Goal: Information Seeking & Learning: Learn about a topic

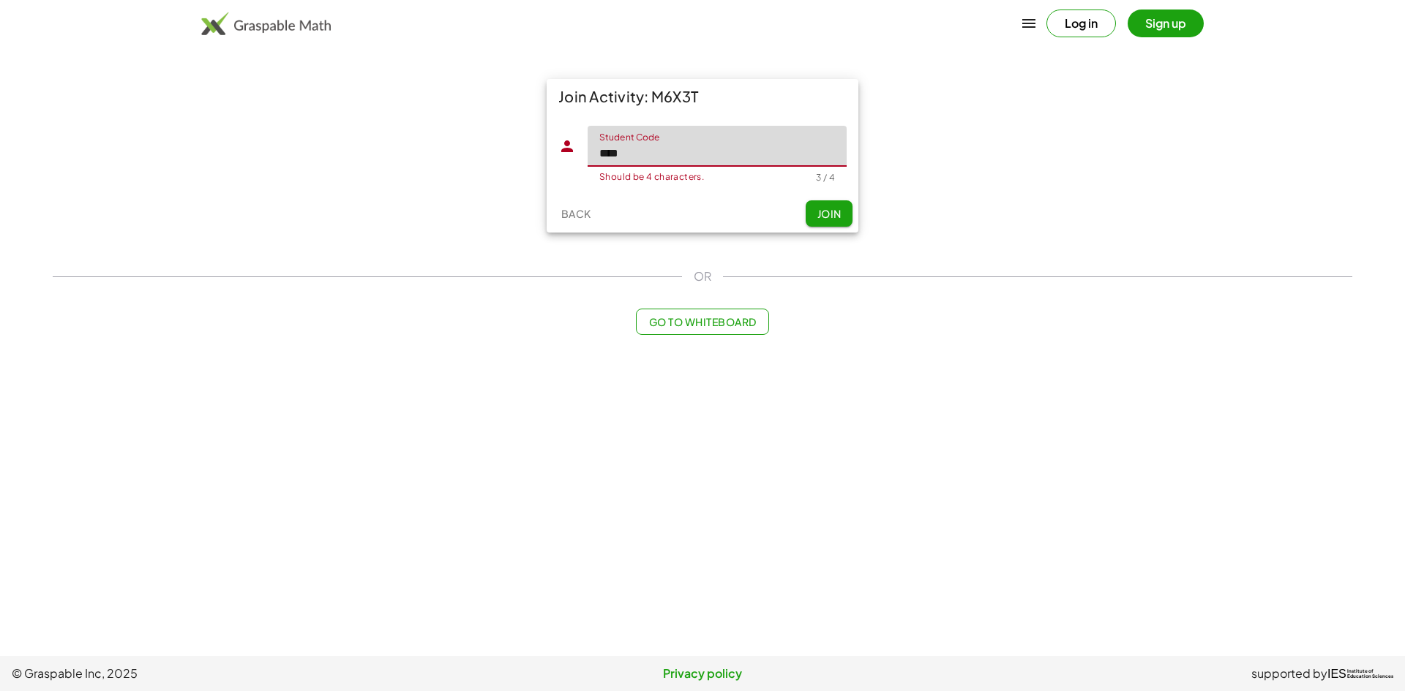
type input "****"
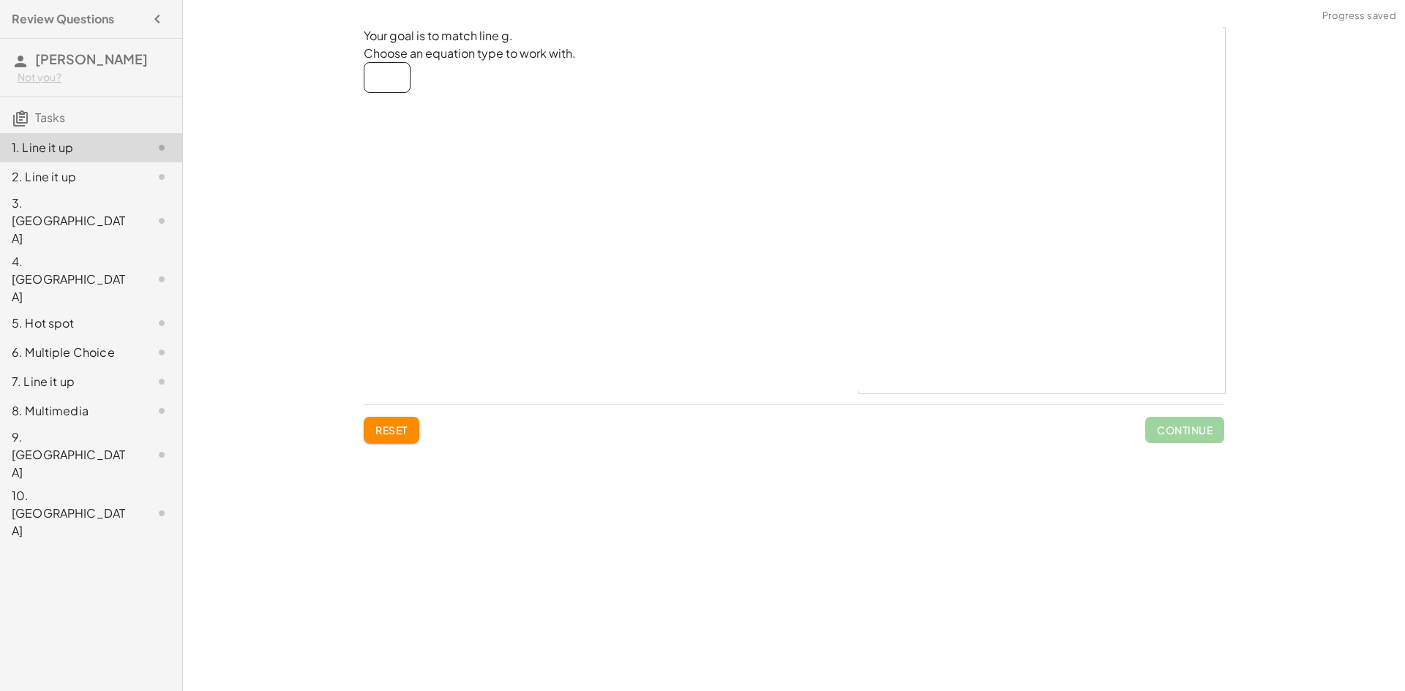
click at [387, 78] on div "button" at bounding box center [387, 78] width 0 height 0
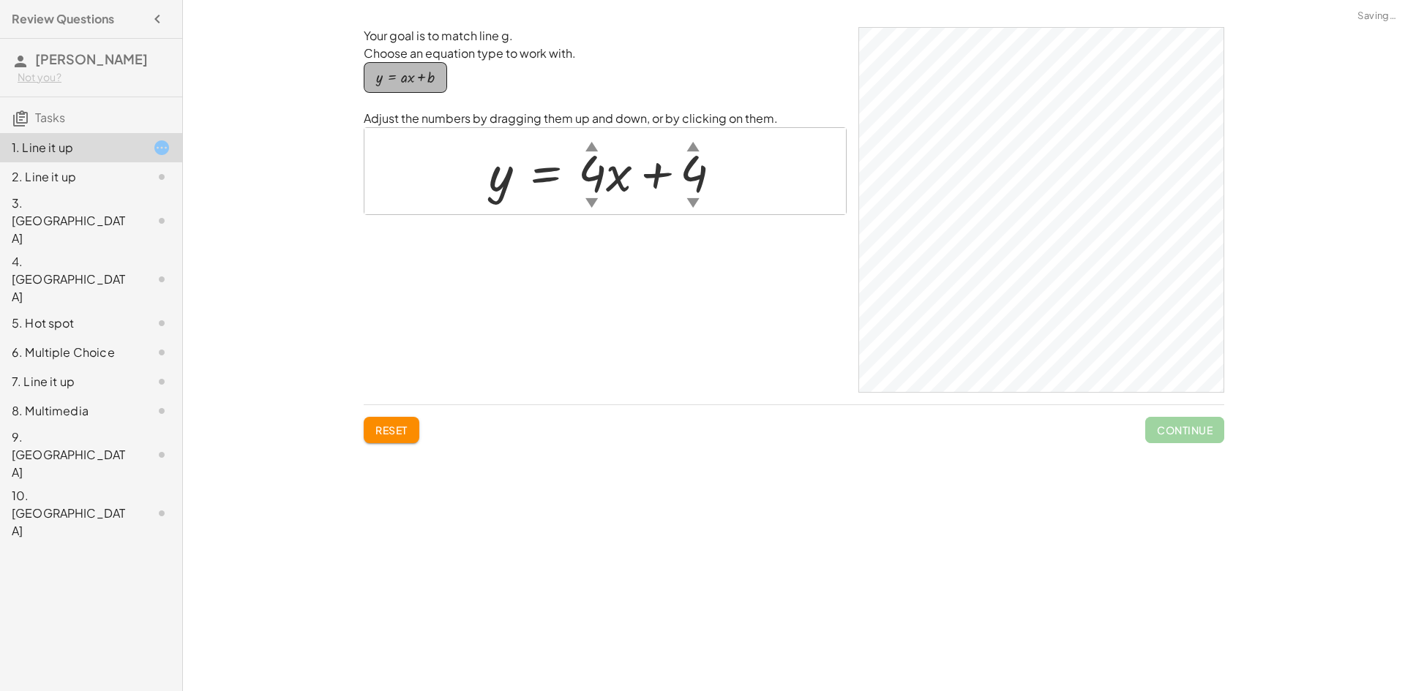
drag, startPoint x: 391, startPoint y: 81, endPoint x: 461, endPoint y: 88, distance: 69.8
click at [461, 88] on div "y = + · a · x + b" at bounding box center [605, 86] width 483 height 48
drag, startPoint x: 425, startPoint y: 69, endPoint x: 544, endPoint y: 111, distance: 125.9
click at [544, 111] on div "Your goal is to match line g. Choose an equation type to work with. y = + · a ·…" at bounding box center [605, 210] width 483 height 366
click at [544, 111] on p "Adjust the numbers by dragging them up and down, or by clicking on them." at bounding box center [605, 119] width 483 height 18
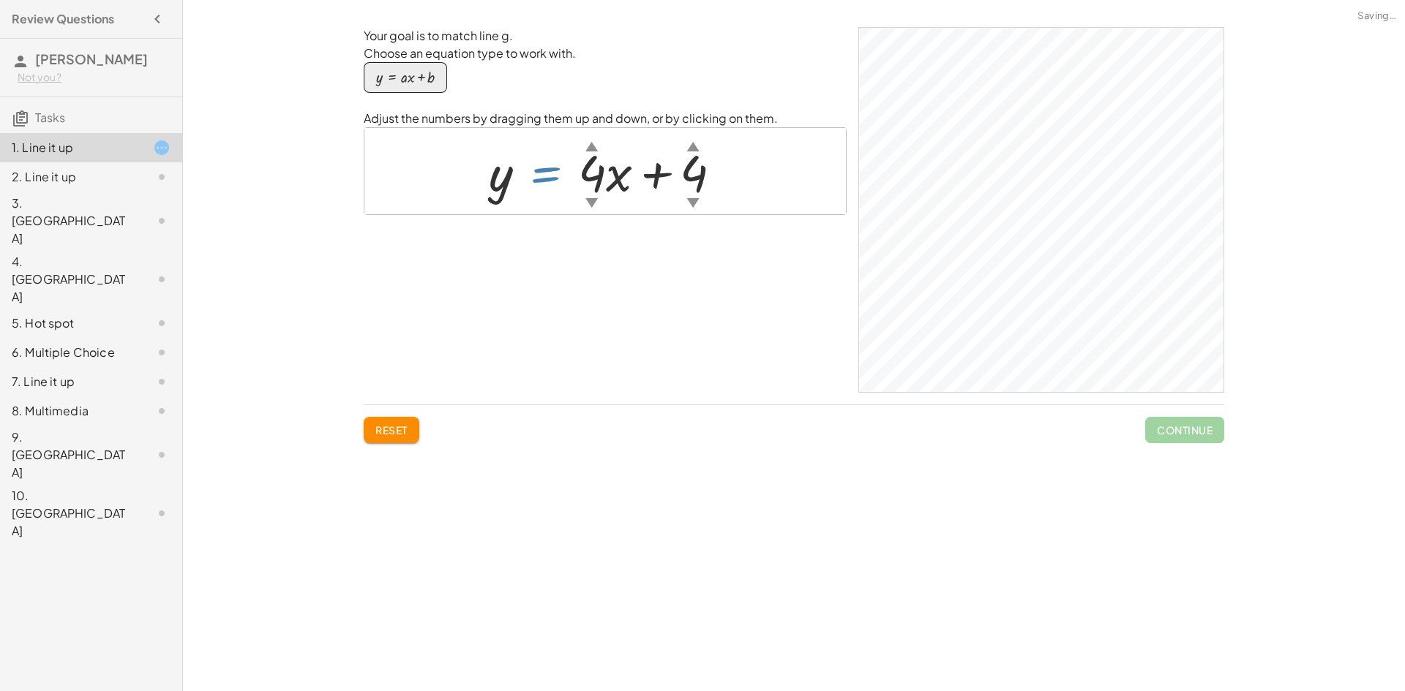
click at [536, 194] on div at bounding box center [610, 171] width 259 height 66
drag, startPoint x: 601, startPoint y: 210, endPoint x: 589, endPoint y: 205, distance: 12.8
click at [600, 211] on div at bounding box center [604, 171] width 481 height 86
click at [585, 203] on div "▼" at bounding box center [591, 202] width 12 height 18
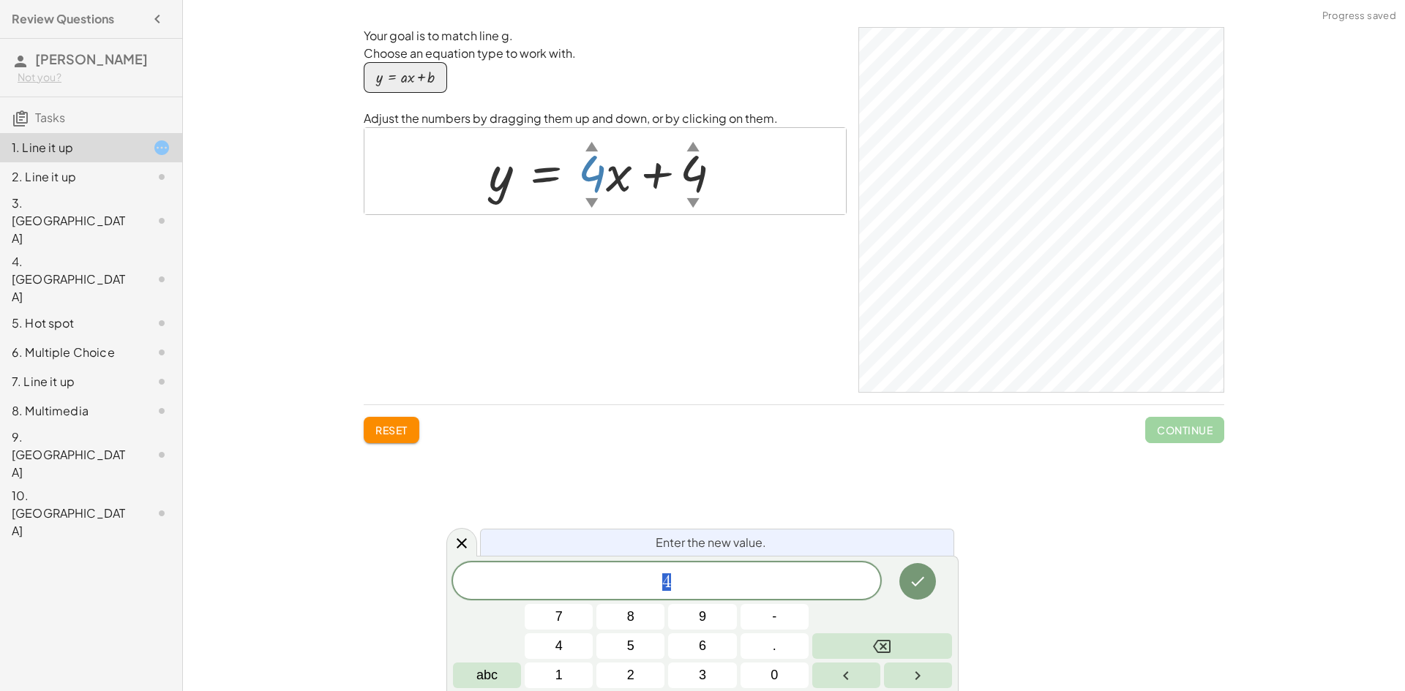
click at [592, 203] on div "▼" at bounding box center [591, 202] width 12 height 18
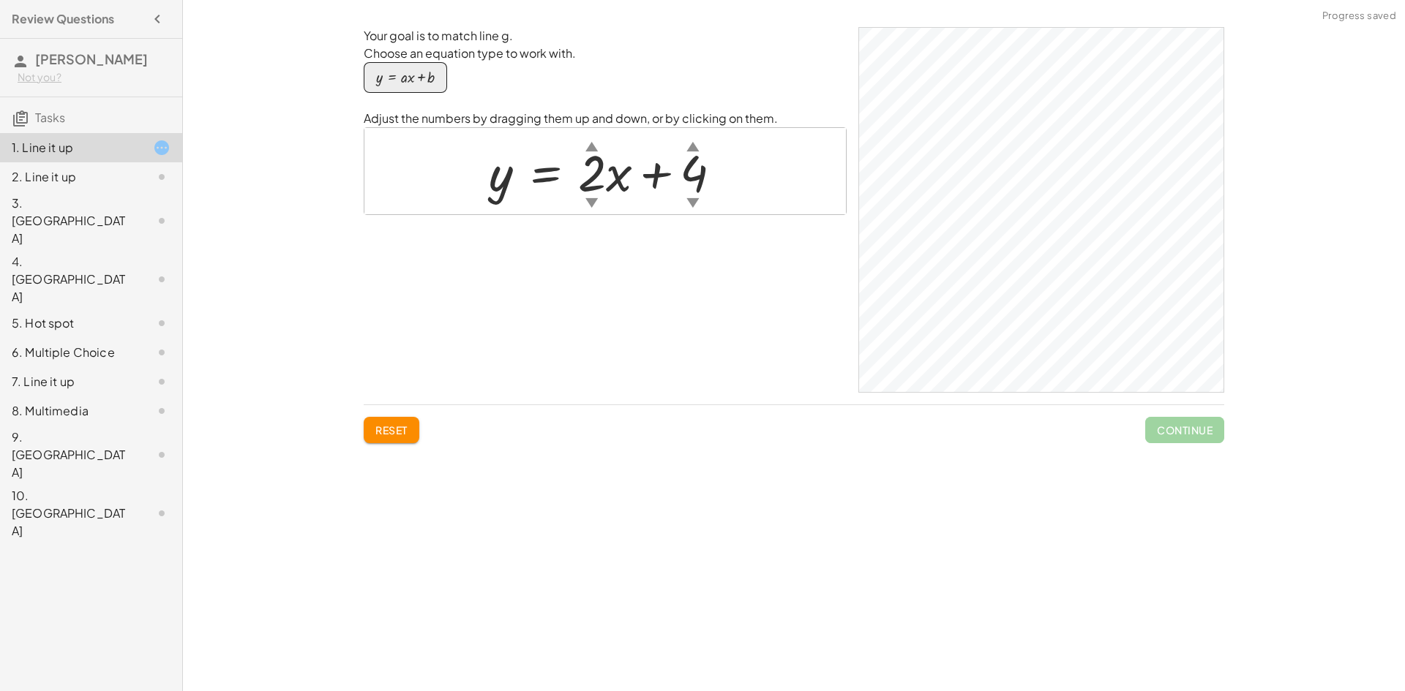
click at [598, 152] on div "▲" at bounding box center [591, 146] width 12 height 18
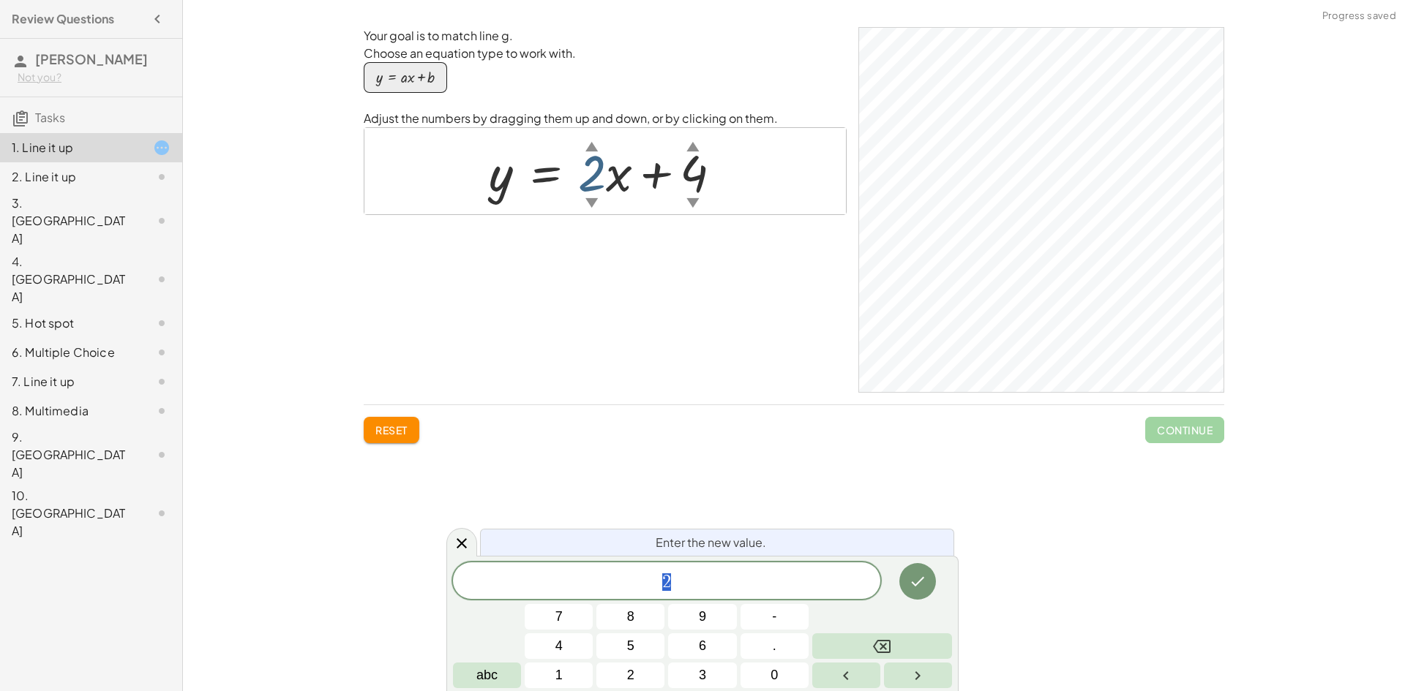
click at [596, 159] on div at bounding box center [610, 171] width 259 height 66
click at [601, 161] on div at bounding box center [610, 171] width 259 height 66
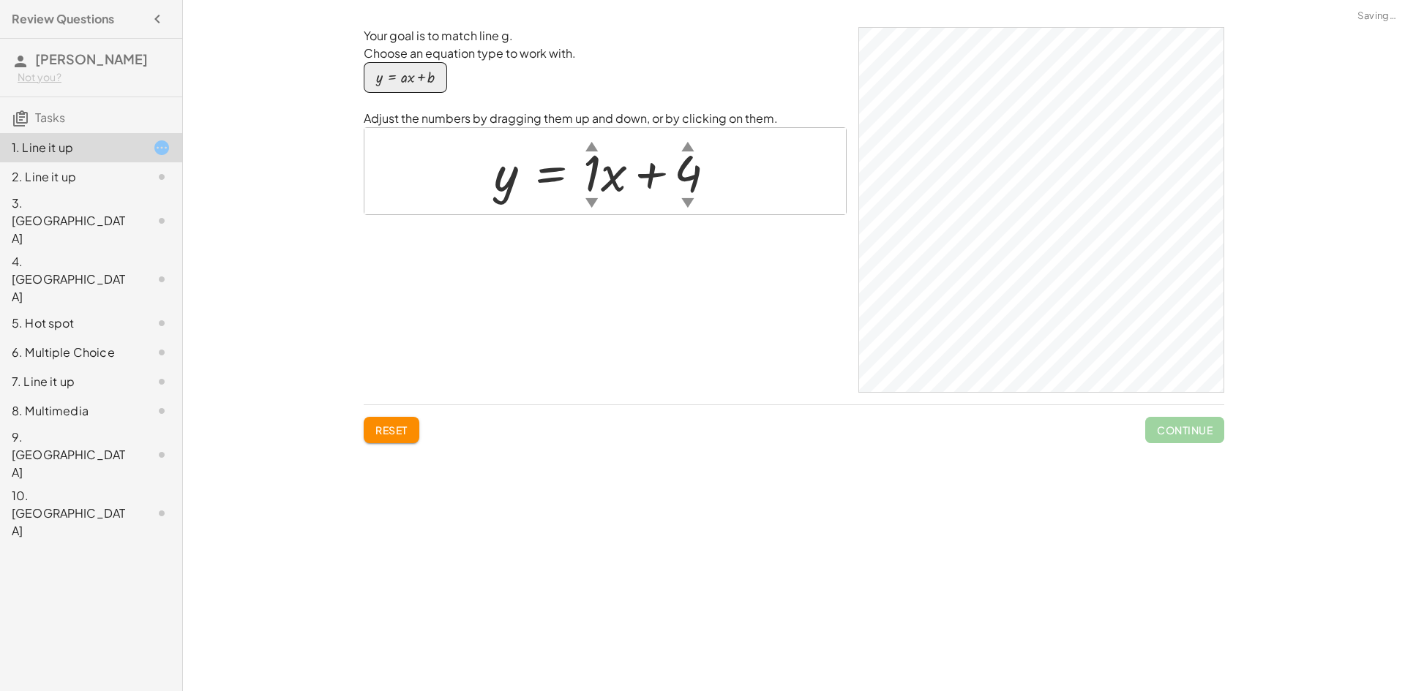
click at [602, 180] on div at bounding box center [610, 171] width 249 height 66
click at [600, 180] on div at bounding box center [610, 171] width 249 height 66
click at [587, 182] on div at bounding box center [615, 171] width 259 height 66
click at [604, 182] on div at bounding box center [615, 171] width 258 height 66
click at [717, 180] on div at bounding box center [612, 171] width 259 height 66
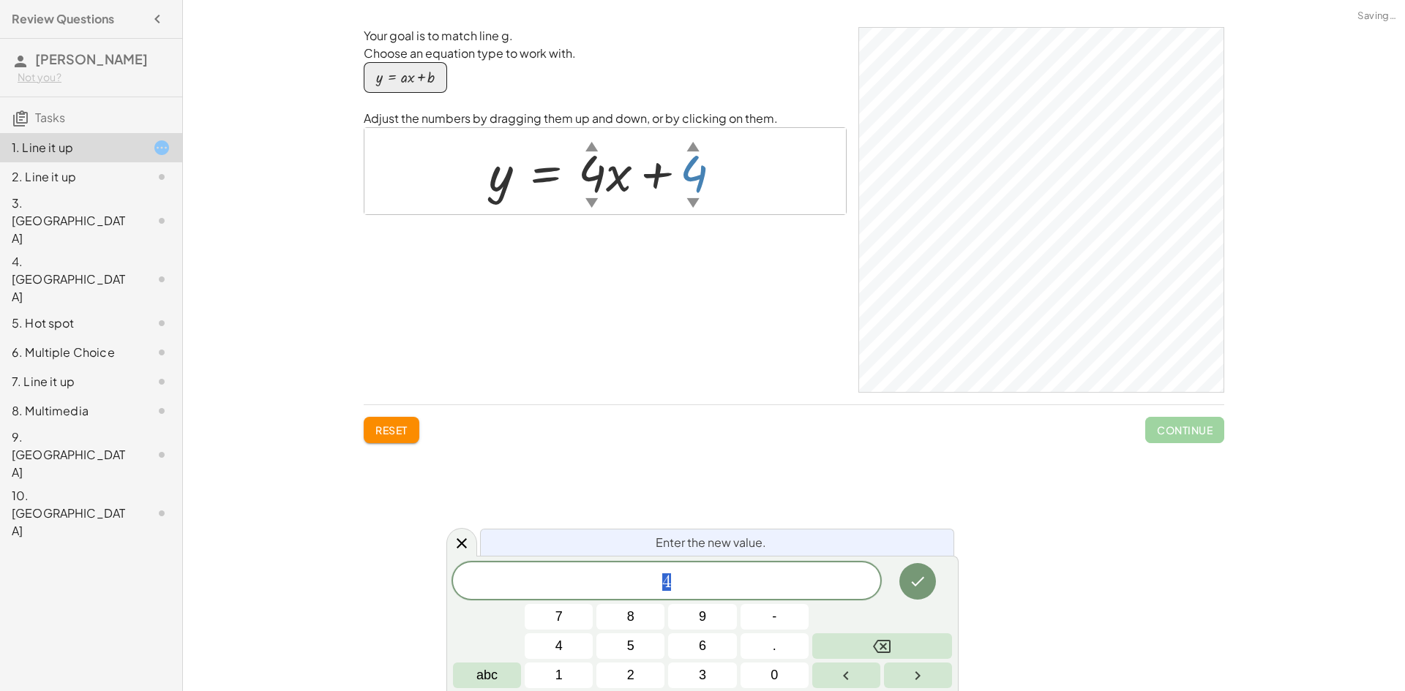
click at [686, 149] on div "▲" at bounding box center [692, 146] width 12 height 18
click at [690, 150] on div "▲" at bounding box center [692, 146] width 12 height 18
click at [690, 149] on div "▲" at bounding box center [692, 146] width 12 height 18
click at [688, 149] on div "▲" at bounding box center [692, 146] width 12 height 18
click at [700, 139] on div at bounding box center [610, 171] width 259 height 66
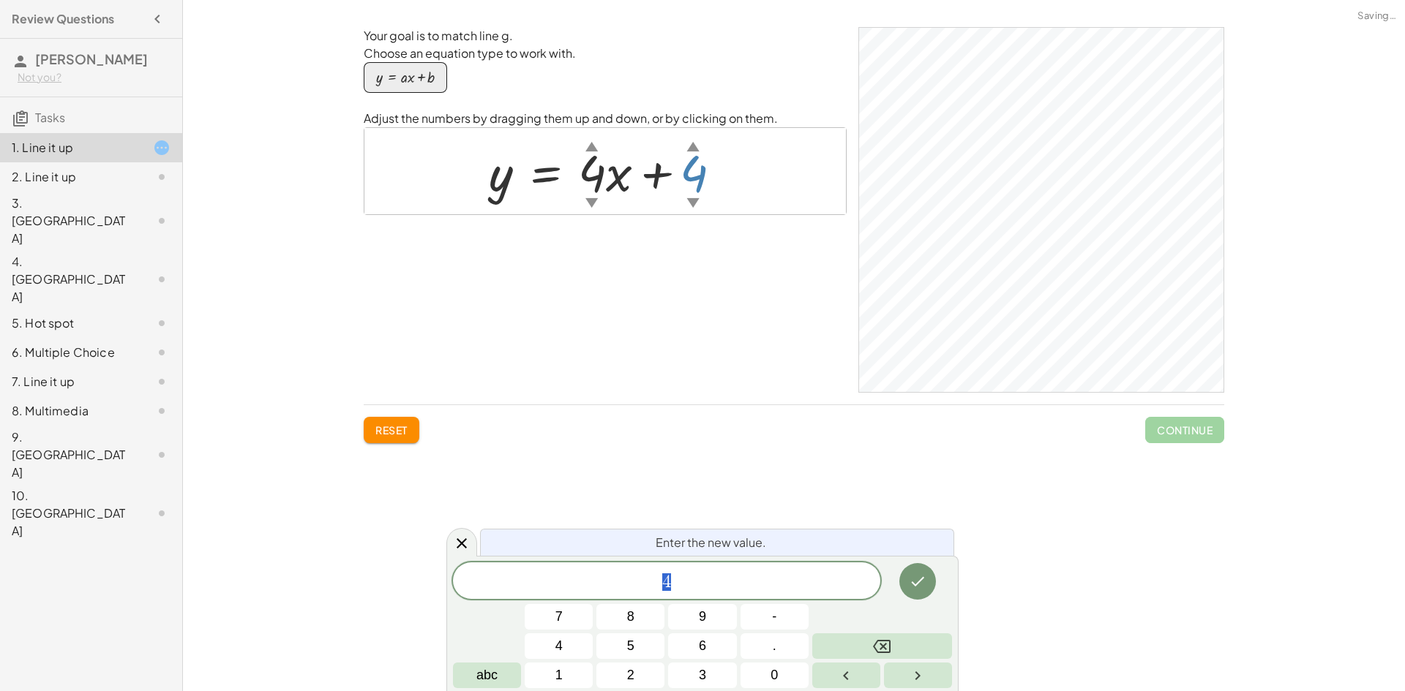
click at [694, 144] on div "▲" at bounding box center [692, 146] width 12 height 18
click at [692, 150] on div "▲" at bounding box center [692, 146] width 12 height 18
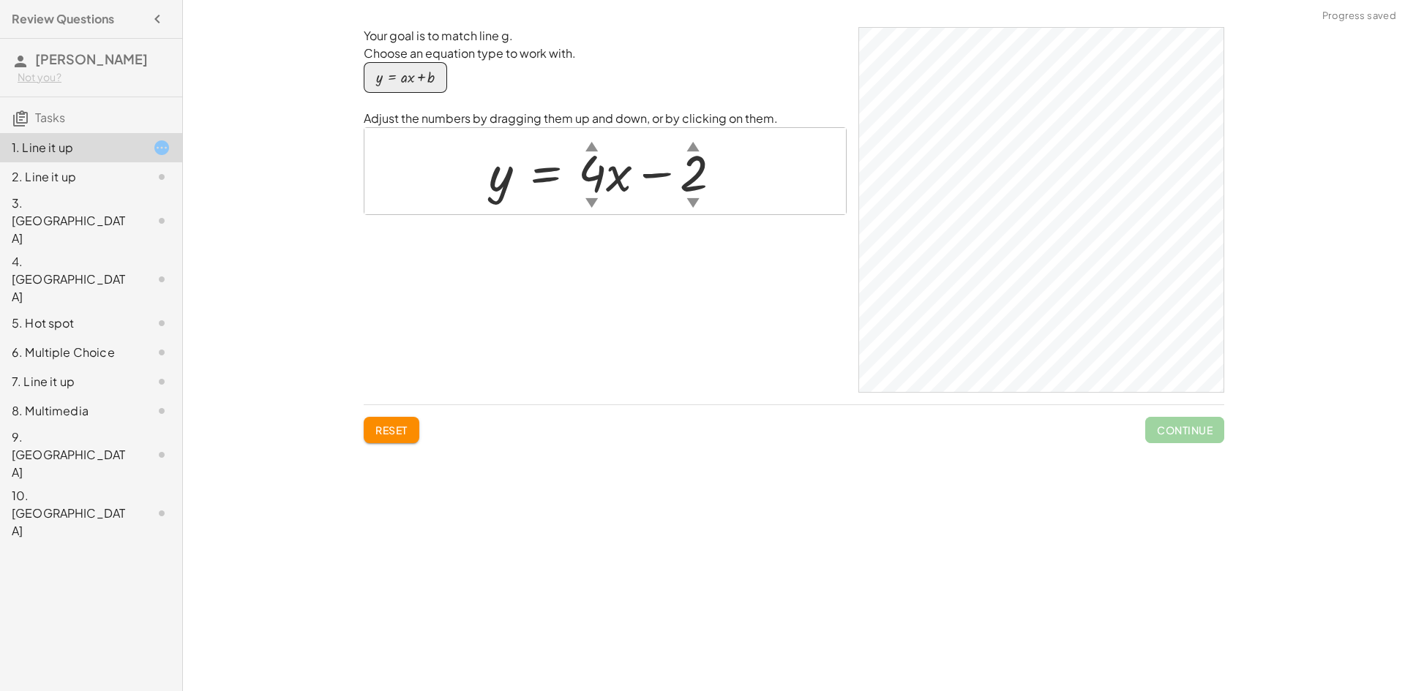
click at [617, 178] on div at bounding box center [610, 171] width 259 height 66
click at [596, 173] on div at bounding box center [610, 171] width 259 height 66
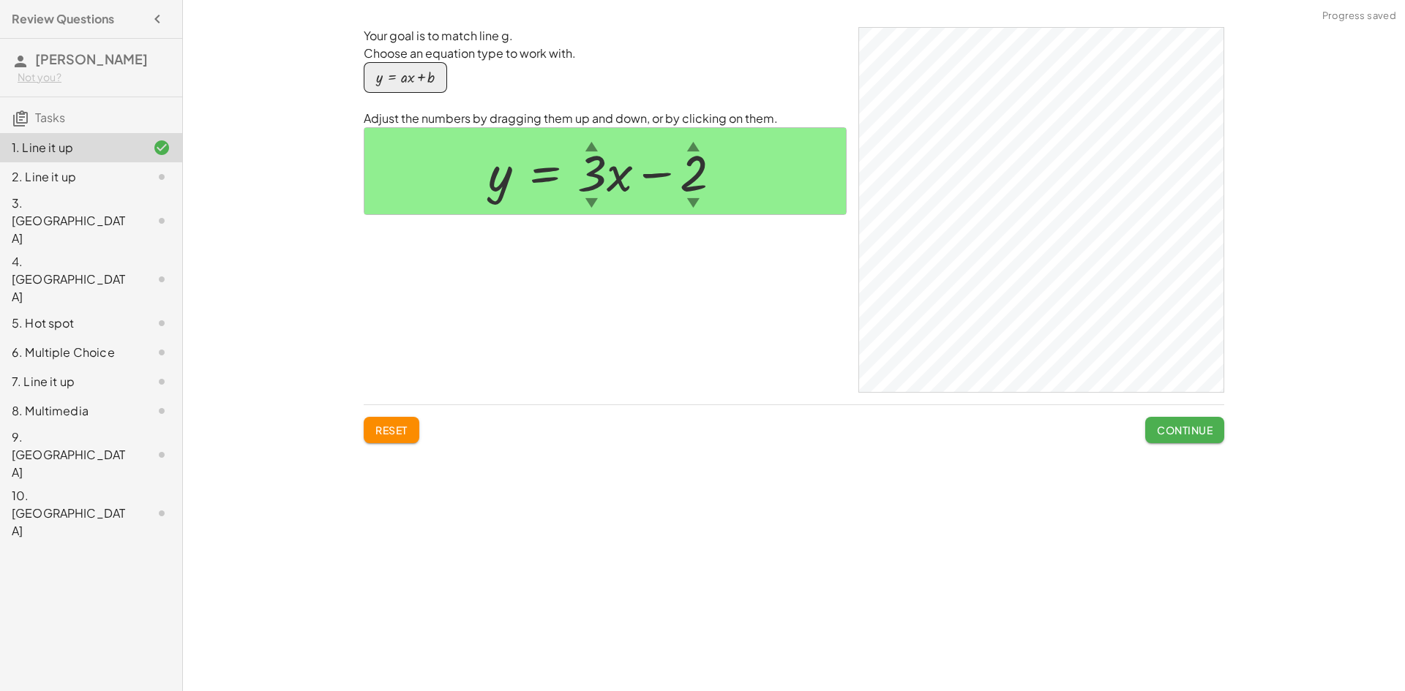
drag, startPoint x: 587, startPoint y: 163, endPoint x: 560, endPoint y: 106, distance: 63.2
click at [560, 106] on div "Your goal is to match line g. Choose an equation type to work with. y = + · a ·…" at bounding box center [605, 210] width 483 height 366
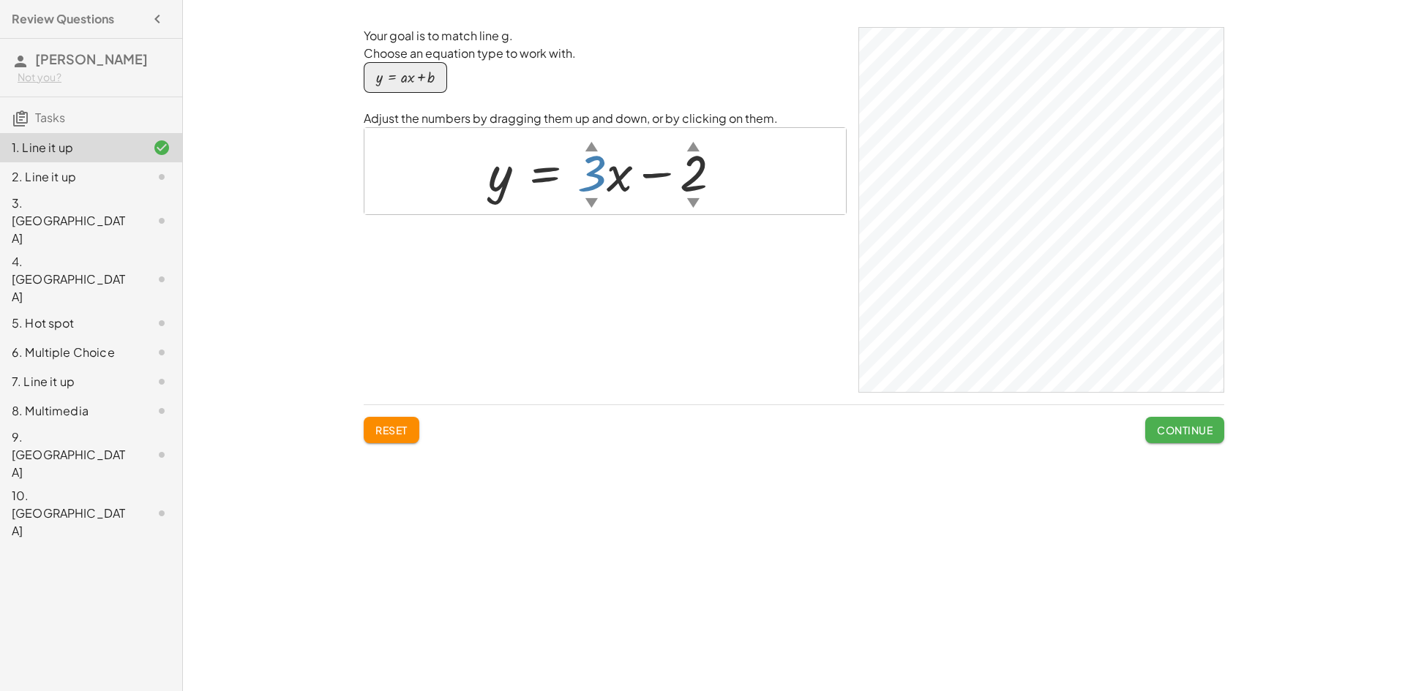
drag, startPoint x: 598, startPoint y: 178, endPoint x: 598, endPoint y: 233, distance: 54.9
click at [598, 233] on div "Your goal is to match line g. Choose an equation type to work with. y = + · a ·…" at bounding box center [605, 210] width 483 height 366
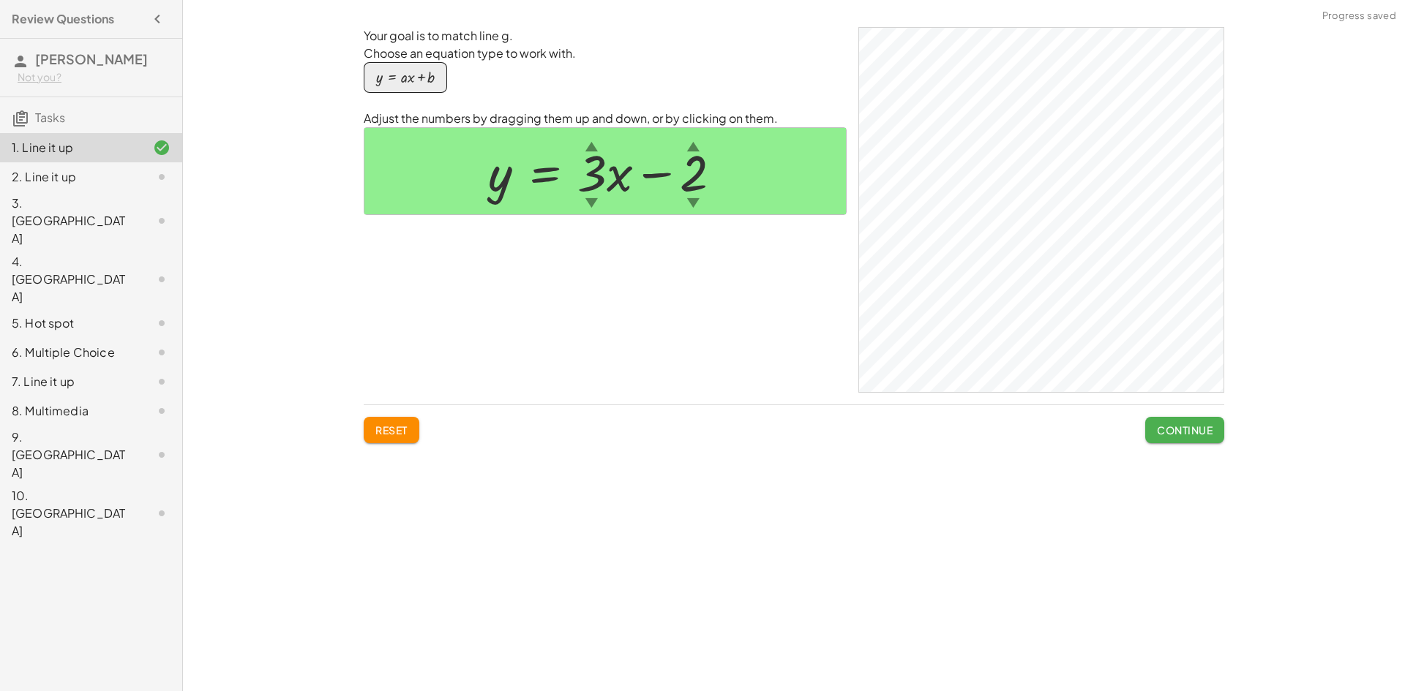
click at [1175, 430] on span "Continue" at bounding box center [1185, 430] width 56 height 13
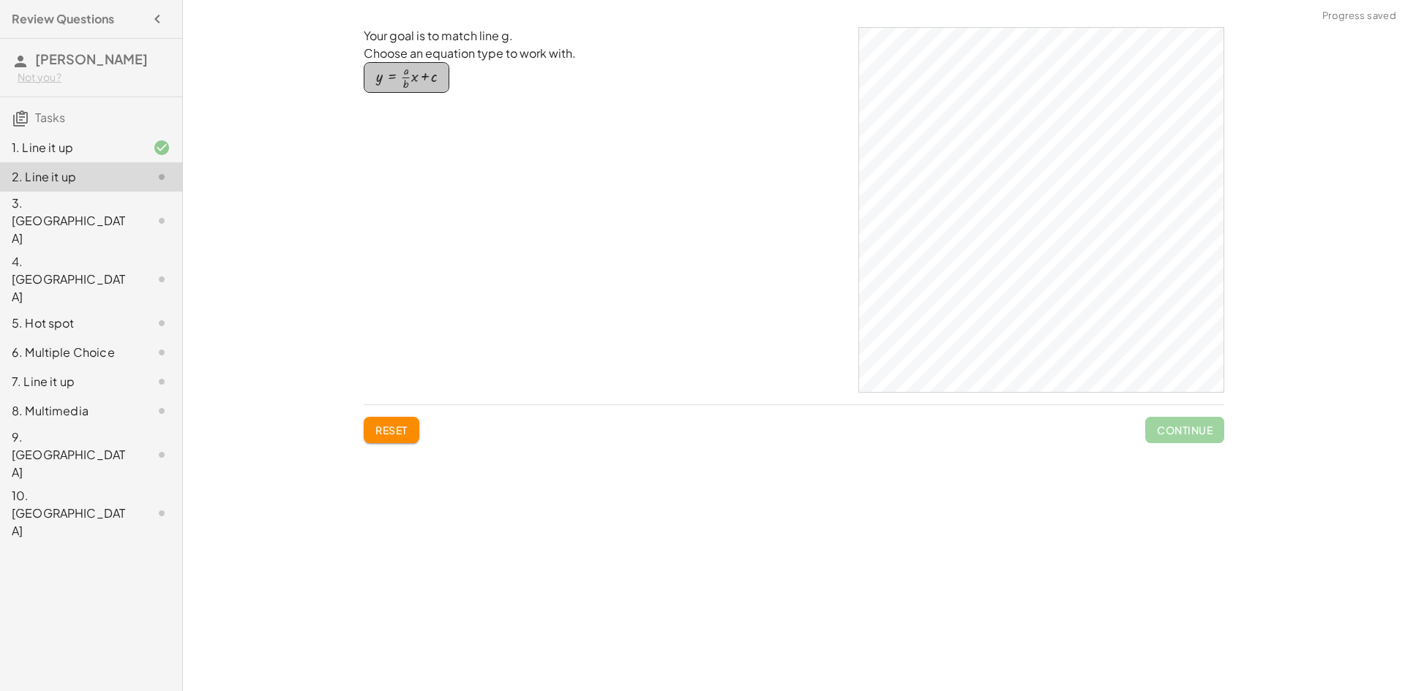
click at [407, 89] on div "button" at bounding box center [406, 77] width 61 height 25
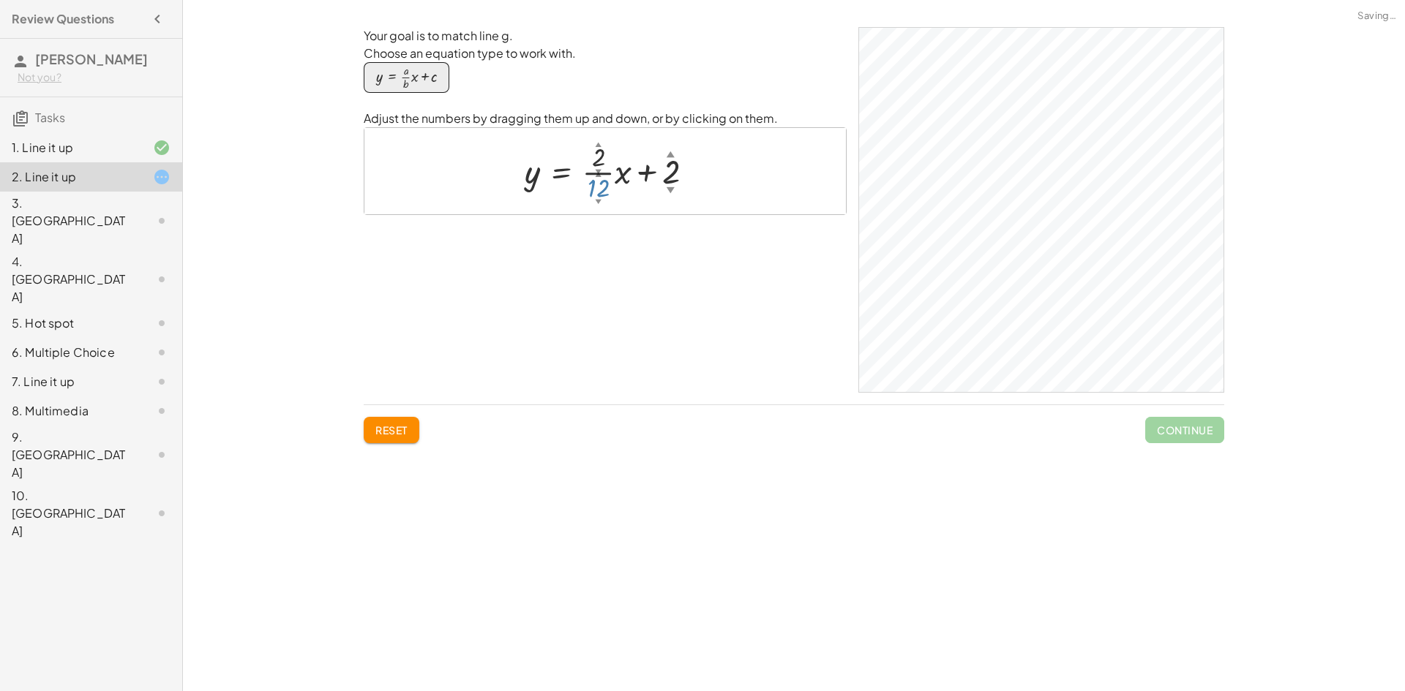
drag, startPoint x: 591, startPoint y: 188, endPoint x: 593, endPoint y: 175, distance: 13.2
click at [592, 174] on div at bounding box center [610, 171] width 187 height 66
click at [671, 162] on div at bounding box center [610, 171] width 195 height 66
drag, startPoint x: 612, startPoint y: 181, endPoint x: 609, endPoint y: 196, distance: 15.5
click at [609, 196] on div at bounding box center [610, 171] width 195 height 66
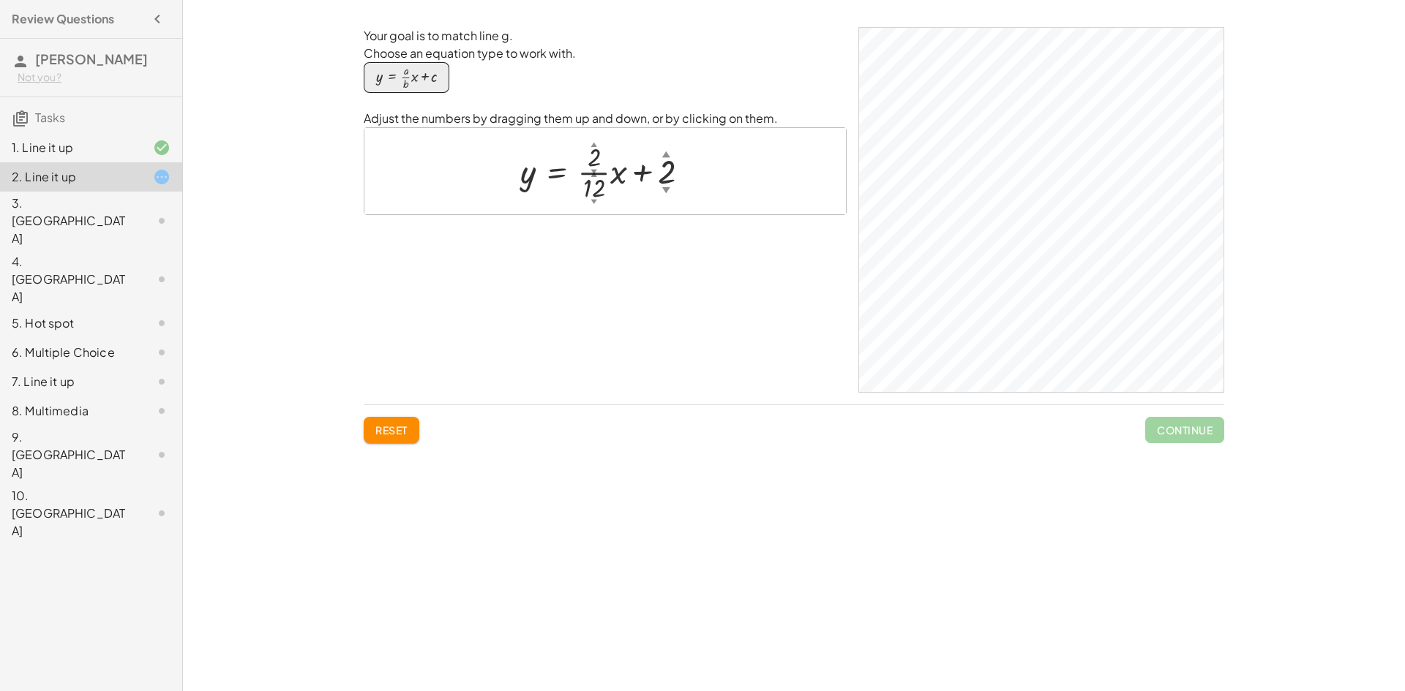
drag, startPoint x: 592, startPoint y: 179, endPoint x: 594, endPoint y: 119, distance: 60.8
click at [594, 119] on div "Adjust the numbers by dragging them up and down, or by clicking on them. y = + …" at bounding box center [605, 162] width 483 height 105
drag, startPoint x: 604, startPoint y: 171, endPoint x: 601, endPoint y: 205, distance: 33.8
click at [601, 204] on div at bounding box center [610, 171] width 195 height 66
drag, startPoint x: 590, startPoint y: 199, endPoint x: 592, endPoint y: 225, distance: 25.6
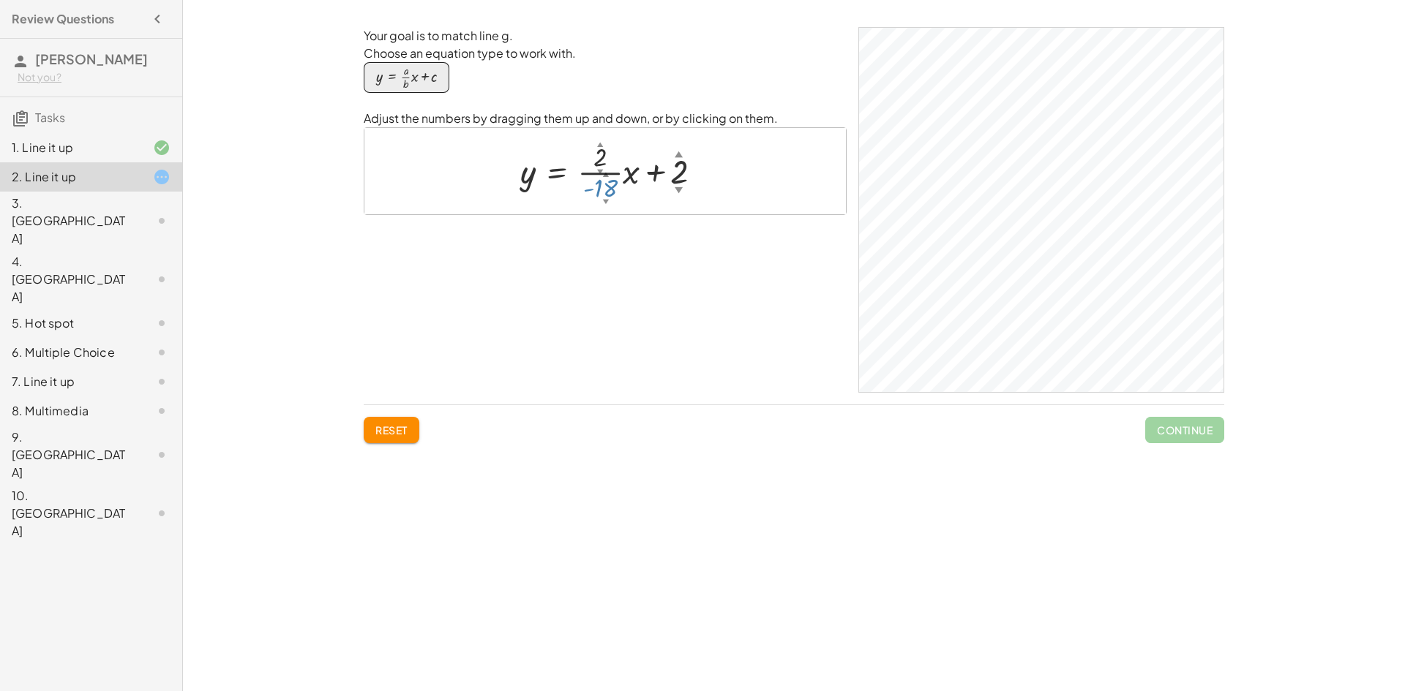
click at [592, 225] on div "Your goal is to match line g. Choose an equation type to work with. y = + · · a…" at bounding box center [605, 210] width 483 height 366
drag, startPoint x: 586, startPoint y: 190, endPoint x: 584, endPoint y: 159, distance: 30.8
click at [584, 159] on div at bounding box center [610, 171] width 208 height 66
click at [598, 189] on div at bounding box center [610, 171] width 208 height 66
click at [590, 151] on div at bounding box center [610, 171] width 208 height 66
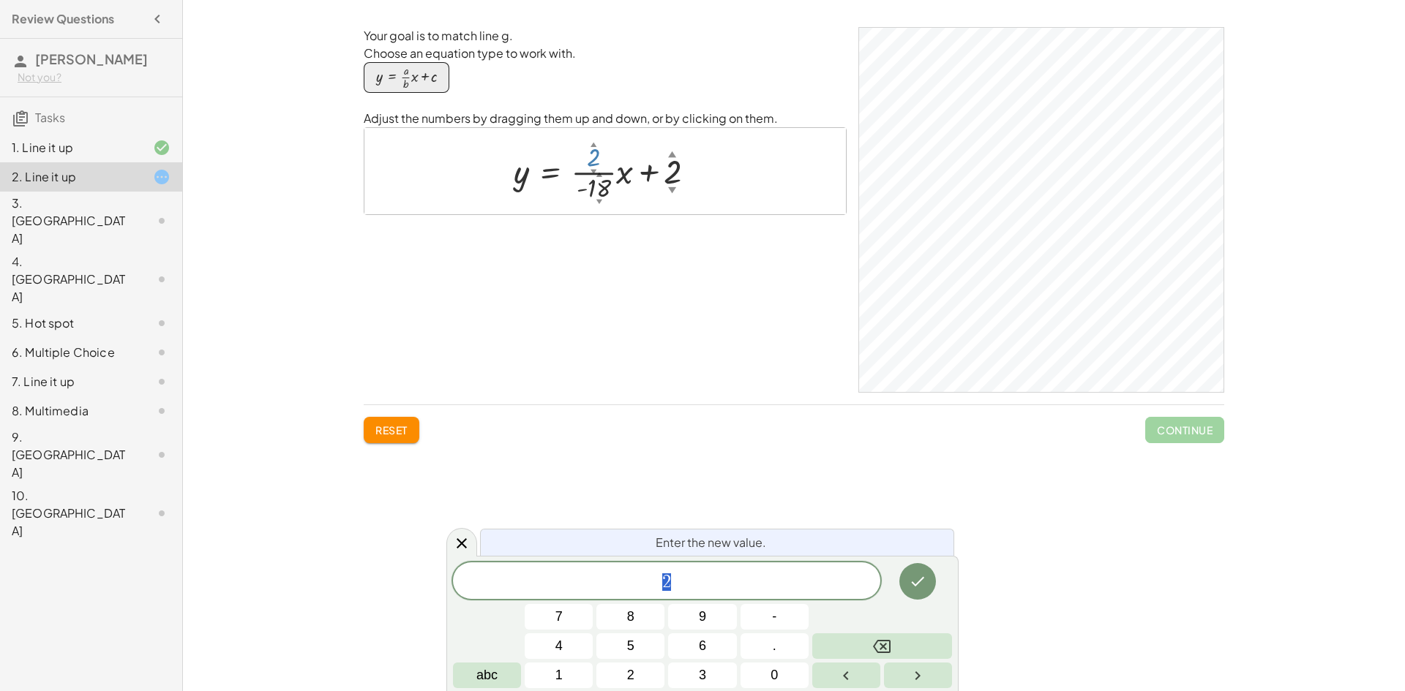
drag, startPoint x: 594, startPoint y: 165, endPoint x: 603, endPoint y: 196, distance: 32.7
click at [603, 195] on div at bounding box center [610, 171] width 208 height 66
click at [453, 552] on div at bounding box center [461, 542] width 31 height 29
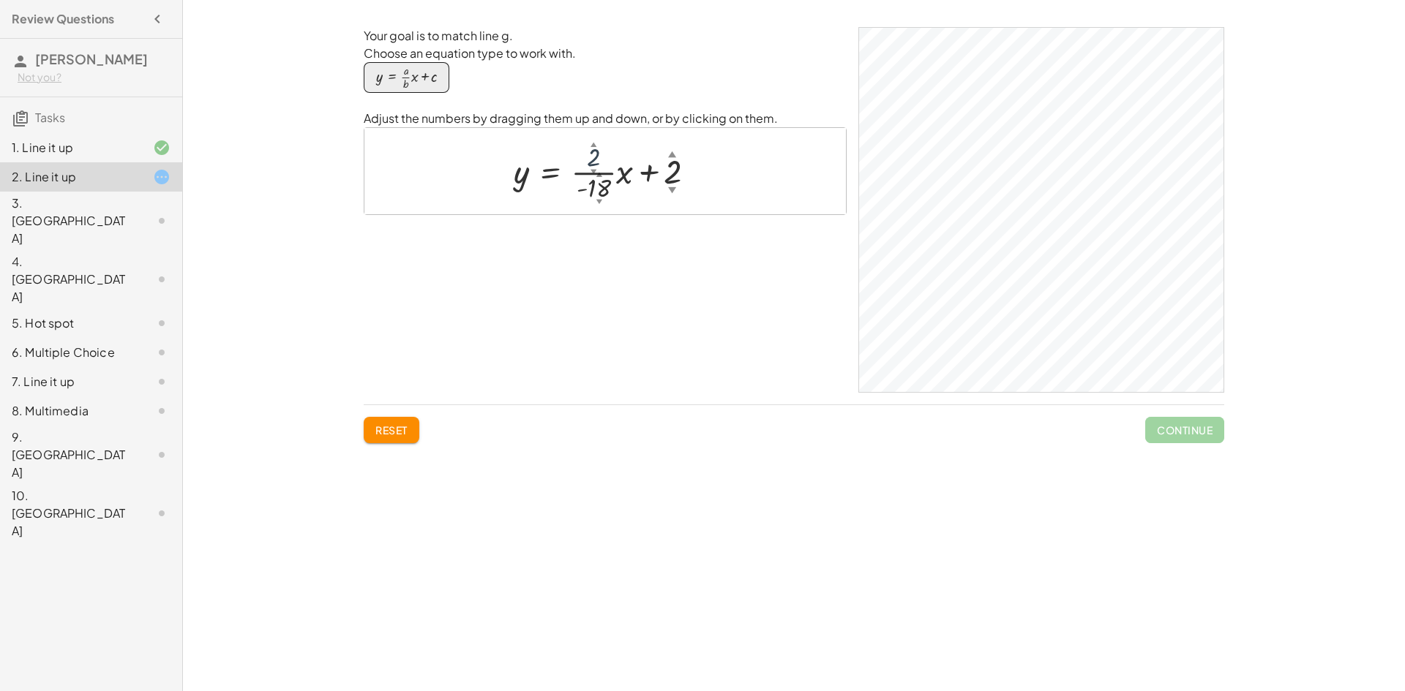
drag, startPoint x: 590, startPoint y: 150, endPoint x: 593, endPoint y: 159, distance: 9.9
click at [593, 159] on div at bounding box center [610, 171] width 208 height 66
drag, startPoint x: 594, startPoint y: 146, endPoint x: 598, endPoint y: 162, distance: 17.2
click at [550, 173] on div "y = + · · 8 ▲ ▼ · 18 ▲ ▼ · x + 2 ▲ ▼ - -" at bounding box center [550, 173] width 0 height 0
drag, startPoint x: 597, startPoint y: 199, endPoint x: 593, endPoint y: 211, distance: 13.0
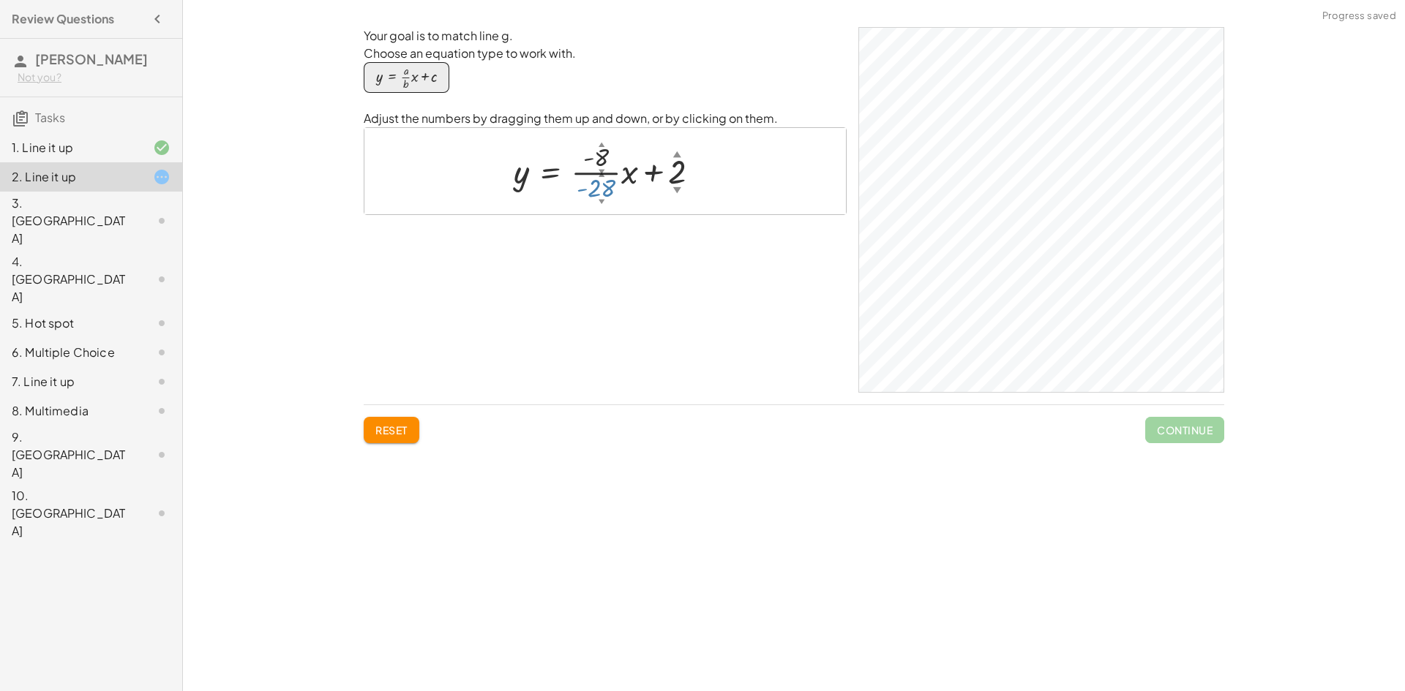
click at [593, 211] on div "y = + · · 8 ▲ ▼ · 28 ▲ ▼ · x + 2 ▲ ▼ - -" at bounding box center [604, 171] width 481 height 86
drag, startPoint x: 677, startPoint y: 192, endPoint x: 672, endPoint y: 182, distance: 11.5
click at [548, 173] on div "y = + · · 8 ▲ ▼ · 28 ▲ ▼ · x + 12 ▲ ▼ - -" at bounding box center [548, 173] width 0 height 0
click at [677, 176] on div at bounding box center [612, 171] width 224 height 66
click at [596, 189] on div at bounding box center [611, 171] width 206 height 66
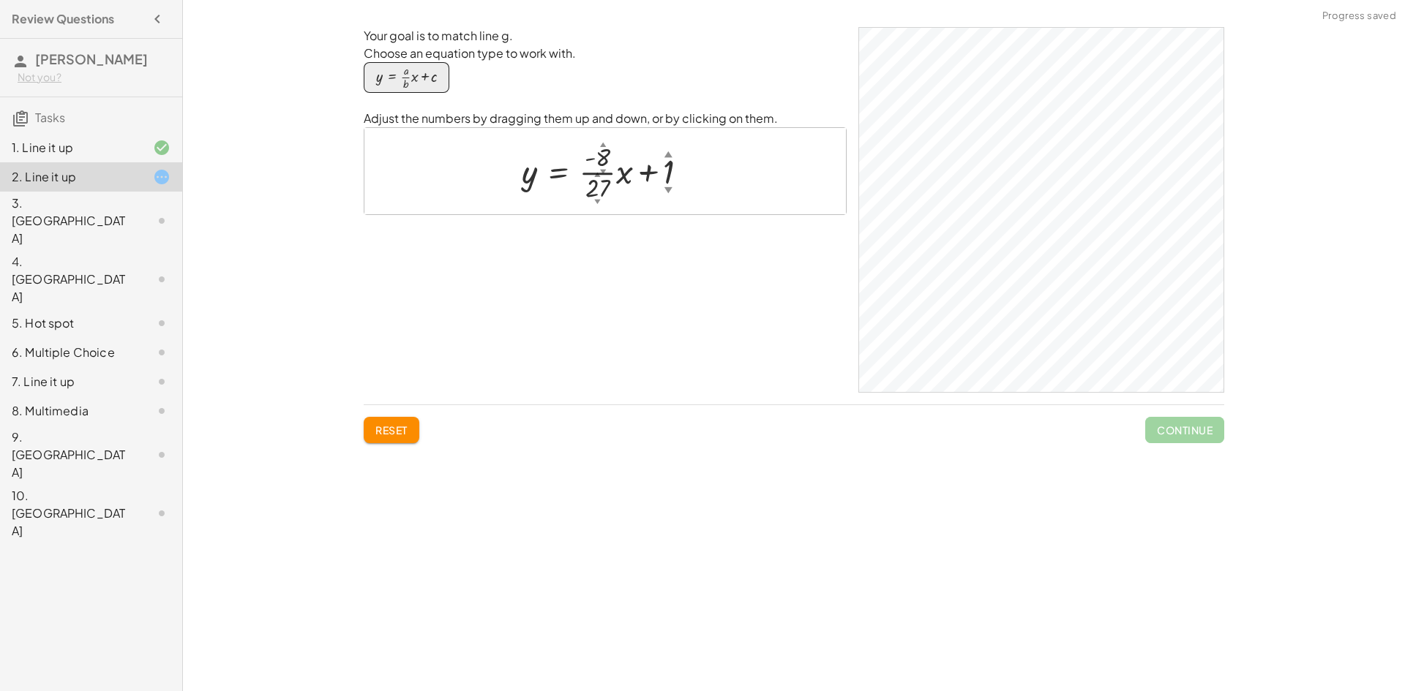
click at [597, 184] on div at bounding box center [610, 171] width 193 height 66
click at [598, 194] on div at bounding box center [610, 171] width 203 height 66
click at [598, 194] on div at bounding box center [610, 171] width 204 height 66
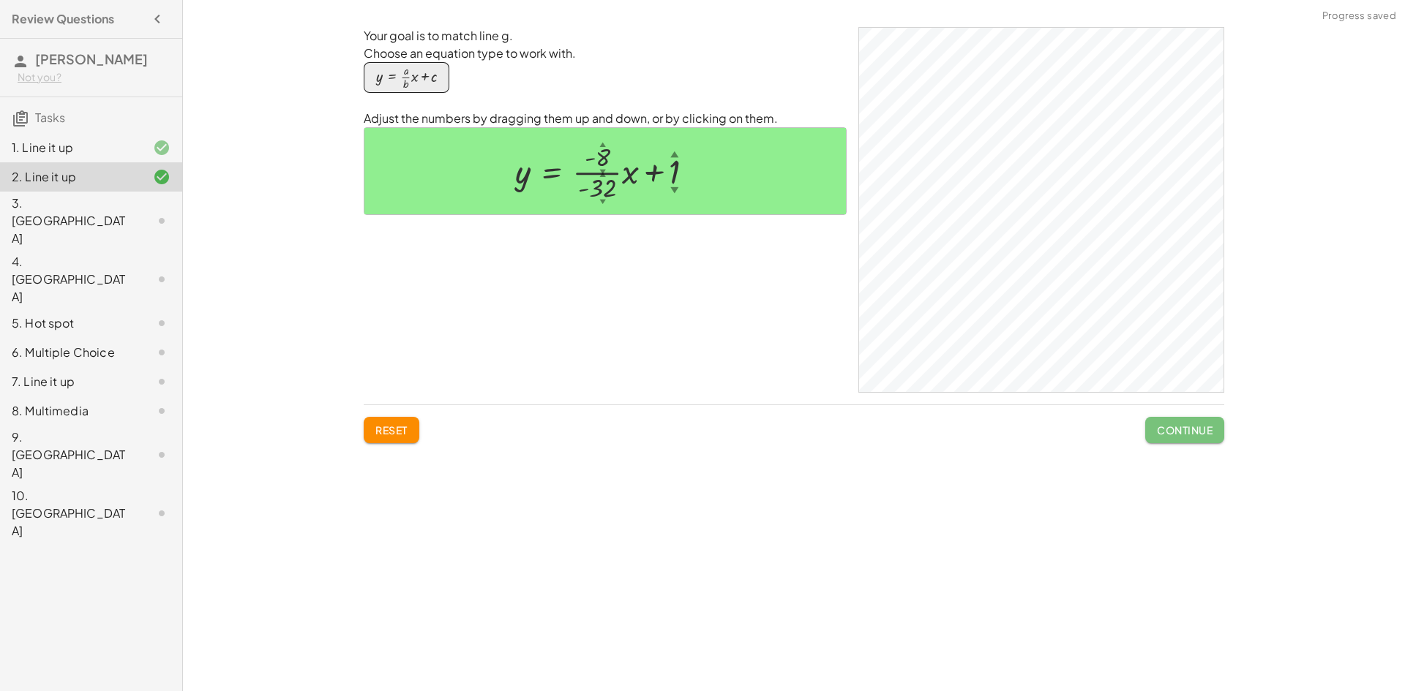
click at [1180, 443] on button "Continue" at bounding box center [1184, 430] width 79 height 26
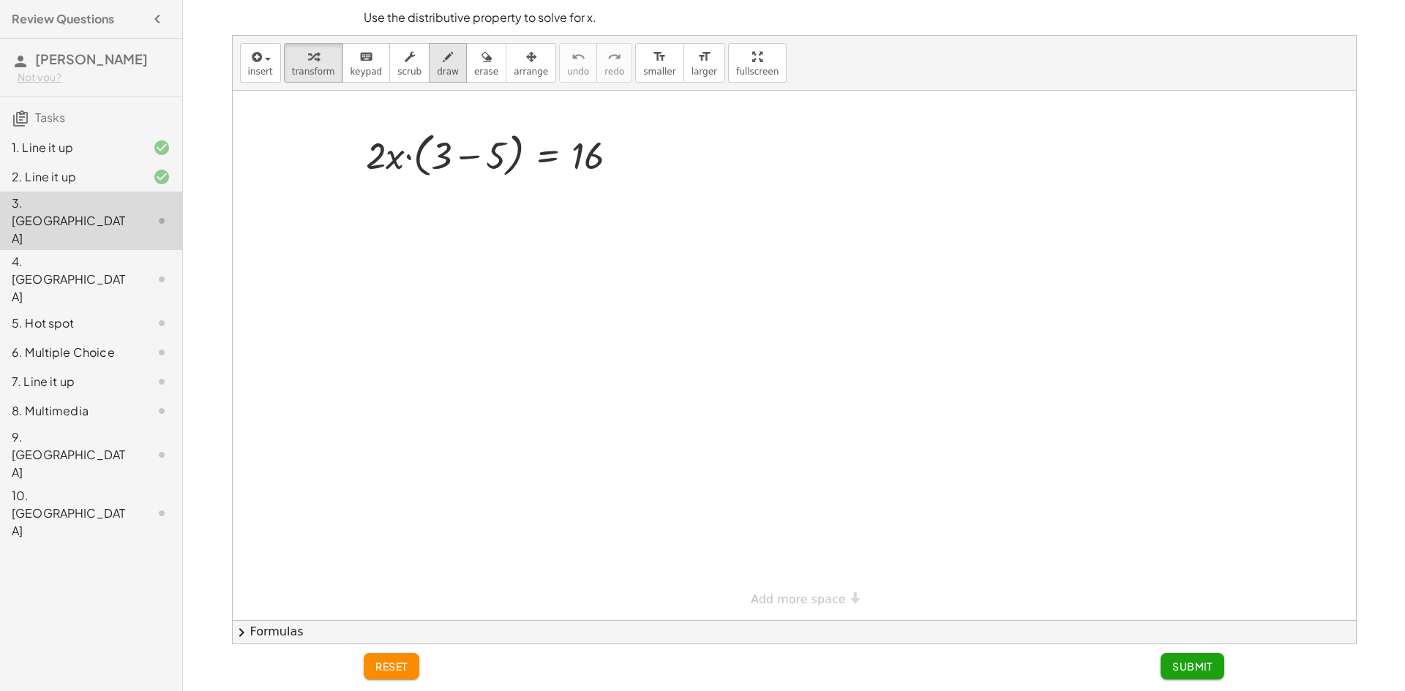
click at [437, 72] on span "draw" at bounding box center [448, 72] width 22 height 10
drag, startPoint x: 420, startPoint y: 230, endPoint x: 381, endPoint y: 313, distance: 92.0
click at [381, 313] on div at bounding box center [794, 356] width 1123 height 530
click at [438, 312] on div at bounding box center [794, 356] width 1123 height 530
drag, startPoint x: 458, startPoint y: 244, endPoint x: 511, endPoint y: 245, distance: 52.7
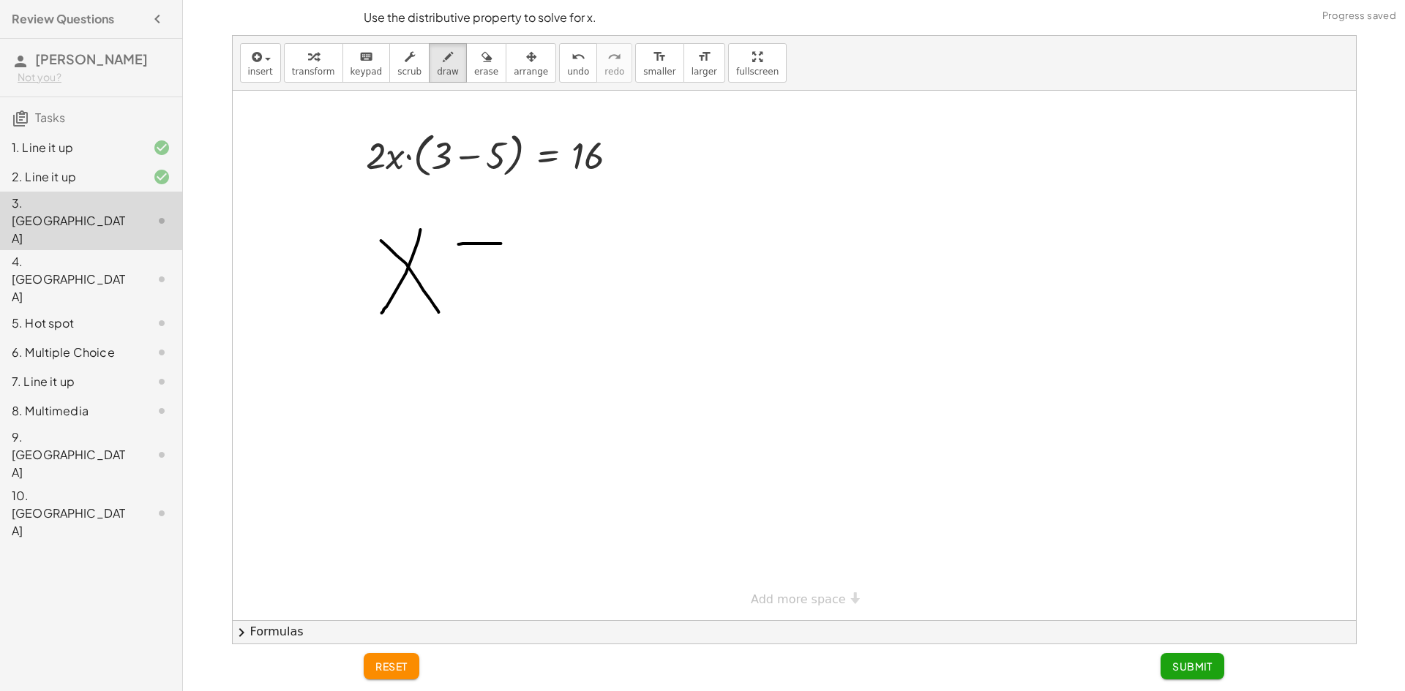
click at [511, 244] on div at bounding box center [794, 356] width 1123 height 530
drag, startPoint x: 460, startPoint y: 282, endPoint x: 549, endPoint y: 296, distance: 89.6
click at [530, 293] on div at bounding box center [794, 356] width 1123 height 530
click at [560, 57] on button "undo undo" at bounding box center [578, 63] width 38 height 40
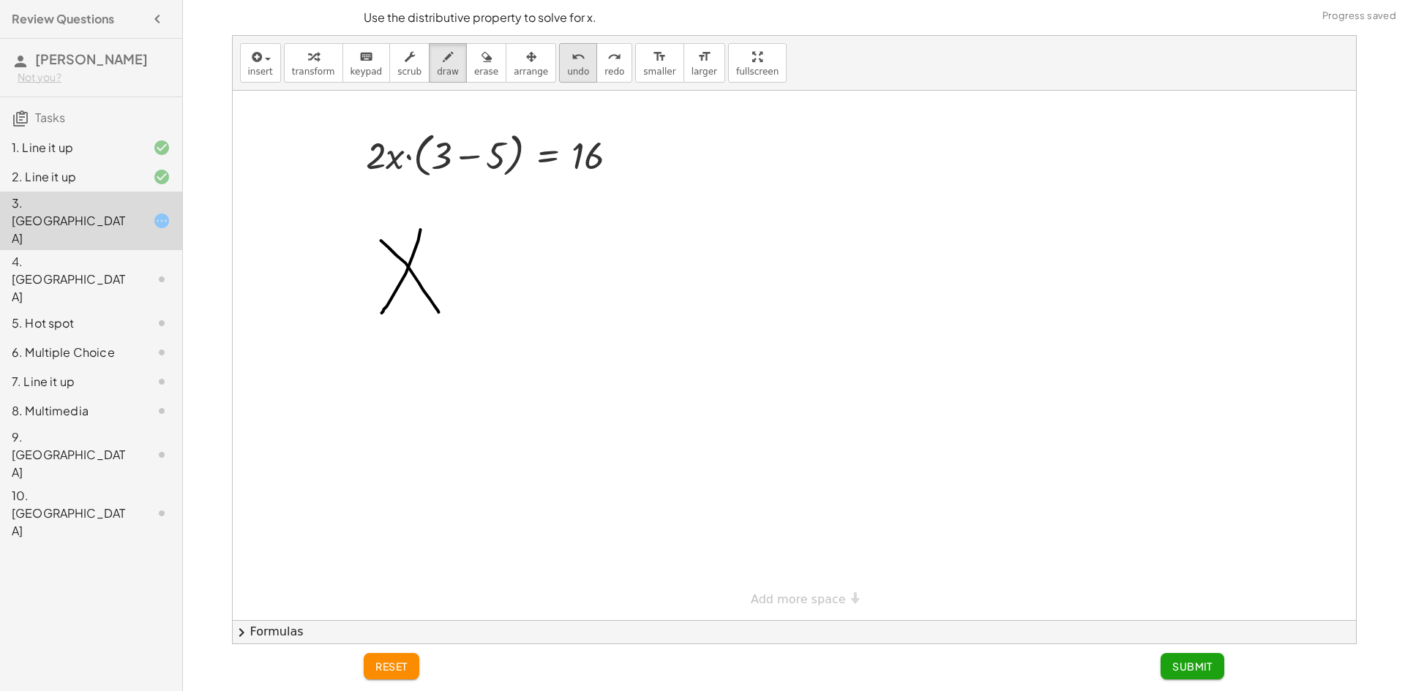
click at [560, 57] on button "undo undo" at bounding box center [578, 63] width 38 height 40
drag, startPoint x: 409, startPoint y: 244, endPoint x: 386, endPoint y: 282, distance: 44.3
click at [386, 282] on div at bounding box center [794, 356] width 1123 height 530
drag, startPoint x: 386, startPoint y: 254, endPoint x: 426, endPoint y: 274, distance: 44.8
click at [414, 285] on div at bounding box center [794, 356] width 1123 height 530
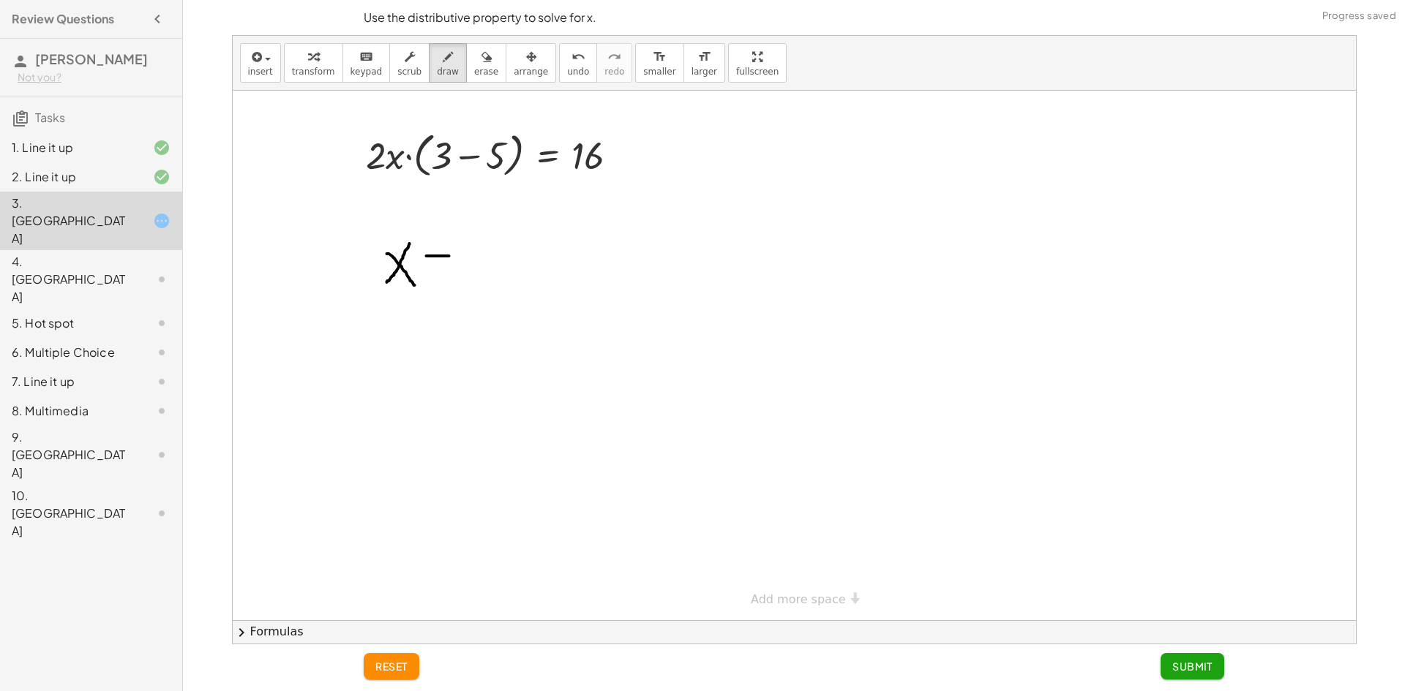
drag, startPoint x: 426, startPoint y: 256, endPoint x: 455, endPoint y: 257, distance: 28.5
click at [455, 257] on div at bounding box center [794, 356] width 1123 height 530
drag, startPoint x: 425, startPoint y: 272, endPoint x: 456, endPoint y: 276, distance: 30.9
click at [456, 276] on div at bounding box center [794, 356] width 1123 height 530
drag, startPoint x: 476, startPoint y: 267, endPoint x: 500, endPoint y: 268, distance: 24.2
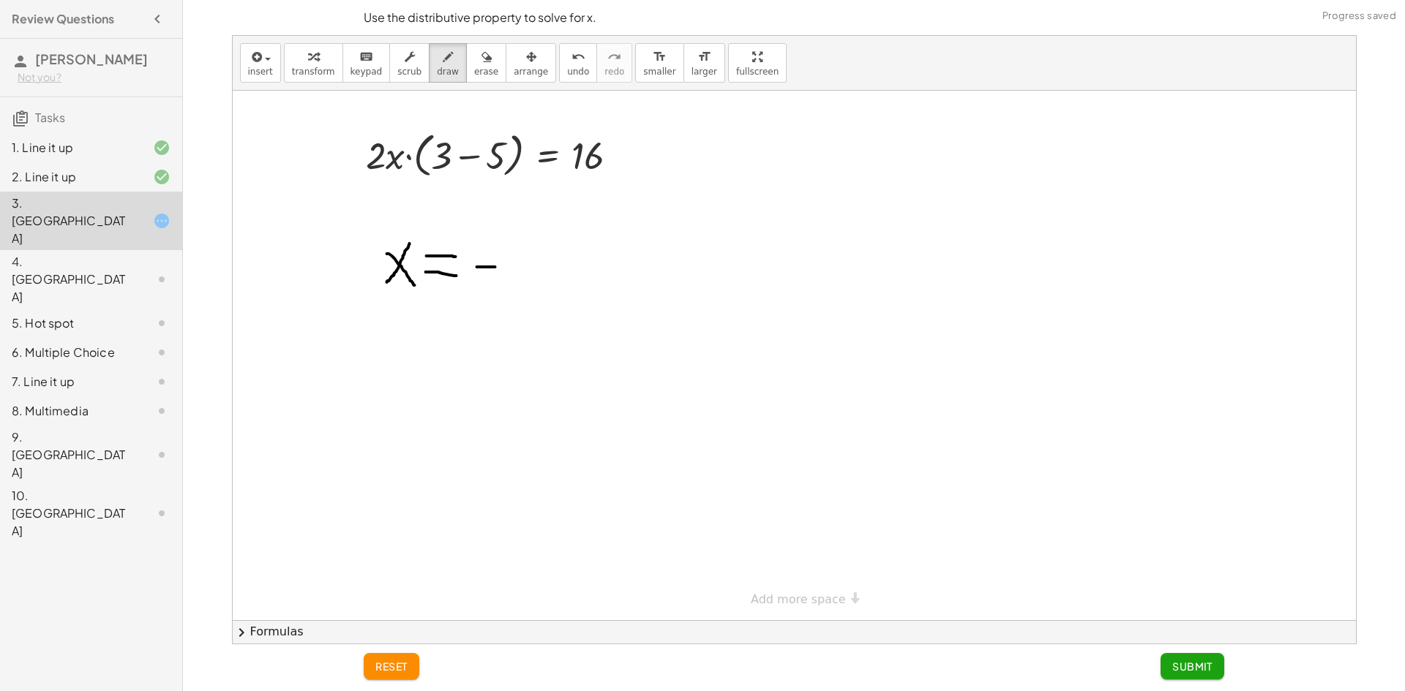
click at [495, 267] on div at bounding box center [794, 356] width 1123 height 530
drag, startPoint x: 517, startPoint y: 245, endPoint x: 519, endPoint y: 298, distance: 52.7
click at [519, 298] on div at bounding box center [794, 356] width 1123 height 530
drag, startPoint x: 527, startPoint y: 268, endPoint x: 500, endPoint y: 225, distance: 51.6
click at [500, 225] on div at bounding box center [794, 356] width 1123 height 530
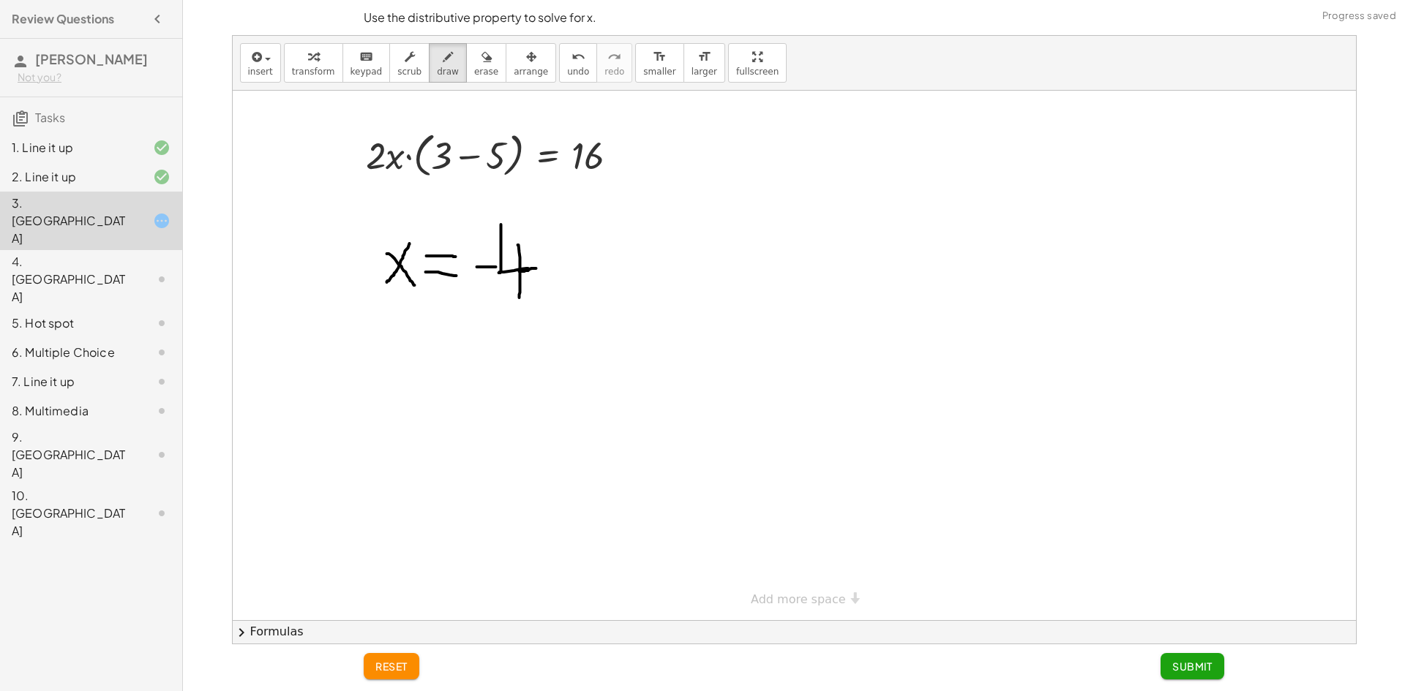
drag, startPoint x: 519, startPoint y: 271, endPoint x: 539, endPoint y: 267, distance: 20.9
click at [539, 267] on div at bounding box center [794, 356] width 1123 height 530
click at [1205, 659] on button "Submit" at bounding box center [1192, 666] width 64 height 26
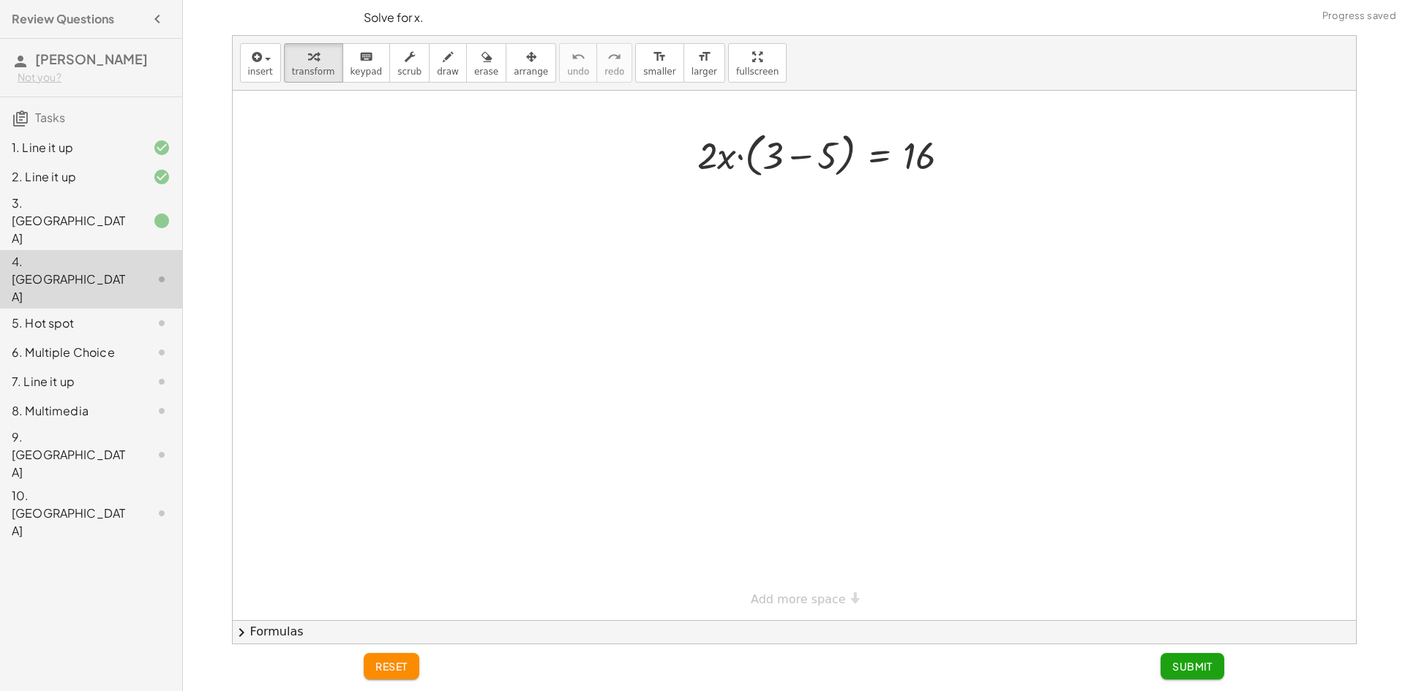
click at [69, 211] on div "3. Canvas" at bounding box center [71, 221] width 118 height 53
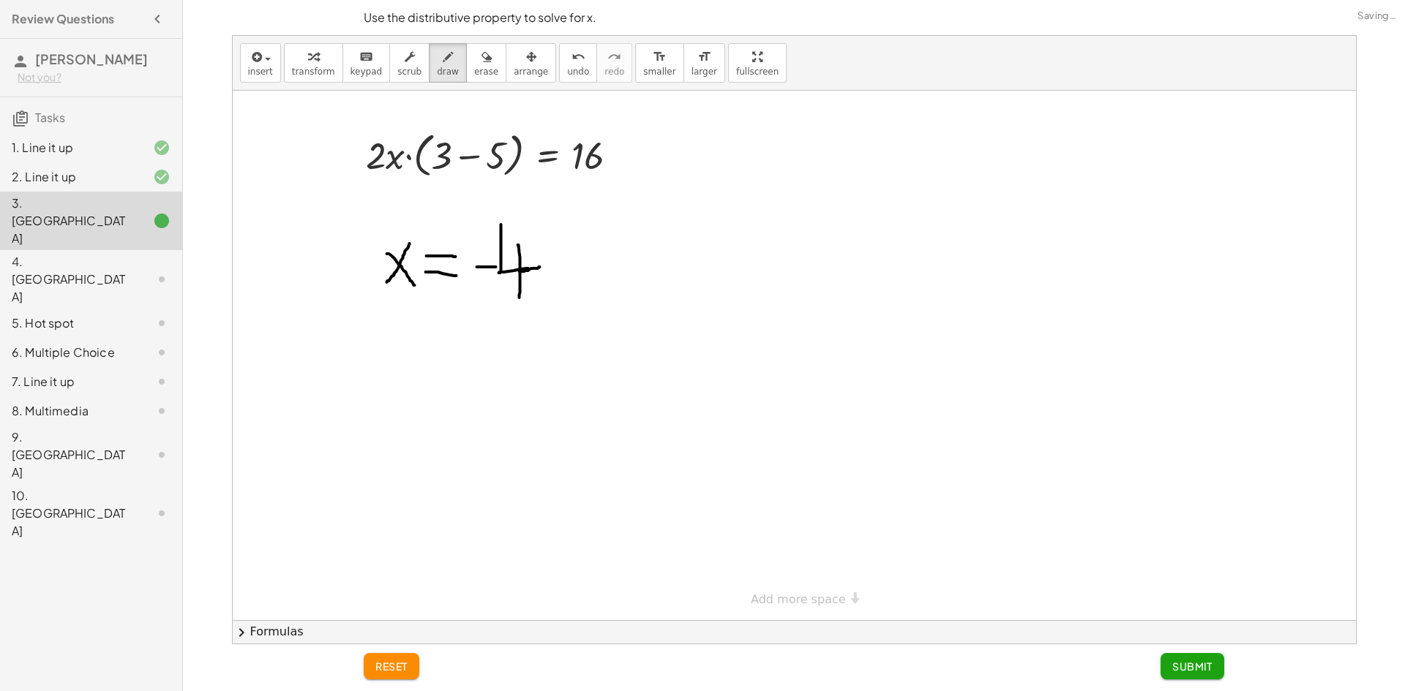
click at [83, 253] on div "4. Canvas" at bounding box center [71, 279] width 118 height 53
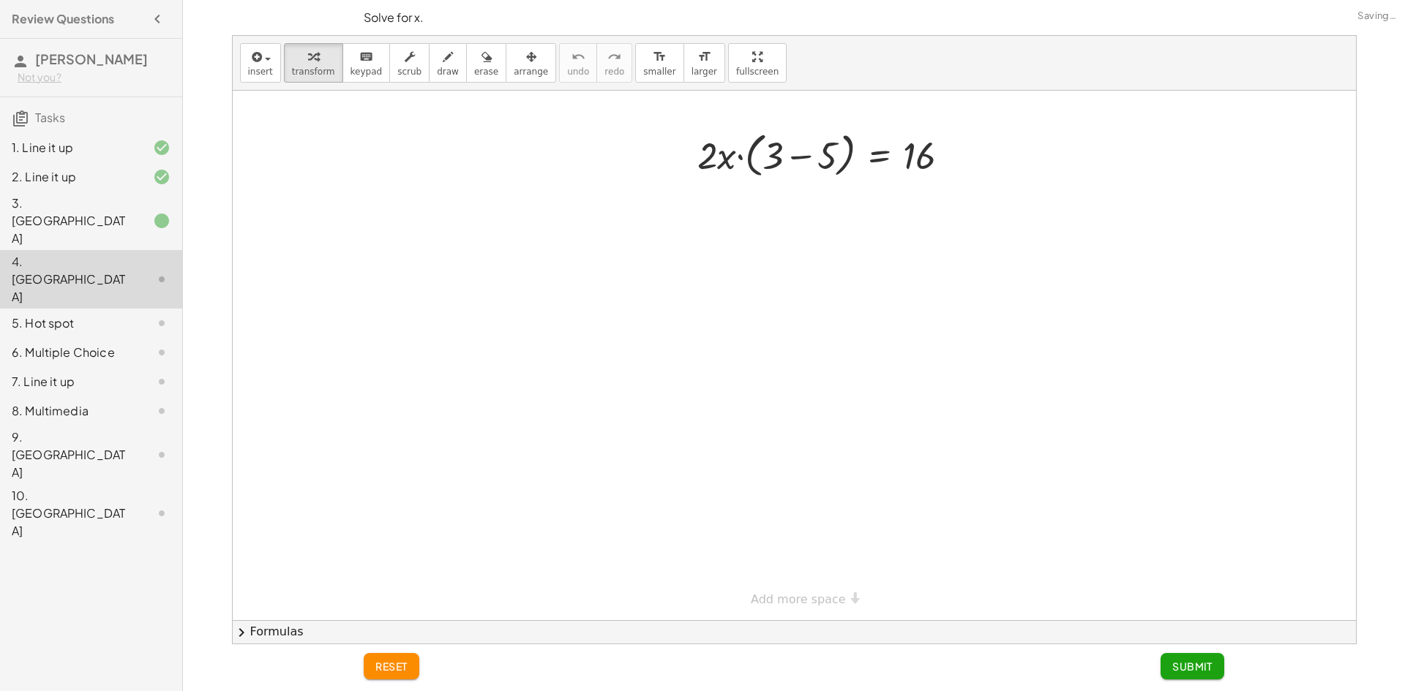
click at [80, 309] on div "3. Canvas" at bounding box center [91, 323] width 182 height 29
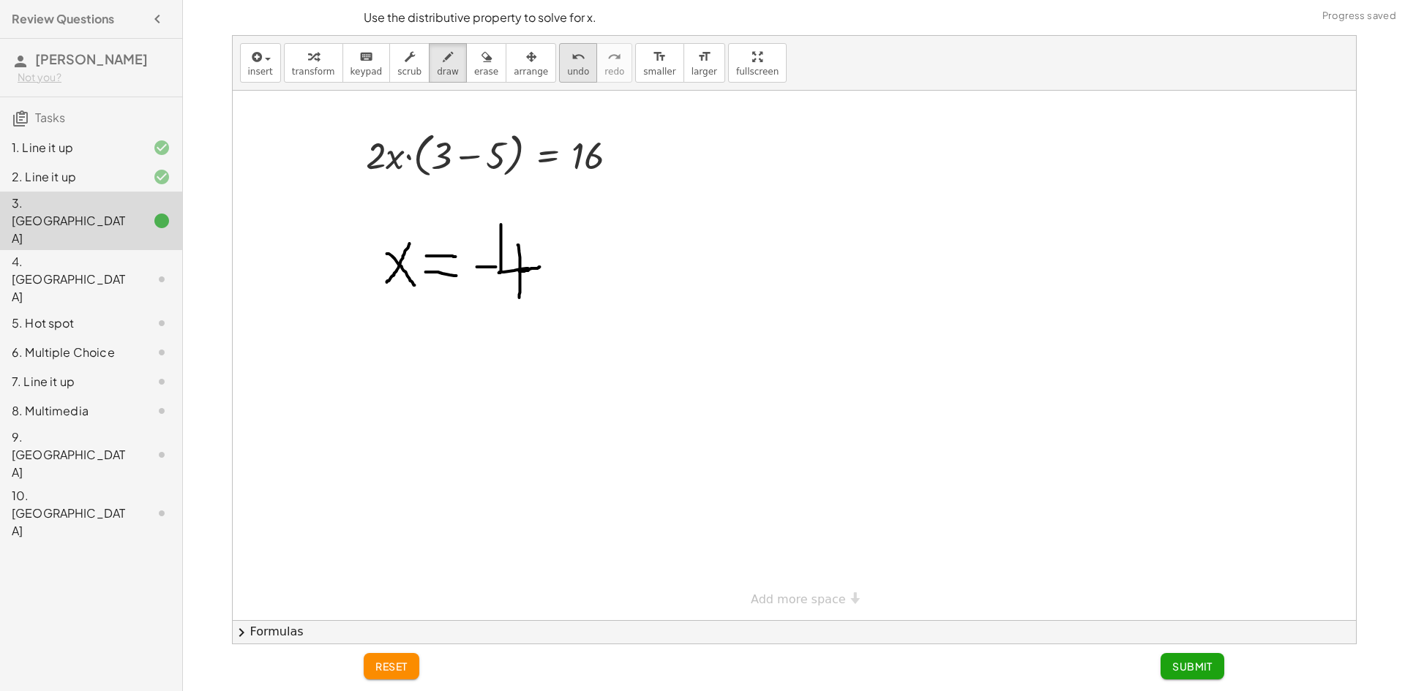
click at [567, 75] on span "undo" at bounding box center [578, 72] width 22 height 10
drag, startPoint x: 549, startPoint y: 244, endPoint x: 550, endPoint y: 293, distance: 49.0
click at [550, 293] on div at bounding box center [794, 356] width 1123 height 530
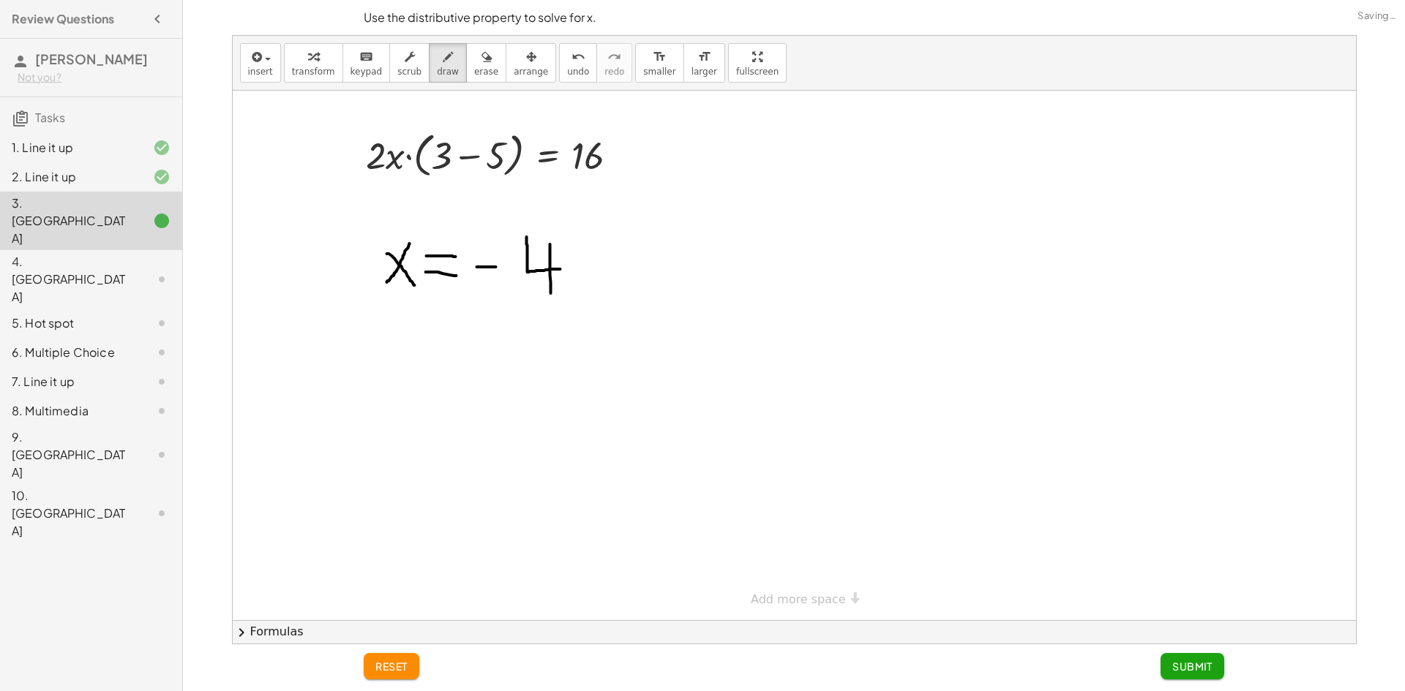
drag, startPoint x: 560, startPoint y: 269, endPoint x: 526, endPoint y: 236, distance: 47.1
click at [526, 236] on div at bounding box center [794, 356] width 1123 height 530
drag, startPoint x: 489, startPoint y: 266, endPoint x: 513, endPoint y: 265, distance: 23.4
click at [513, 265] on div at bounding box center [794, 356] width 1123 height 530
click at [571, 49] on icon "undo" at bounding box center [578, 57] width 14 height 18
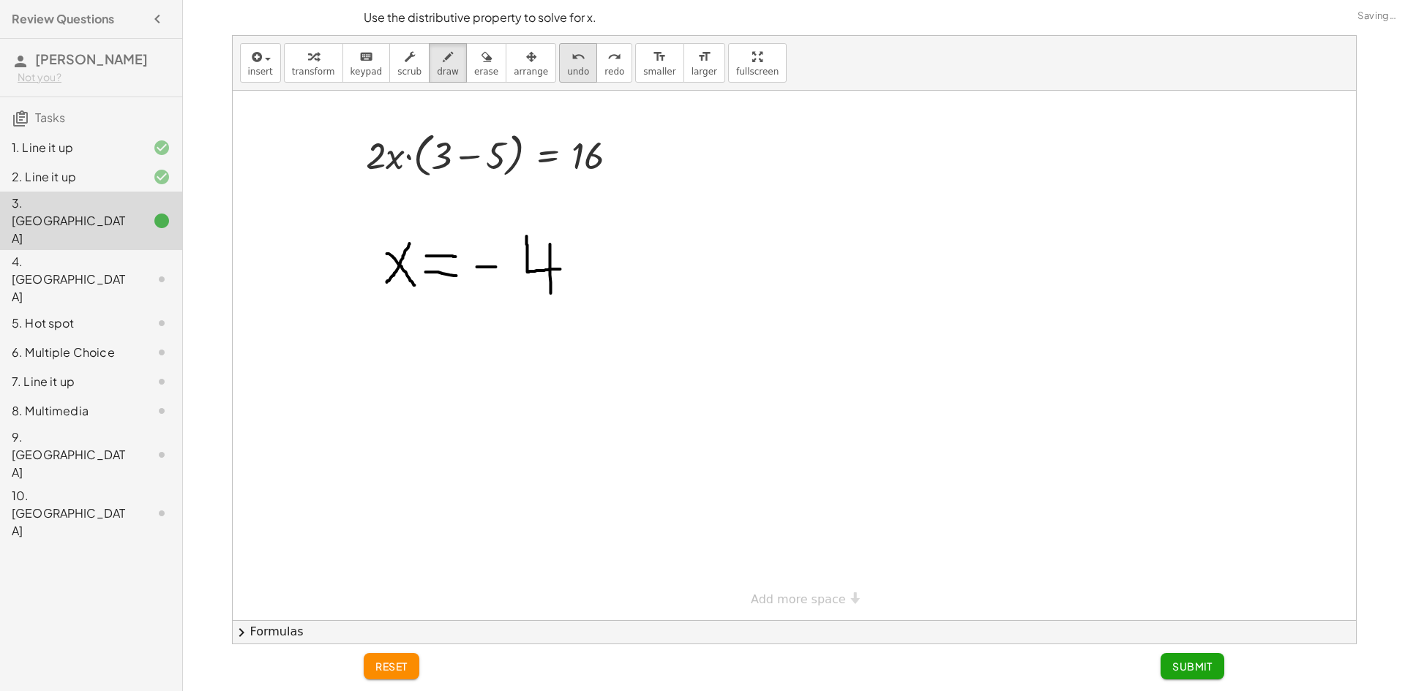
click at [571, 49] on icon "undo" at bounding box center [578, 57] width 14 height 18
click at [559, 65] on button "undo undo" at bounding box center [578, 63] width 38 height 40
drag, startPoint x: 538, startPoint y: 242, endPoint x: 535, endPoint y: 292, distance: 49.8
click at [535, 292] on div at bounding box center [794, 356] width 1123 height 530
drag, startPoint x: 546, startPoint y: 266, endPoint x: 516, endPoint y: 230, distance: 47.8
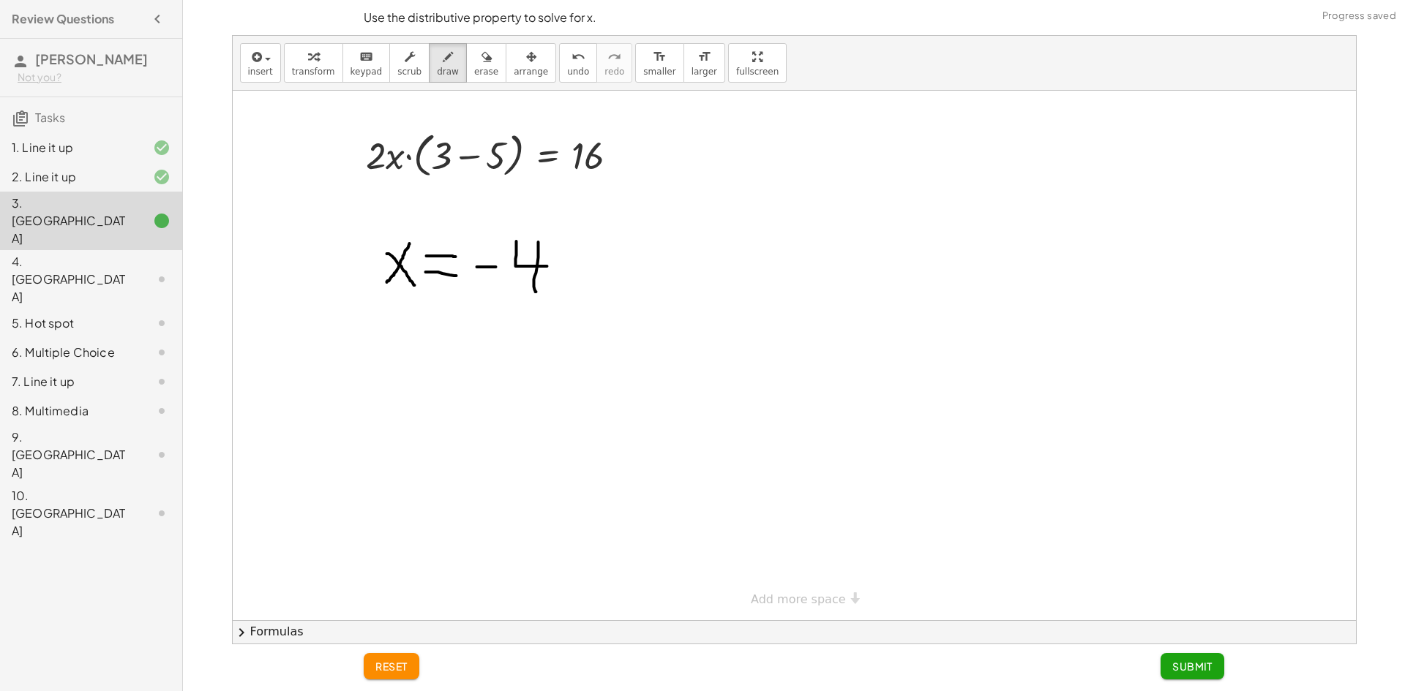
click at [516, 230] on div at bounding box center [794, 356] width 1123 height 530
click at [567, 67] on span "undo" at bounding box center [578, 72] width 22 height 10
click at [567, 68] on span "undo" at bounding box center [578, 72] width 22 height 10
drag, startPoint x: 528, startPoint y: 249, endPoint x: 526, endPoint y: 290, distance: 41.8
click at [526, 290] on div at bounding box center [794, 356] width 1123 height 530
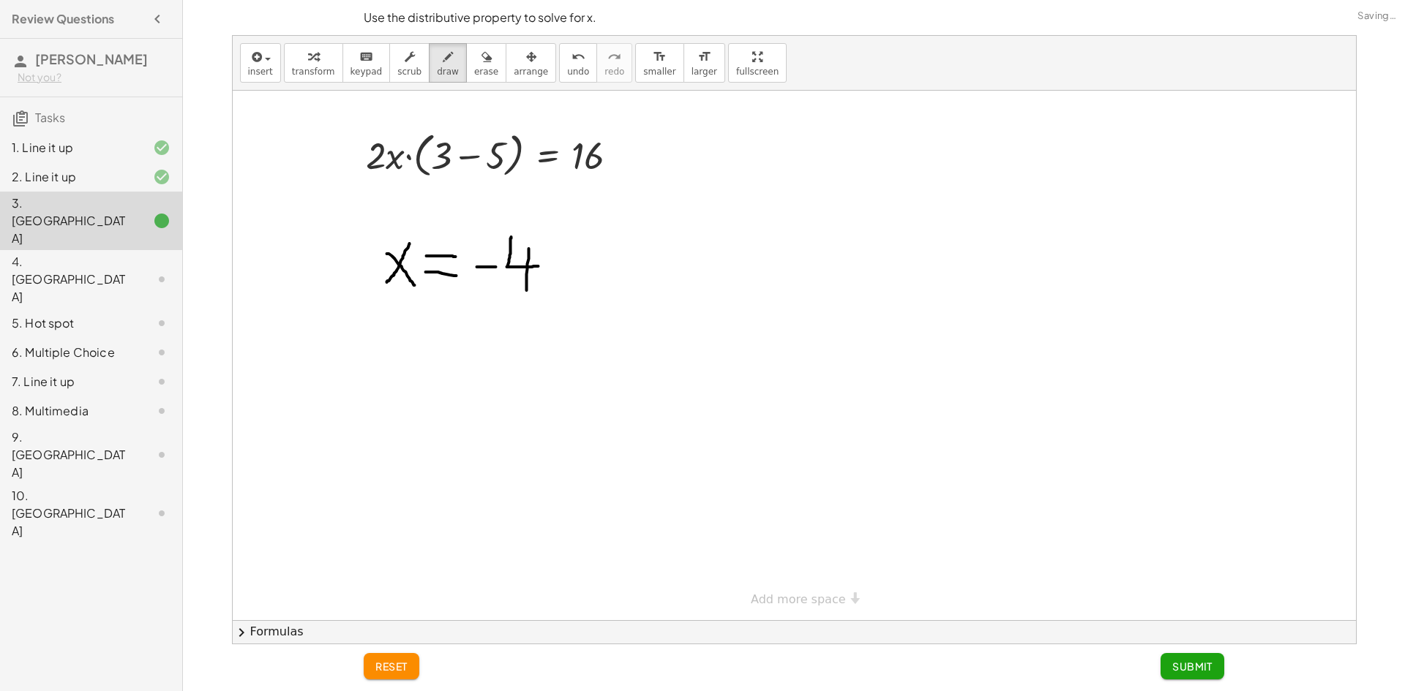
drag, startPoint x: 538, startPoint y: 266, endPoint x: 511, endPoint y: 237, distance: 39.9
click at [511, 237] on div at bounding box center [794, 356] width 1123 height 530
click at [76, 253] on div "4. Canvas" at bounding box center [71, 279] width 118 height 53
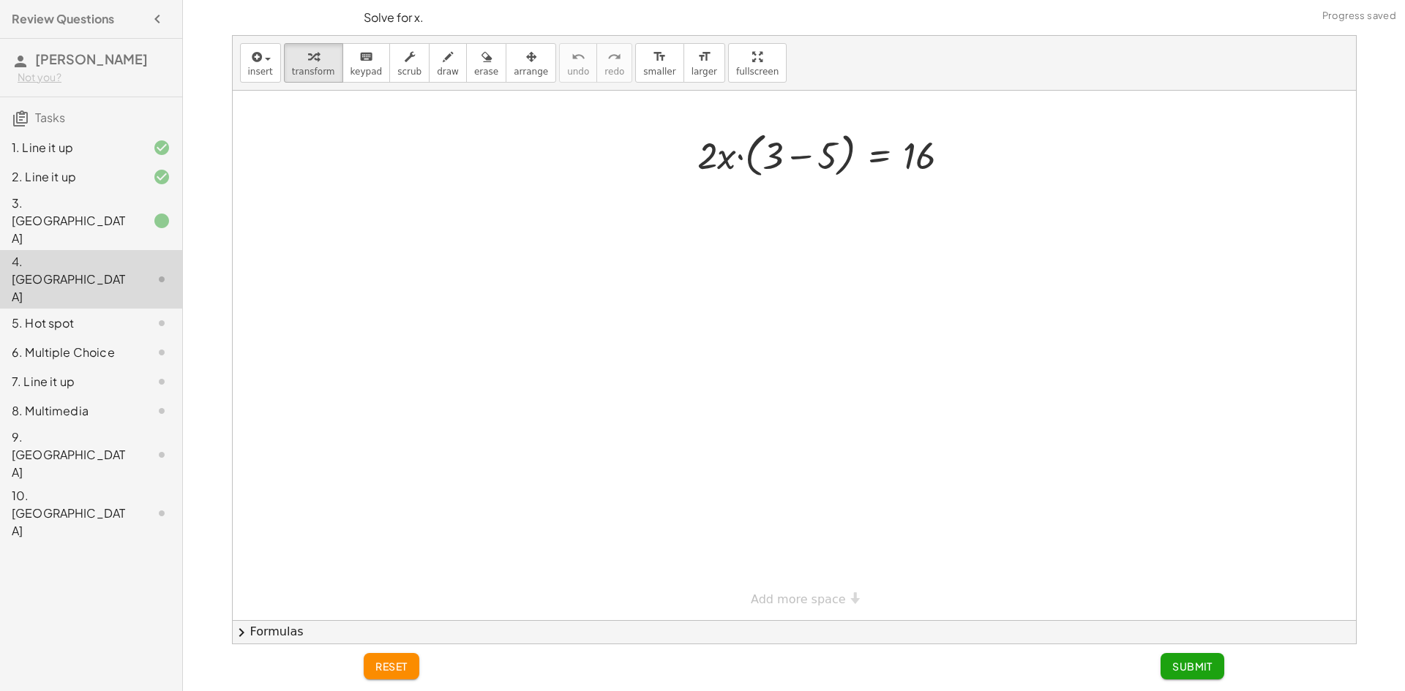
click at [99, 206] on div "3. Canvas" at bounding box center [71, 221] width 118 height 53
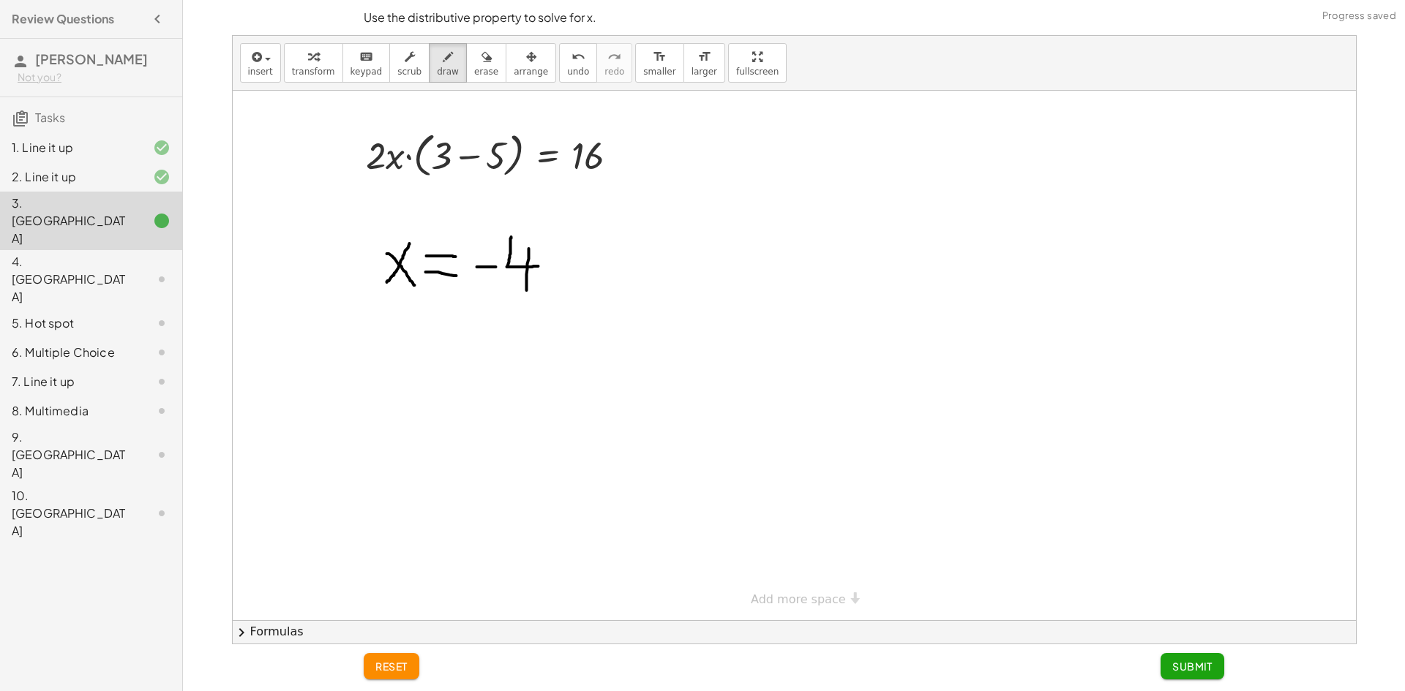
click at [100, 253] on div "4. Canvas" at bounding box center [71, 279] width 118 height 53
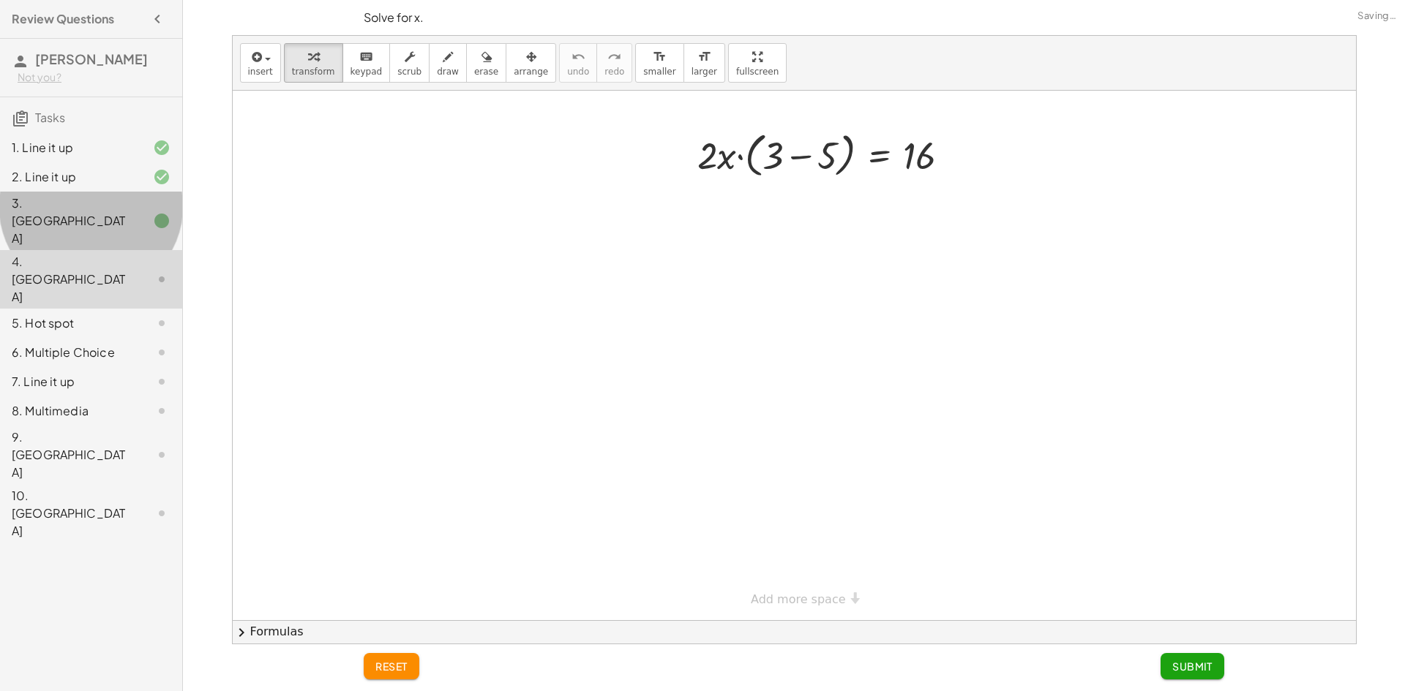
click at [100, 198] on div "3. Canvas" at bounding box center [71, 221] width 118 height 53
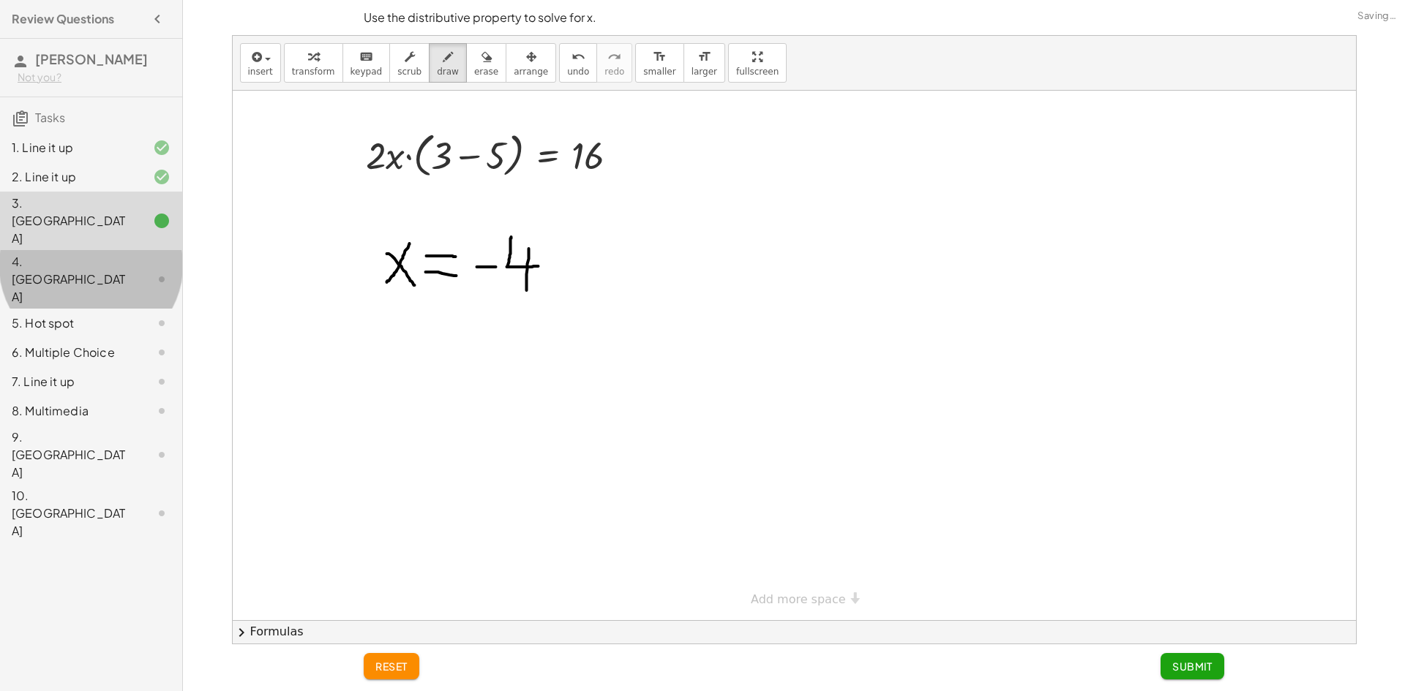
click at [105, 338] on div "4. Canvas" at bounding box center [91, 352] width 182 height 29
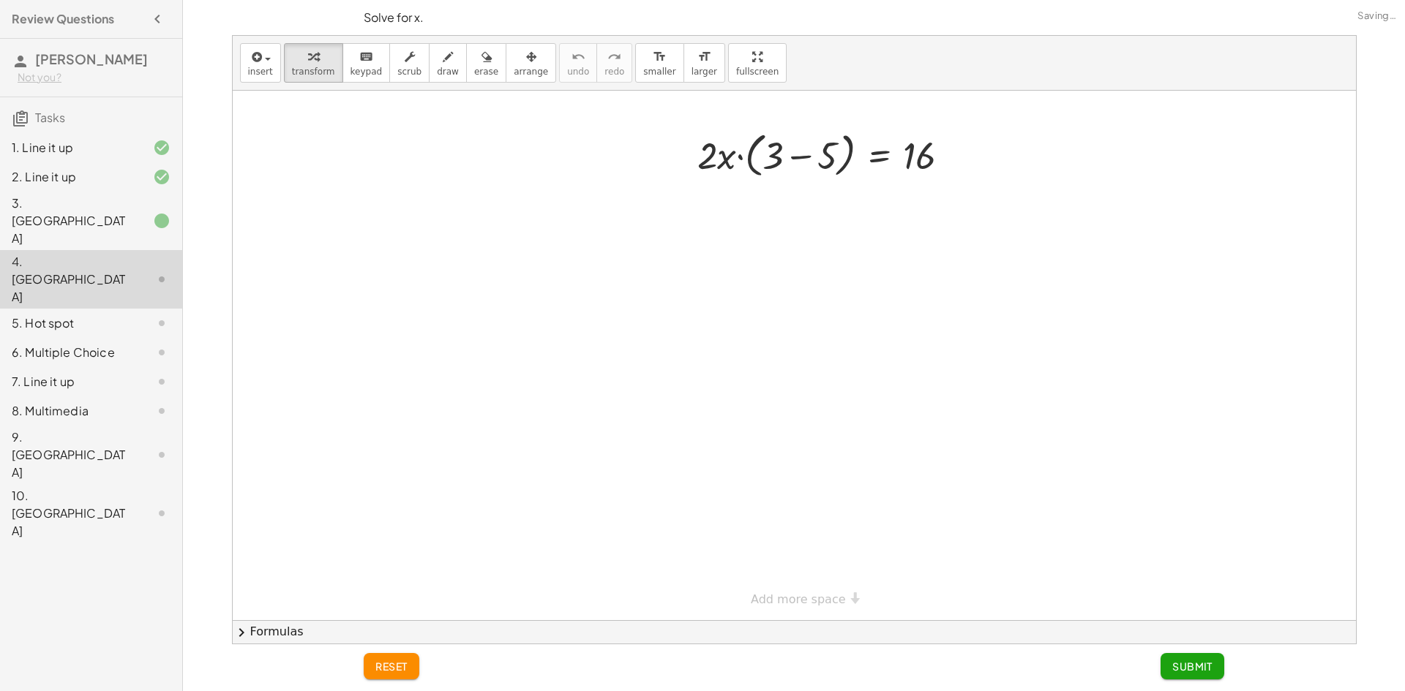
click at [101, 199] on div "3. Canvas" at bounding box center [71, 221] width 118 height 53
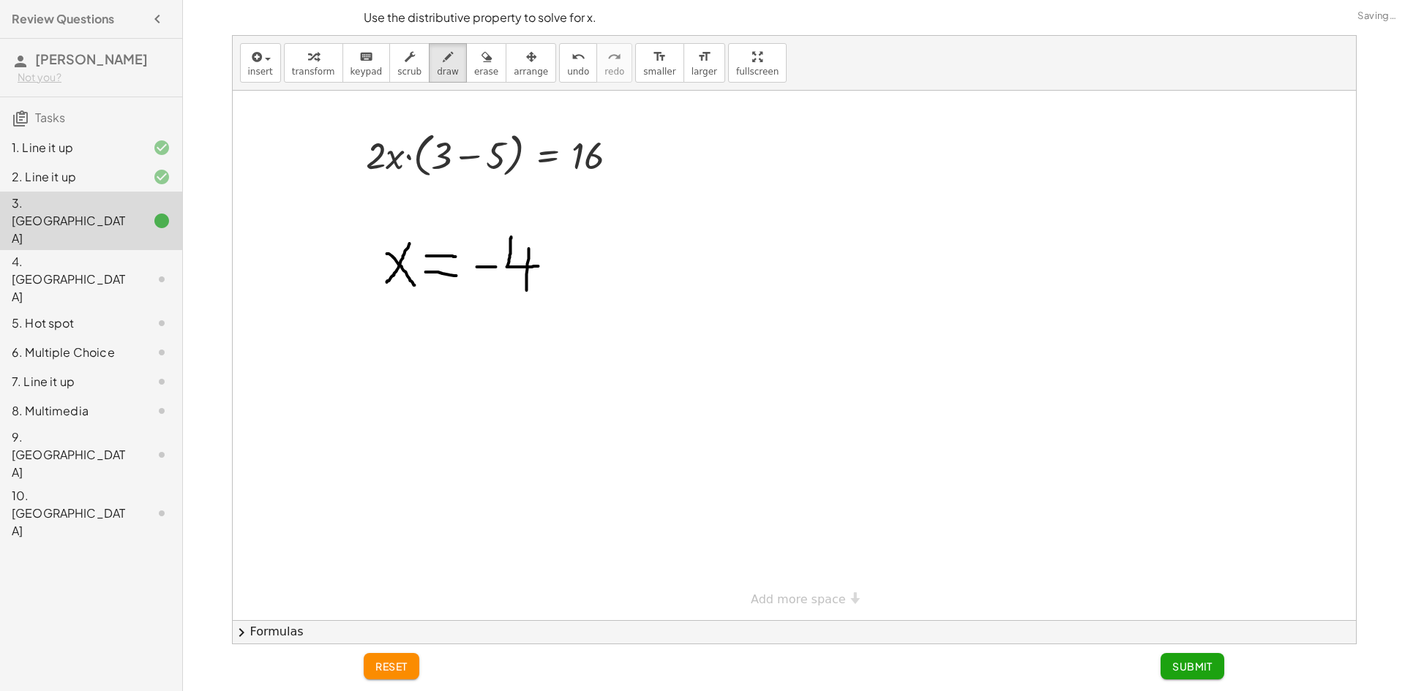
click at [103, 338] on div "4. Canvas" at bounding box center [91, 352] width 182 height 29
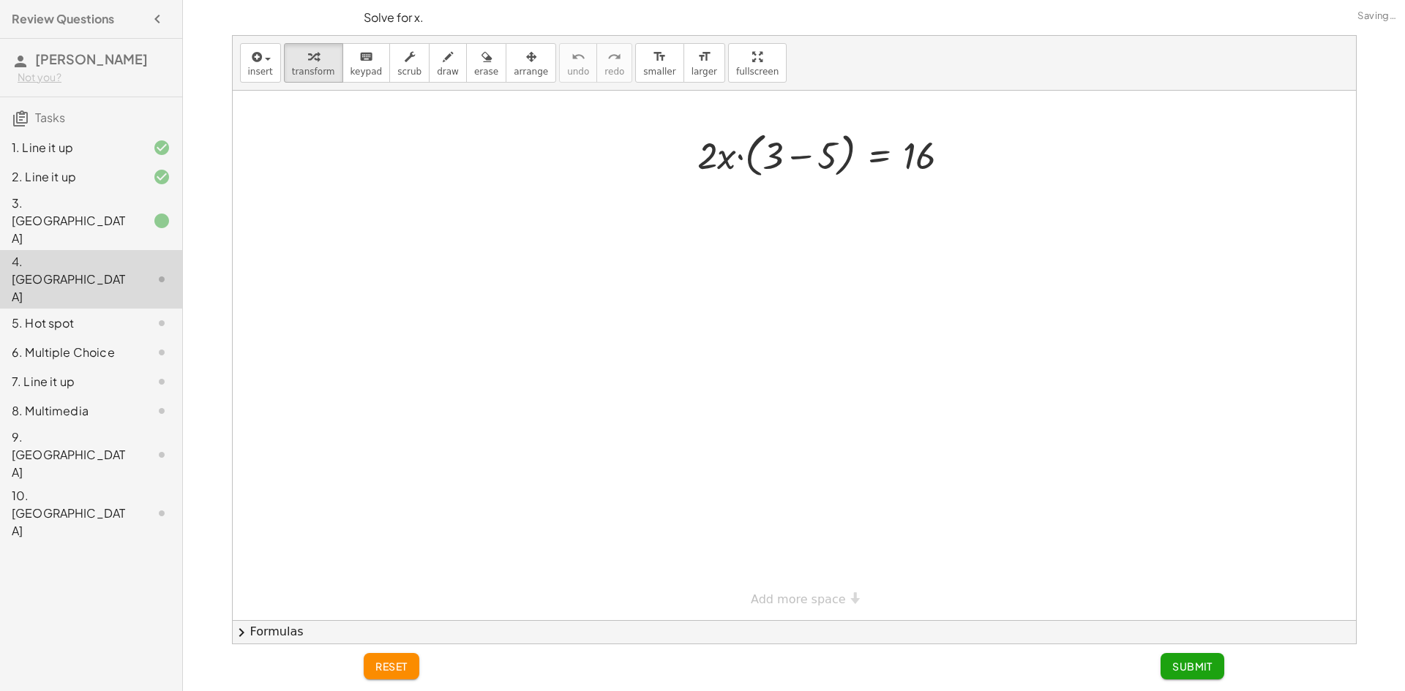
drag, startPoint x: 686, startPoint y: 203, endPoint x: 655, endPoint y: 244, distance: 51.6
click at [650, 252] on div at bounding box center [794, 356] width 1123 height 530
click at [361, 67] on span "keypad" at bounding box center [366, 72] width 32 height 10
click at [563, 227] on div at bounding box center [794, 356] width 1123 height 530
click at [664, 183] on div at bounding box center [794, 356] width 1123 height 530
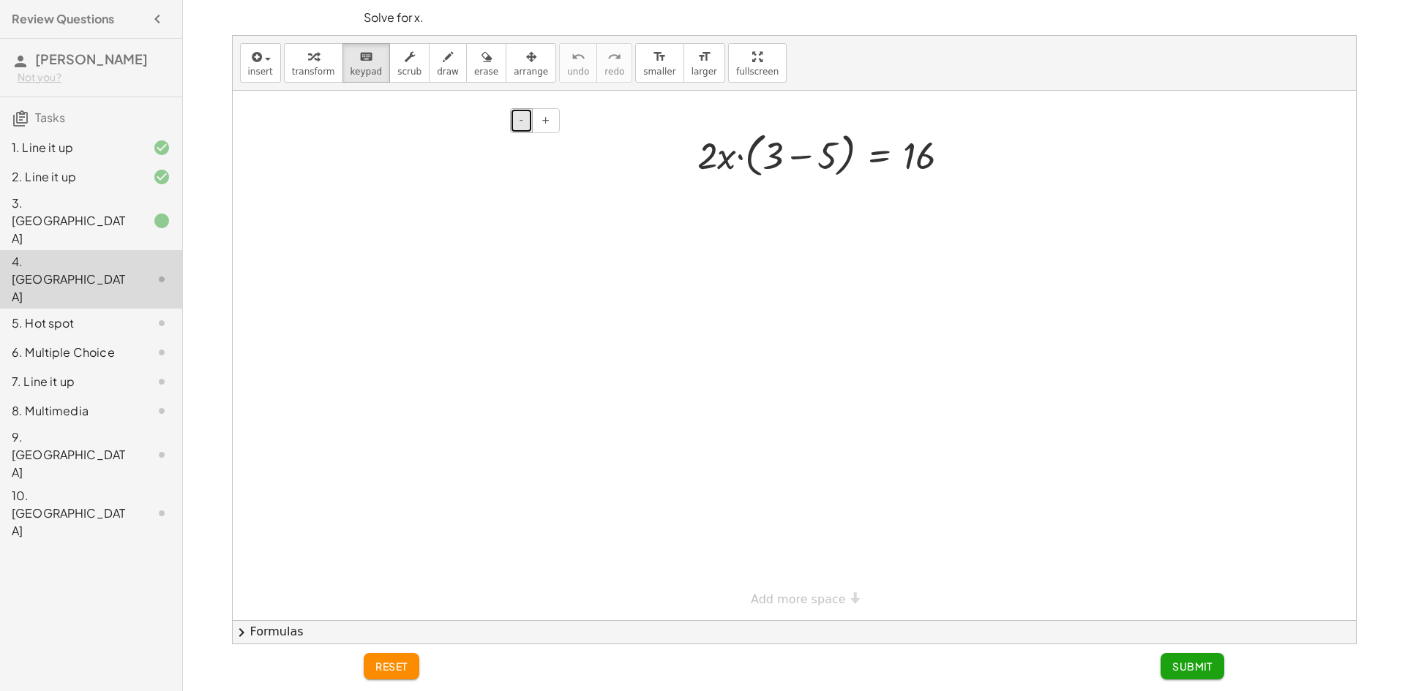
drag, startPoint x: 521, startPoint y: 125, endPoint x: 531, endPoint y: 126, distance: 10.3
click at [531, 126] on button "-" at bounding box center [521, 120] width 23 height 25
click at [523, 128] on button "-" at bounding box center [521, 120] width 23 height 25
click at [530, 222] on div at bounding box center [794, 356] width 1123 height 530
click at [643, 72] on span "smaller" at bounding box center [659, 72] width 32 height 10
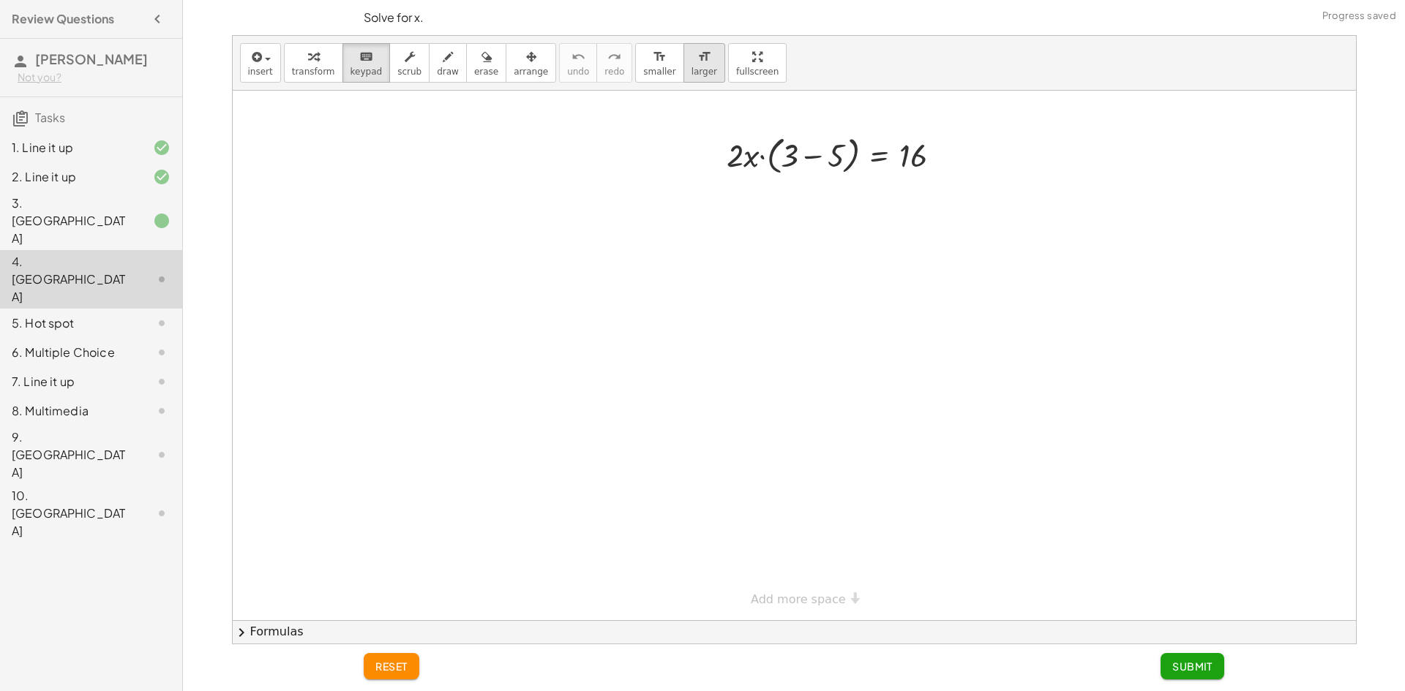
click at [697, 58] on icon "format_size" at bounding box center [704, 57] width 14 height 18
click at [429, 78] on button "draw" at bounding box center [448, 63] width 38 height 40
drag, startPoint x: 688, startPoint y: 261, endPoint x: 609, endPoint y: 366, distance: 131.1
click at [609, 366] on div at bounding box center [794, 356] width 1123 height 530
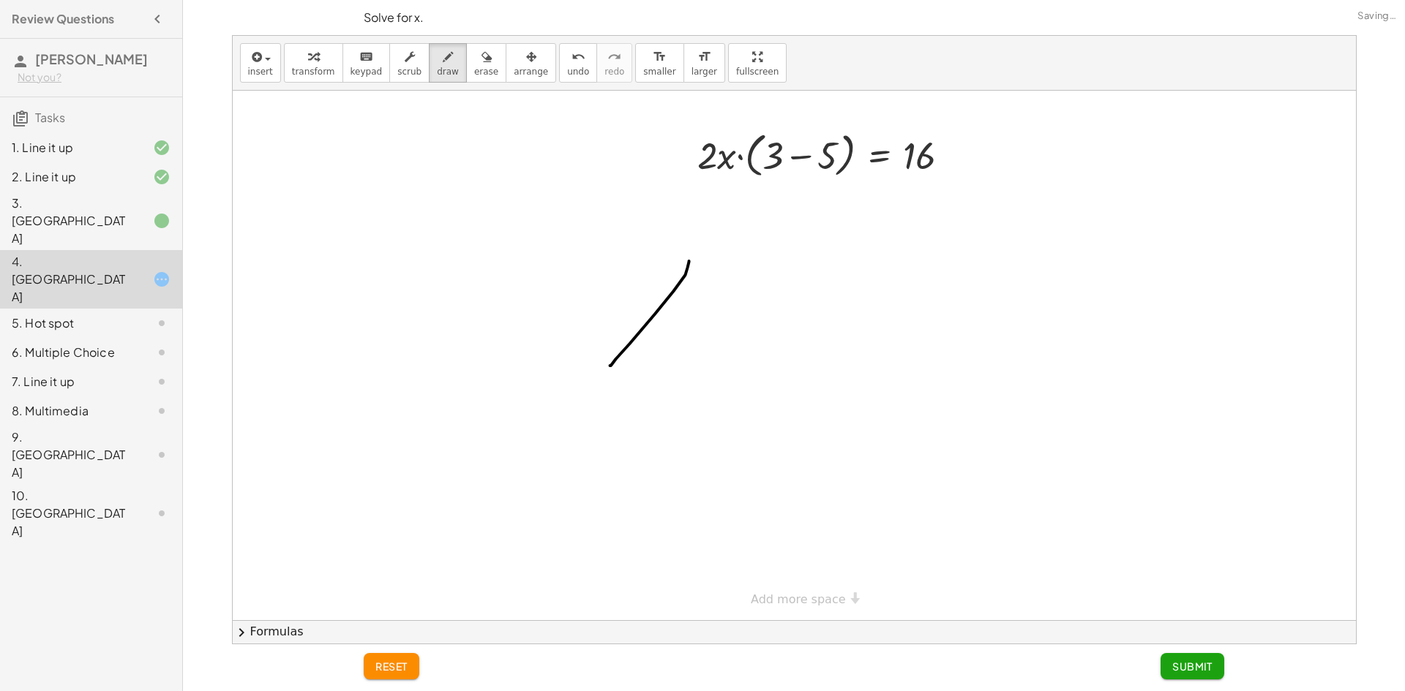
drag, startPoint x: 648, startPoint y: 277, endPoint x: 704, endPoint y: 351, distance: 92.5
click at [704, 351] on div at bounding box center [794, 356] width 1123 height 530
click at [560, 54] on button "undo undo" at bounding box center [578, 63] width 38 height 40
drag, startPoint x: 713, startPoint y: 268, endPoint x: 671, endPoint y: 360, distance: 100.8
click at [671, 360] on div at bounding box center [794, 356] width 1123 height 530
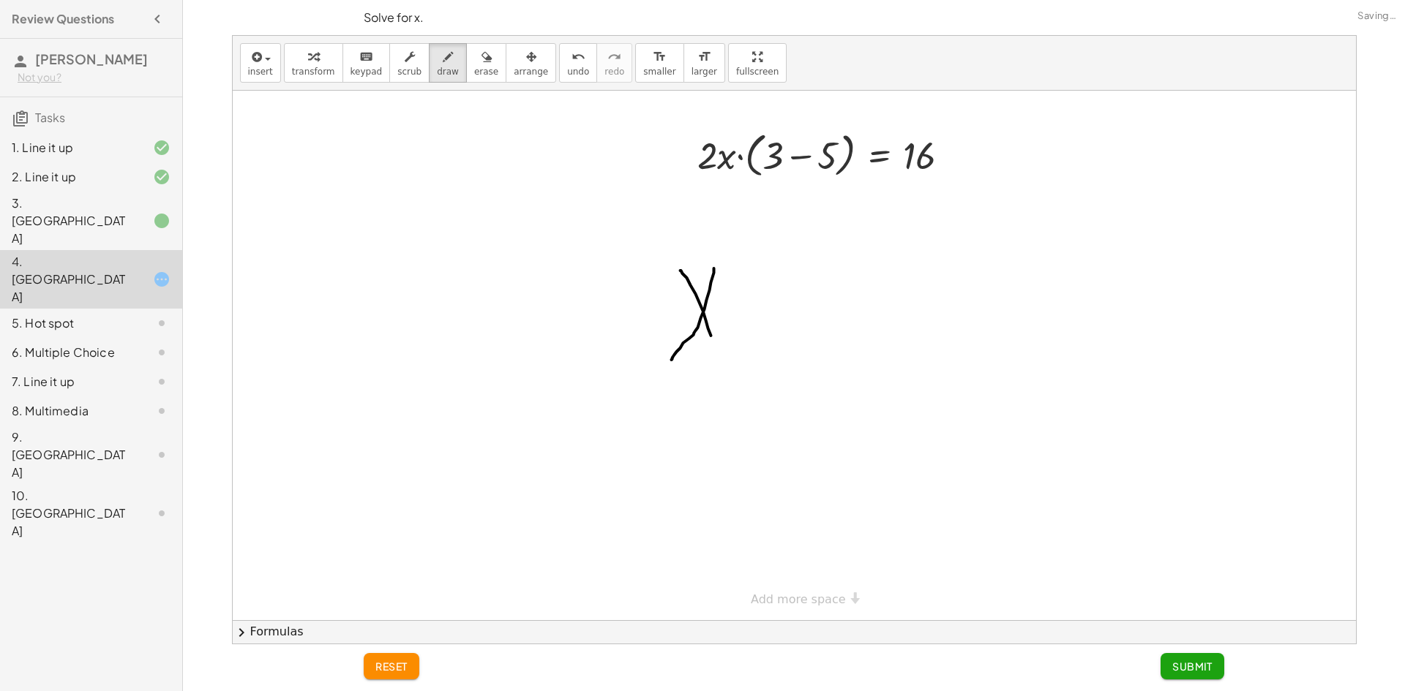
drag, startPoint x: 680, startPoint y: 271, endPoint x: 724, endPoint y: 364, distance: 103.1
click at [724, 364] on div at bounding box center [794, 356] width 1123 height 530
drag, startPoint x: 745, startPoint y: 293, endPoint x: 792, endPoint y: 295, distance: 46.8
click at [794, 291] on div at bounding box center [794, 356] width 1123 height 530
drag, startPoint x: 740, startPoint y: 330, endPoint x: 838, endPoint y: 345, distance: 99.1
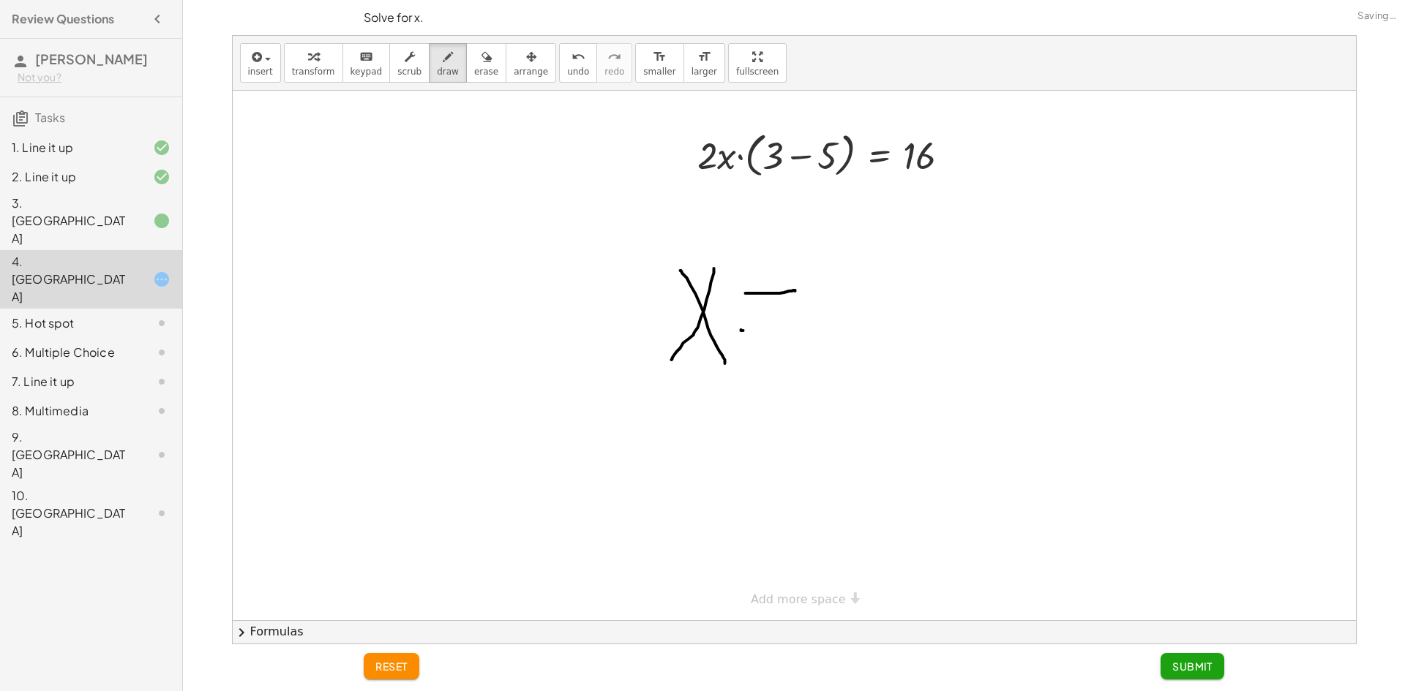
click at [839, 342] on div at bounding box center [794, 356] width 1123 height 530
click at [567, 69] on span "undo" at bounding box center [578, 72] width 22 height 10
click at [567, 64] on div "undo" at bounding box center [578, 57] width 22 height 18
drag, startPoint x: 769, startPoint y: 298, endPoint x: 740, endPoint y: 365, distance: 73.1
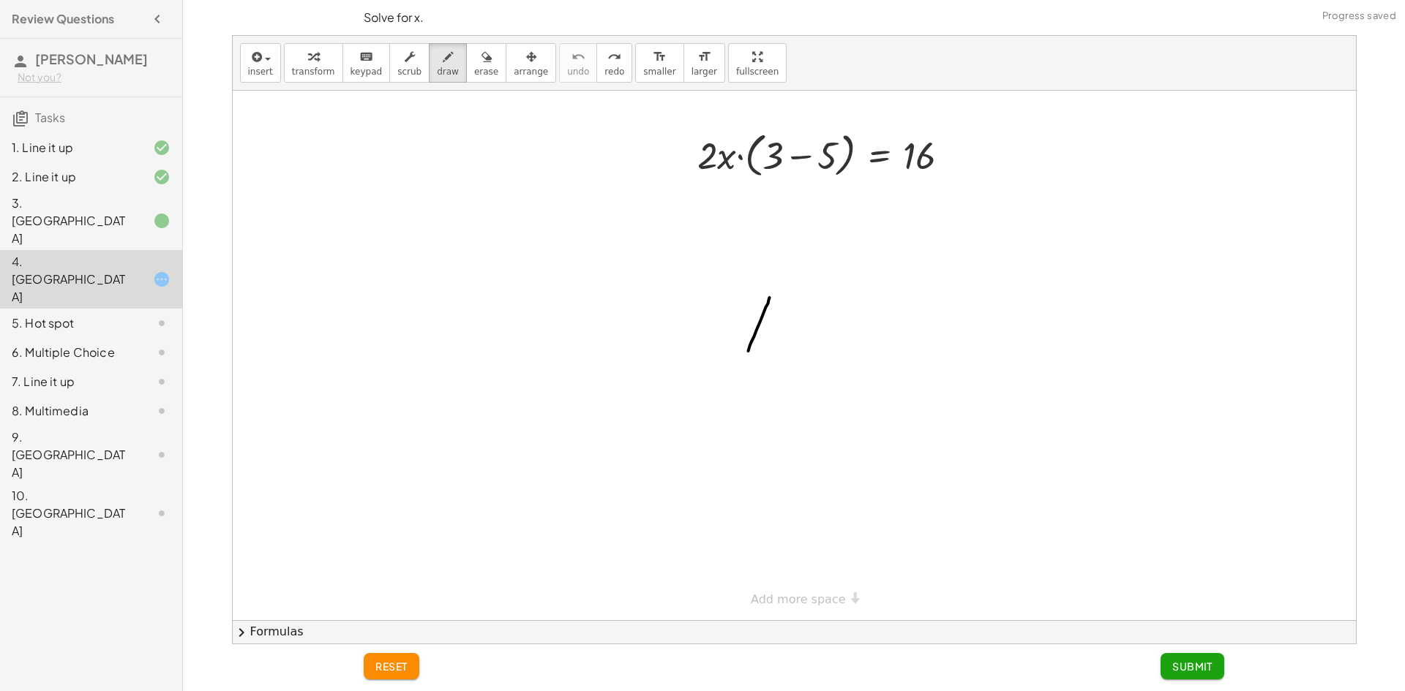
click at [740, 365] on div at bounding box center [794, 356] width 1123 height 530
drag, startPoint x: 741, startPoint y: 307, endPoint x: 759, endPoint y: 366, distance: 61.1
click at [759, 366] on div at bounding box center [794, 356] width 1123 height 530
drag, startPoint x: 780, startPoint y: 320, endPoint x: 814, endPoint y: 326, distance: 34.9
click at [815, 326] on div at bounding box center [794, 356] width 1123 height 530
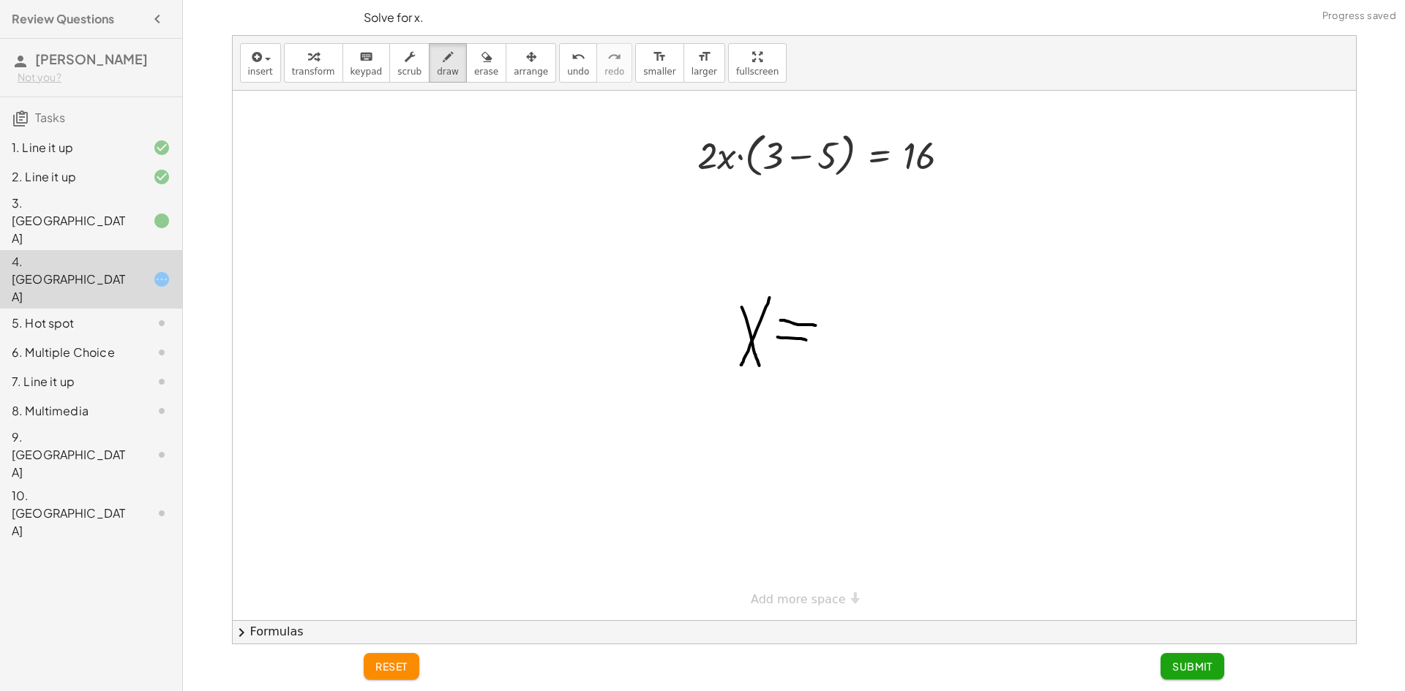
drag, startPoint x: 777, startPoint y: 337, endPoint x: 811, endPoint y: 341, distance: 33.8
click at [811, 341] on div at bounding box center [794, 356] width 1123 height 530
drag, startPoint x: 840, startPoint y: 337, endPoint x: 867, endPoint y: 337, distance: 27.1
click at [866, 337] on div at bounding box center [794, 356] width 1123 height 530
drag, startPoint x: 898, startPoint y: 304, endPoint x: 898, endPoint y: 372, distance: 67.3
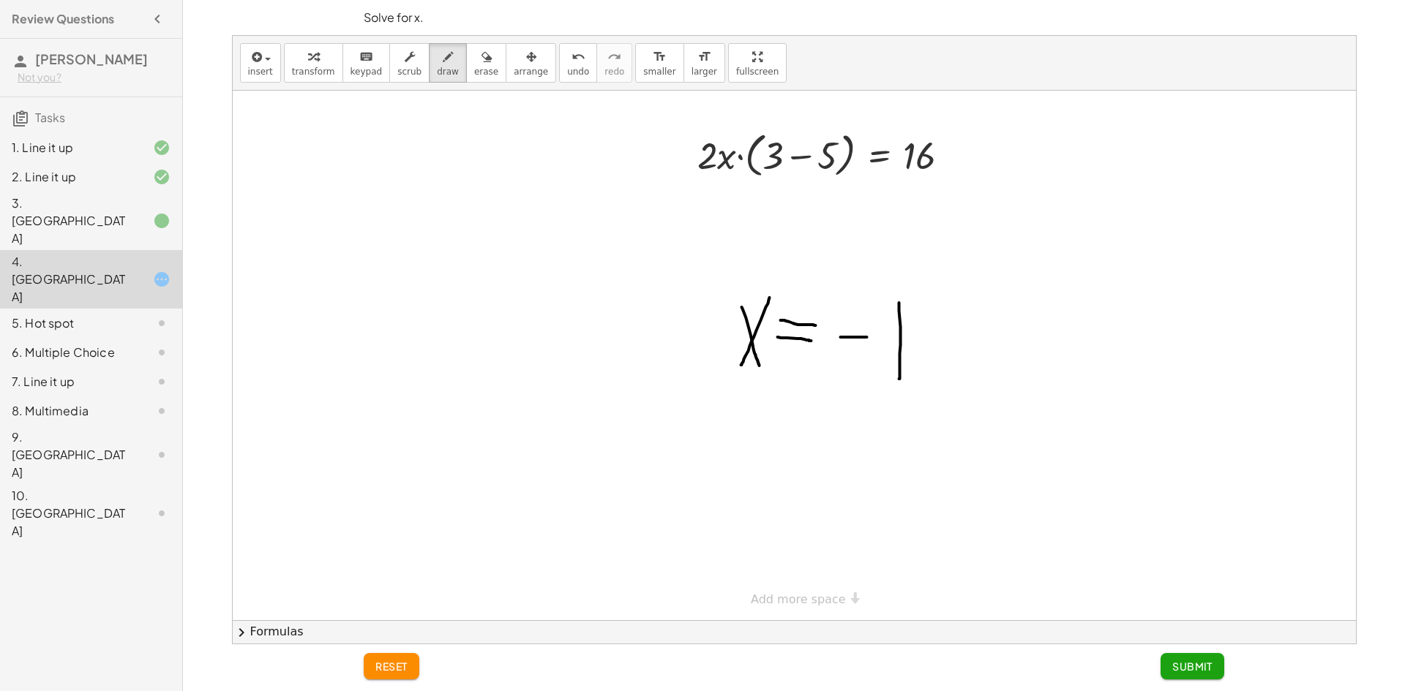
click at [898, 379] on div at bounding box center [794, 356] width 1123 height 530
drag, startPoint x: 913, startPoint y: 339, endPoint x: 882, endPoint y: 302, distance: 47.8
click at [882, 302] on div at bounding box center [794, 356] width 1123 height 530
click at [37, 315] on div "5. Hot spot" at bounding box center [71, 324] width 118 height 18
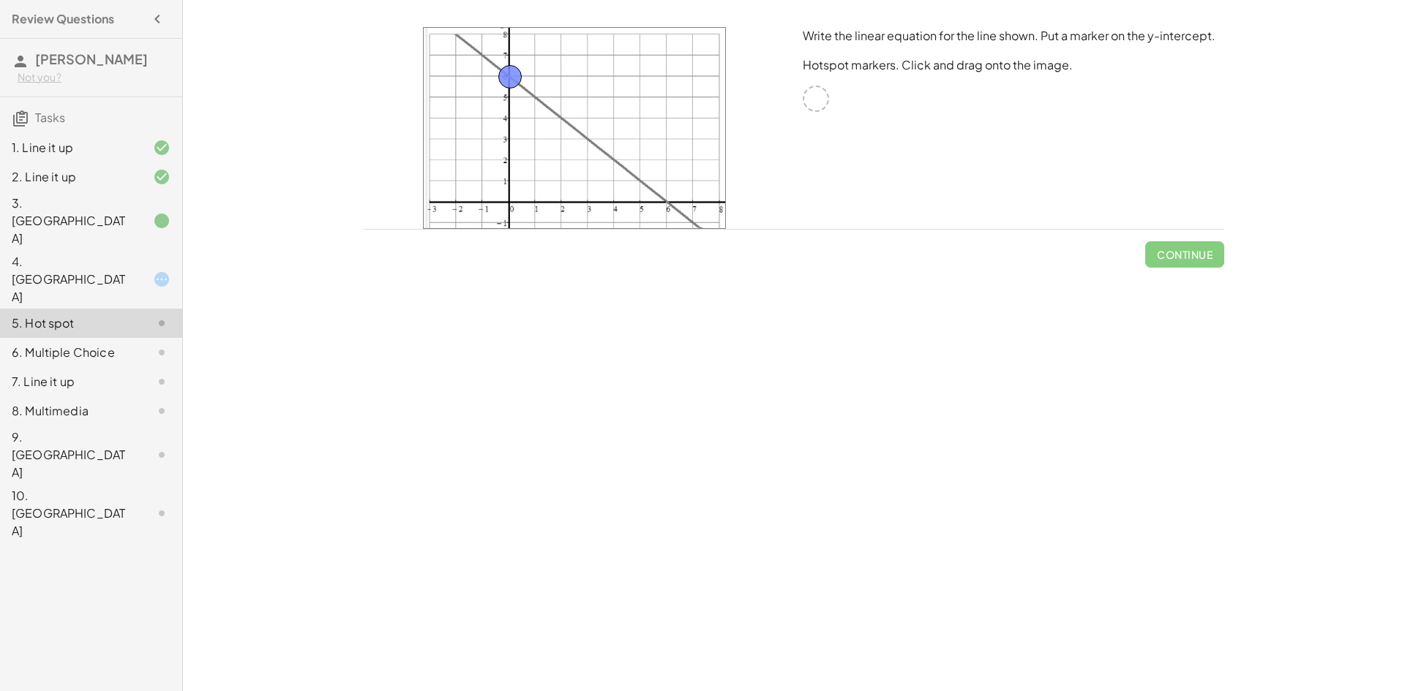
drag, startPoint x: 816, startPoint y: 101, endPoint x: 510, endPoint y: 79, distance: 307.3
click at [1019, 181] on div "Write the linear equation for the line shown. Put a marker on the y-intercept. …" at bounding box center [1013, 127] width 439 height 219
click at [897, 228] on div "Write the linear equation for the line shown. Put a marker on the y-intercept. …" at bounding box center [1013, 127] width 439 height 219
click at [835, 288] on div "Your goal is to match line g. Choose an equation type to work with. y = + · a ·…" at bounding box center [794, 345] width 1222 height 691
drag, startPoint x: 756, startPoint y: 443, endPoint x: 759, endPoint y: 451, distance: 7.9
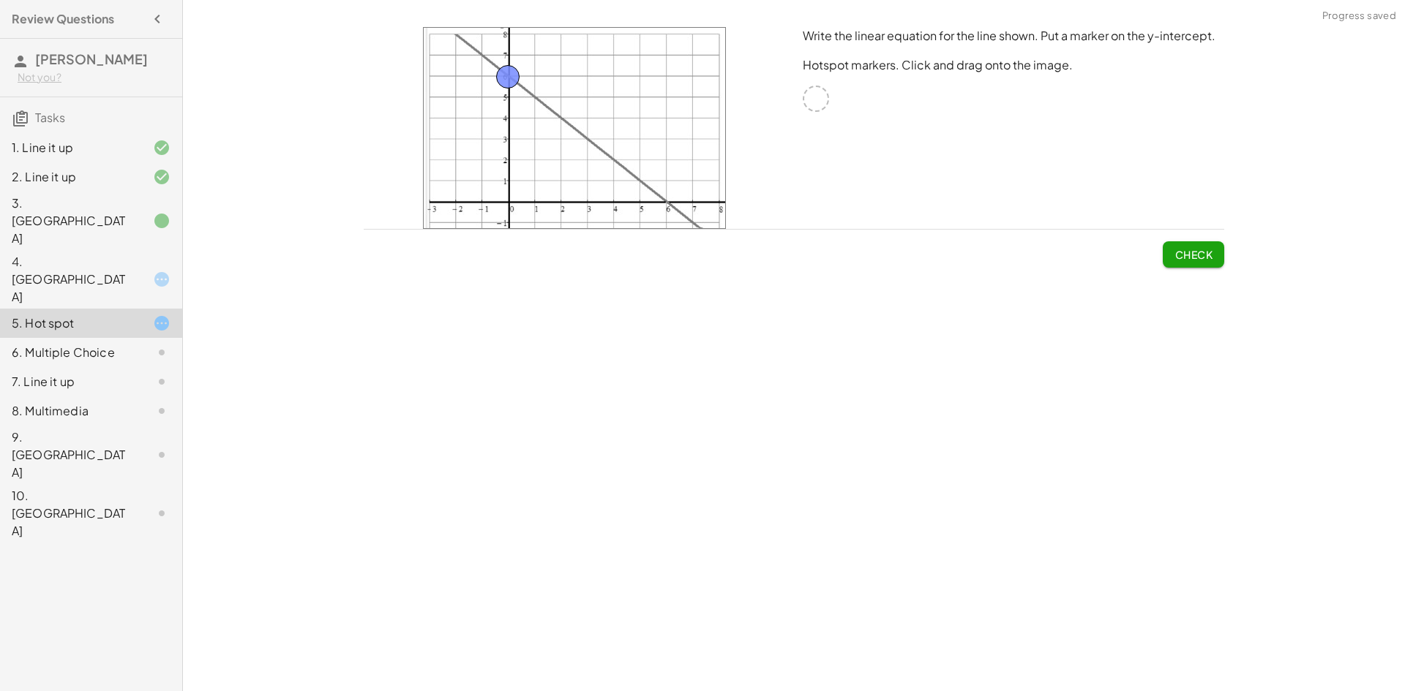
click at [759, 451] on div "Your goal is to match line g. Choose an equation type to work with. y = + · a ·…" at bounding box center [794, 345] width 1222 height 691
click at [98, 209] on div "3. Canvas" at bounding box center [71, 221] width 118 height 53
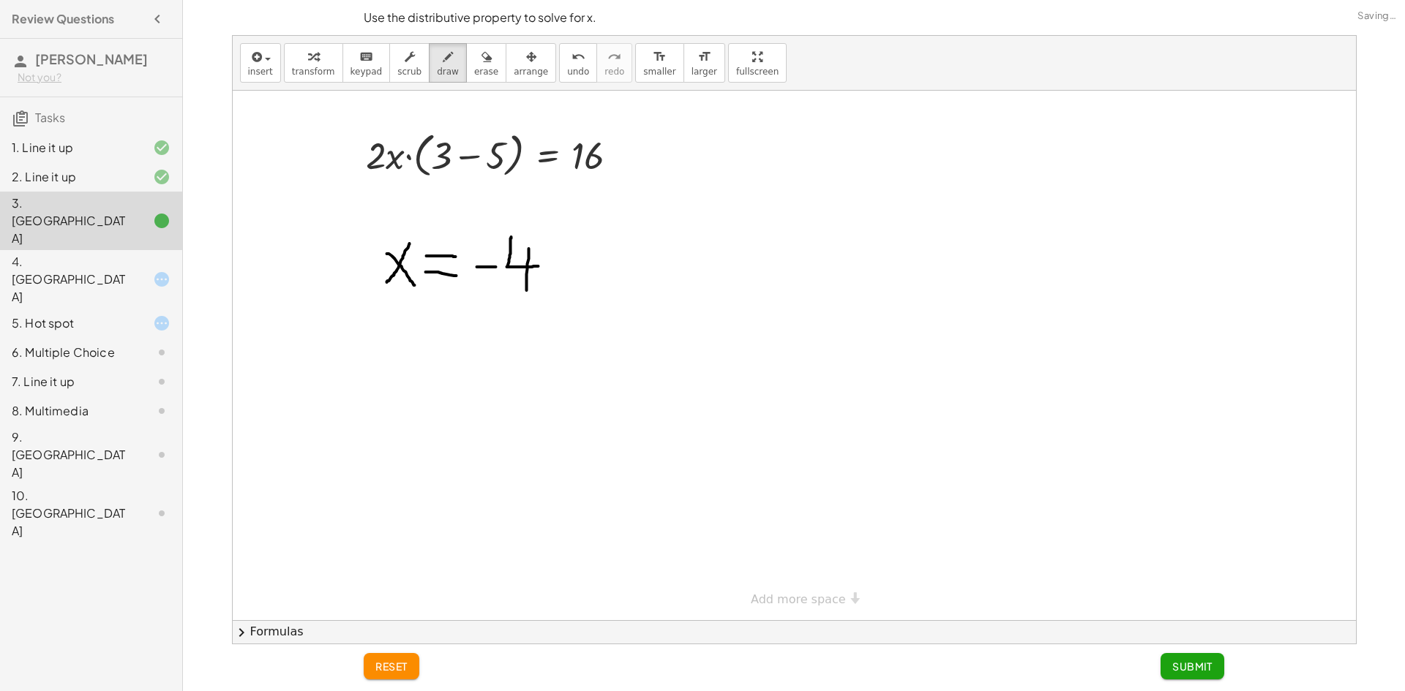
click at [108, 253] on div "4. Canvas" at bounding box center [71, 279] width 118 height 53
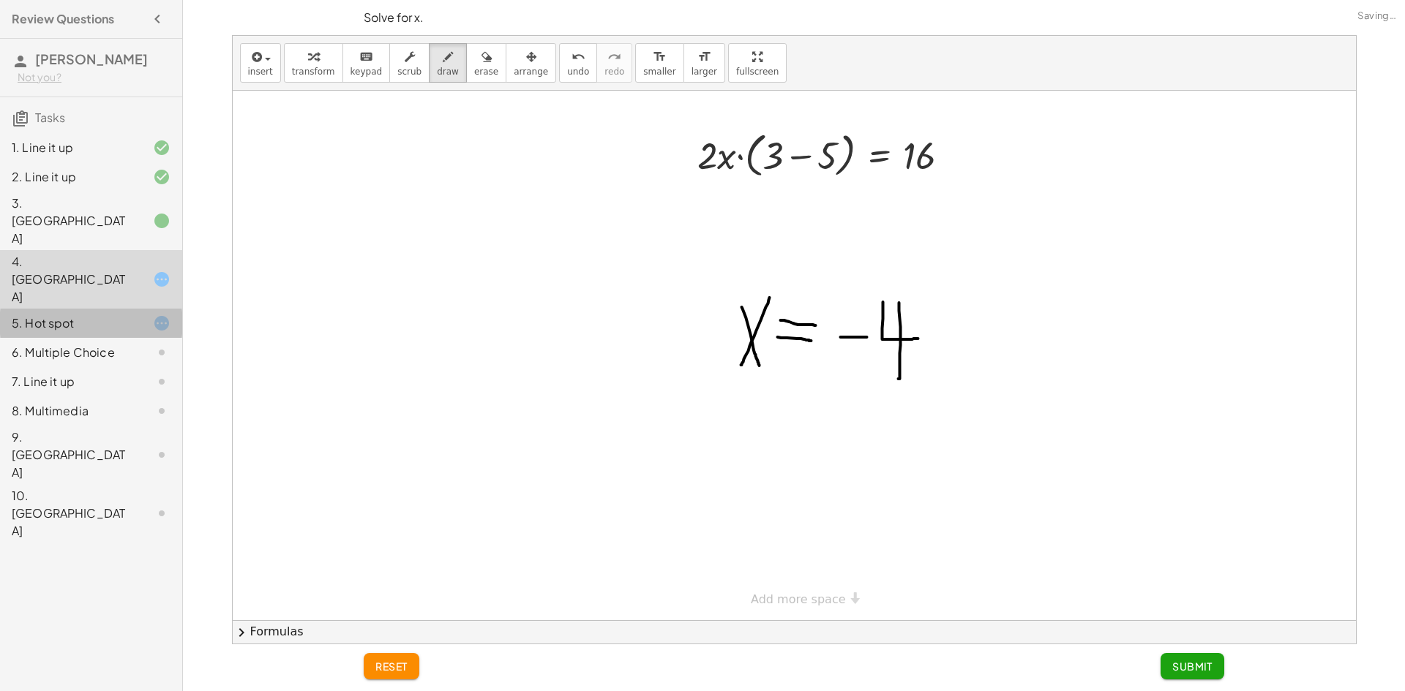
click at [110, 315] on div "5. Hot spot" at bounding box center [71, 324] width 118 height 18
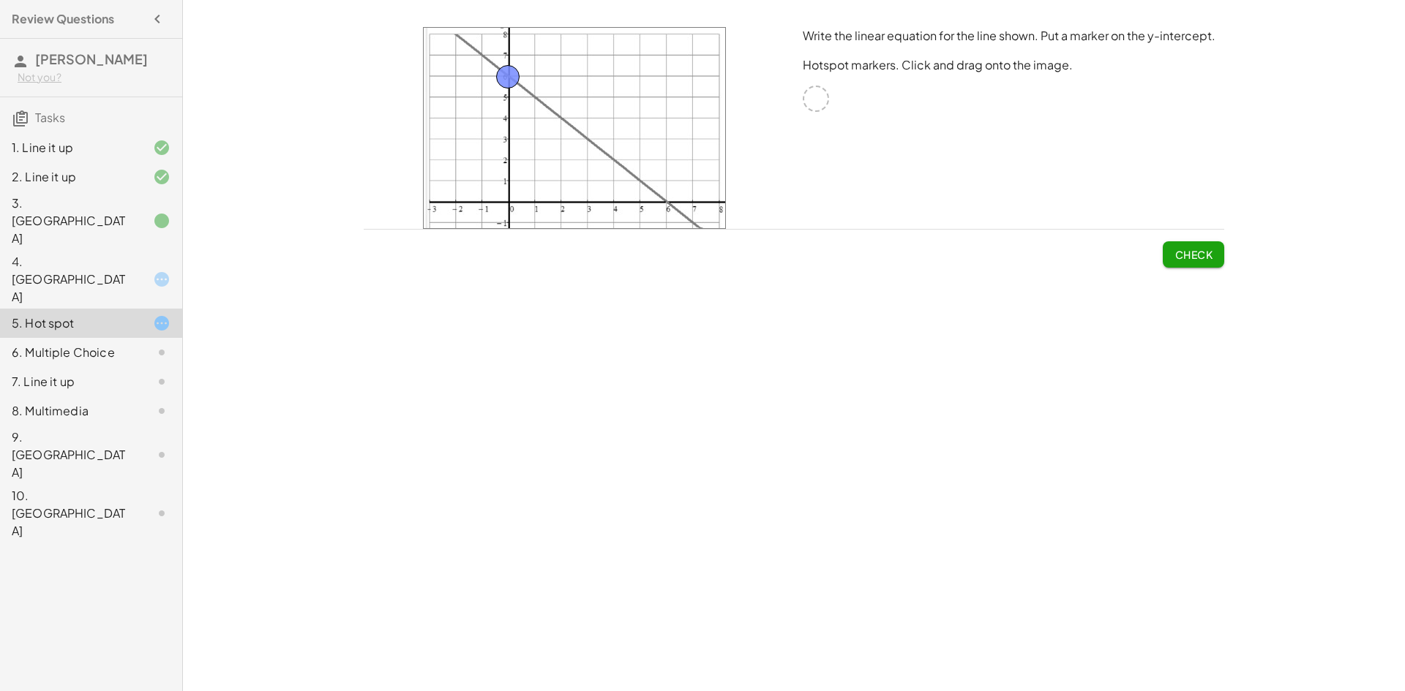
click at [809, 146] on div "Write the linear equation for the line shown. Put a marker on the y-intercept. …" at bounding box center [1013, 127] width 439 height 219
click at [867, 267] on div "Check" at bounding box center [794, 249] width 860 height 38
click at [809, 325] on div "Your goal is to match line g. Choose an equation type to work with. y = + · a ·…" at bounding box center [794, 345] width 1222 height 691
click at [952, 230] on div "Write the linear equation for the line shown. Put a marker on the y-intercept. …" at bounding box center [1013, 127] width 439 height 219
click at [1181, 245] on button "Check" at bounding box center [1192, 254] width 61 height 26
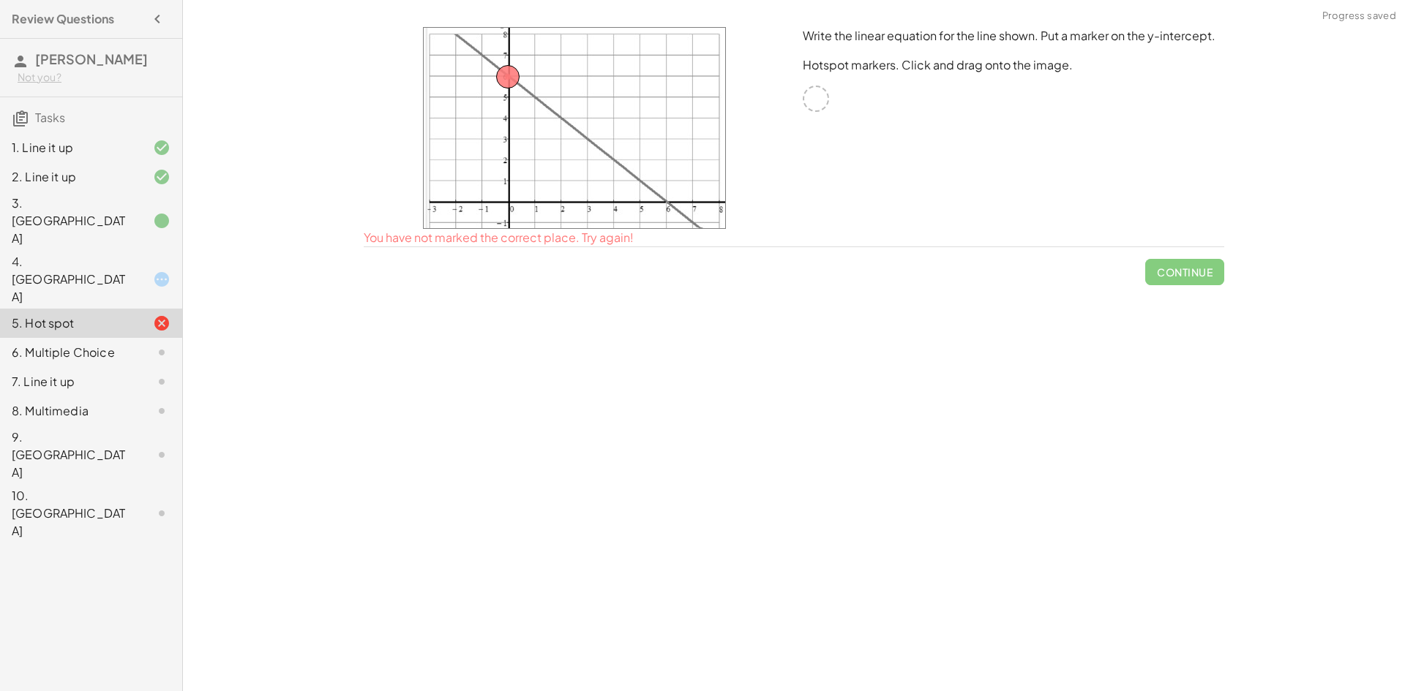
drag, startPoint x: 489, startPoint y: 76, endPoint x: 507, endPoint y: 80, distance: 18.8
click at [507, 80] on div at bounding box center [574, 128] width 303 height 202
drag, startPoint x: 507, startPoint y: 80, endPoint x: 667, endPoint y: 206, distance: 203.7
click at [1190, 246] on button "Check" at bounding box center [1192, 254] width 61 height 26
drag, startPoint x: 669, startPoint y: 189, endPoint x: 573, endPoint y: 95, distance: 134.0
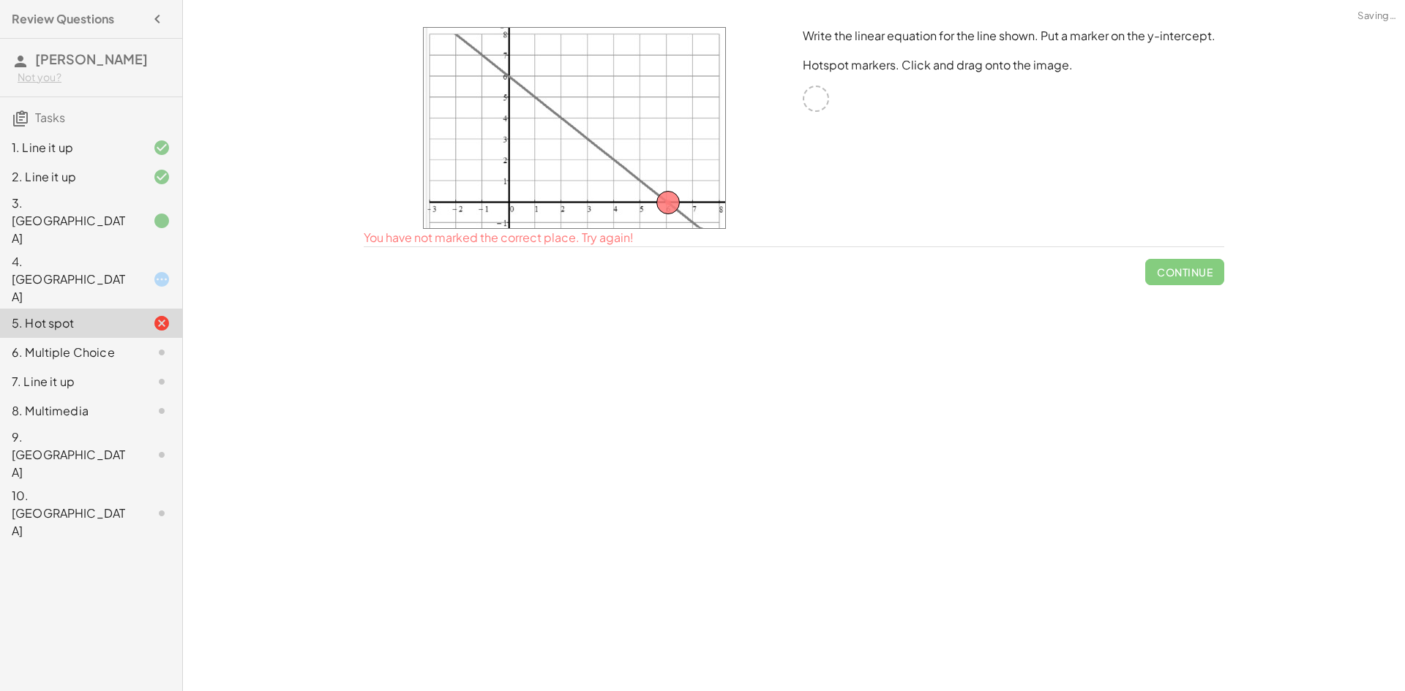
click at [573, 95] on img at bounding box center [574, 128] width 303 height 202
drag, startPoint x: 670, startPoint y: 208, endPoint x: 511, endPoint y: 80, distance: 203.9
click at [1210, 263] on button "Check" at bounding box center [1192, 254] width 61 height 26
click at [80, 309] on div "3. Canvas" at bounding box center [91, 323] width 182 height 29
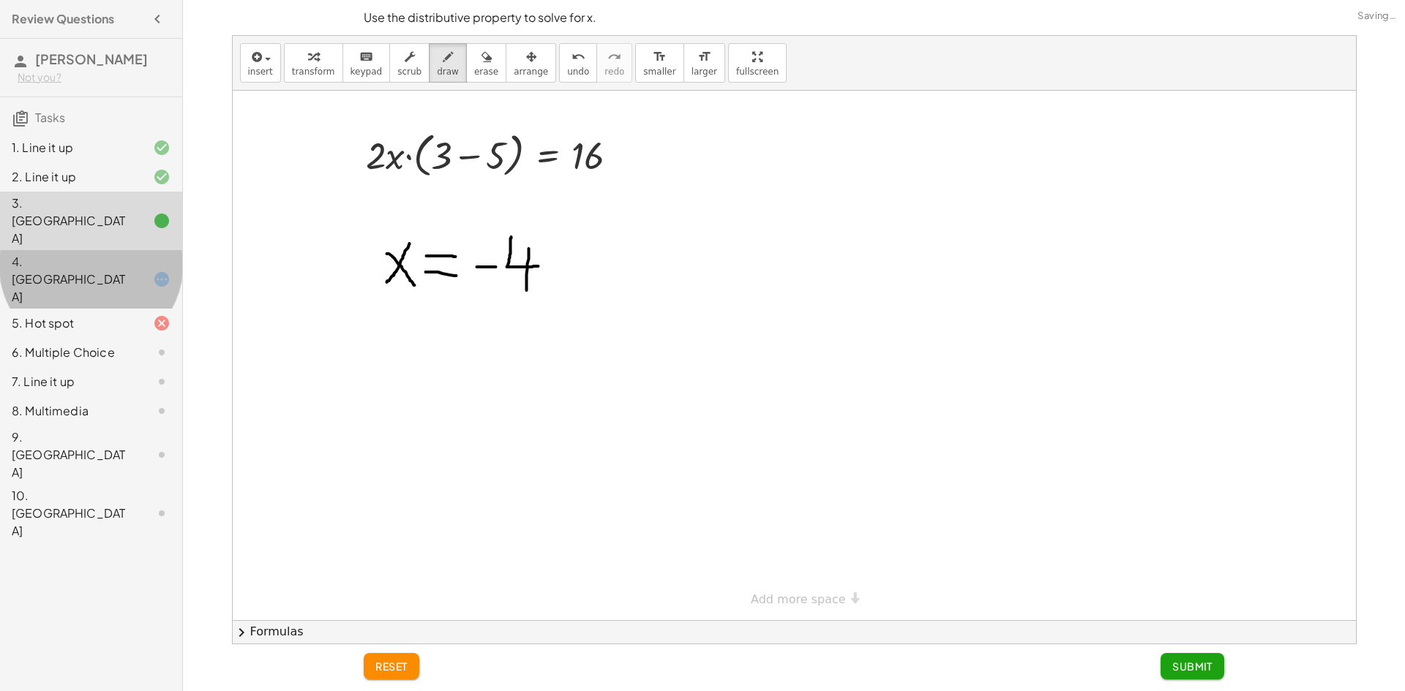
click at [90, 338] on div "4. Canvas" at bounding box center [91, 352] width 182 height 29
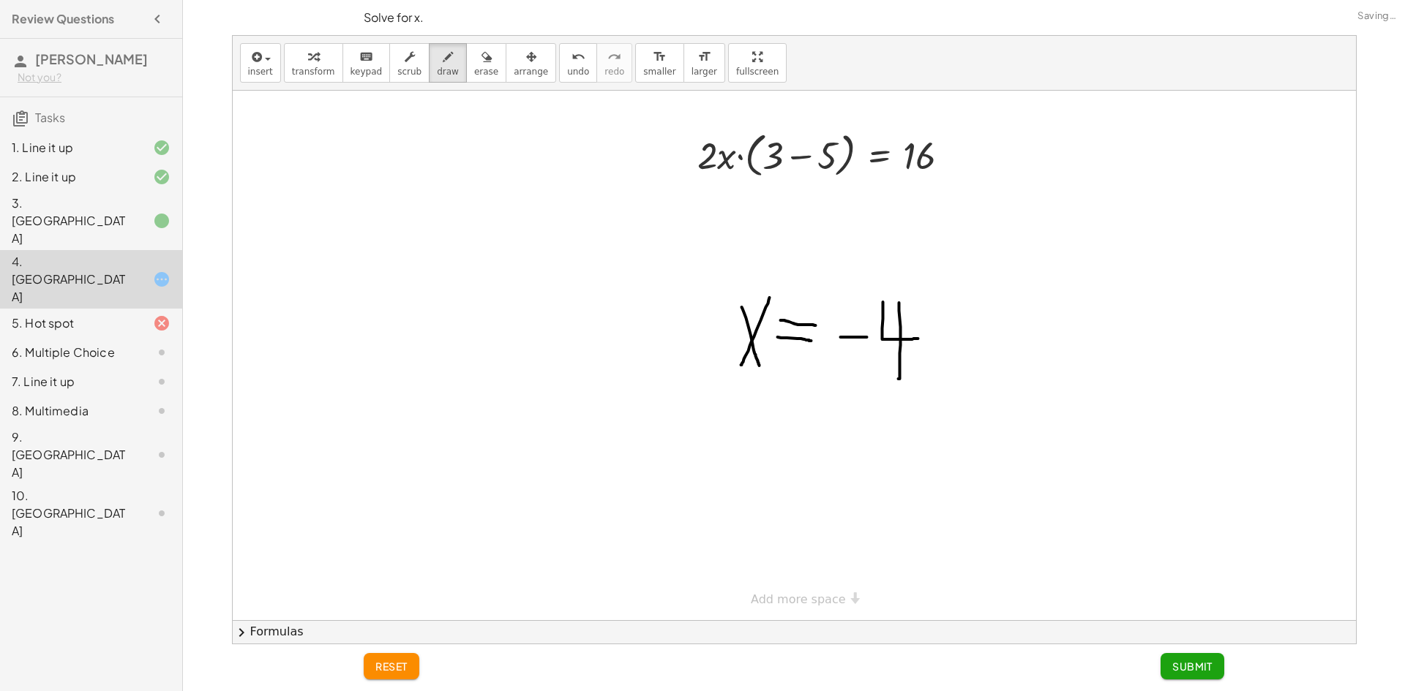
click at [94, 367] on div "5. Hot spot" at bounding box center [91, 381] width 182 height 29
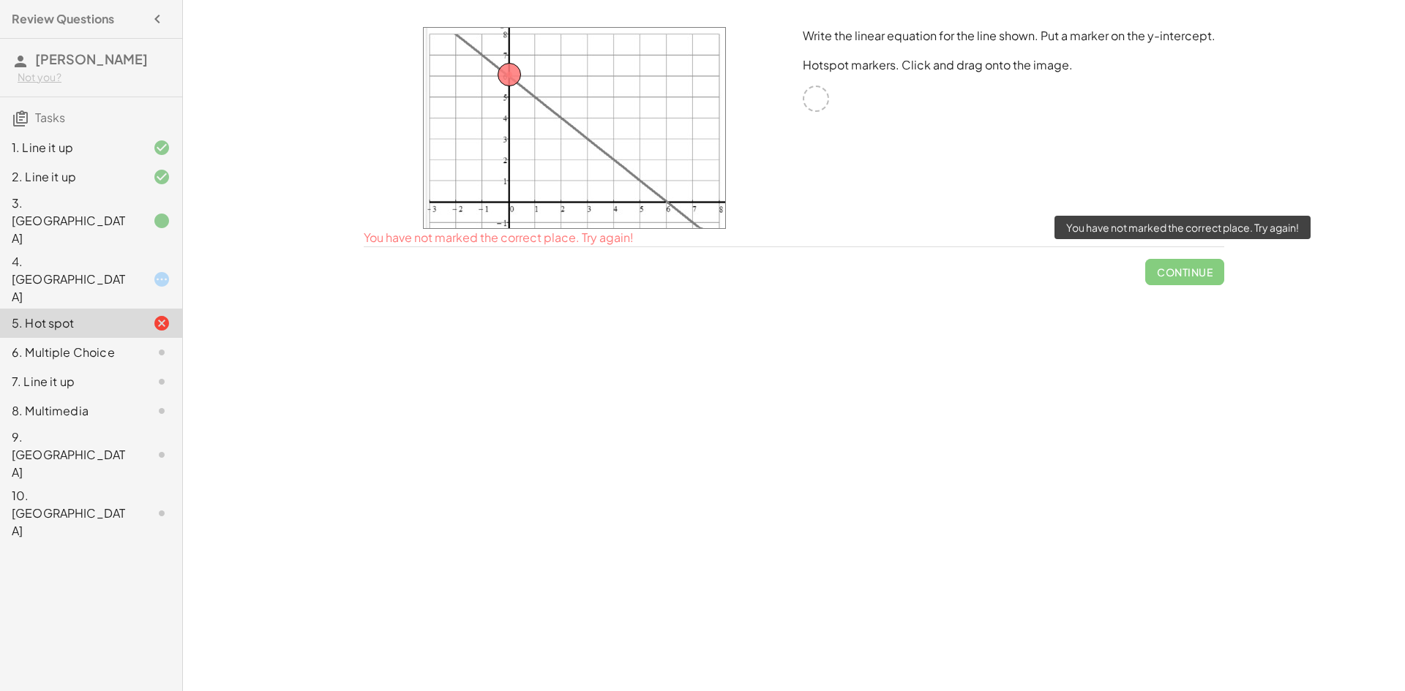
click at [1161, 270] on span "Continue" at bounding box center [1184, 266] width 79 height 38
drag, startPoint x: 499, startPoint y: 65, endPoint x: 514, endPoint y: 75, distance: 18.1
click at [514, 75] on div at bounding box center [574, 128] width 303 height 202
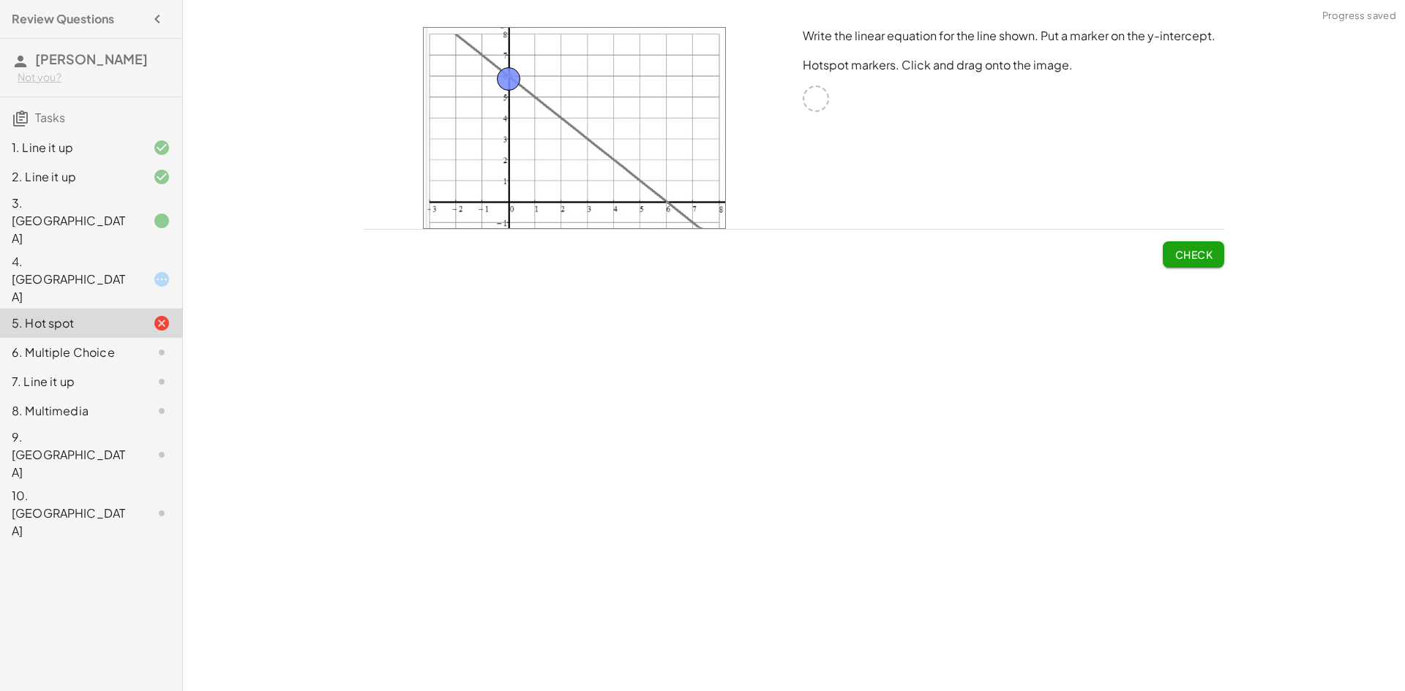
click at [1223, 259] on button "Check" at bounding box center [1192, 254] width 61 height 26
click at [85, 338] on div "4. Canvas" at bounding box center [91, 352] width 182 height 29
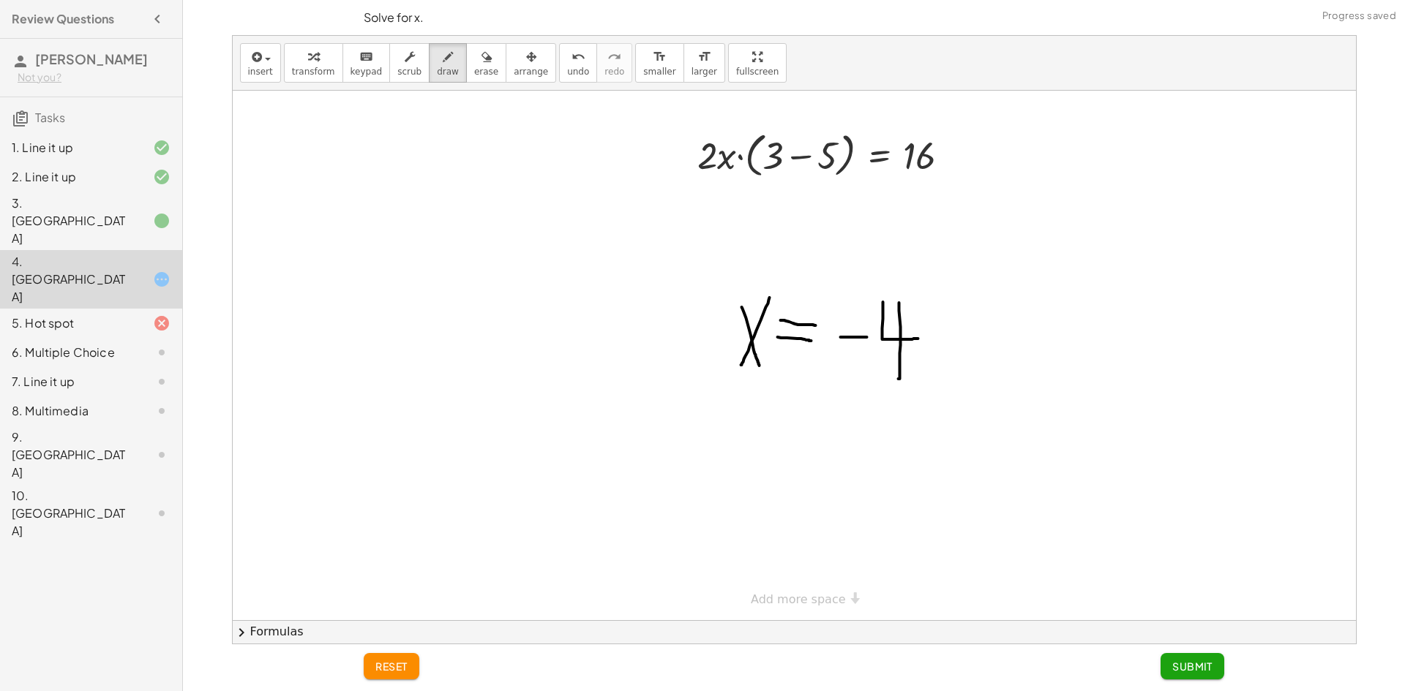
click at [85, 250] on div "2. Line it up" at bounding box center [91, 279] width 182 height 59
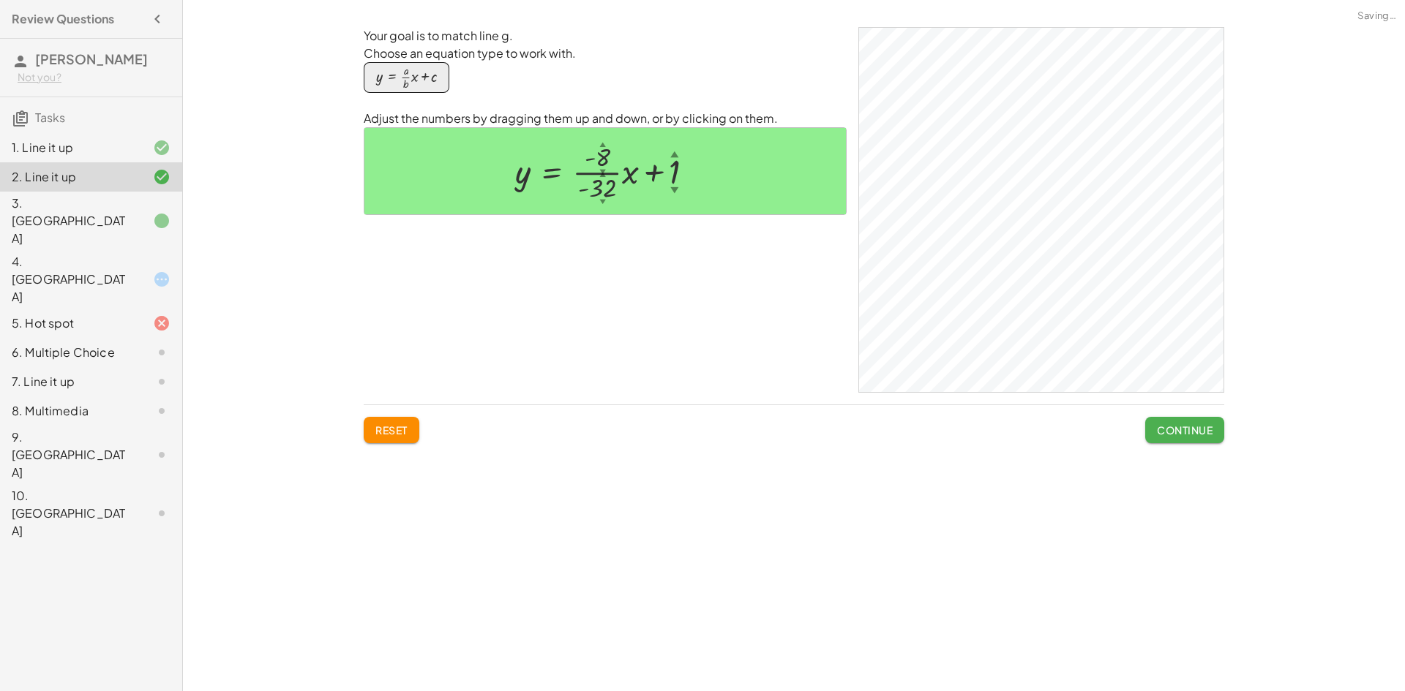
click at [88, 210] on div "3. Canvas" at bounding box center [71, 221] width 118 height 53
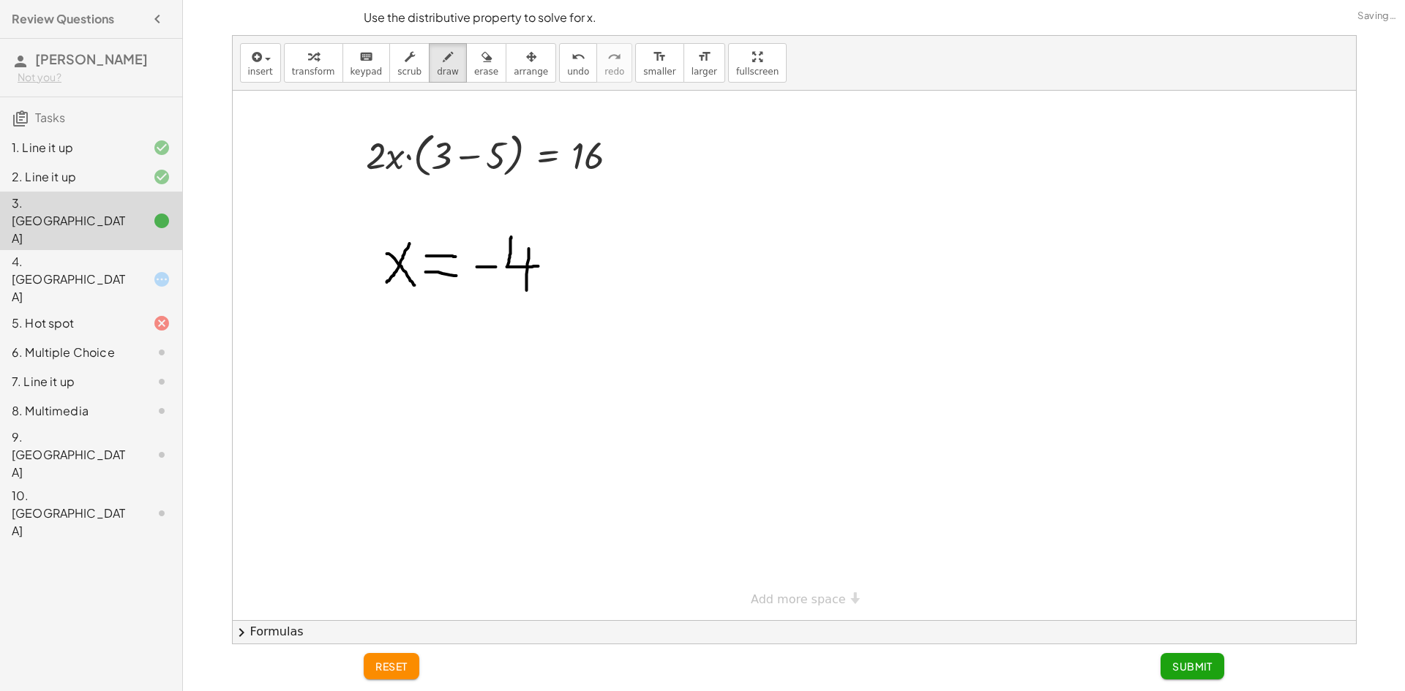
click at [94, 220] on div "3. Canvas" at bounding box center [91, 221] width 182 height 59
click at [91, 338] on div "4. Canvas" at bounding box center [91, 352] width 182 height 29
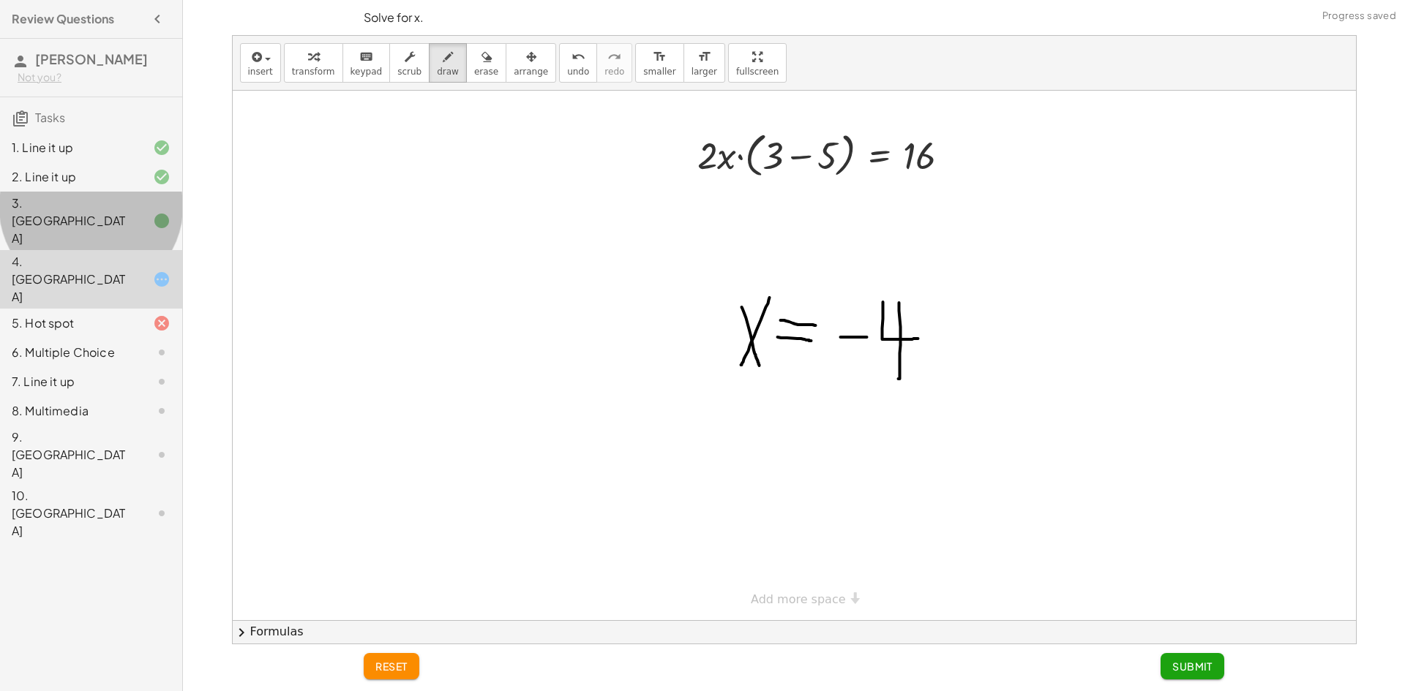
click at [82, 207] on div "3. Canvas" at bounding box center [71, 221] width 118 height 53
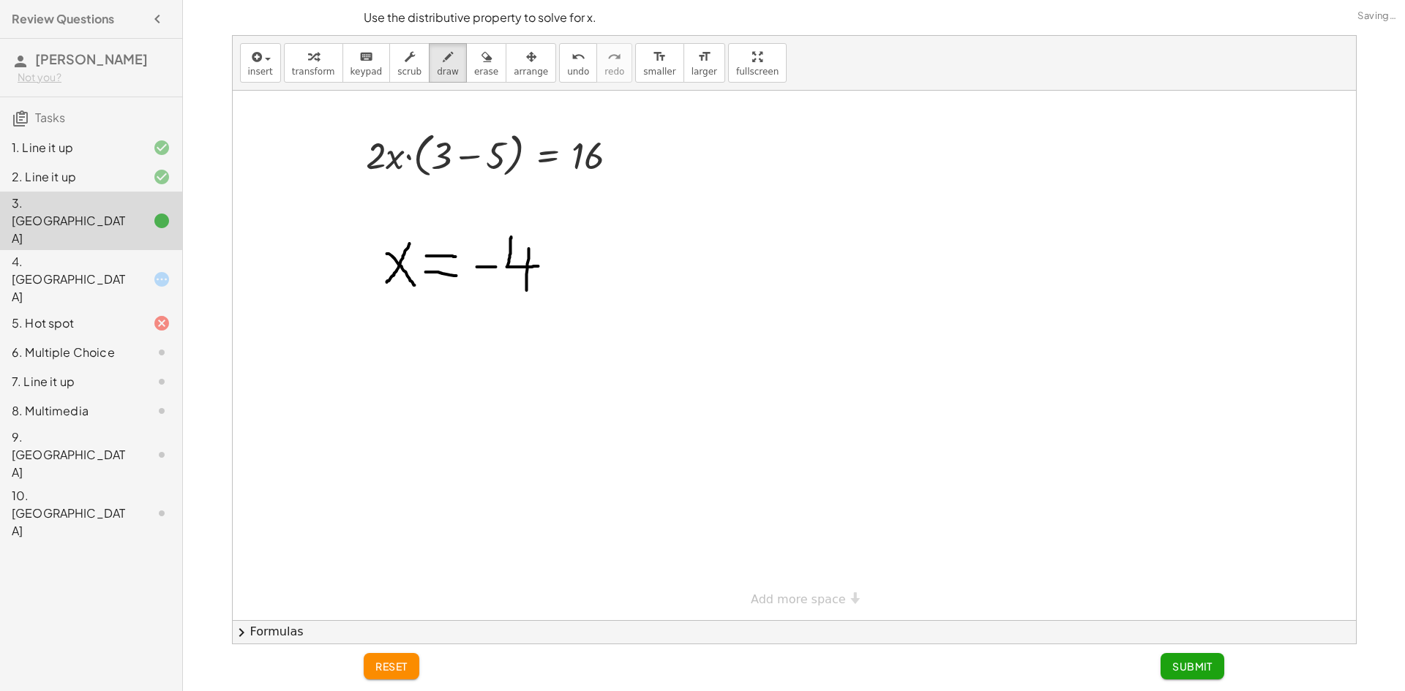
click at [93, 253] on div "4. Canvas" at bounding box center [71, 279] width 118 height 53
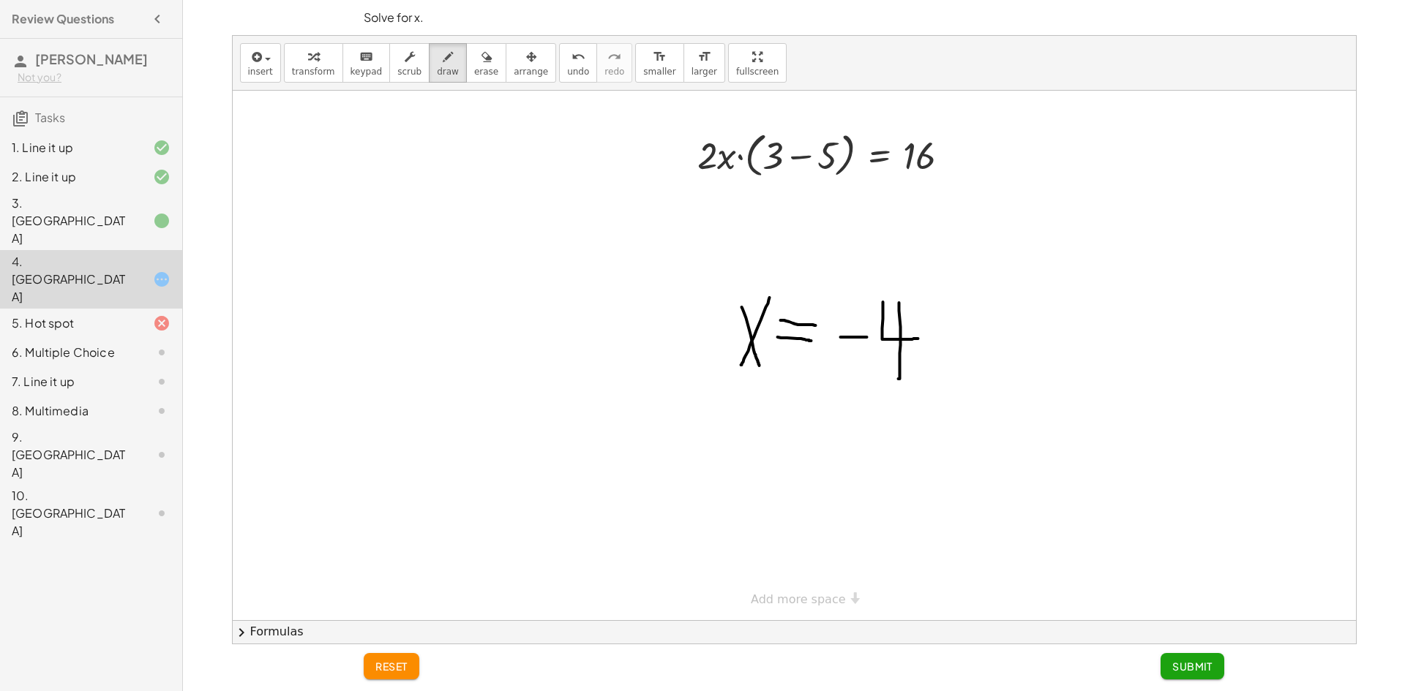
click at [45, 315] on div "5. Hot spot" at bounding box center [71, 324] width 118 height 18
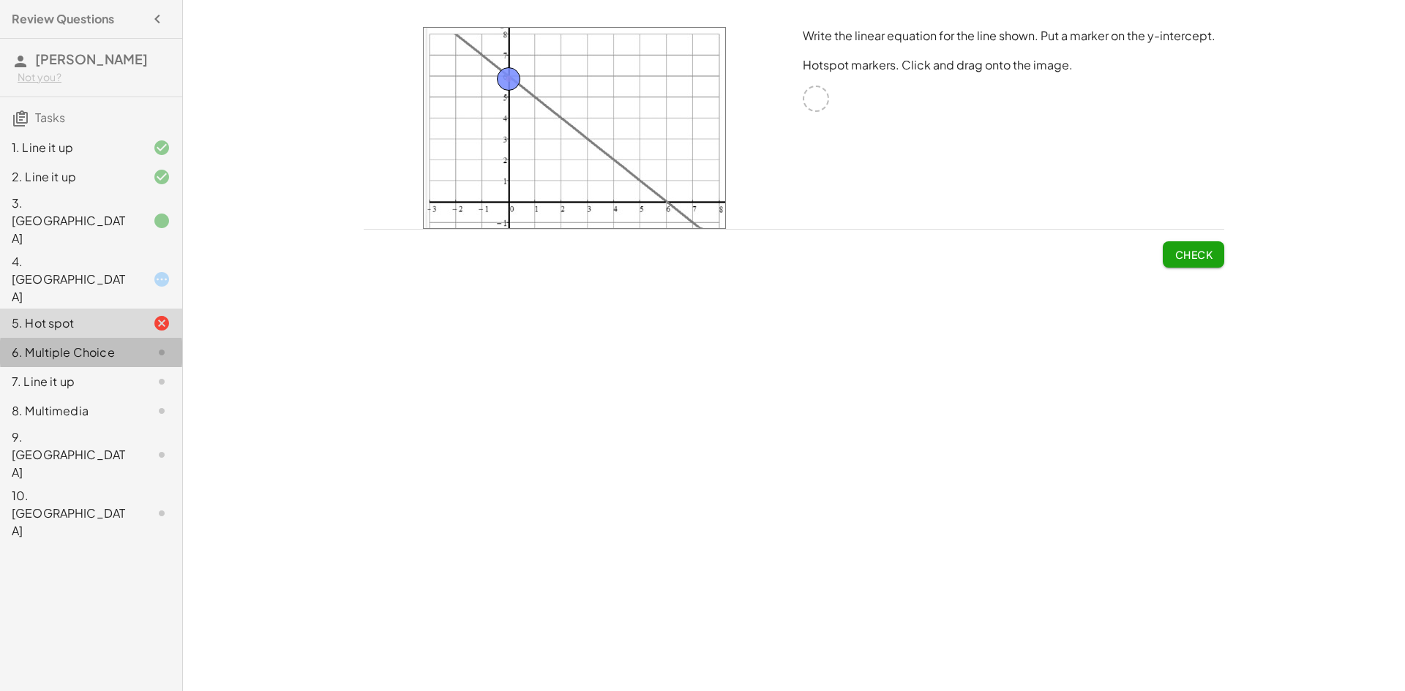
click at [70, 344] on div "6. Multiple Choice" at bounding box center [71, 353] width 118 height 18
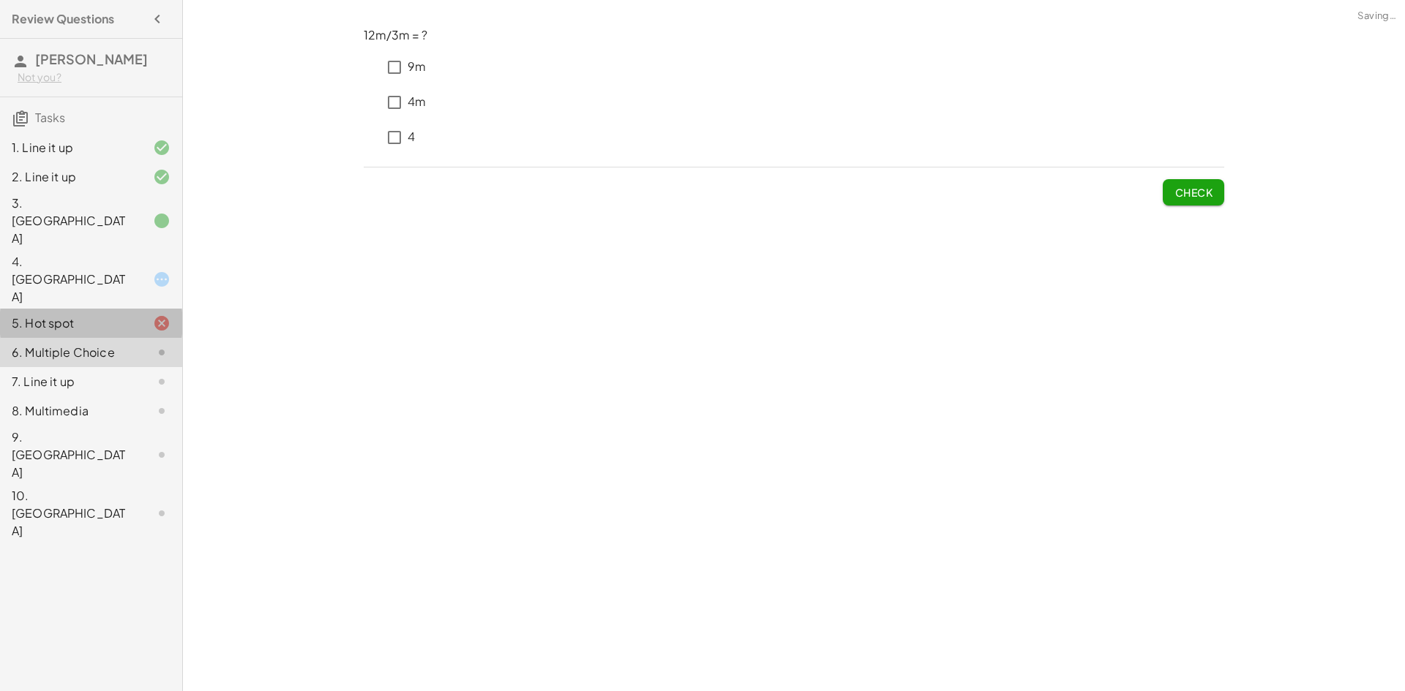
click at [70, 315] on div "5. Hot spot" at bounding box center [71, 324] width 118 height 18
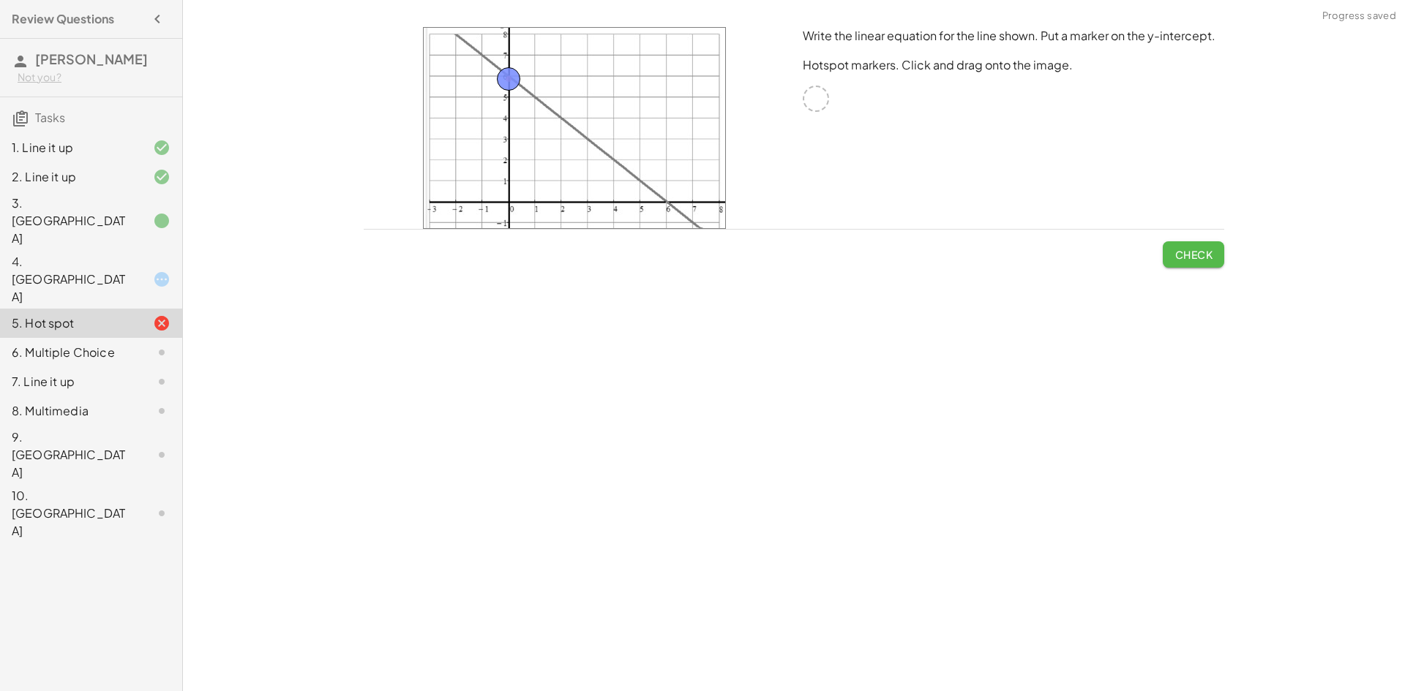
click at [1203, 263] on button "Check" at bounding box center [1192, 254] width 61 height 26
click at [61, 373] on div "7. Line it up" at bounding box center [71, 382] width 118 height 18
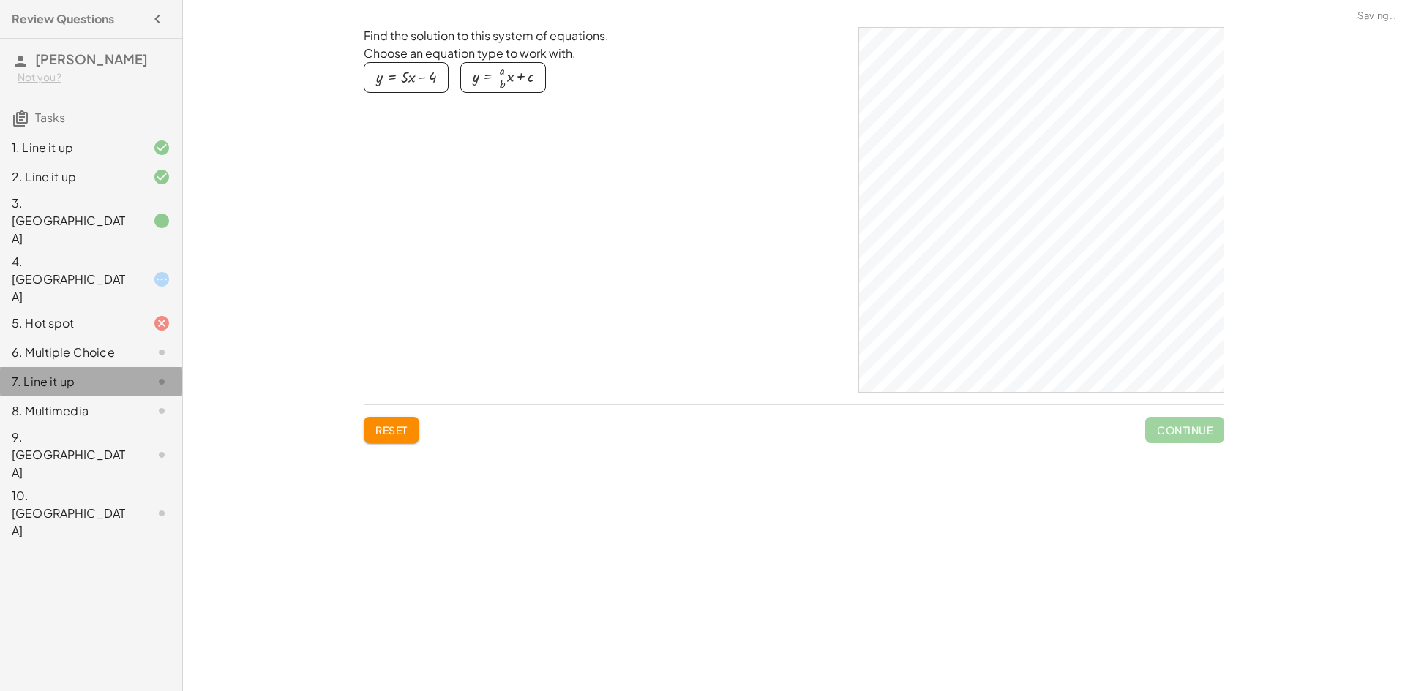
click at [94, 344] on div "6. Multiple Choice" at bounding box center [71, 353] width 118 height 18
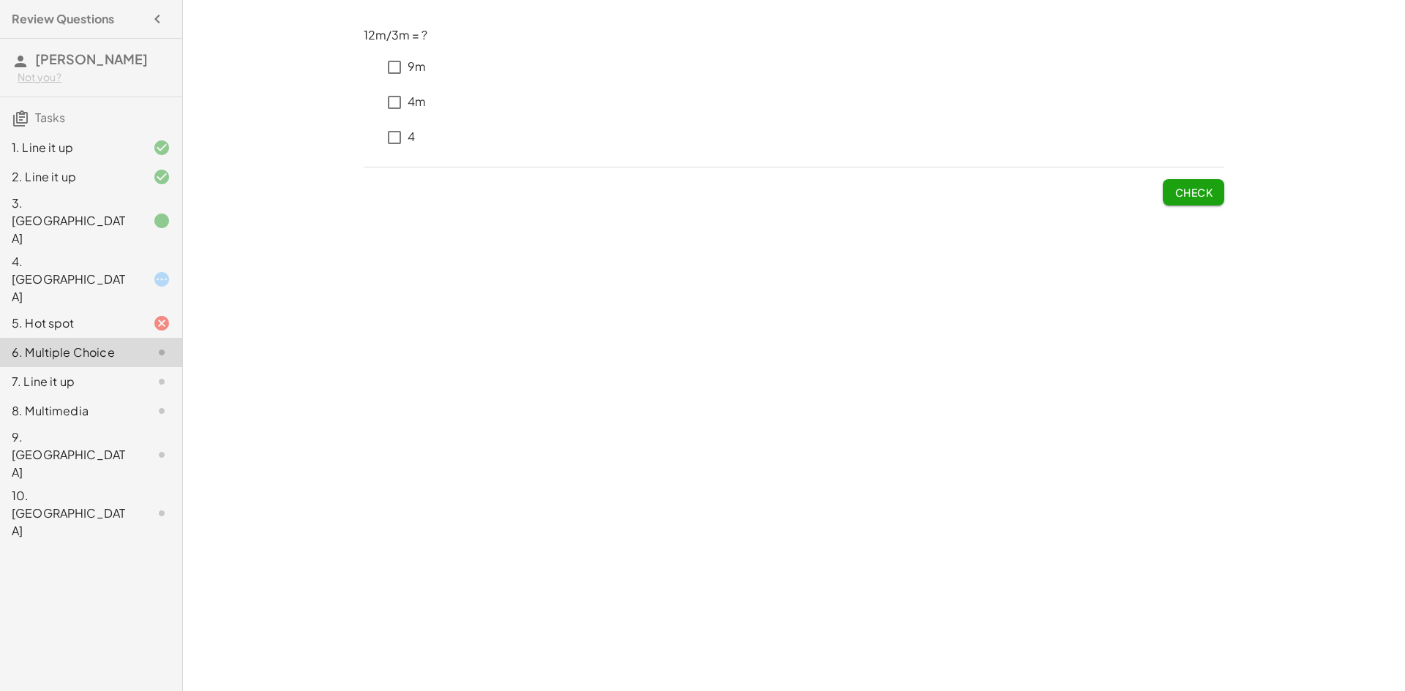
click at [407, 93] on div "4m" at bounding box center [403, 102] width 45 height 35
click at [415, 108] on p "4m" at bounding box center [416, 102] width 18 height 17
click at [1181, 194] on span "Check" at bounding box center [1193, 192] width 38 height 13
click at [1208, 198] on span "Check" at bounding box center [1193, 192] width 38 height 13
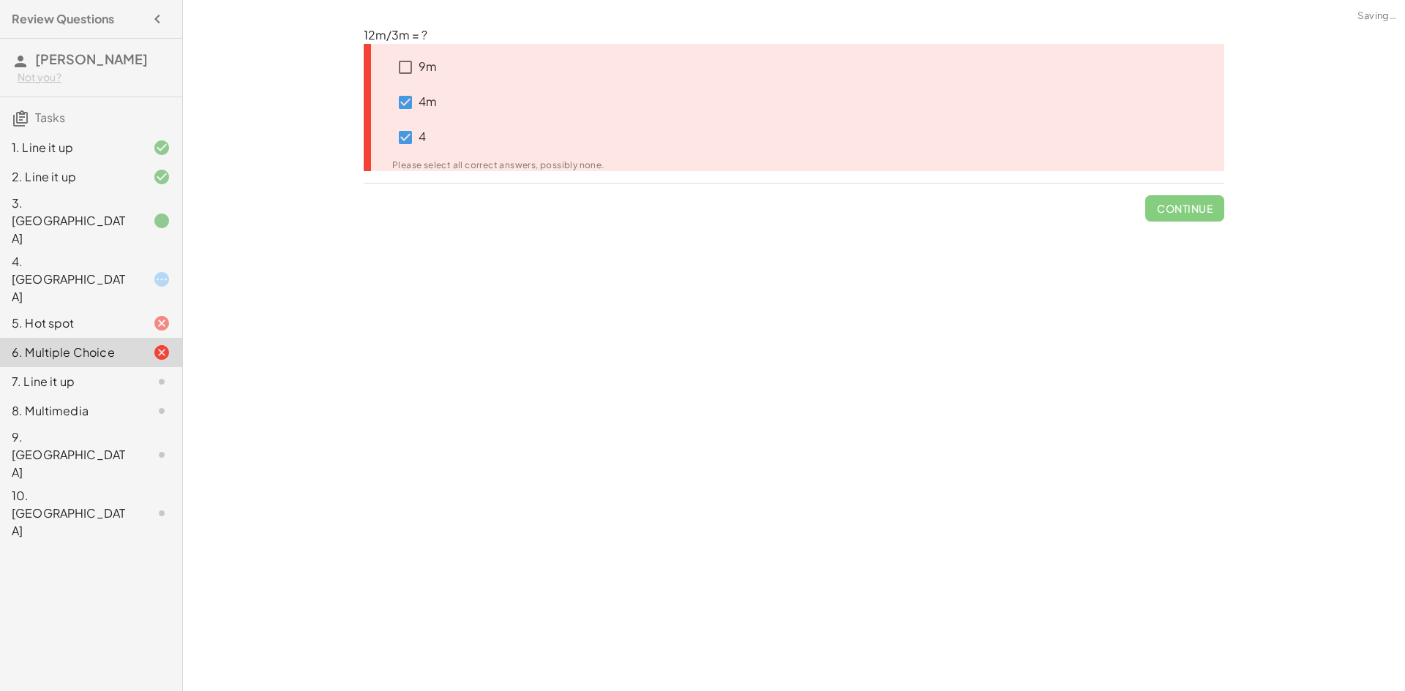
click at [418, 87] on div "4m" at bounding box center [414, 102] width 45 height 35
click at [428, 100] on p "4m" at bounding box center [427, 102] width 18 height 17
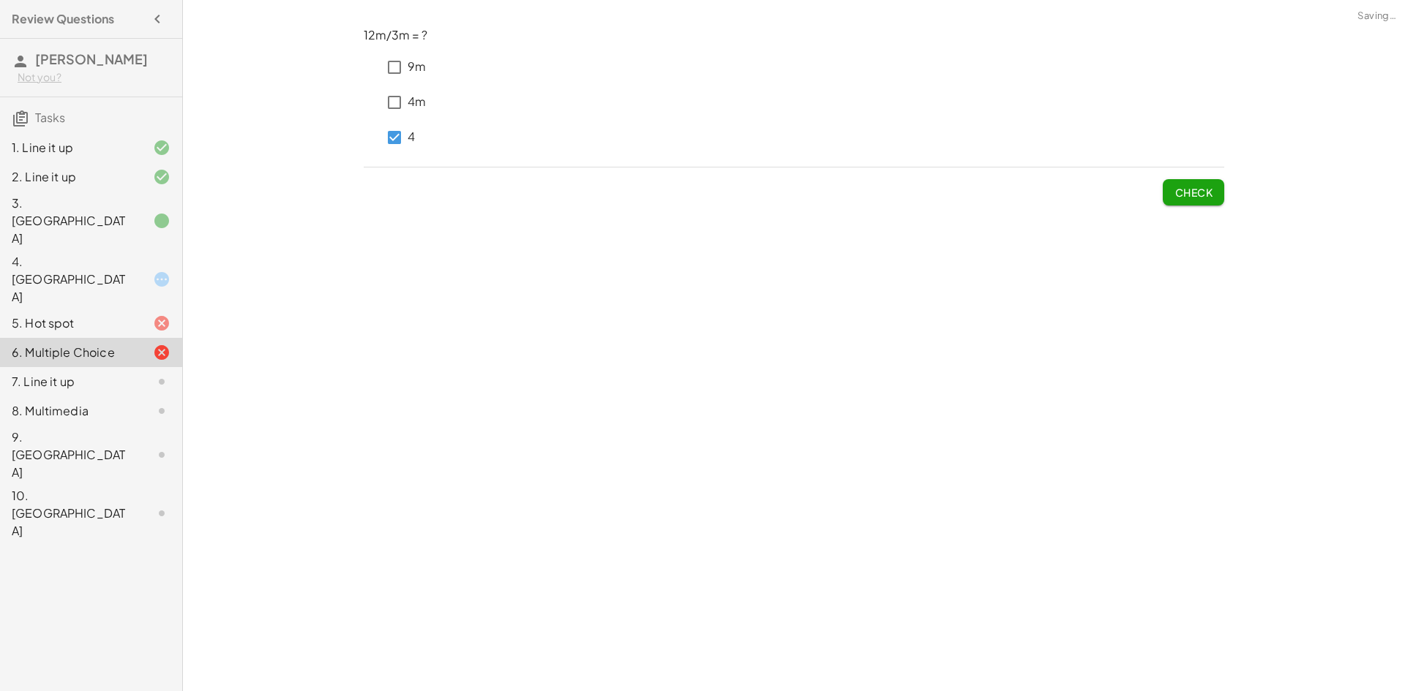
click at [407, 141] on p "4" at bounding box center [410, 137] width 7 height 17
click at [1217, 188] on button "Check" at bounding box center [1192, 192] width 61 height 26
click at [416, 99] on p "4m" at bounding box center [416, 102] width 18 height 17
click at [416, 132] on div "4" at bounding box center [395, 137] width 62 height 35
drag, startPoint x: 422, startPoint y: 148, endPoint x: 411, endPoint y: 146, distance: 11.2
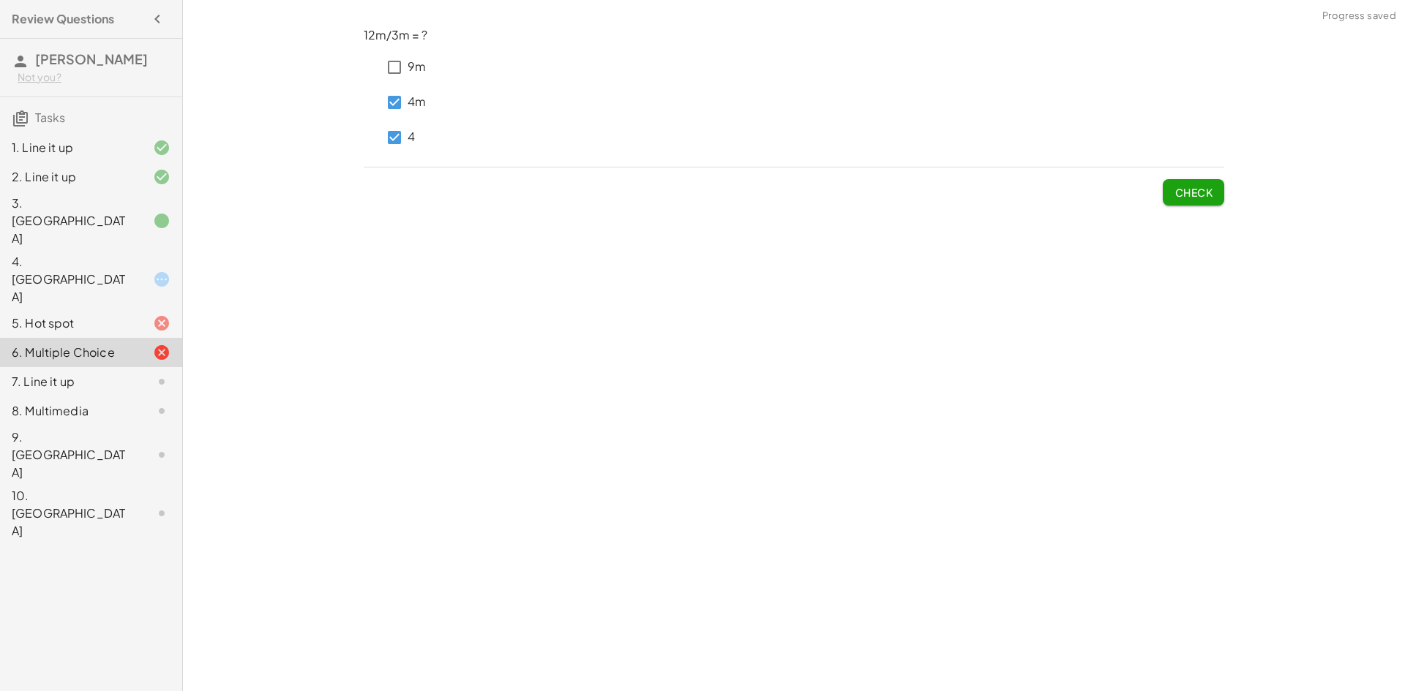
click at [416, 148] on div "4" at bounding box center [395, 137] width 62 height 35
click at [411, 145] on p "4" at bounding box center [410, 137] width 7 height 17
click at [1202, 195] on span "Check" at bounding box center [1193, 192] width 38 height 13
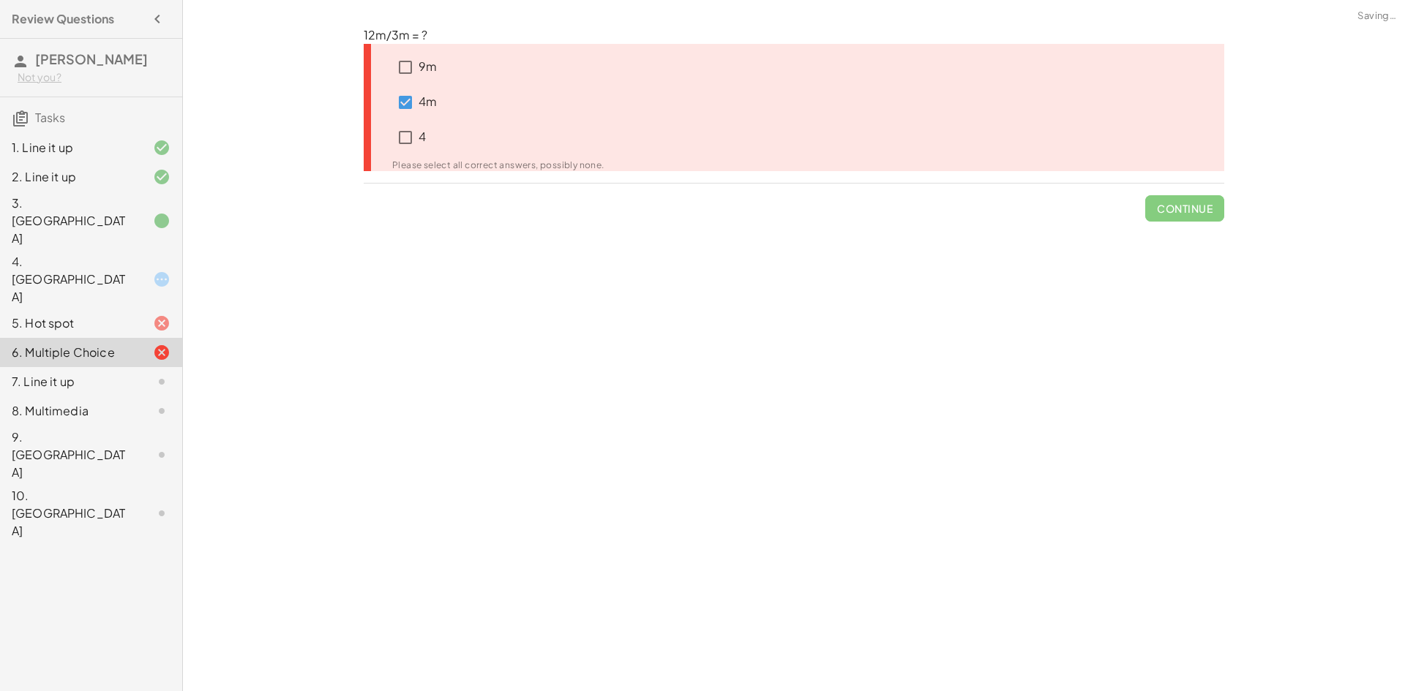
click at [411, 151] on div "4" at bounding box center [498, 137] width 212 height 35
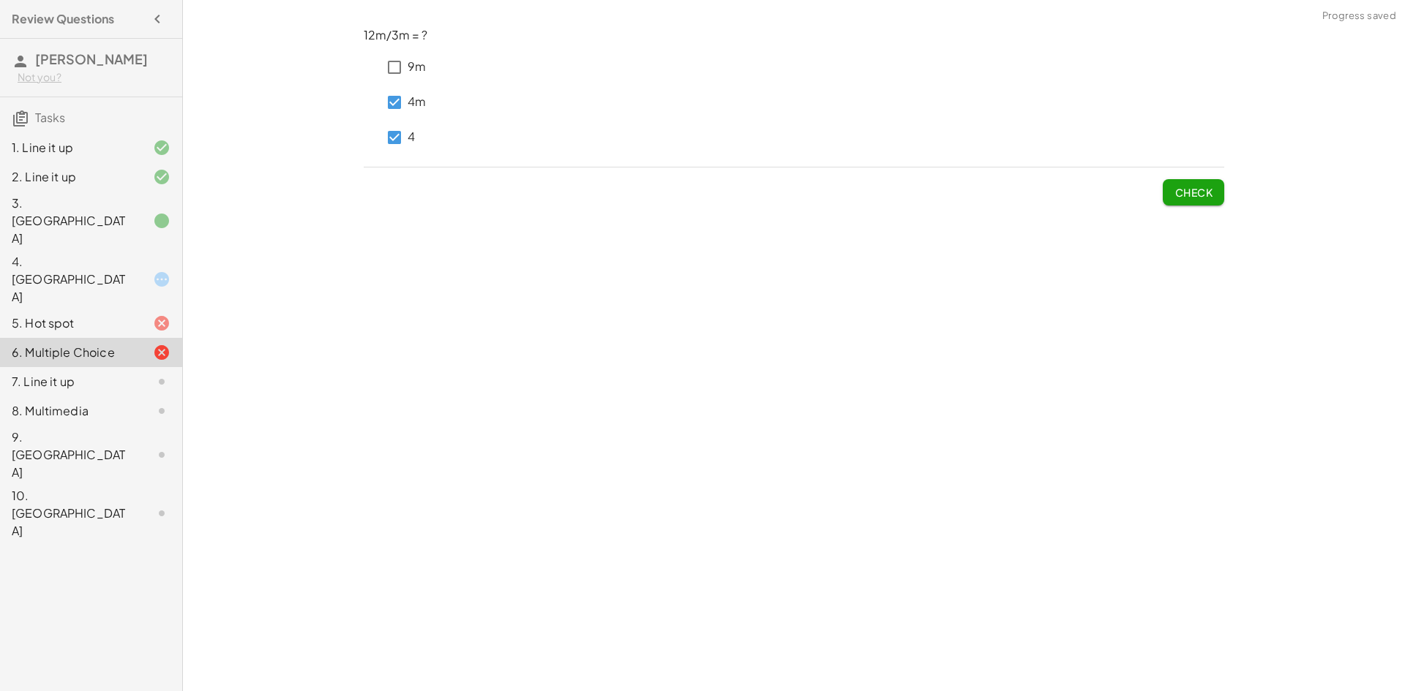
click at [1308, 208] on div "Your goal is to match line g. Choose an equation type to work with. y = + · a ·…" at bounding box center [794, 345] width 1222 height 691
click at [1161, 198] on div "Check" at bounding box center [794, 187] width 860 height 38
click at [1179, 198] on span "Check" at bounding box center [1193, 192] width 38 height 13
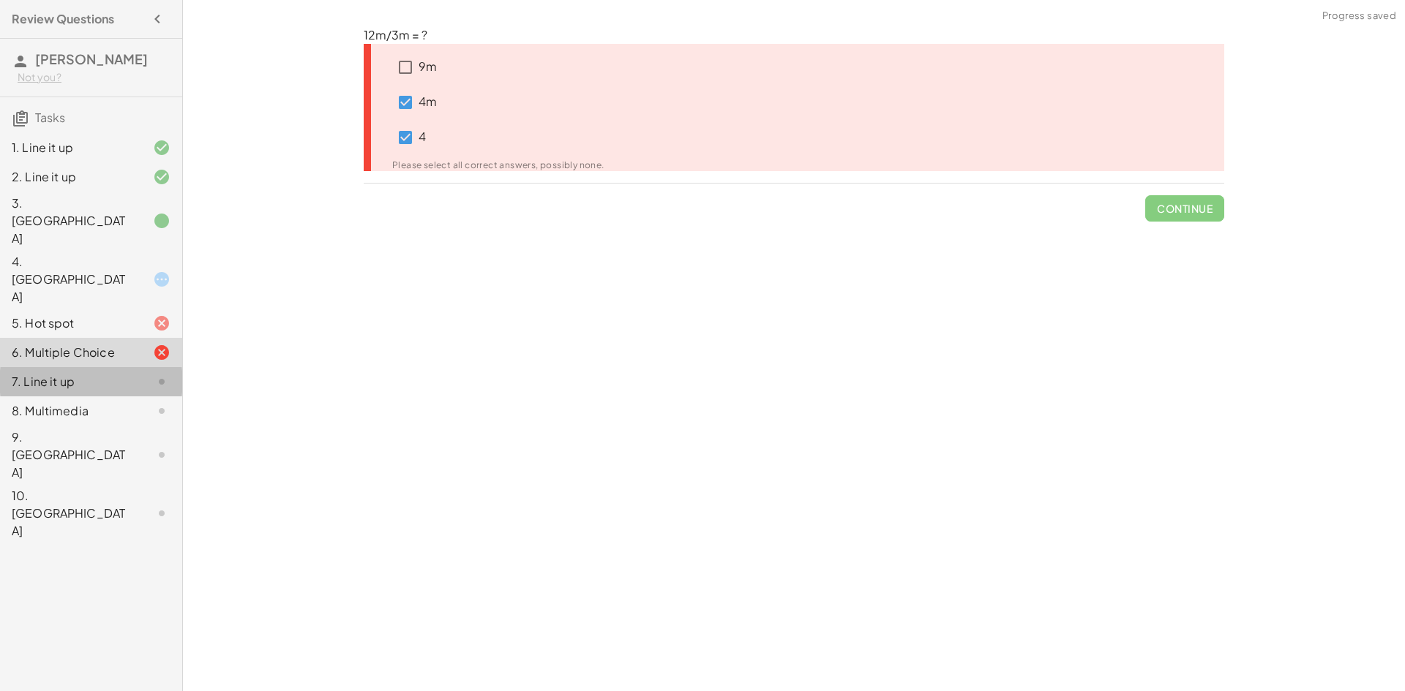
click at [88, 373] on div "7. Line it up" at bounding box center [71, 382] width 118 height 18
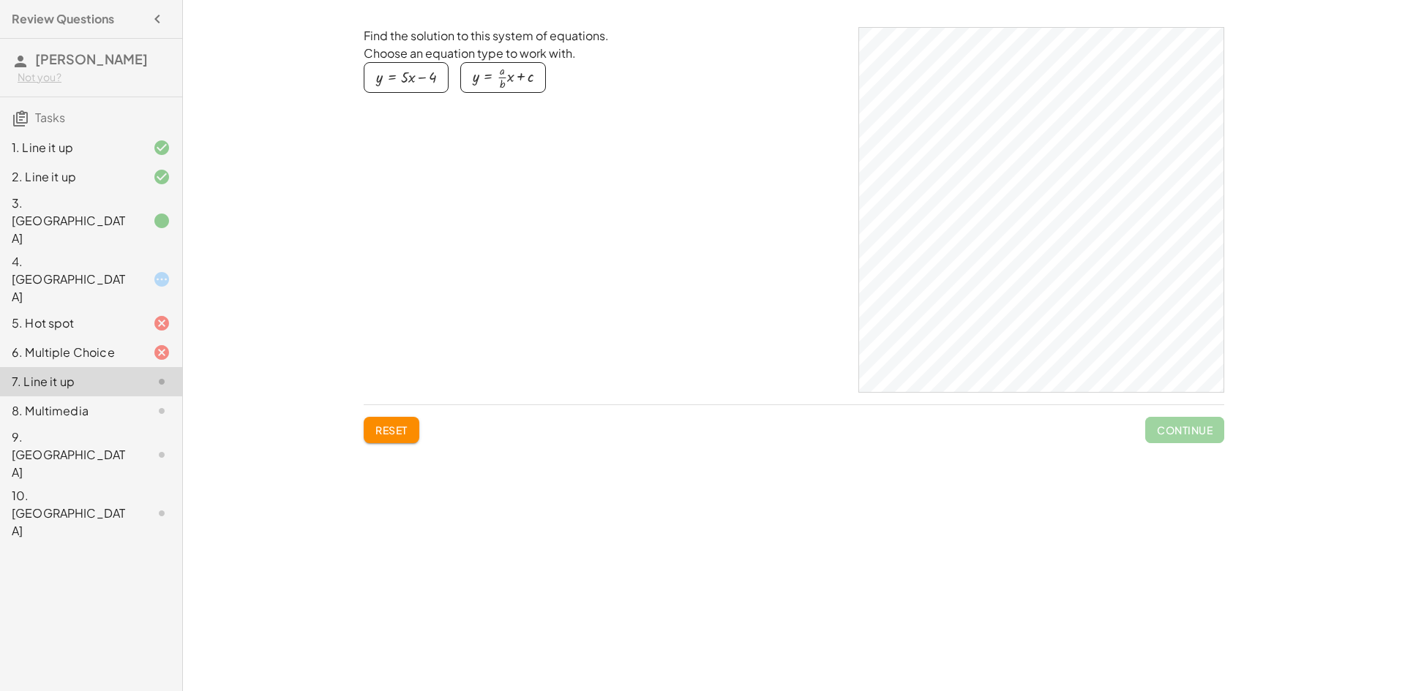
drag, startPoint x: 425, startPoint y: 76, endPoint x: 470, endPoint y: 149, distance: 85.5
click at [467, 145] on div "Find the solution to this system of equations. Choose an equation type to work …" at bounding box center [605, 210] width 483 height 366
click at [406, 82] on div "button" at bounding box center [406, 77] width 60 height 16
click at [619, 186] on div at bounding box center [610, 171] width 258 height 66
drag, startPoint x: 668, startPoint y: 176, endPoint x: 694, endPoint y: 195, distance: 32.5
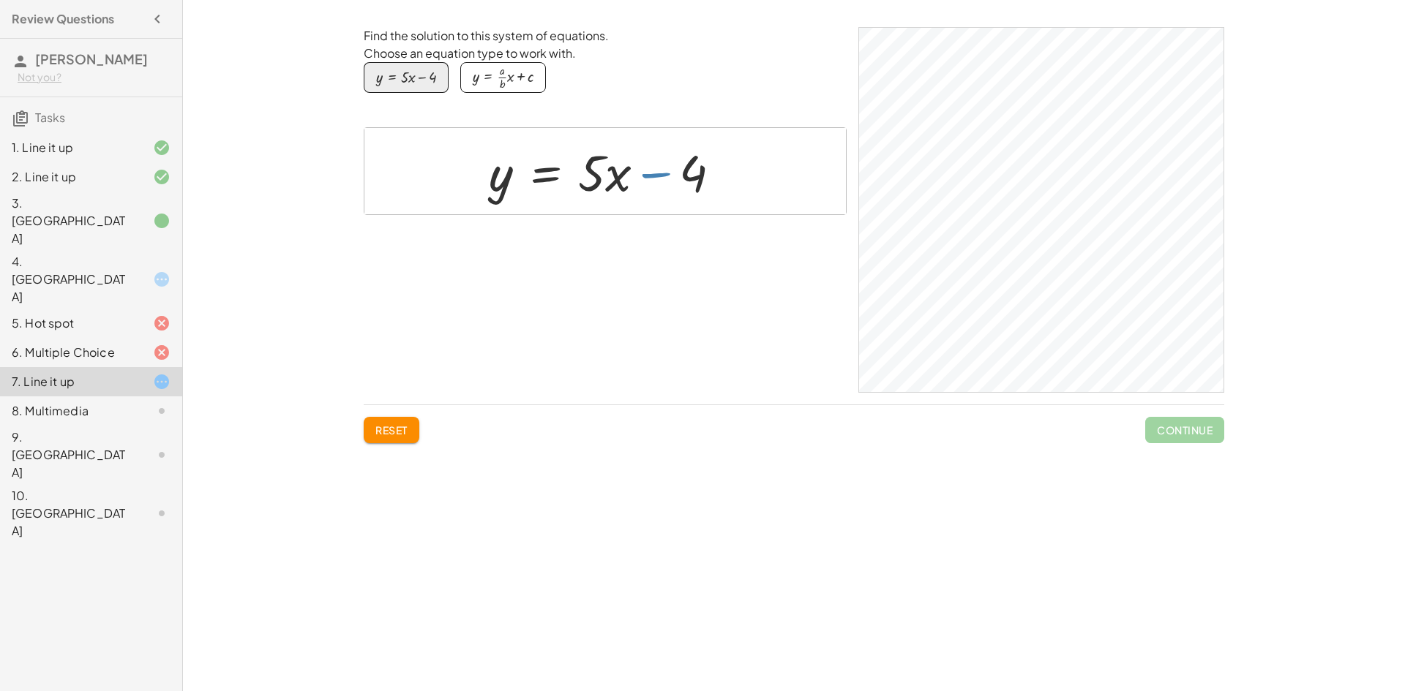
click at [694, 195] on div at bounding box center [610, 171] width 258 height 66
click at [654, 176] on div at bounding box center [610, 171] width 258 height 66
click at [660, 176] on div at bounding box center [610, 171] width 258 height 66
click at [653, 170] on div at bounding box center [610, 171] width 258 height 66
click at [635, 178] on div at bounding box center [610, 171] width 258 height 66
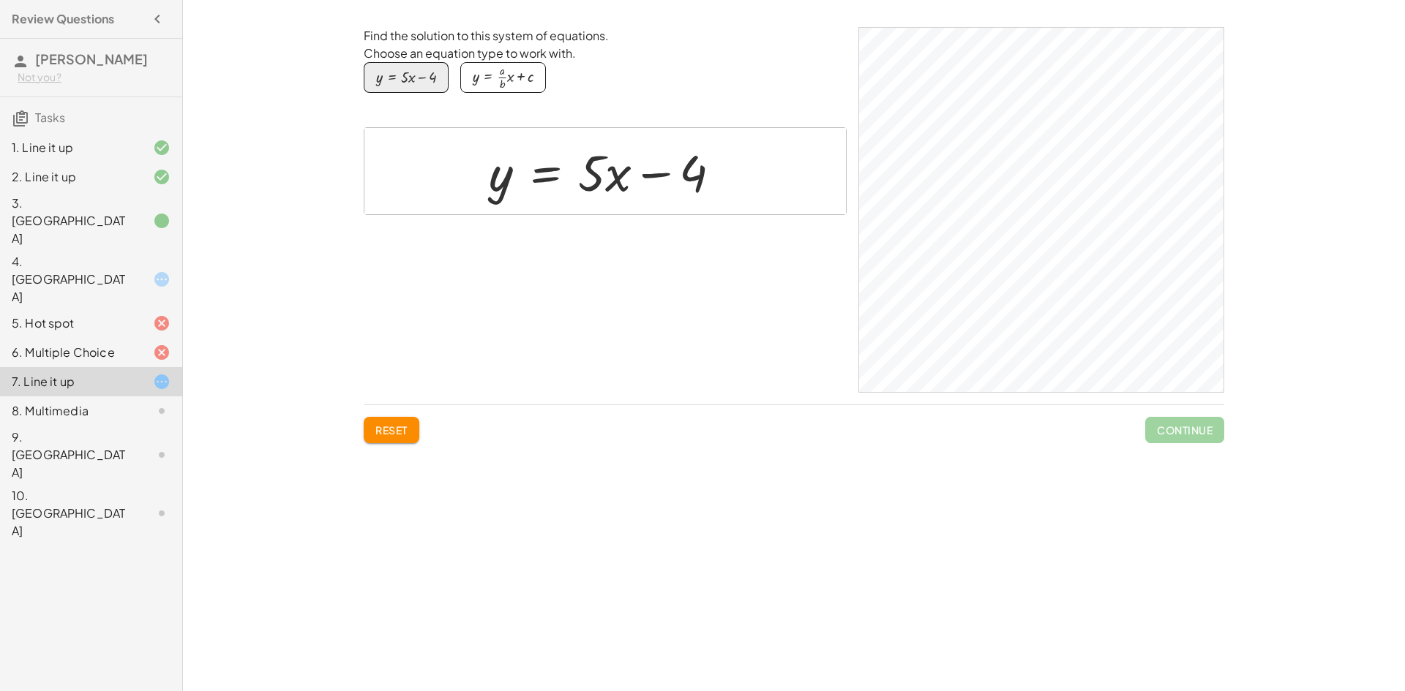
click at [683, 170] on div at bounding box center [610, 171] width 258 height 66
click at [703, 171] on div at bounding box center [610, 171] width 258 height 66
drag, startPoint x: 672, startPoint y: 169, endPoint x: 533, endPoint y: 178, distance: 140.0
click at [536, 178] on div at bounding box center [610, 171] width 258 height 66
click at [503, 83] on div "button" at bounding box center [503, 77] width 61 height 25
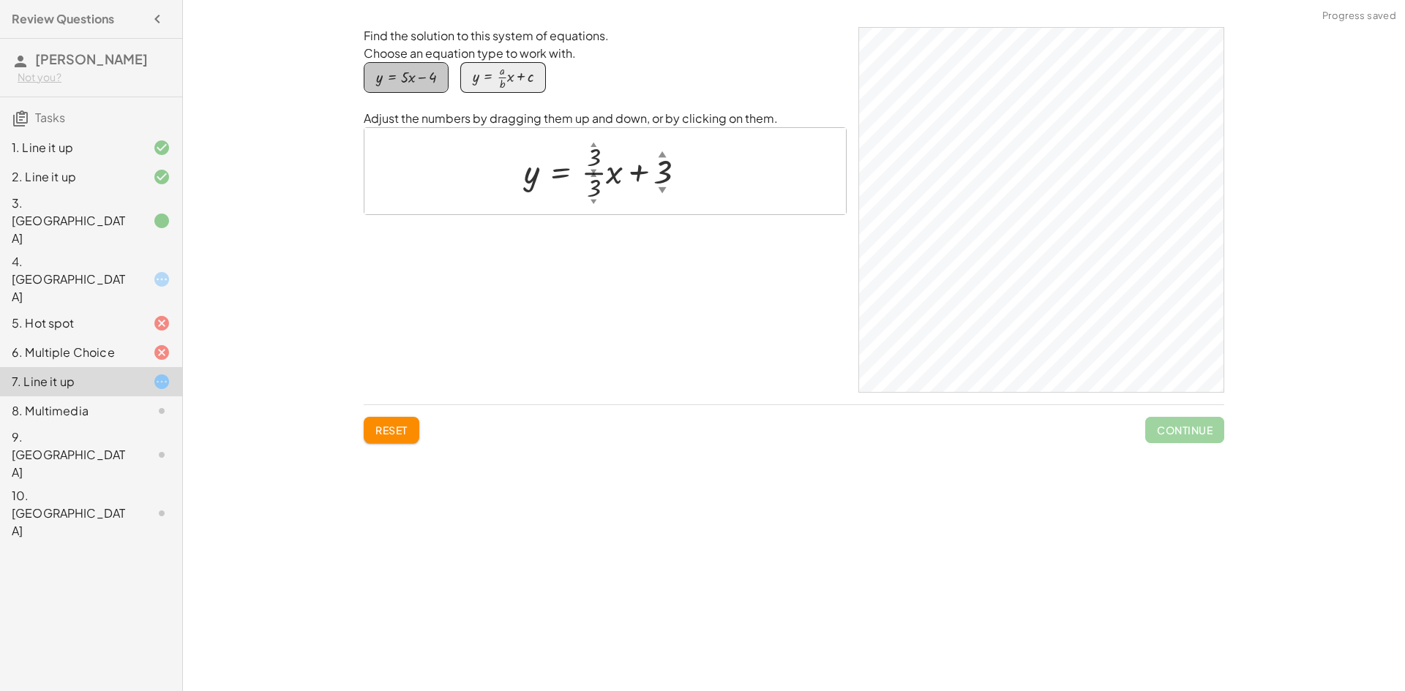
click at [424, 87] on button "y = + · 5 · x − 4" at bounding box center [406, 77] width 85 height 31
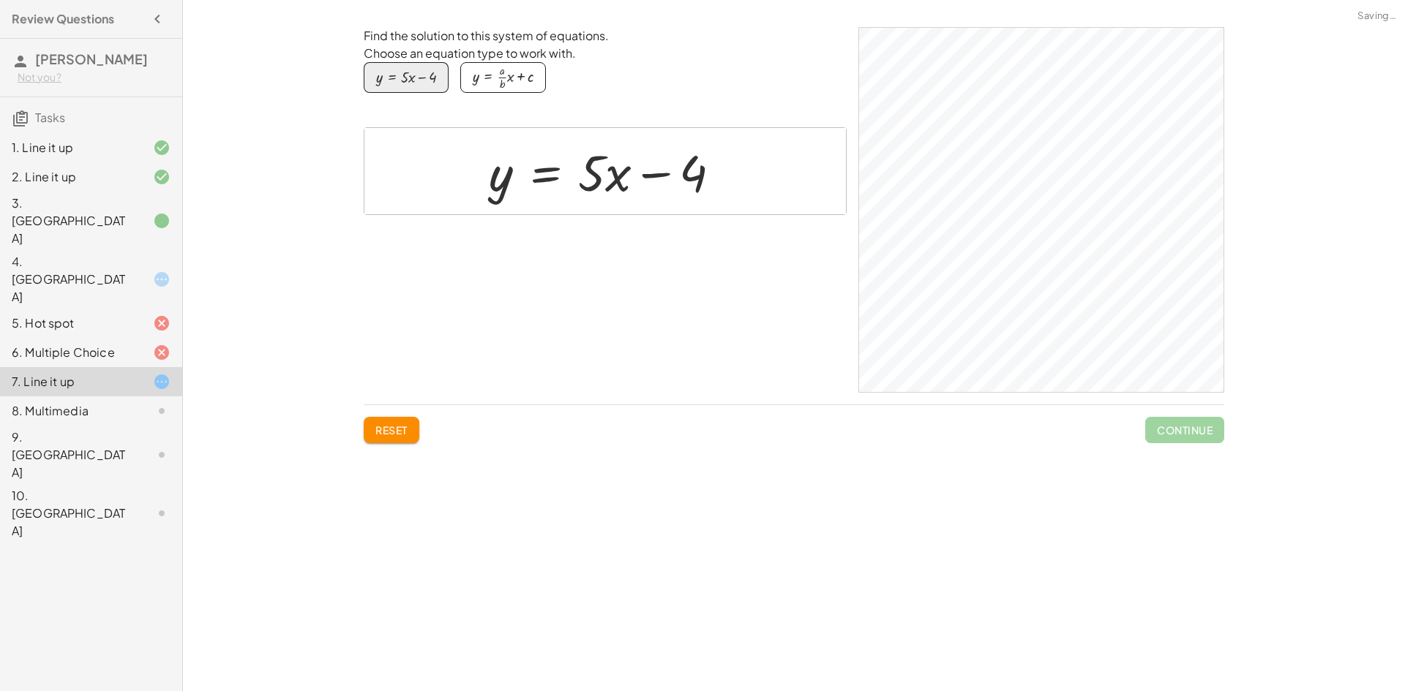
click at [710, 215] on div "Find the solution to this system of equations. Choose an equation type to work …" at bounding box center [605, 210] width 483 height 366
drag, startPoint x: 683, startPoint y: 176, endPoint x: 691, endPoint y: 174, distance: 8.9
click at [683, 175] on div at bounding box center [610, 171] width 258 height 66
click at [692, 174] on div at bounding box center [610, 171] width 258 height 66
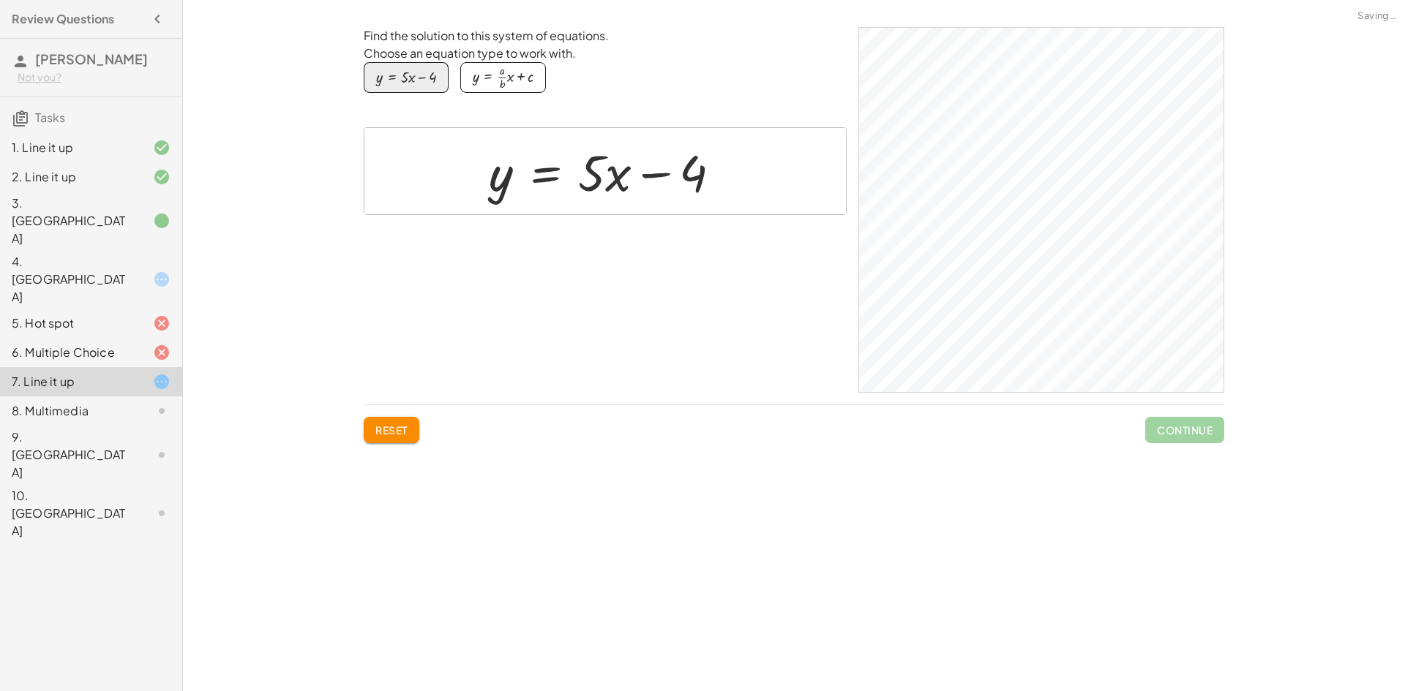
click at [692, 174] on div at bounding box center [610, 171] width 258 height 66
click at [707, 168] on div at bounding box center [610, 171] width 258 height 66
drag, startPoint x: 695, startPoint y: 176, endPoint x: 636, endPoint y: 179, distance: 59.3
click at [636, 179] on div at bounding box center [610, 171] width 258 height 66
click at [622, 171] on div at bounding box center [610, 171] width 258 height 66
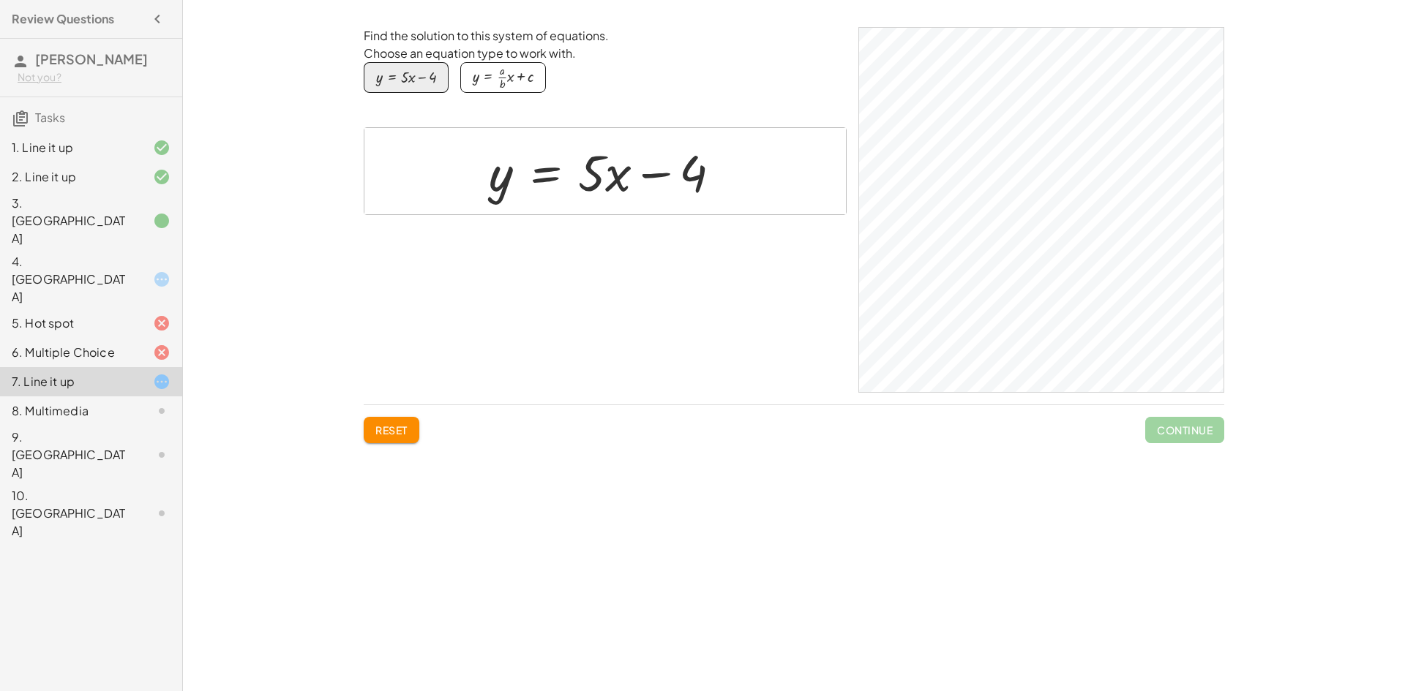
click at [622, 171] on div at bounding box center [610, 171] width 258 height 66
drag, startPoint x: 582, startPoint y: 195, endPoint x: 582, endPoint y: 158, distance: 36.6
click at [582, 159] on div at bounding box center [610, 171] width 258 height 66
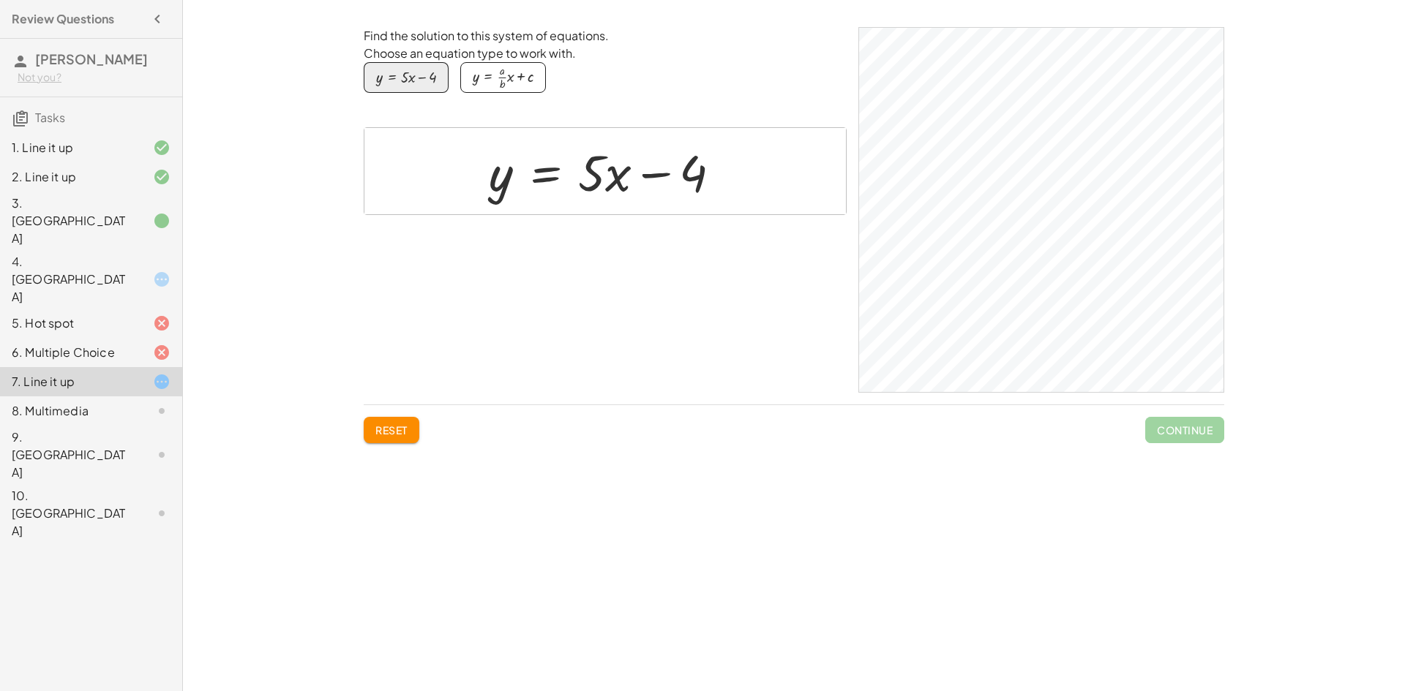
drag, startPoint x: 582, startPoint y: 158, endPoint x: 598, endPoint y: 256, distance: 99.3
click at [598, 256] on div "Find the solution to this system of equations. Choose an equation type to work …" at bounding box center [605, 210] width 483 height 366
click at [595, 188] on div at bounding box center [610, 171] width 258 height 66
click at [592, 181] on div at bounding box center [610, 171] width 258 height 66
click at [577, 165] on div at bounding box center [610, 171] width 258 height 66
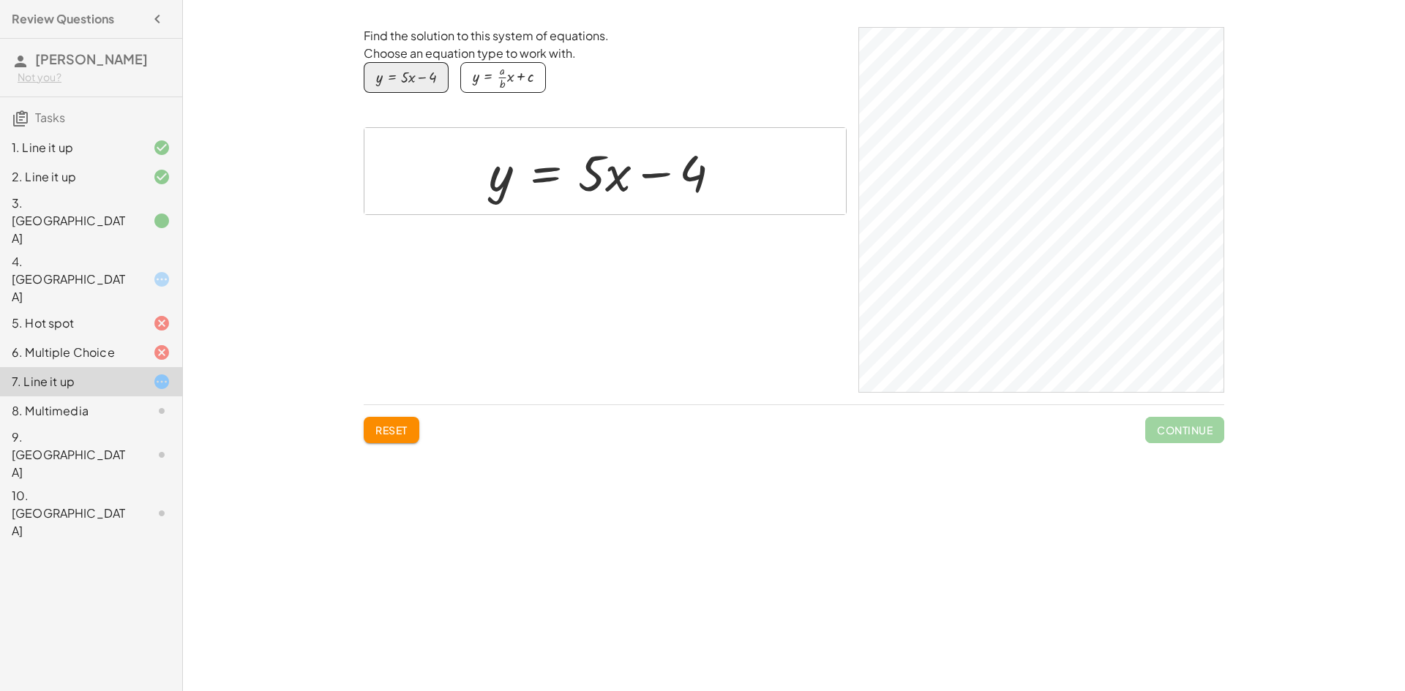
drag, startPoint x: 621, startPoint y: 170, endPoint x: 666, endPoint y: 173, distance: 45.4
click at [624, 171] on div at bounding box center [610, 171] width 258 height 66
drag, startPoint x: 704, startPoint y: 173, endPoint x: 699, endPoint y: 236, distance: 63.1
click at [706, 268] on div "Find the solution to this system of equations. Choose an equation type to work …" at bounding box center [605, 210] width 483 height 366
click at [696, 202] on div at bounding box center [610, 171] width 258 height 66
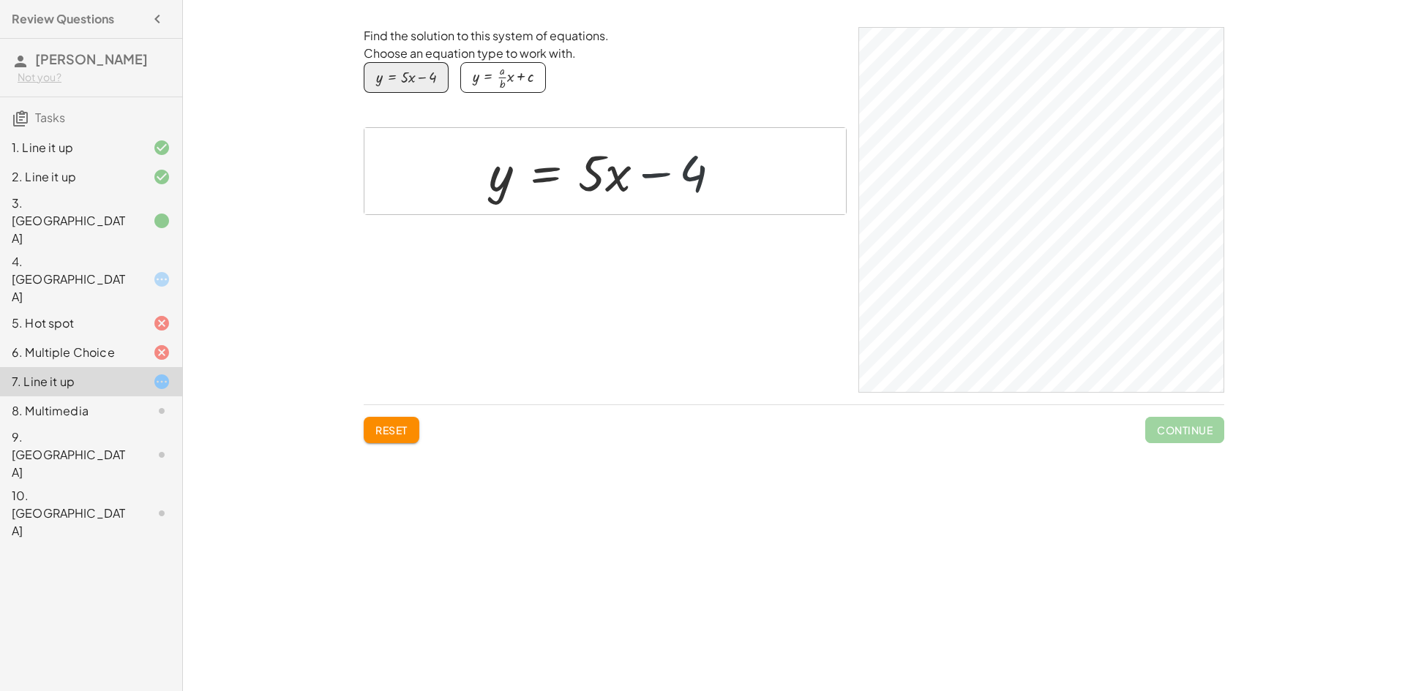
drag, startPoint x: 691, startPoint y: 174, endPoint x: 533, endPoint y: 24, distance: 217.8
click at [628, 37] on div "Find the solution to this system of equations. Choose an equation type to work …" at bounding box center [605, 210] width 483 height 366
click at [625, 146] on div at bounding box center [610, 171] width 258 height 66
drag, startPoint x: 586, startPoint y: 178, endPoint x: 595, endPoint y: 176, distance: 9.8
click at [595, 176] on div at bounding box center [610, 171] width 258 height 66
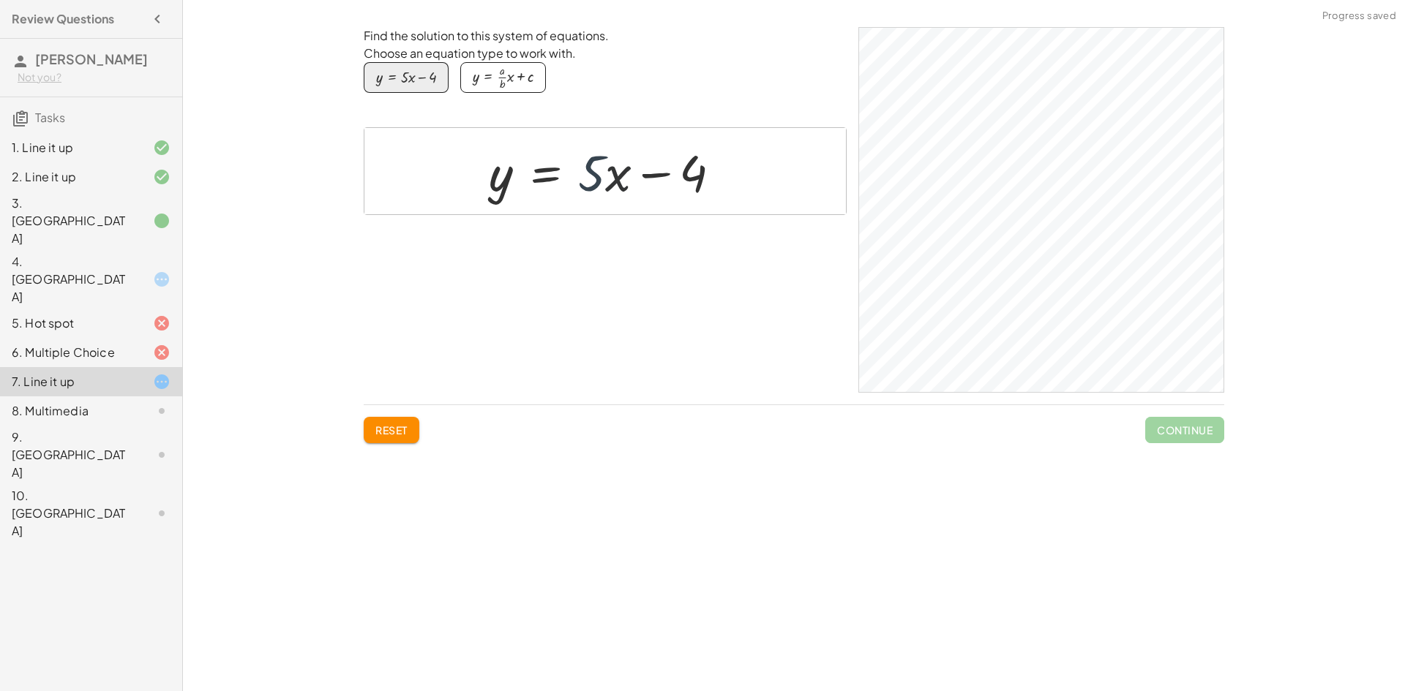
drag, startPoint x: 595, startPoint y: 179, endPoint x: 601, endPoint y: 184, distance: 7.8
click at [599, 182] on div at bounding box center [610, 171] width 258 height 66
click at [606, 181] on div at bounding box center [610, 171] width 258 height 66
click at [625, 178] on div at bounding box center [610, 171] width 258 height 66
drag, startPoint x: 625, startPoint y: 178, endPoint x: 527, endPoint y: 165, distance: 99.6
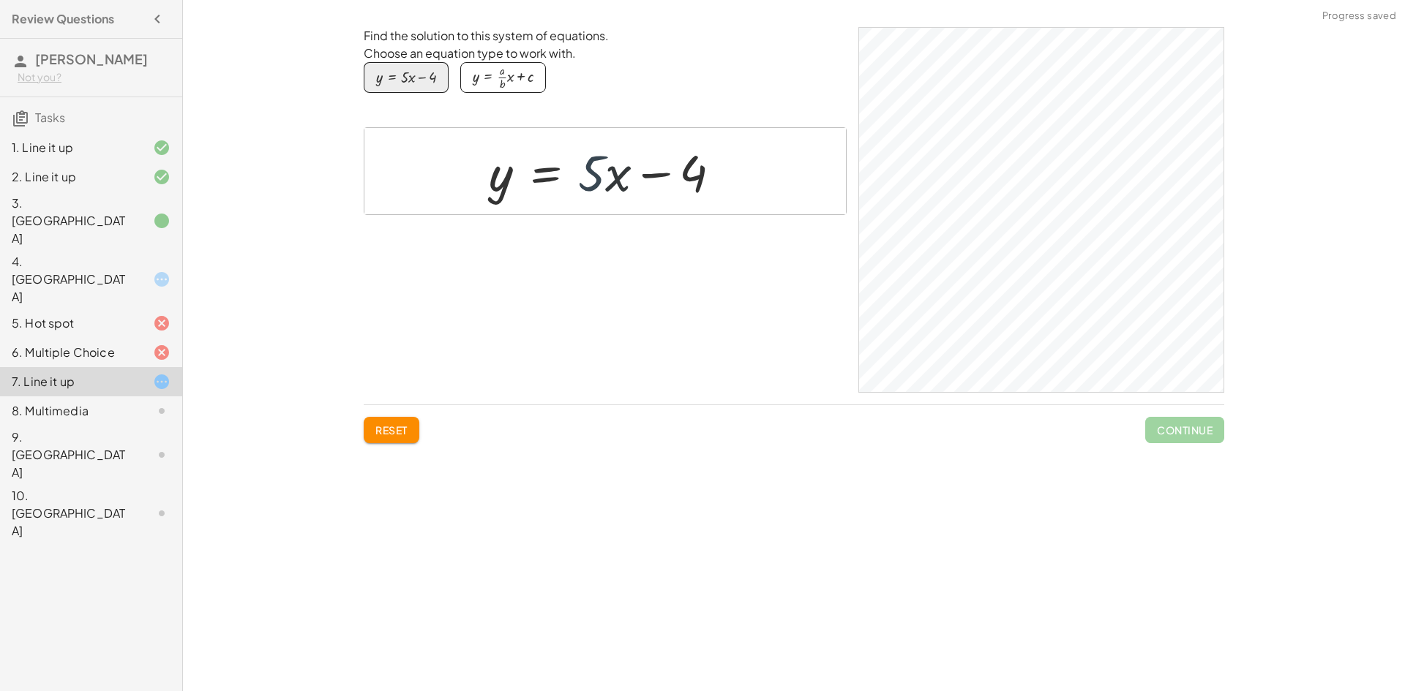
click at [550, 172] on div at bounding box center [610, 171] width 258 height 66
drag, startPoint x: 506, startPoint y: 179, endPoint x: 655, endPoint y: 259, distance: 169.2
click at [506, 197] on div at bounding box center [610, 171] width 258 height 66
click at [662, 239] on div "Find the solution to this system of equations. Choose an equation type to work …" at bounding box center [605, 210] width 483 height 366
click at [0, 0] on div "Find the solution to this system of equations. Choose an equation type to work …" at bounding box center [0, 0] width 0 height 0
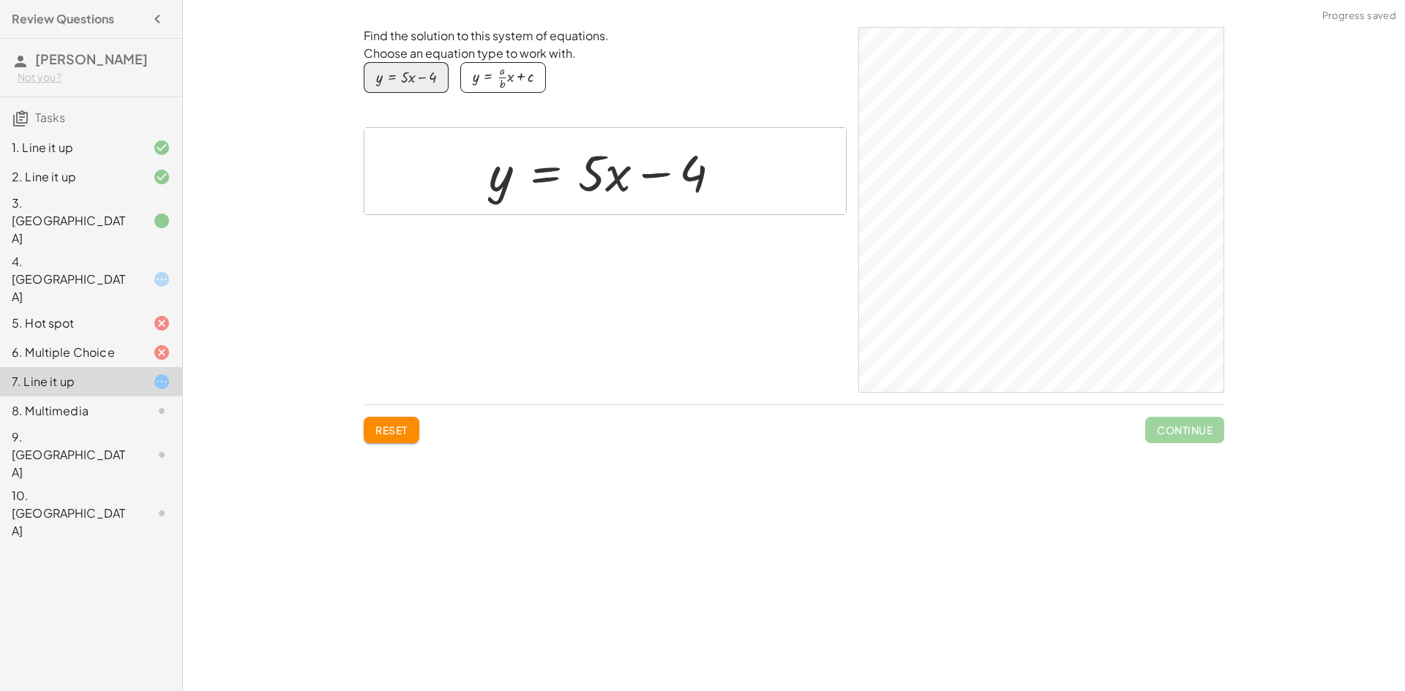
click at [384, 435] on span "Reset" at bounding box center [391, 430] width 32 height 13
click at [404, 82] on div "button" at bounding box center [406, 77] width 60 height 16
drag, startPoint x: 638, startPoint y: 159, endPoint x: 622, endPoint y: 173, distance: 21.3
click at [628, 171] on div at bounding box center [610, 171] width 258 height 66
drag, startPoint x: 621, startPoint y: 173, endPoint x: 621, endPoint y: 197, distance: 23.4
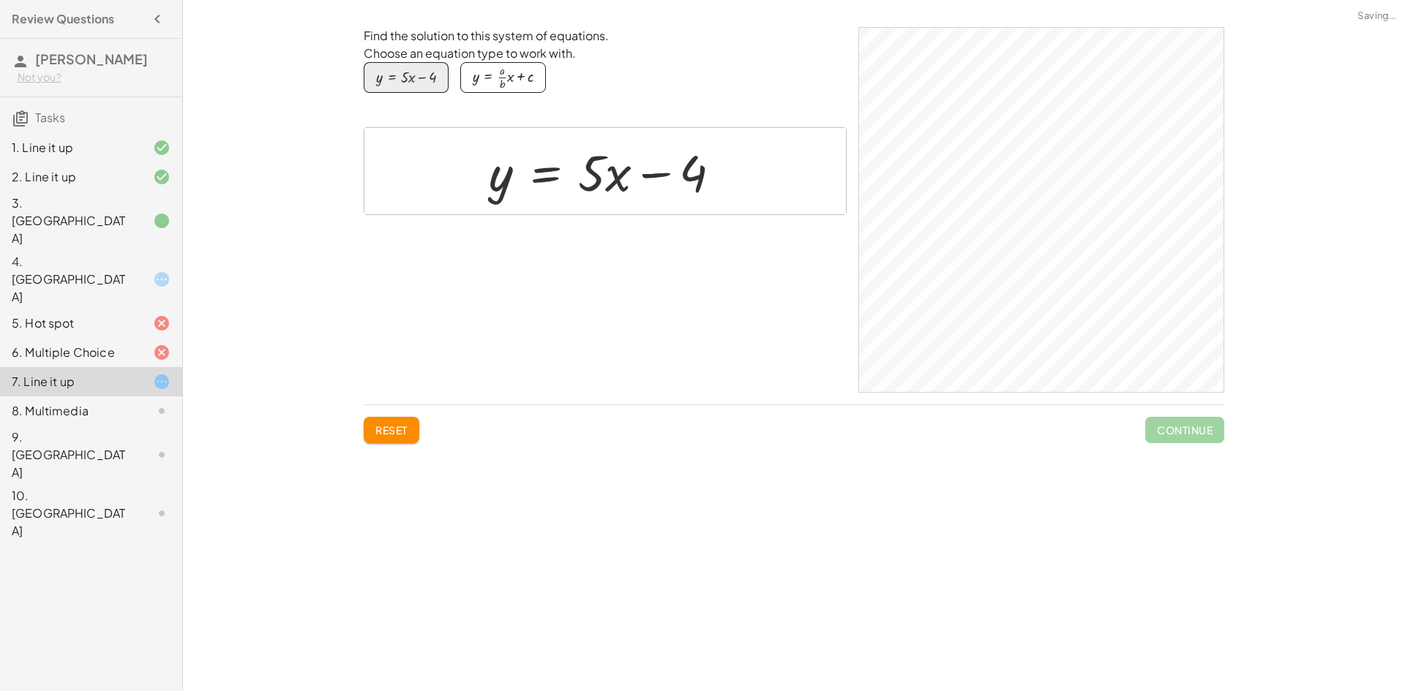
click at [621, 197] on div at bounding box center [610, 171] width 258 height 66
click at [643, 181] on div at bounding box center [610, 171] width 258 height 66
click at [650, 174] on div at bounding box center [610, 171] width 258 height 66
click at [492, 75] on div "button" at bounding box center [503, 77] width 61 height 25
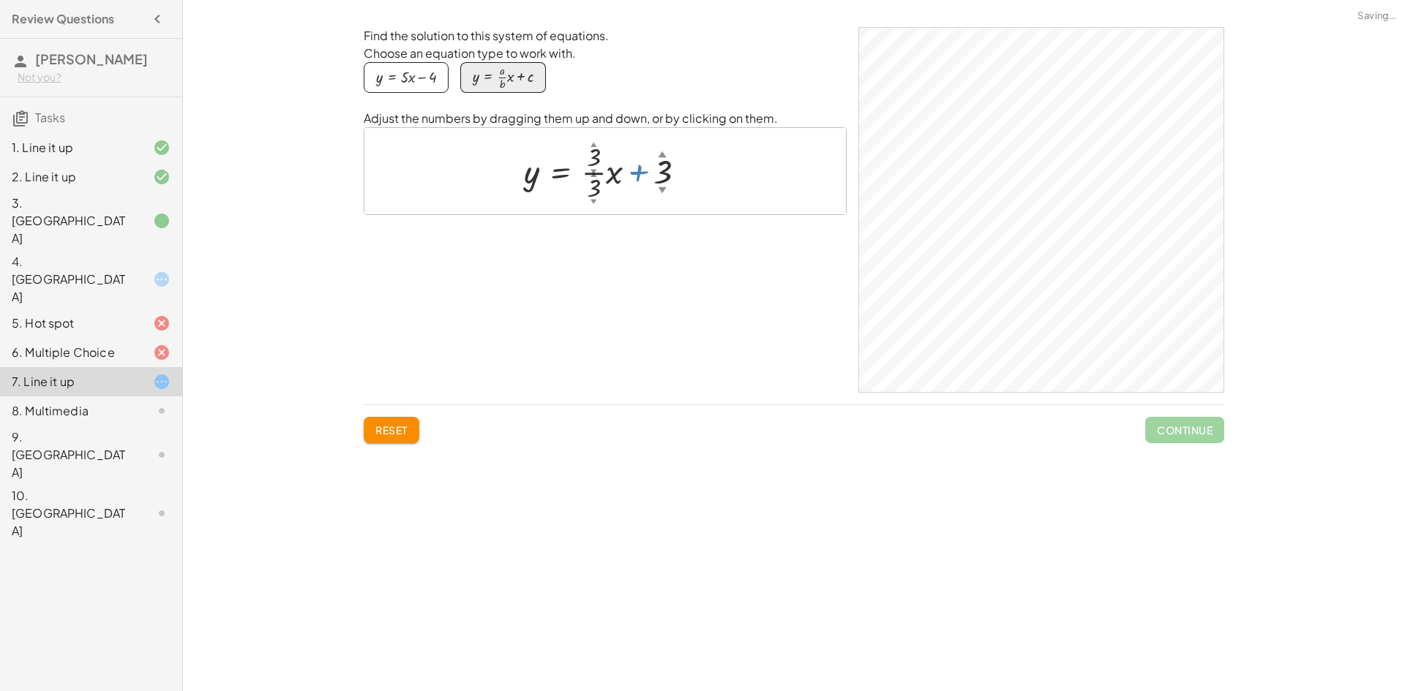
click at [636, 193] on div at bounding box center [610, 171] width 188 height 66
click at [595, 203] on div "▼" at bounding box center [593, 202] width 6 height 9
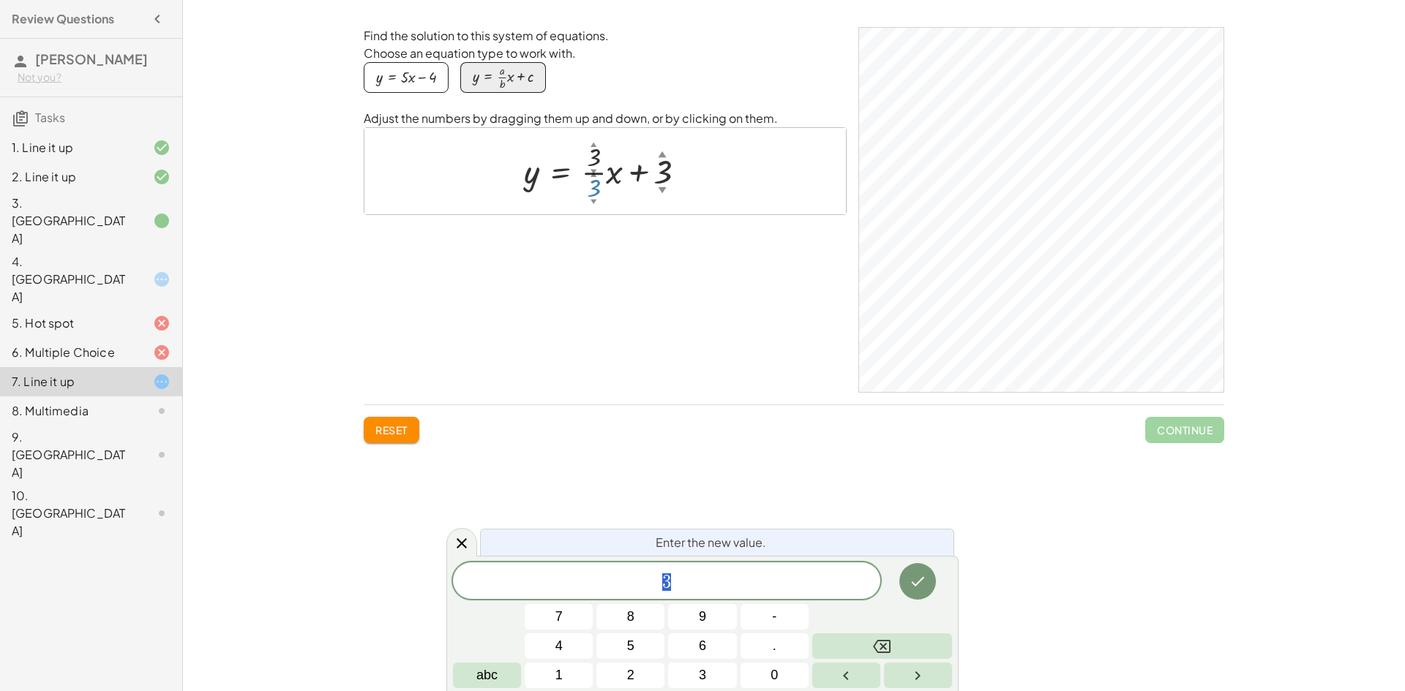
click at [595, 203] on div "▼" at bounding box center [593, 202] width 6 height 9
drag, startPoint x: 595, startPoint y: 203, endPoint x: 598, endPoint y: 162, distance: 40.3
click at [560, 173] on div "y = + · · 3 ▲ ▼ · 3 ▲ ▼ · x + 3 ▲ ▼" at bounding box center [560, 173] width 0 height 0
click at [593, 208] on div "y = + · · 3 ▲ ▼ · 3 ▲ ▼ · x + 3 ▲ ▼" at bounding box center [604, 171] width 481 height 86
drag, startPoint x: 590, startPoint y: 201, endPoint x: 85, endPoint y: 59, distance: 525.2
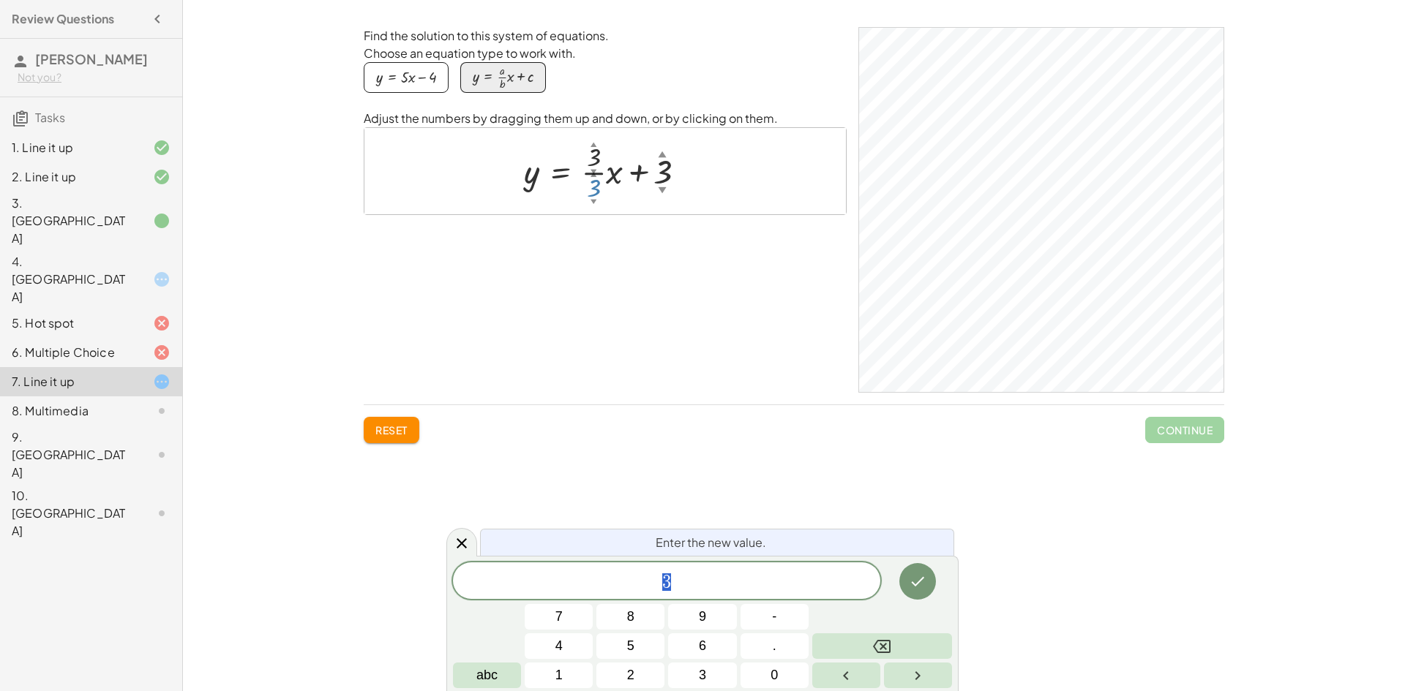
click at [580, 225] on div "Find the solution to this system of equations. Choose an equation type to work …" at bounding box center [605, 210] width 483 height 366
click at [590, 151] on div at bounding box center [610, 171] width 188 height 66
drag, startPoint x: 595, startPoint y: 151, endPoint x: 601, endPoint y: 121, distance: 31.1
click at [601, 121] on div "Adjust the numbers by dragging them up and down, or by clicking on them. y = + …" at bounding box center [605, 162] width 483 height 105
drag, startPoint x: 598, startPoint y: 159, endPoint x: 595, endPoint y: 200, distance: 41.0
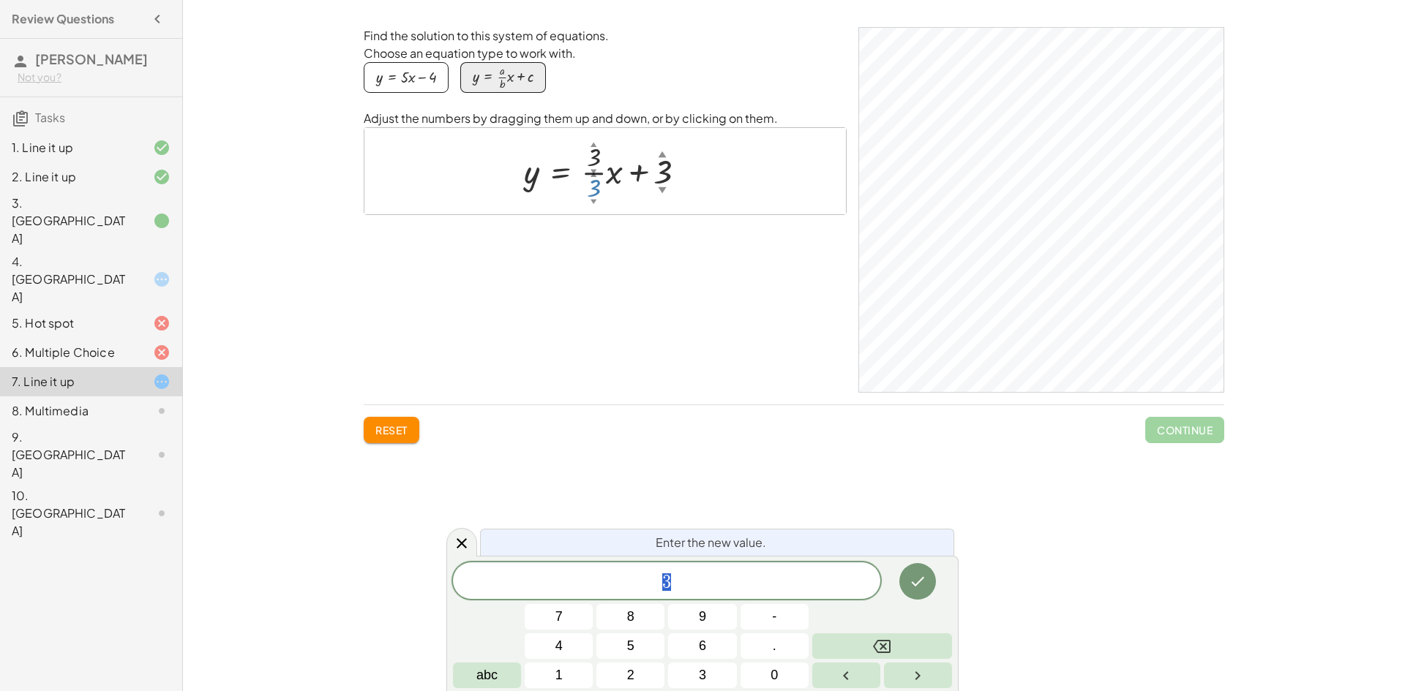
click at [600, 199] on div at bounding box center [610, 171] width 188 height 66
drag, startPoint x: 595, startPoint y: 200, endPoint x: 597, endPoint y: 225, distance: 25.7
click at [597, 225] on div "Find the solution to this system of equations. Choose an equation type to work …" at bounding box center [605, 210] width 483 height 366
click at [726, 573] on span "3" at bounding box center [666, 582] width 427 height 20
click at [654, 162] on div at bounding box center [610, 171] width 188 height 66
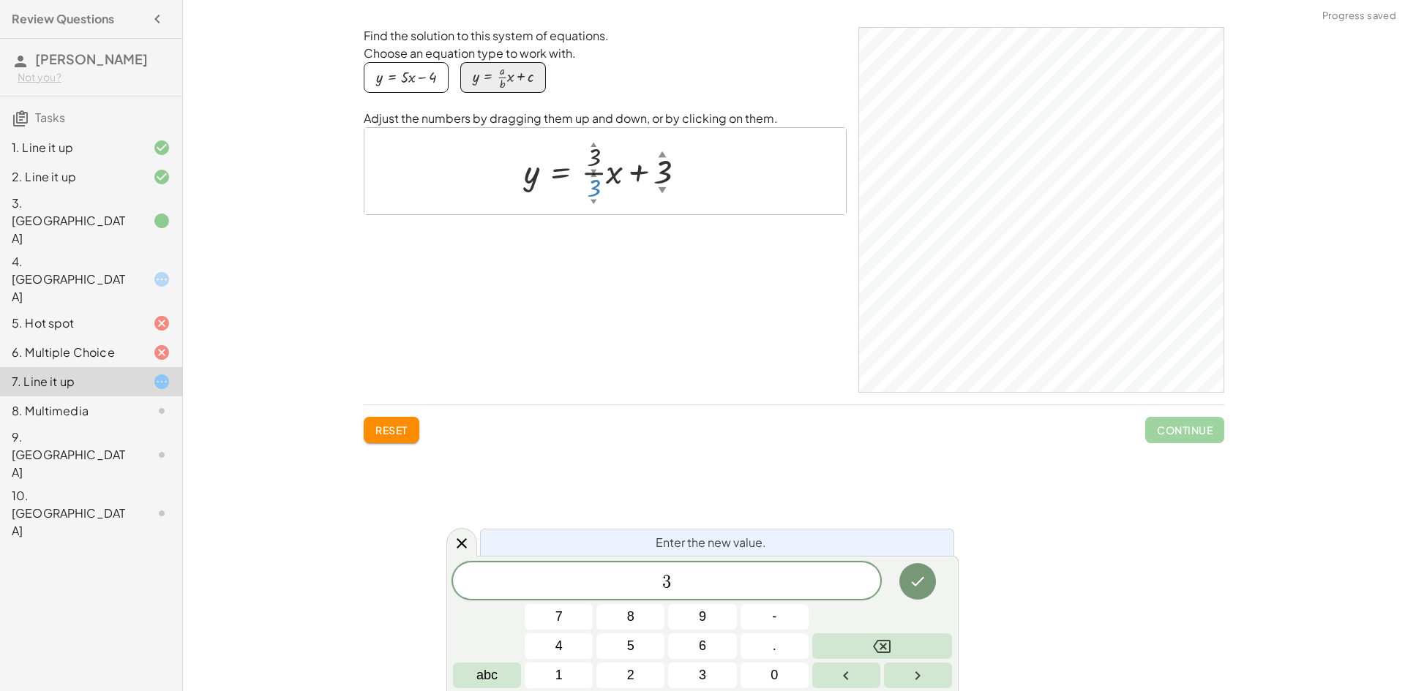
click at [664, 172] on div at bounding box center [610, 171] width 188 height 66
click at [446, 544] on body "Review Questions Sky Hamilton Not you? Tasks 1. Line it up 2. Line it up 3. Can…" at bounding box center [702, 345] width 1405 height 691
click at [455, 544] on icon at bounding box center [462, 544] width 18 height 18
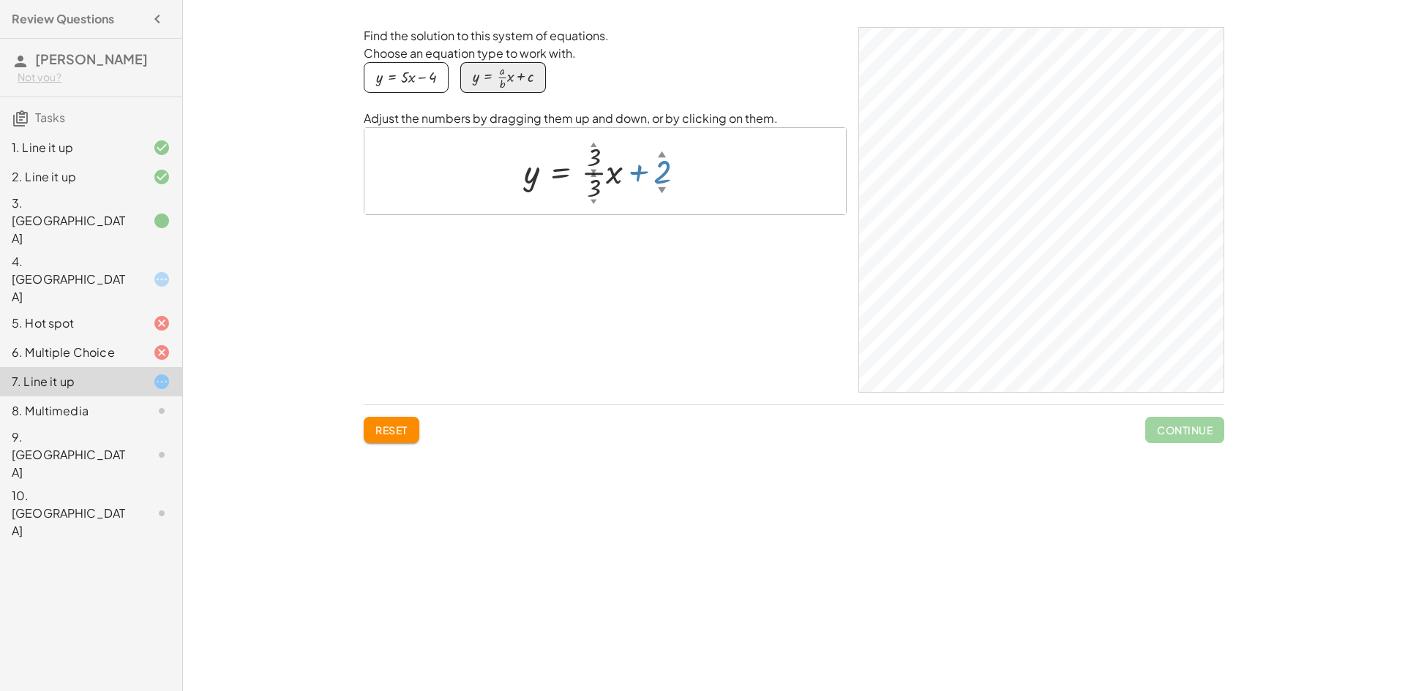
drag, startPoint x: 661, startPoint y: 187, endPoint x: 669, endPoint y: 203, distance: 17.7
click at [560, 173] on div "y = + · · 3 ▲ ▼ · 3 ▲ ▼ · x + 2 ▲ ▼" at bounding box center [560, 173] width 0 height 0
drag, startPoint x: 599, startPoint y: 156, endPoint x: 593, endPoint y: 165, distance: 10.6
click at [595, 163] on div at bounding box center [609, 171] width 187 height 66
click at [591, 168] on div "▼" at bounding box center [593, 172] width 6 height 9
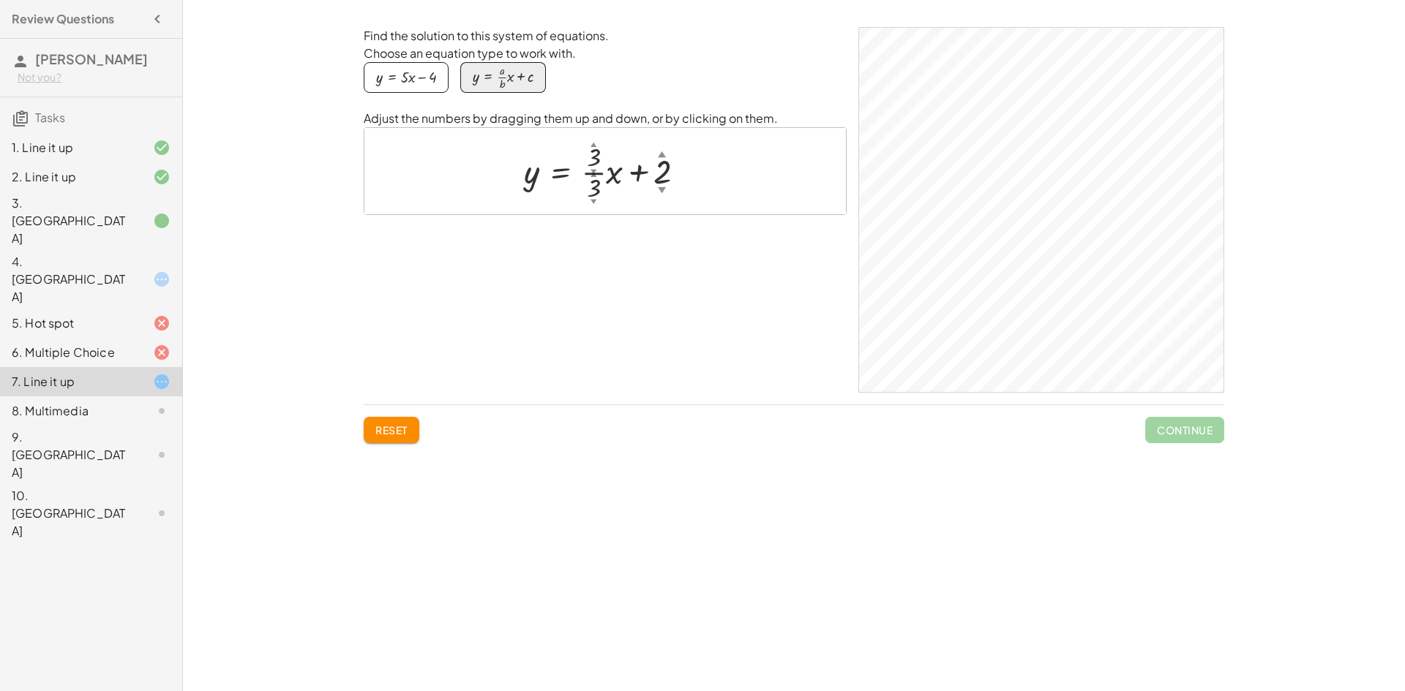
click at [593, 164] on div at bounding box center [609, 171] width 187 height 66
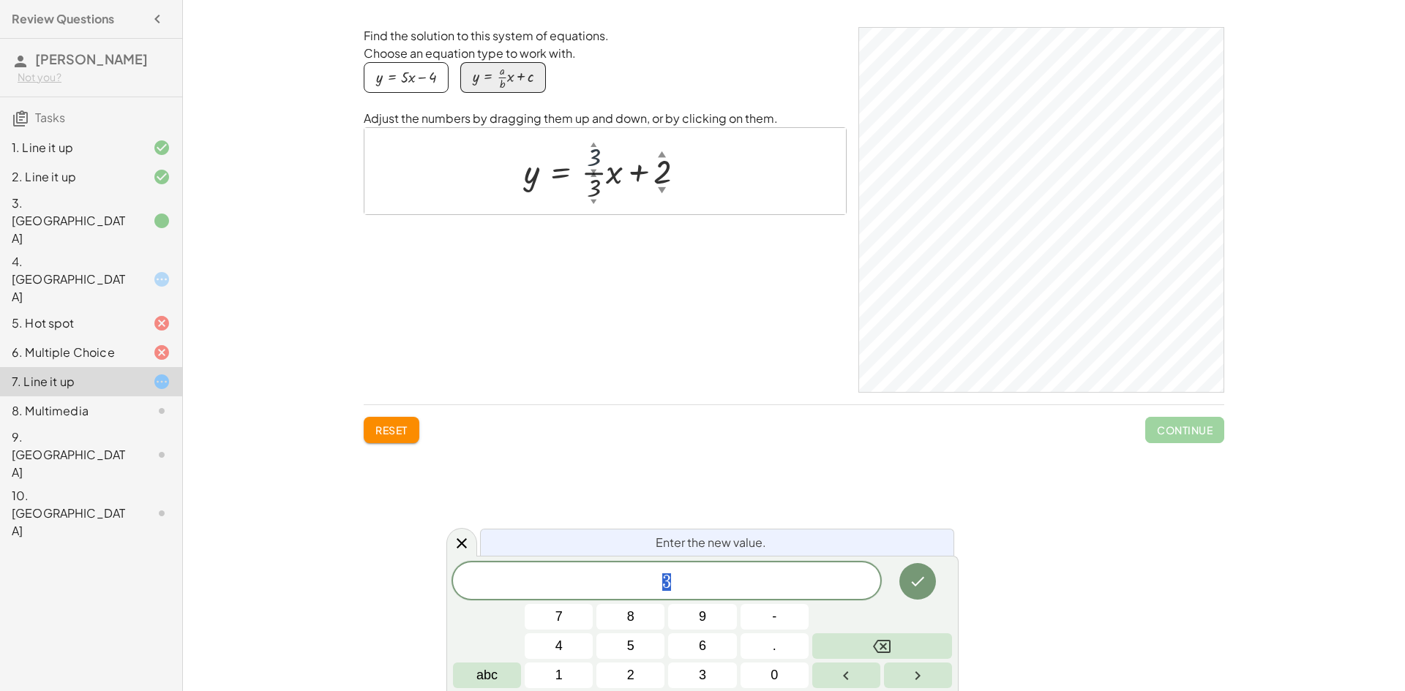
click at [604, 183] on div at bounding box center [609, 171] width 187 height 66
click at [685, 588] on span "3" at bounding box center [666, 582] width 427 height 20
click at [711, 170] on div at bounding box center [604, 171] width 481 height 86
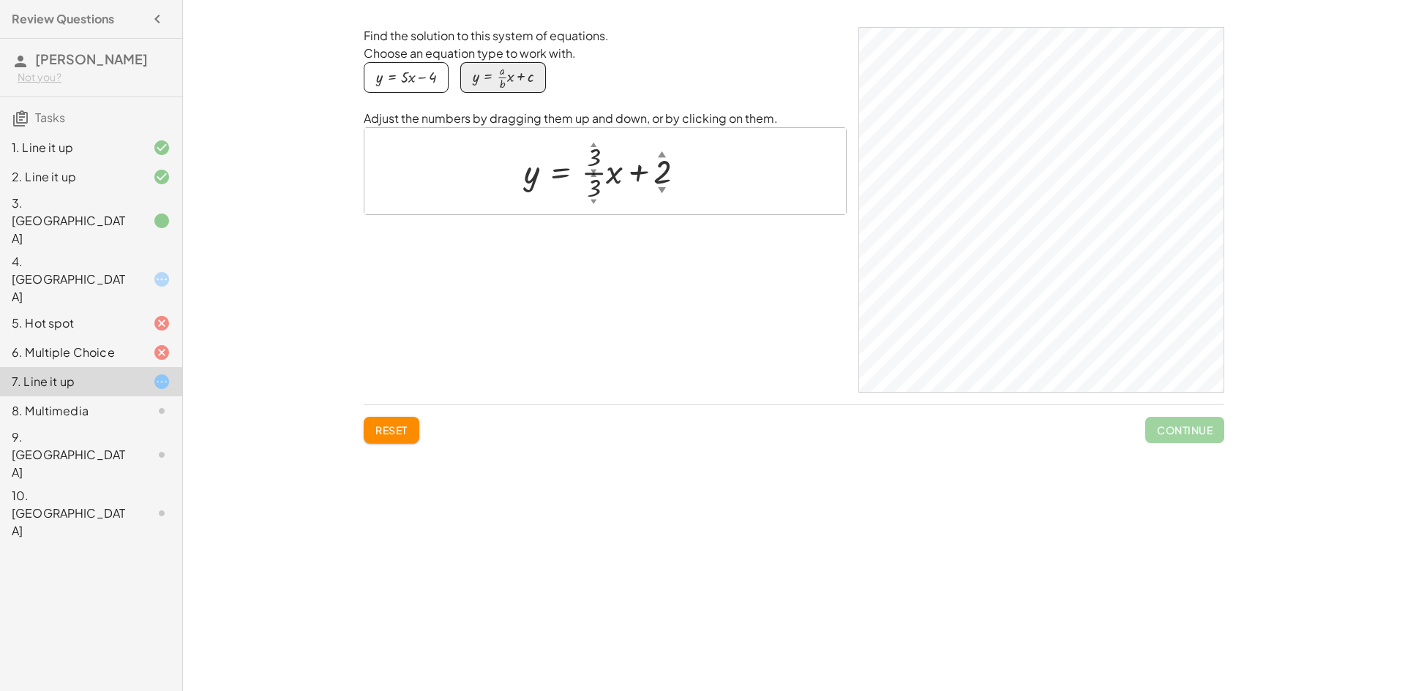
click at [598, 192] on div at bounding box center [609, 171] width 187 height 66
click at [595, 160] on div at bounding box center [609, 171] width 187 height 66
click at [598, 157] on div at bounding box center [610, 171] width 182 height 66
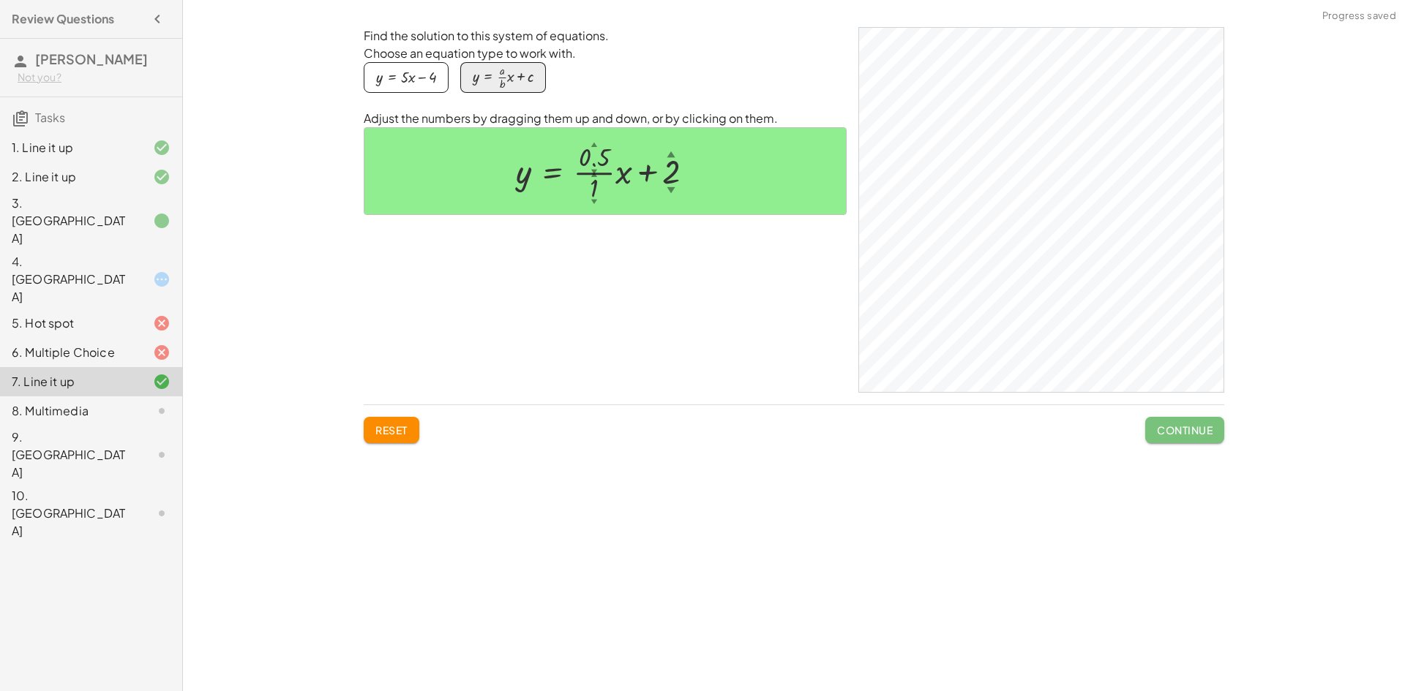
click at [1192, 425] on span "Continue" at bounding box center [1185, 430] width 56 height 13
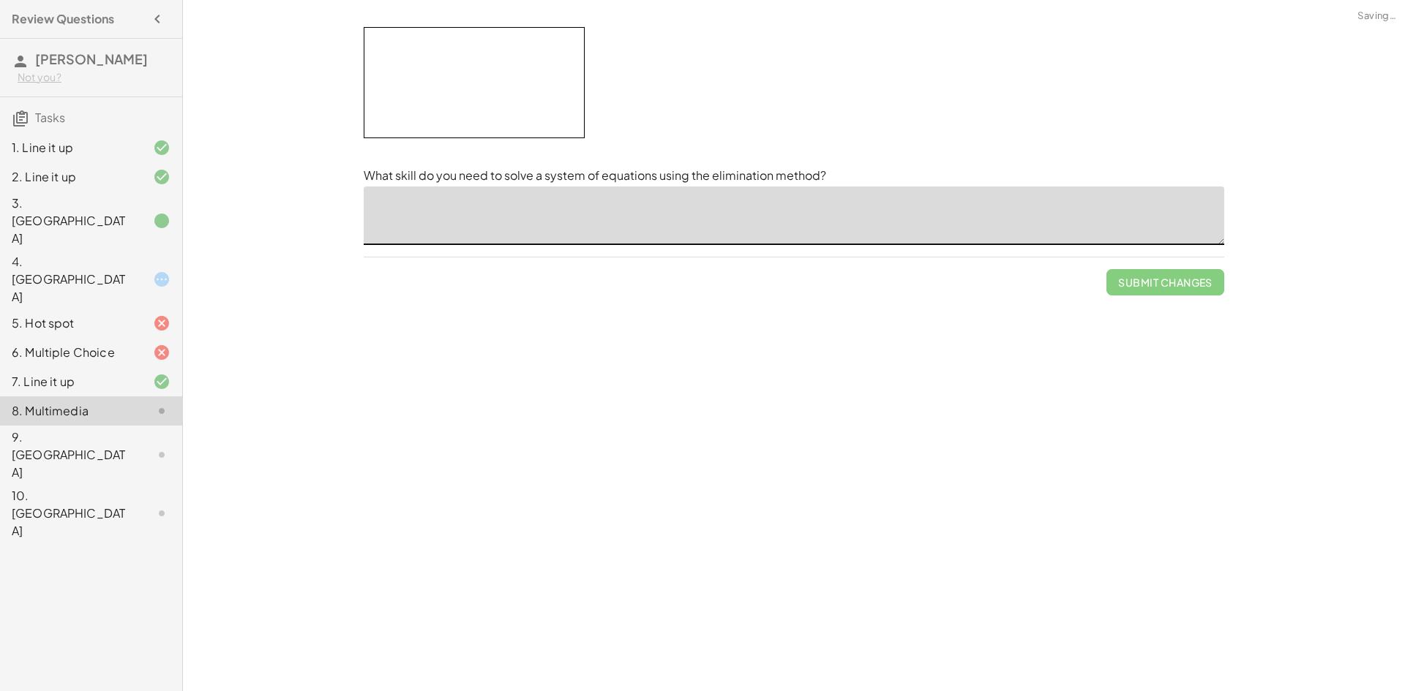
click at [519, 225] on textarea at bounding box center [794, 216] width 860 height 59
click at [594, 238] on textarea at bounding box center [794, 216] width 860 height 59
click at [605, 217] on textarea at bounding box center [794, 216] width 860 height 59
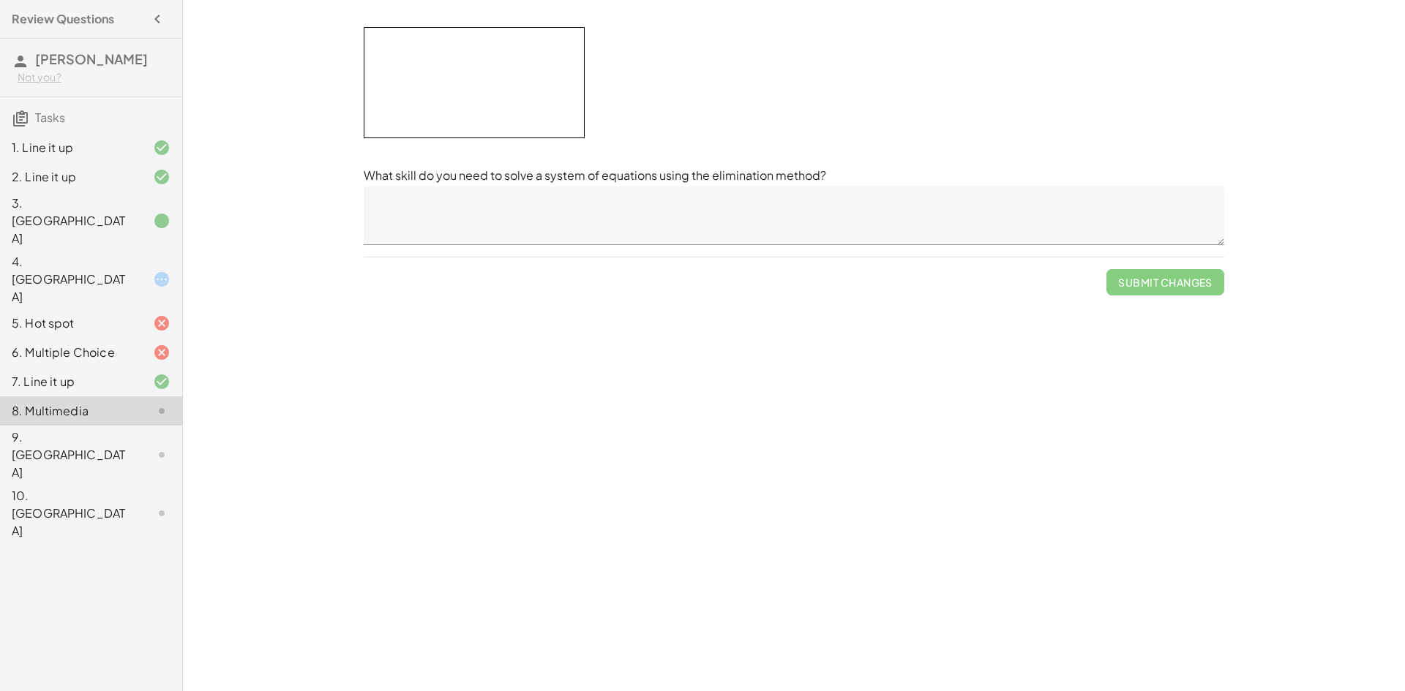
click at [668, 119] on div at bounding box center [794, 91] width 860 height 128
click at [548, 206] on textarea at bounding box center [794, 216] width 860 height 59
drag, startPoint x: 571, startPoint y: 228, endPoint x: 547, endPoint y: 187, distance: 48.2
click at [571, 228] on textarea at bounding box center [794, 216] width 860 height 59
click at [465, 225] on textarea at bounding box center [794, 216] width 860 height 59
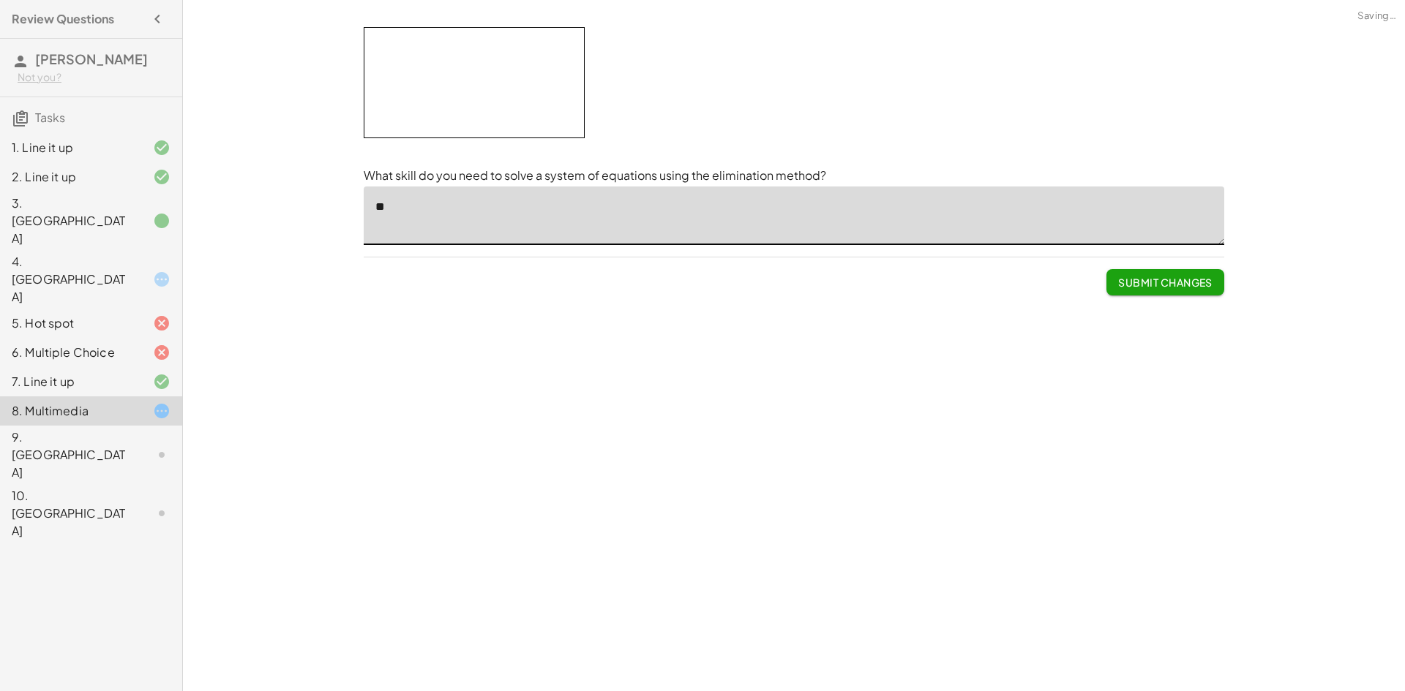
type textarea "*"
click at [638, 262] on div "Submit Changes" at bounding box center [794, 277] width 860 height 38
click at [623, 230] on textarea "**********" at bounding box center [794, 216] width 860 height 59
type textarea "**********"
click at [641, 208] on textarea "**********" at bounding box center [794, 216] width 860 height 59
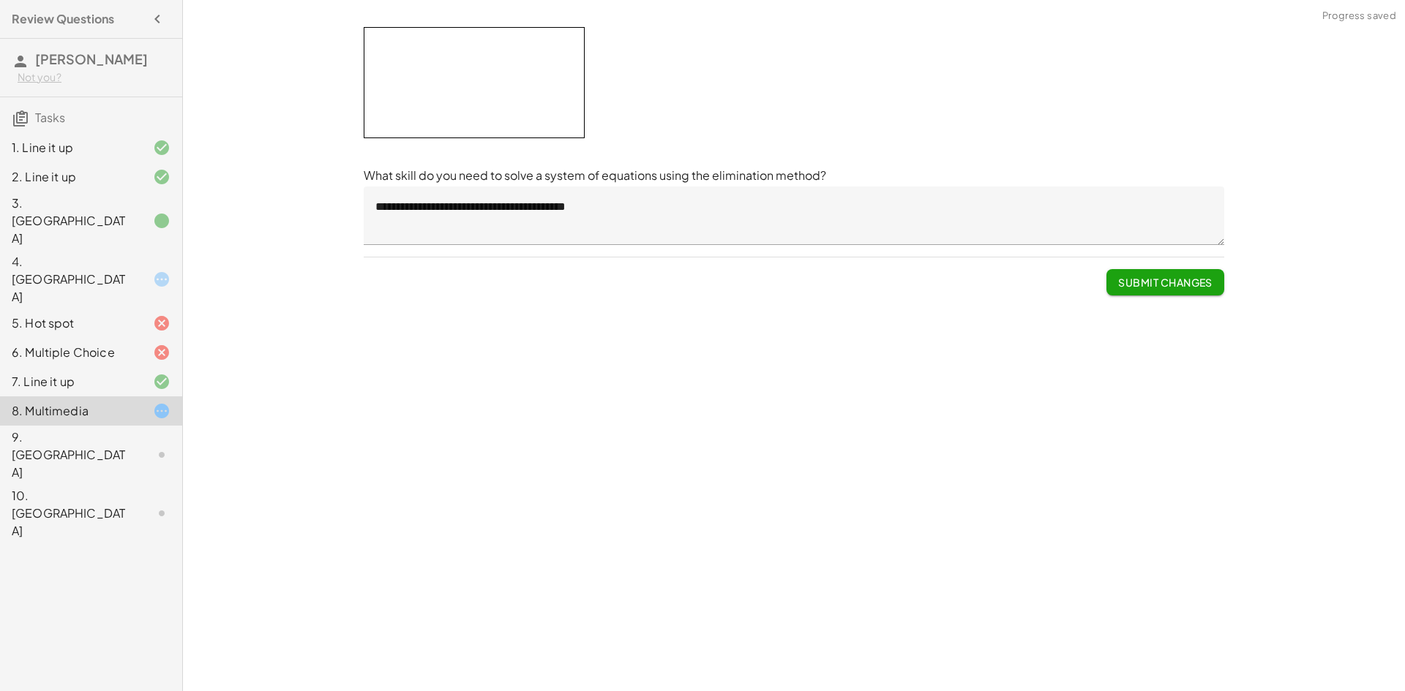
click at [1146, 296] on div "**********" at bounding box center [794, 161] width 878 height 286
click at [1146, 288] on span "Submit Changes" at bounding box center [1165, 282] width 94 height 13
click at [1160, 292] on button "Continue" at bounding box center [1184, 282] width 79 height 26
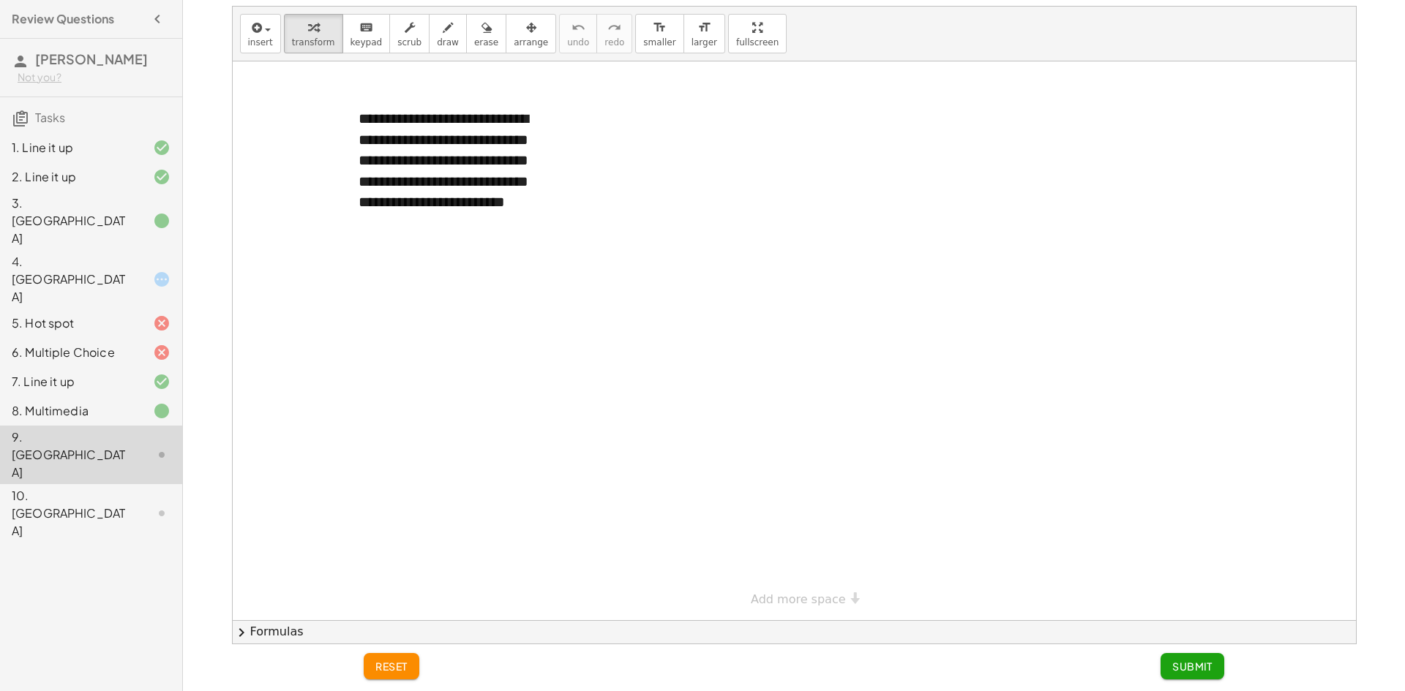
click at [47, 338] on div "4. Canvas" at bounding box center [91, 352] width 182 height 29
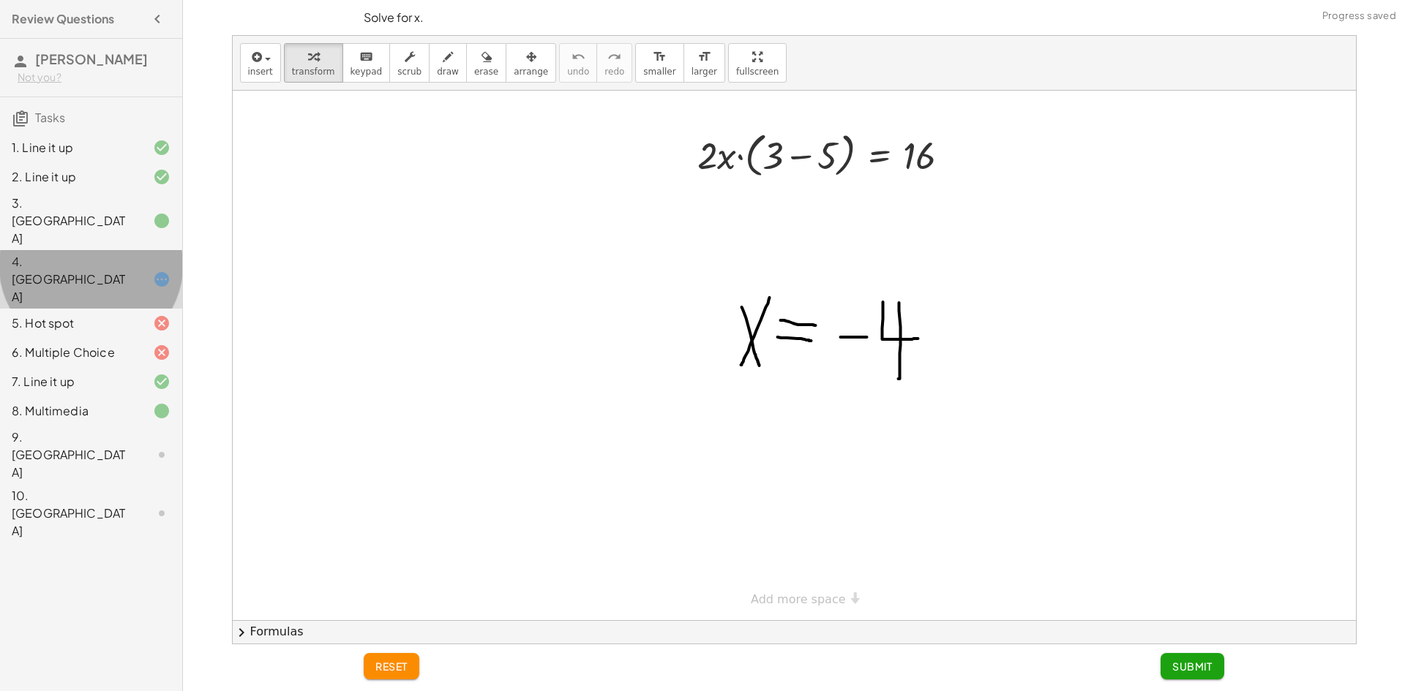
click at [47, 250] on div "4. Canvas" at bounding box center [91, 279] width 182 height 59
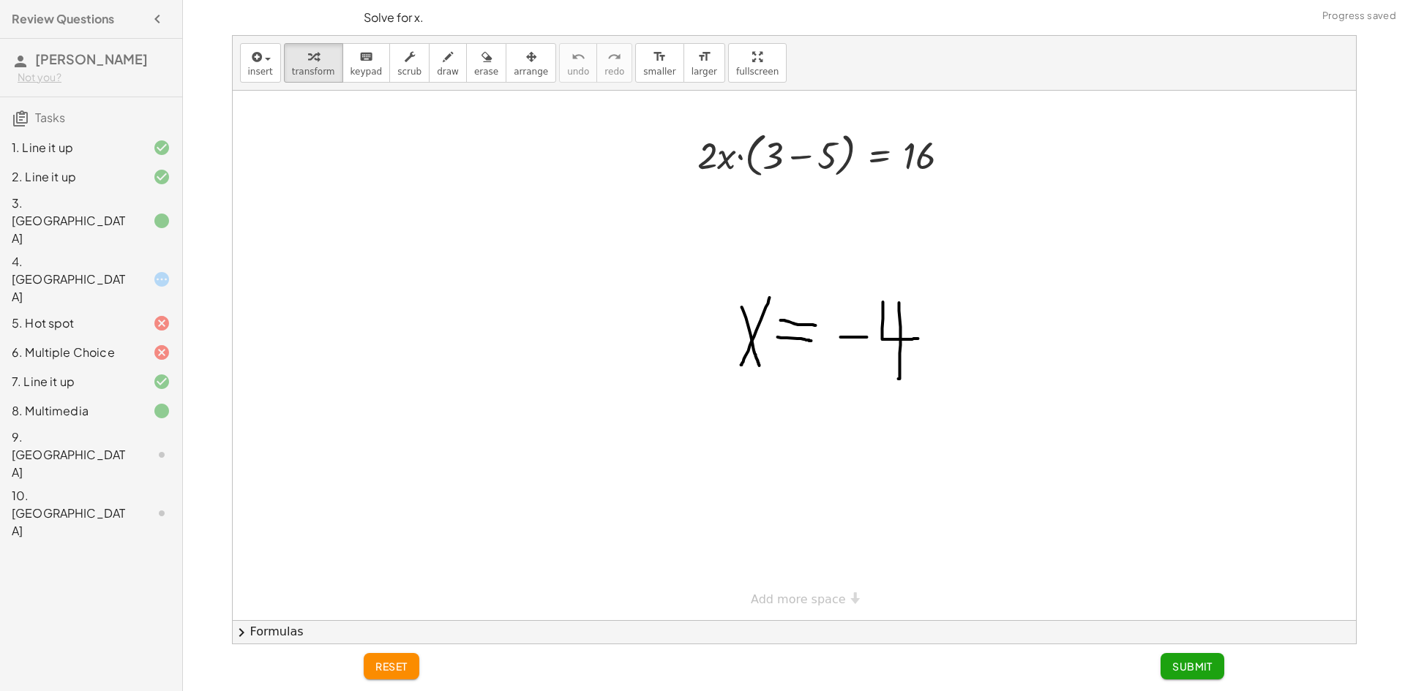
click at [44, 215] on div "3. Canvas" at bounding box center [71, 221] width 118 height 53
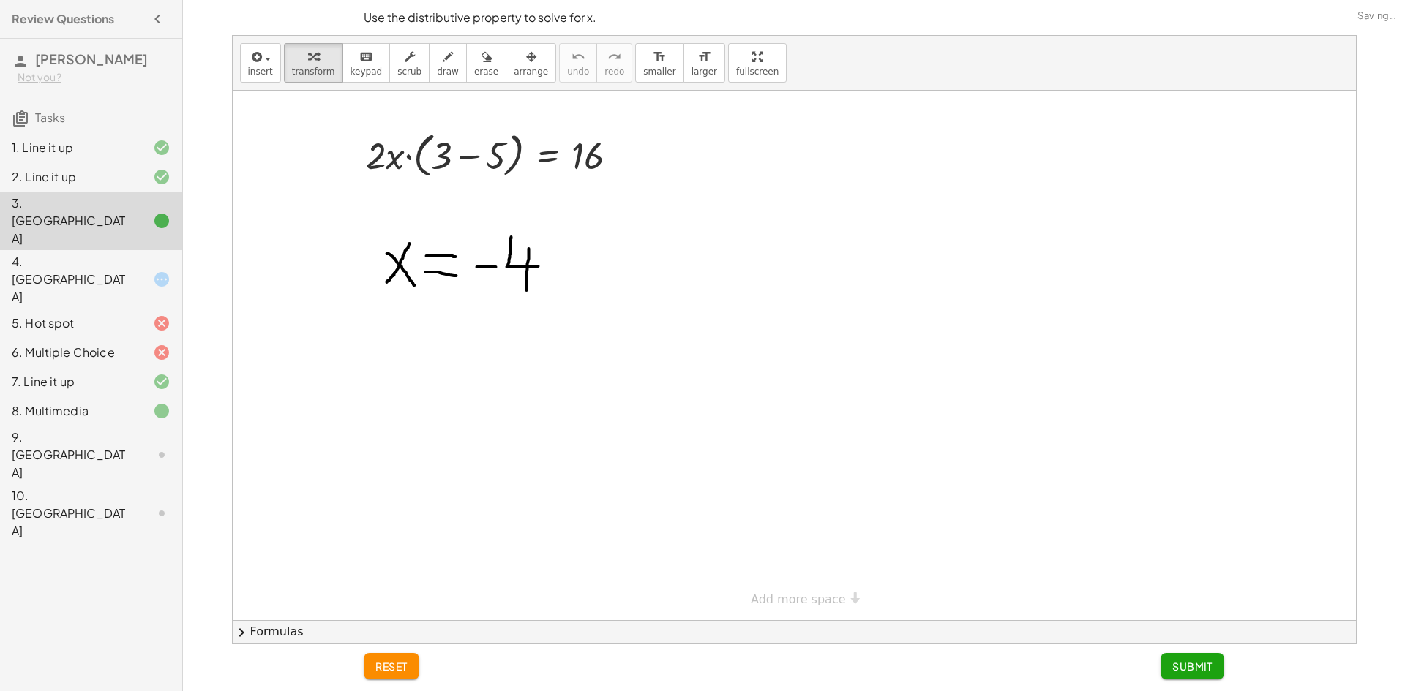
click at [105, 253] on div "4. Canvas" at bounding box center [71, 279] width 118 height 53
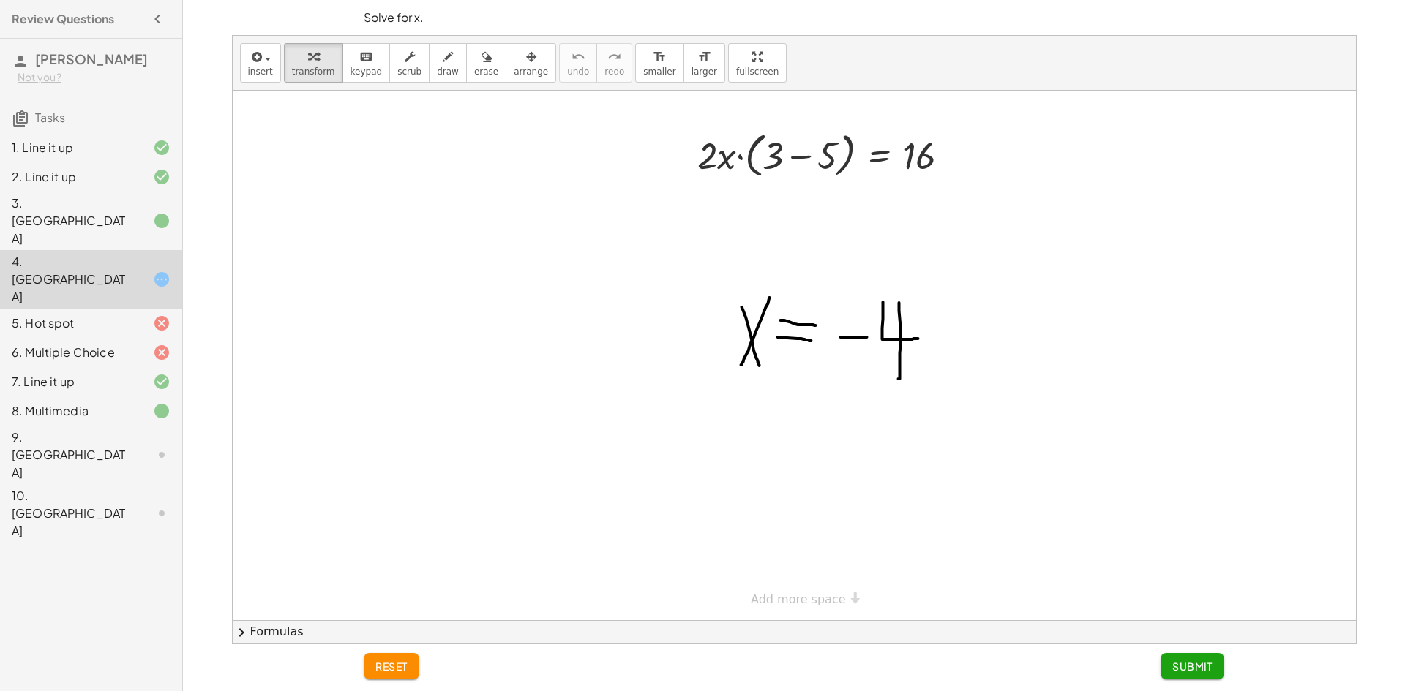
click at [83, 250] on div "4. Canvas" at bounding box center [91, 279] width 182 height 59
click at [83, 210] on div "3. Canvas" at bounding box center [71, 221] width 118 height 53
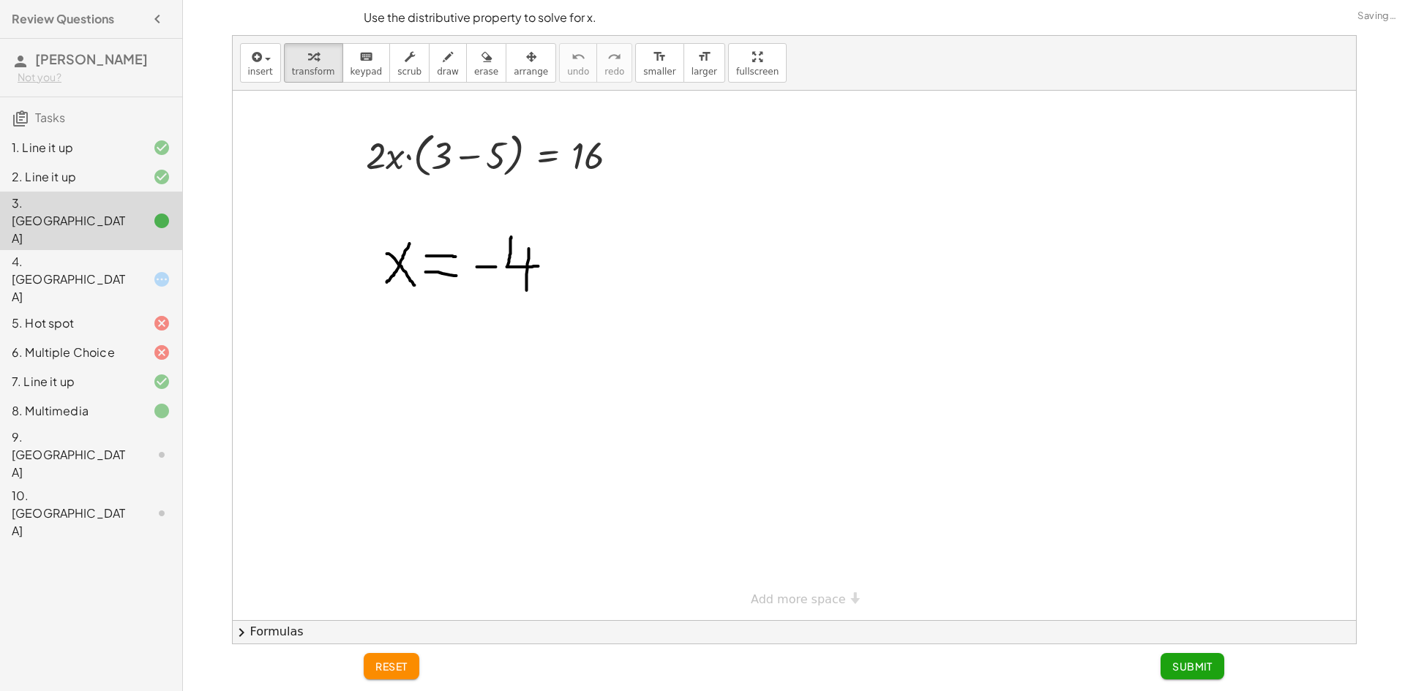
click at [87, 253] on div "4. Canvas" at bounding box center [71, 279] width 118 height 53
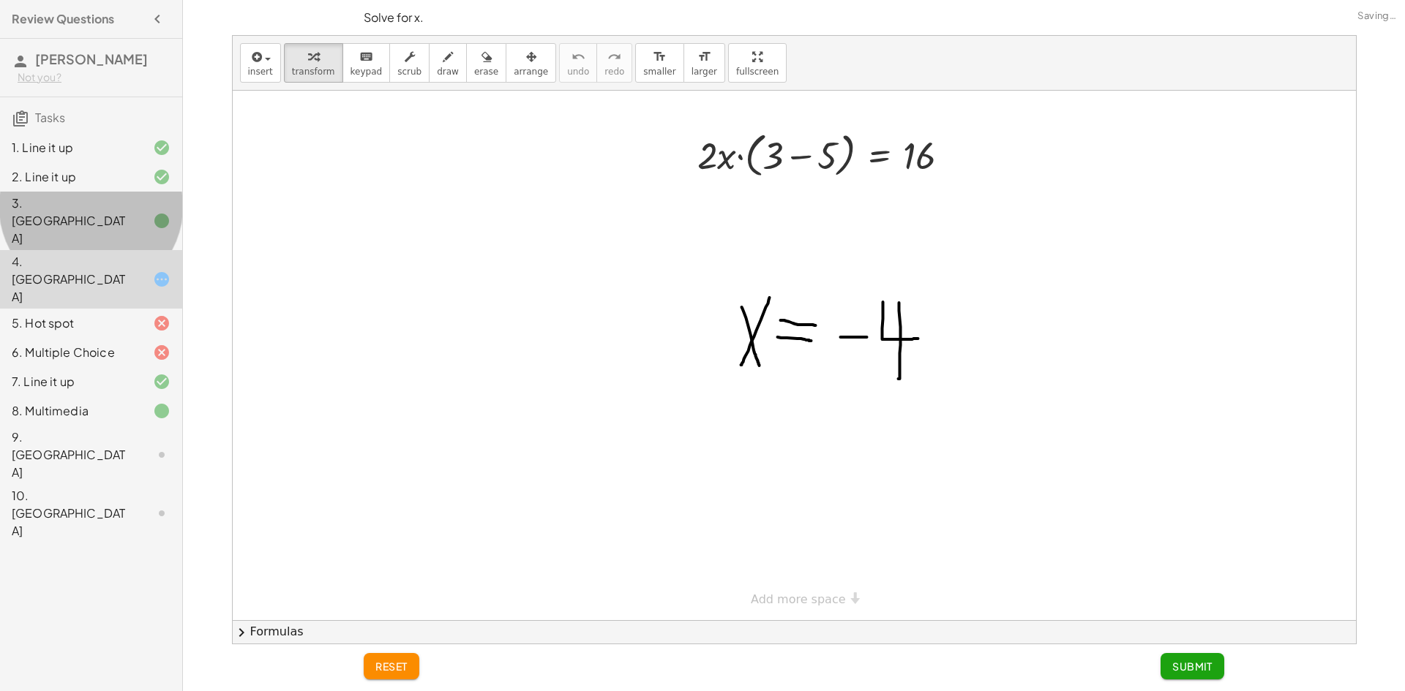
click at [89, 309] on div "3. Canvas" at bounding box center [91, 323] width 182 height 29
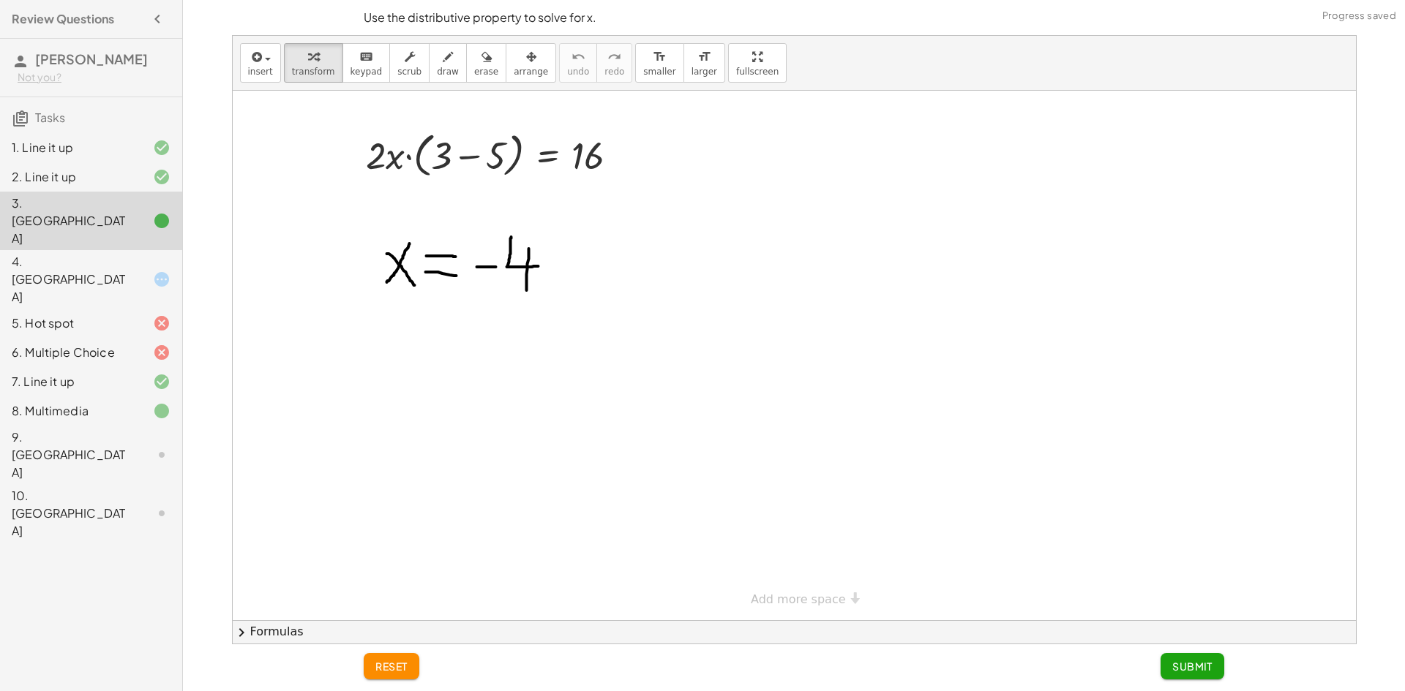
click at [94, 253] on div "4. Canvas" at bounding box center [71, 279] width 118 height 53
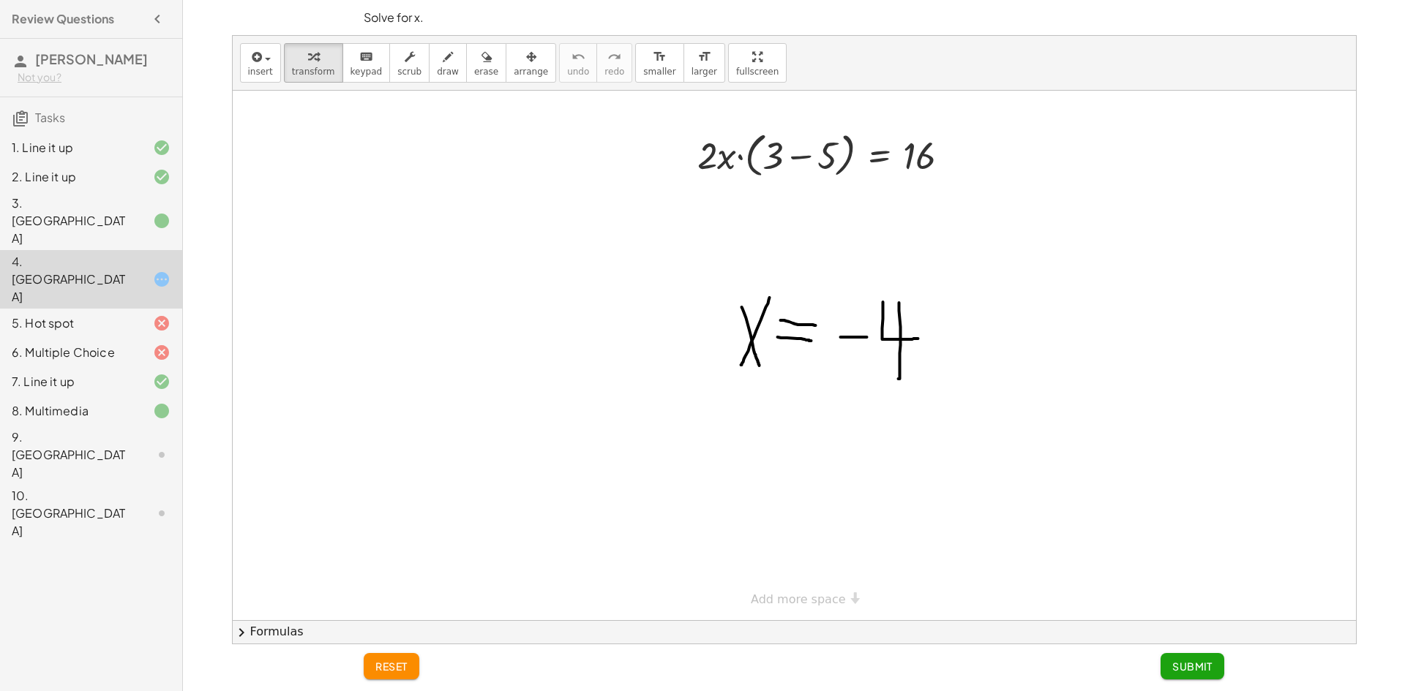
click at [89, 396] on div "6. Multiple Choice" at bounding box center [91, 410] width 182 height 29
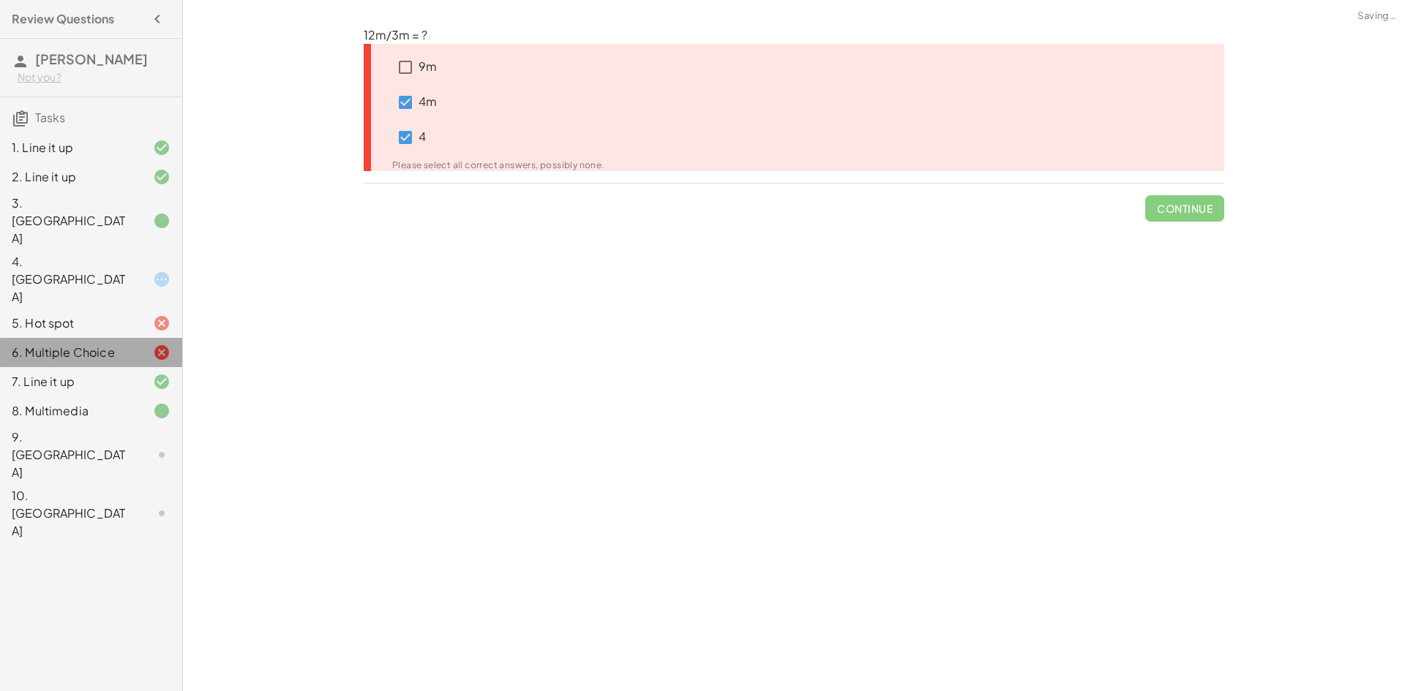
click at [78, 429] on div "9. Canvas" at bounding box center [71, 455] width 118 height 53
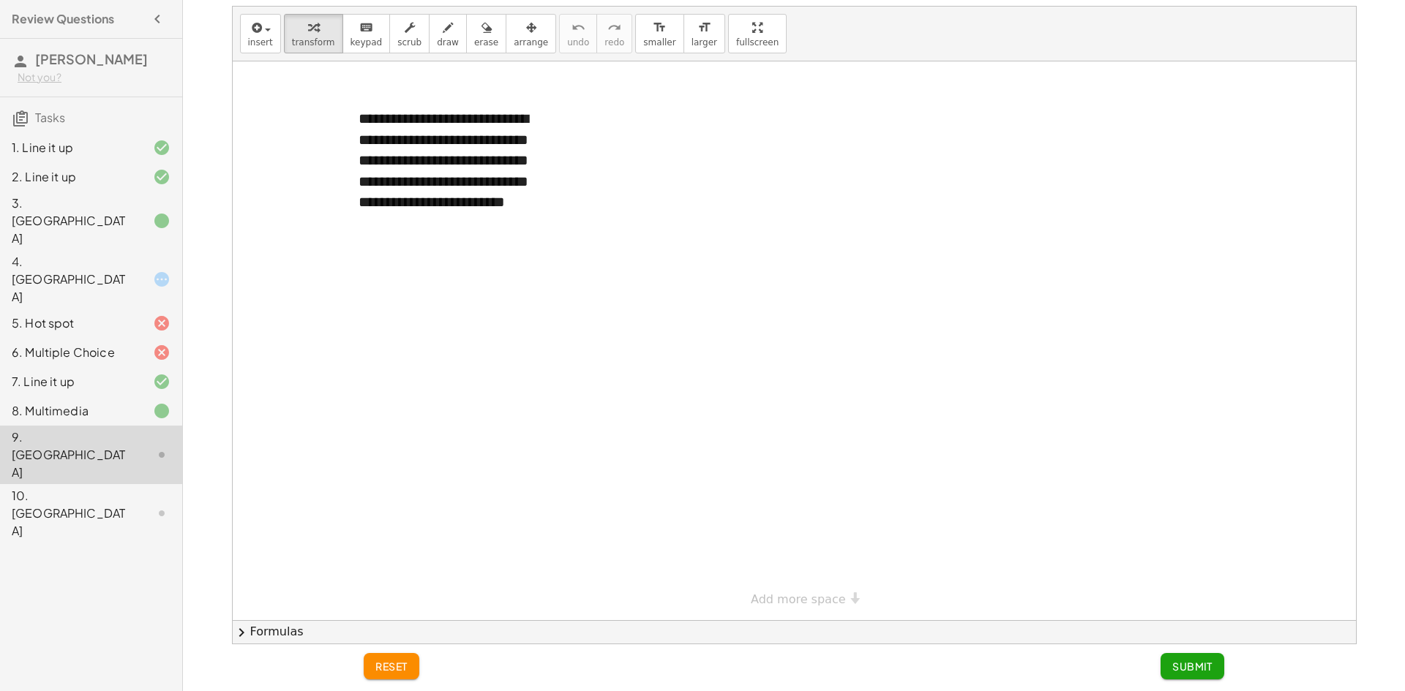
click at [453, 297] on div at bounding box center [794, 340] width 1123 height 559
click at [437, 195] on div "**********" at bounding box center [453, 171] width 219 height 154
click at [475, 148] on div "**********" at bounding box center [453, 171] width 219 height 154
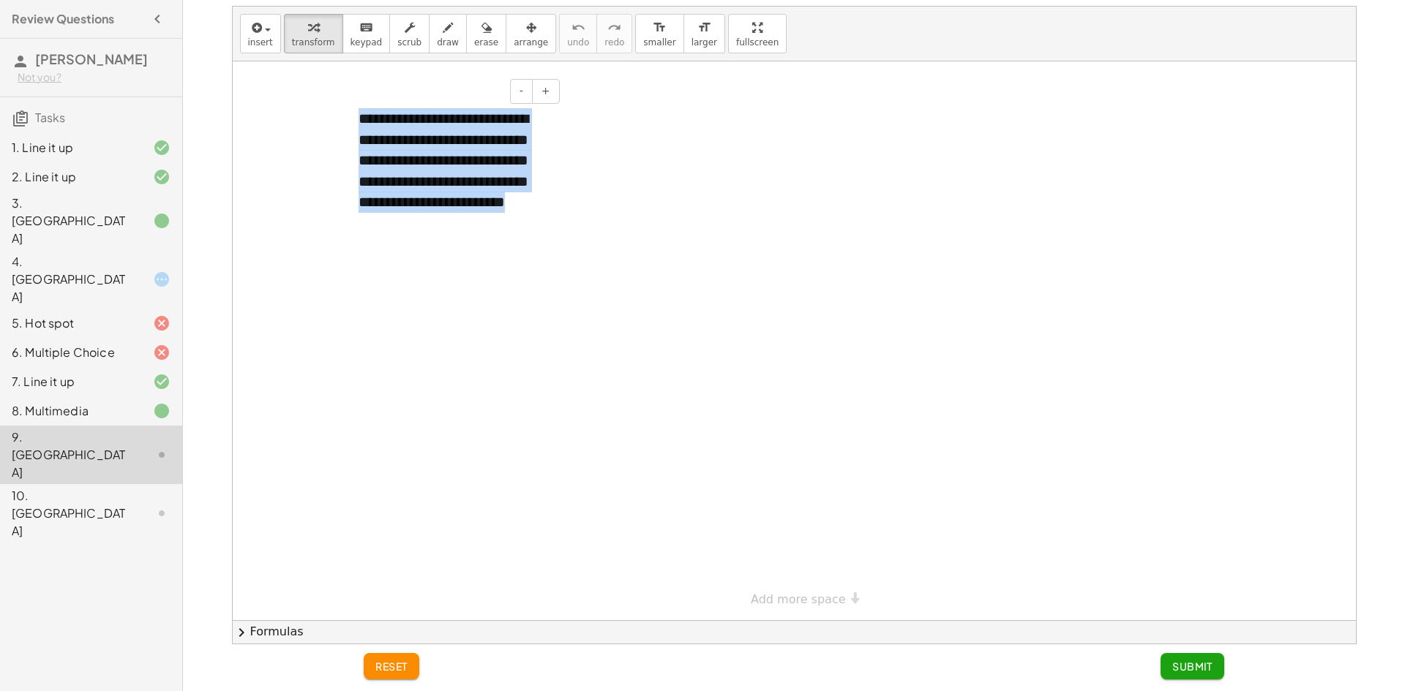
click at [475, 148] on div "**********" at bounding box center [453, 171] width 219 height 154
click at [474, 176] on div "**********" at bounding box center [453, 171] width 219 height 154
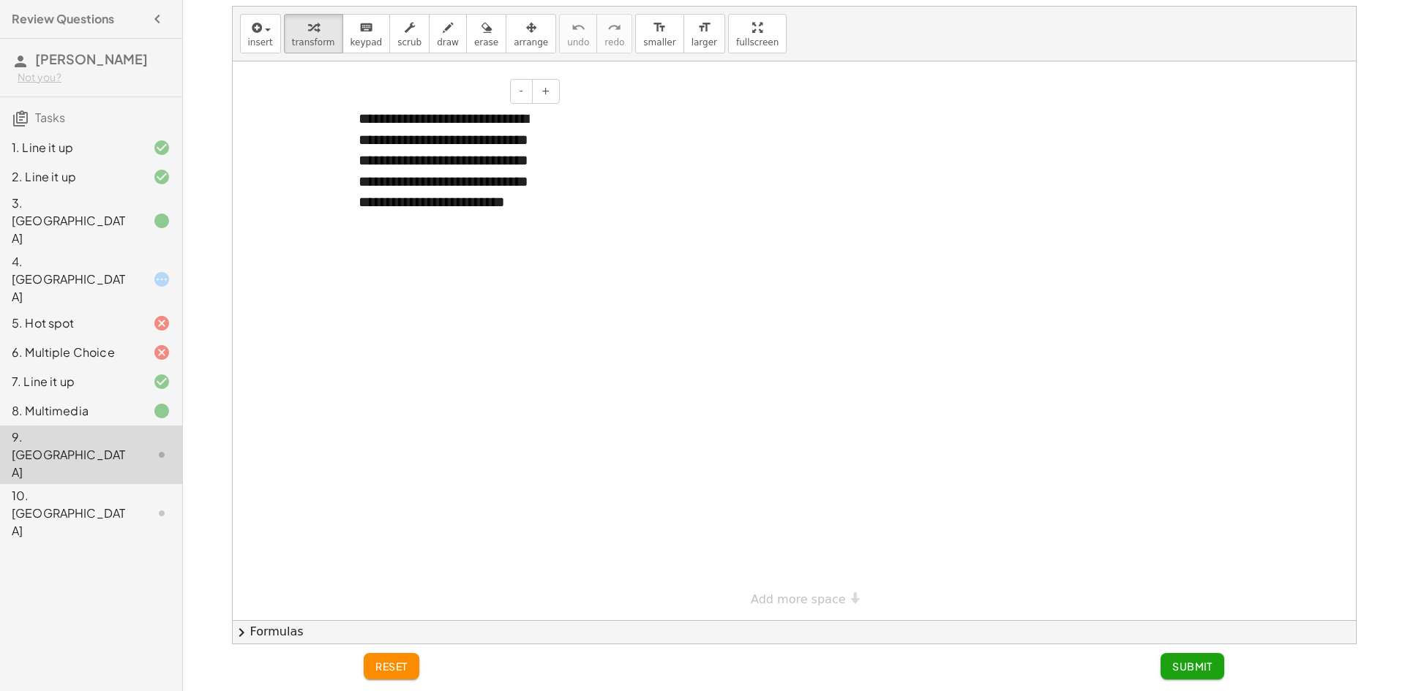
click at [505, 220] on div "**********" at bounding box center [453, 171] width 219 height 154
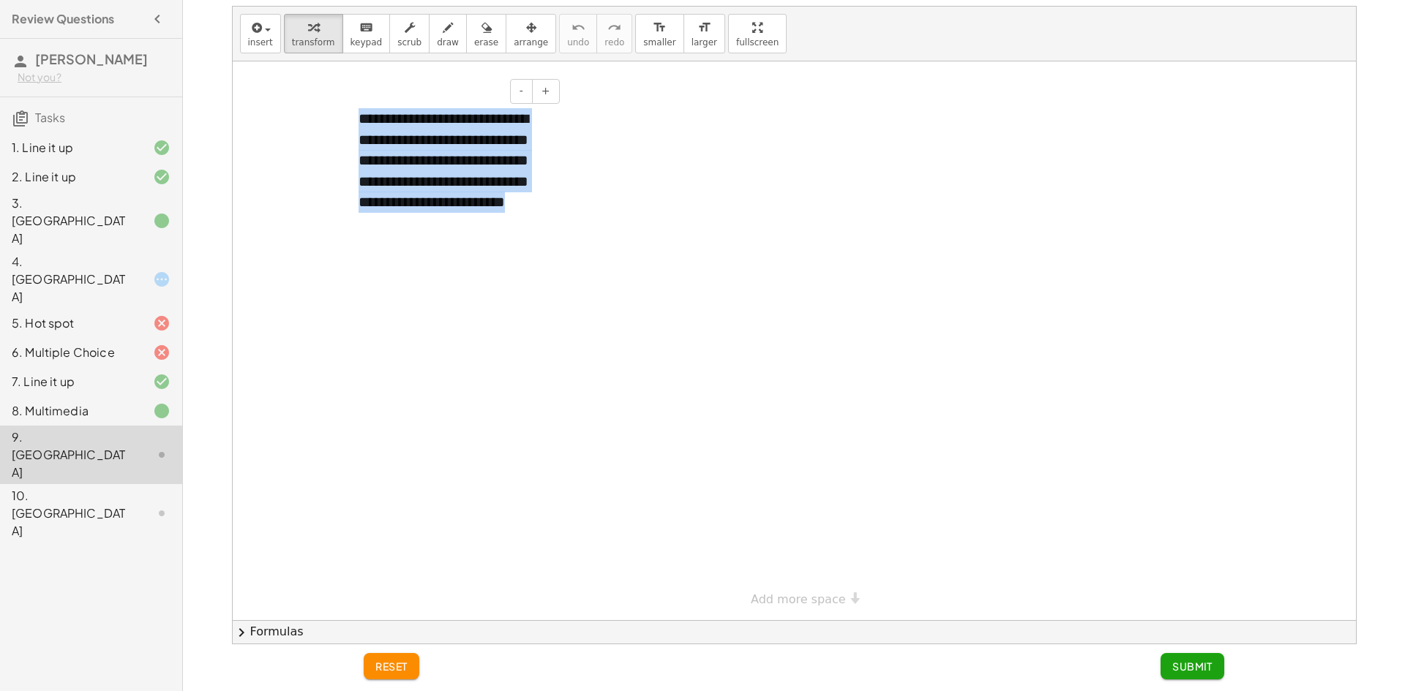
click at [505, 220] on div "**********" at bounding box center [453, 171] width 219 height 154
click at [495, 226] on div "**********" at bounding box center [453, 171] width 219 height 154
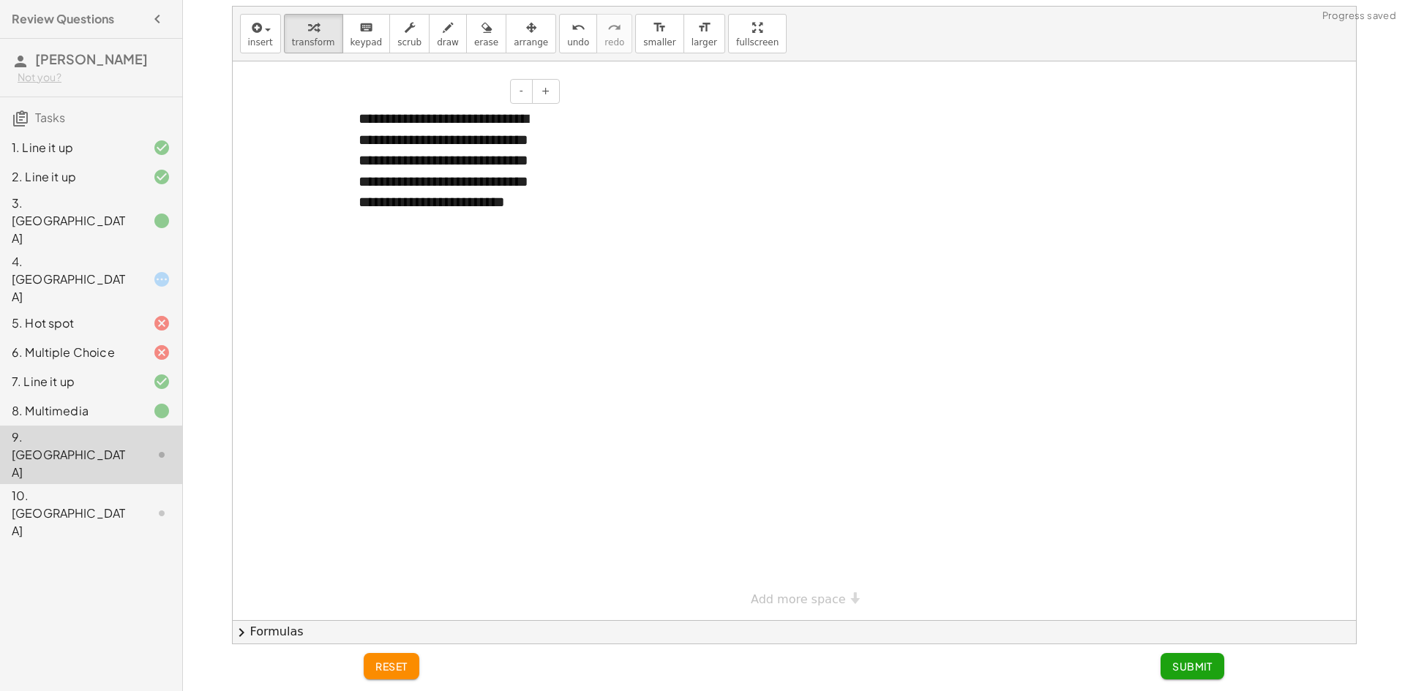
click at [495, 217] on div "**********" at bounding box center [453, 171] width 219 height 154
click at [481, 251] on div at bounding box center [794, 340] width 1123 height 559
click at [644, 283] on div at bounding box center [794, 340] width 1123 height 559
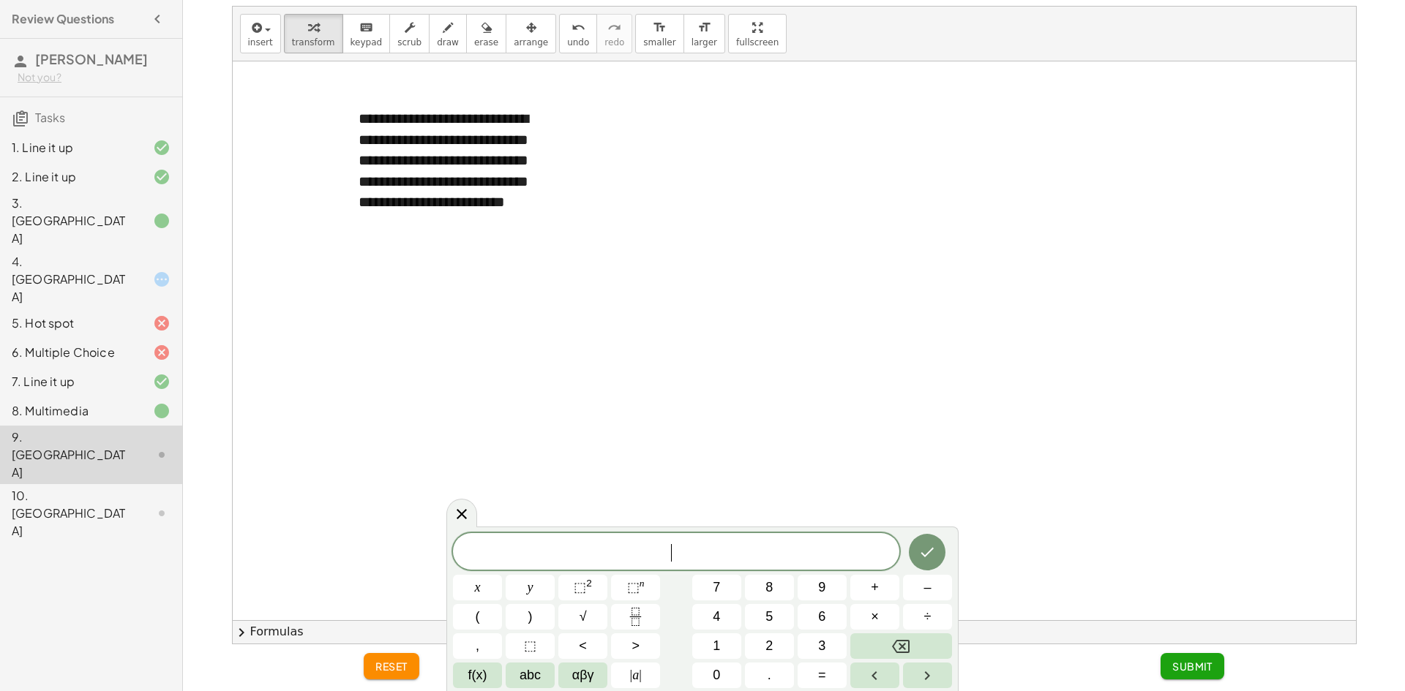
click at [670, 545] on span "​" at bounding box center [676, 553] width 446 height 20
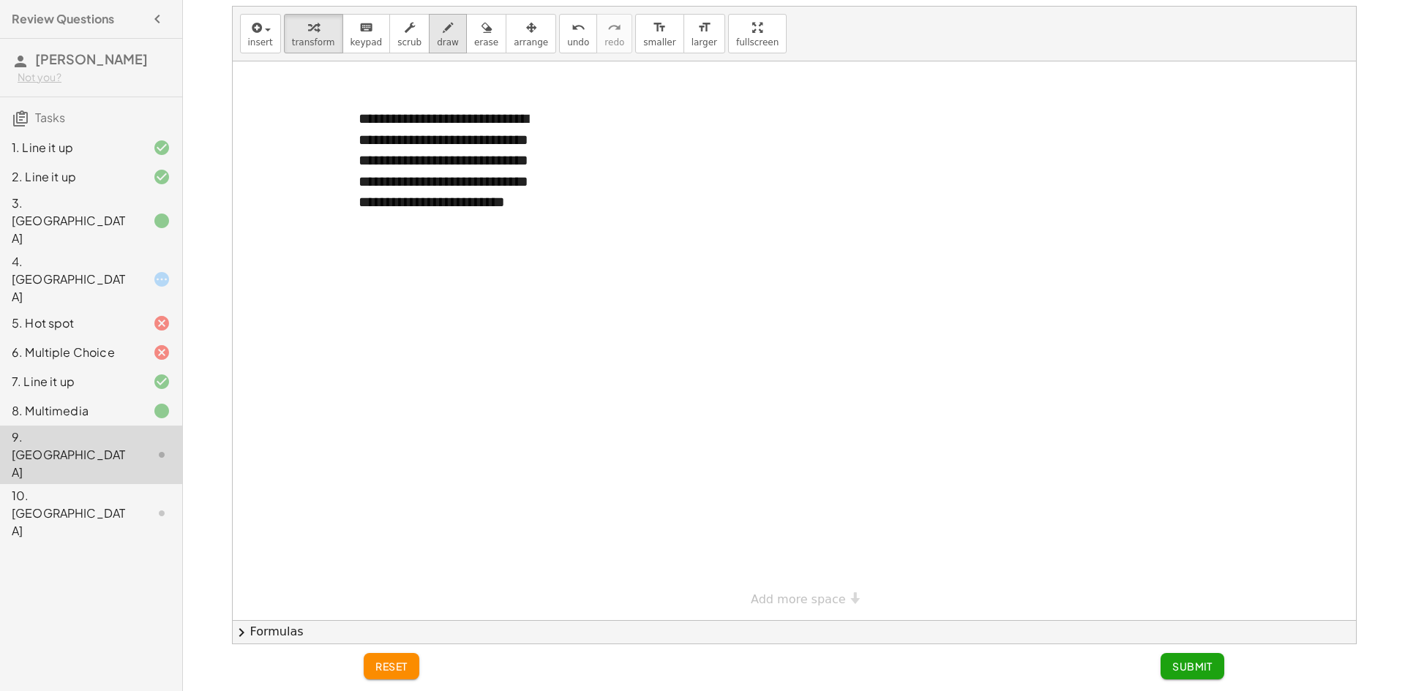
click at [437, 40] on span "draw" at bounding box center [448, 42] width 22 height 10
click at [371, 18] on button "keyboard keypad" at bounding box center [366, 34] width 48 height 40
click at [454, 309] on div at bounding box center [794, 340] width 1123 height 559
click at [549, 347] on div at bounding box center [794, 340] width 1123 height 559
click at [643, 38] on span "smaller" at bounding box center [659, 42] width 32 height 10
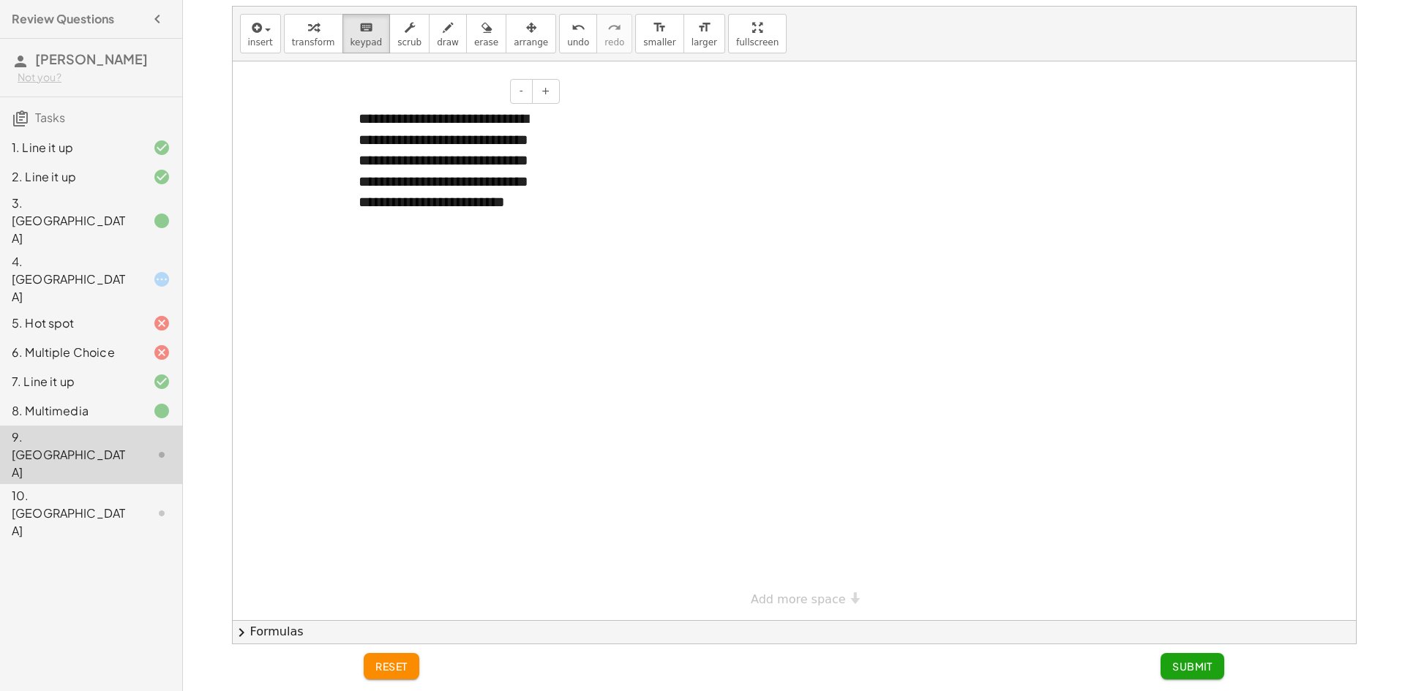
click at [528, 179] on div "**********" at bounding box center [453, 171] width 219 height 154
click at [458, 253] on div at bounding box center [794, 340] width 1123 height 559
click at [470, 232] on div "**********" at bounding box center [453, 171] width 219 height 154
click at [806, 396] on div at bounding box center [794, 340] width 1123 height 559
click at [1171, 655] on button "Submit" at bounding box center [1192, 666] width 64 height 26
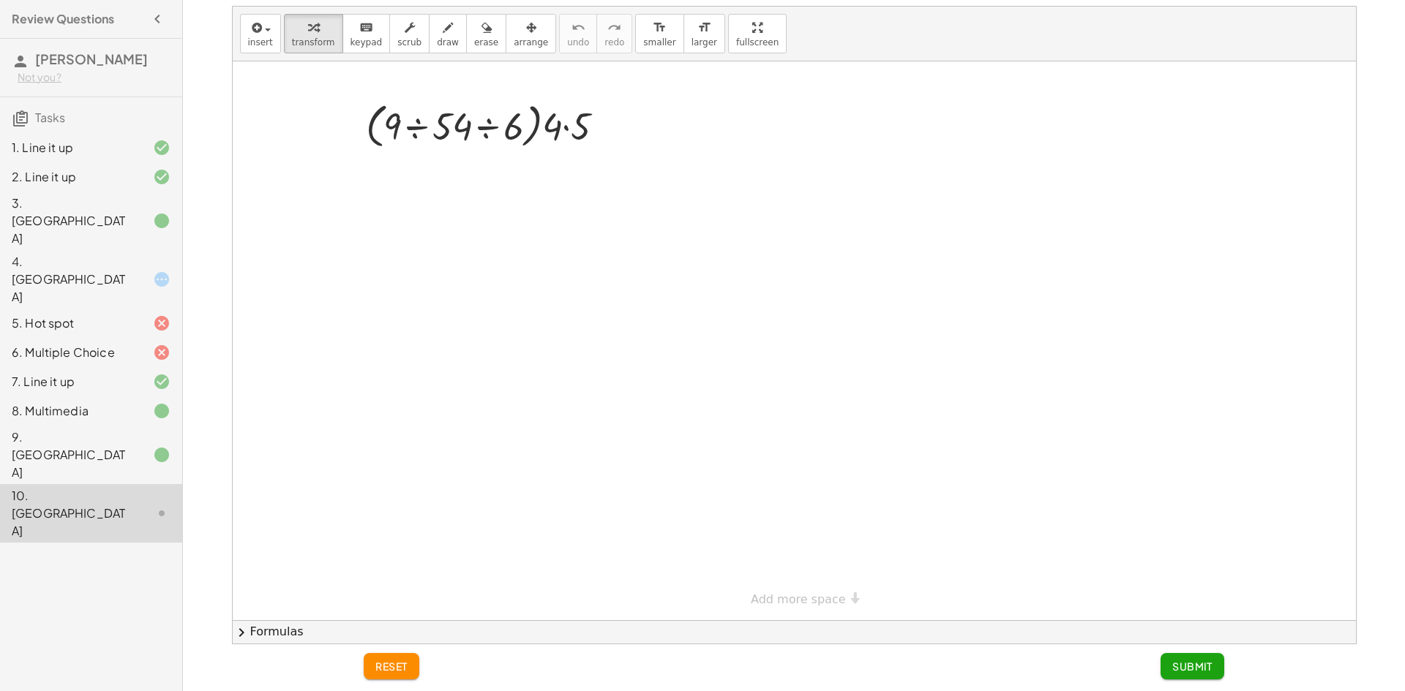
click at [524, 308] on div at bounding box center [794, 340] width 1123 height 559
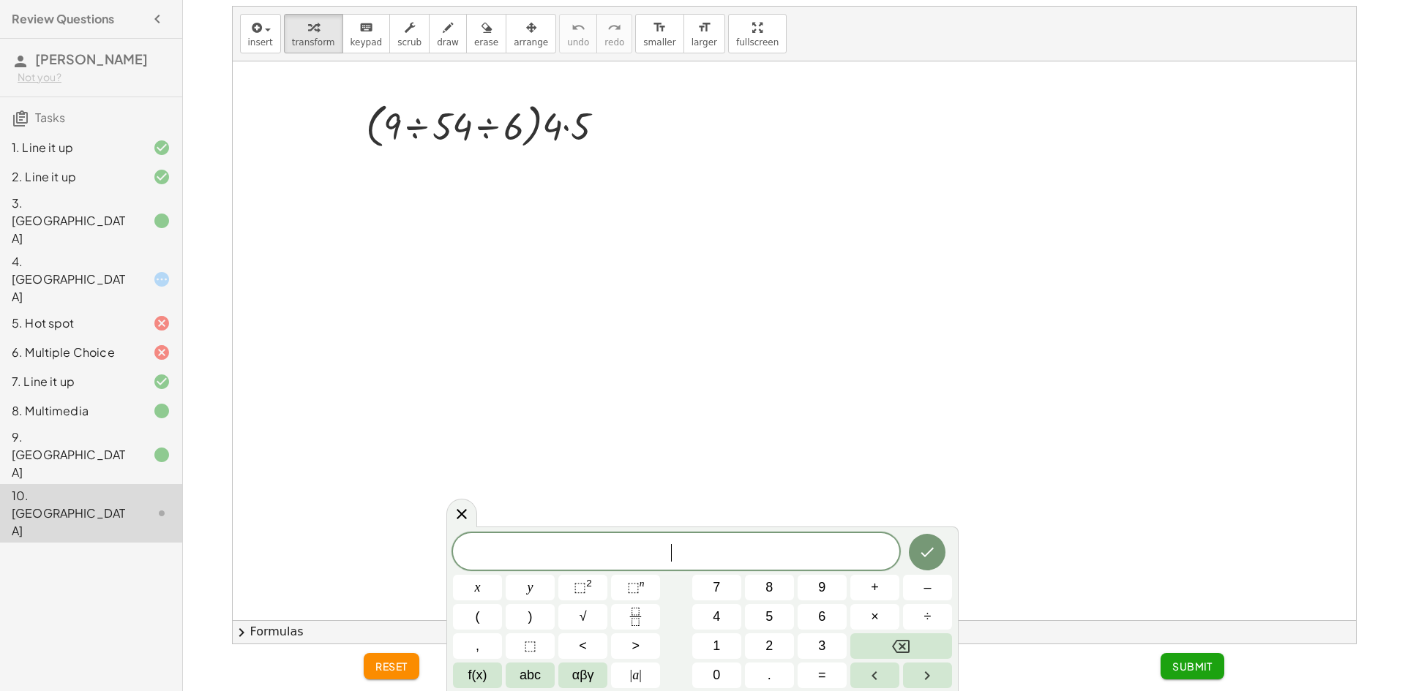
click at [467, 511] on icon at bounding box center [462, 514] width 18 height 18
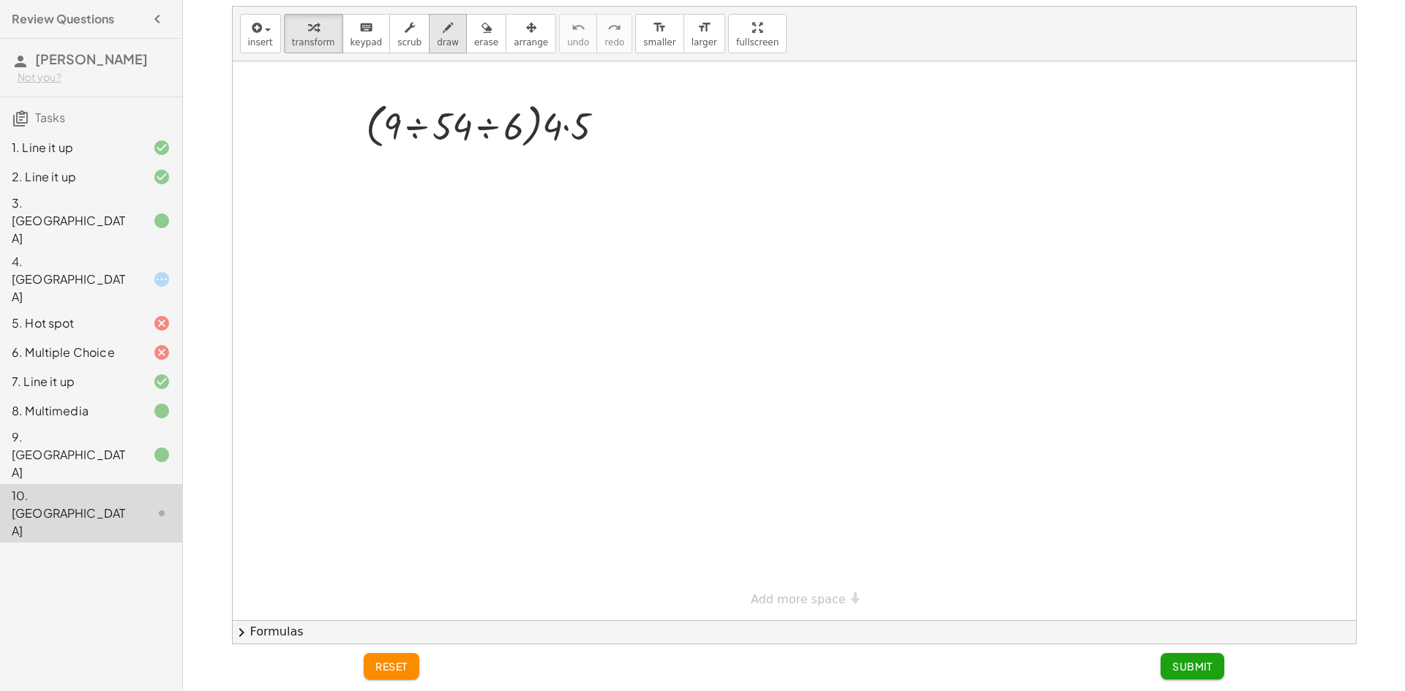
click at [443, 31] on icon "button" at bounding box center [448, 28] width 10 height 18
drag, startPoint x: 451, startPoint y: 253, endPoint x: 443, endPoint y: 255, distance: 8.2
click at [444, 254] on div at bounding box center [794, 340] width 1123 height 559
click at [463, 294] on div at bounding box center [794, 340] width 1123 height 559
drag, startPoint x: 507, startPoint y: 252, endPoint x: 485, endPoint y: 317, distance: 68.7
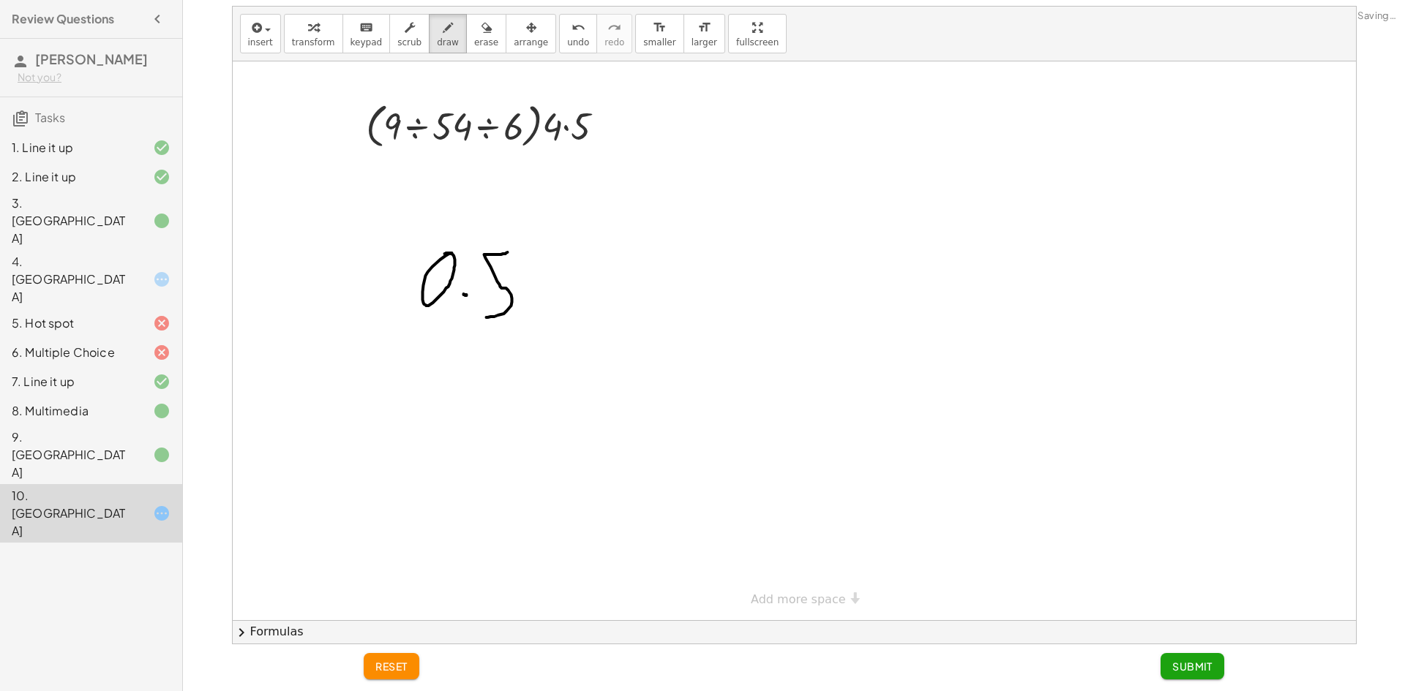
click at [485, 317] on div at bounding box center [794, 340] width 1123 height 559
click at [474, 42] on span "erase" at bounding box center [486, 42] width 24 height 10
drag, startPoint x: 509, startPoint y: 230, endPoint x: 513, endPoint y: 308, distance: 78.4
click at [513, 308] on div at bounding box center [794, 340] width 1123 height 559
click at [443, 27] on icon "button" at bounding box center [448, 28] width 10 height 18
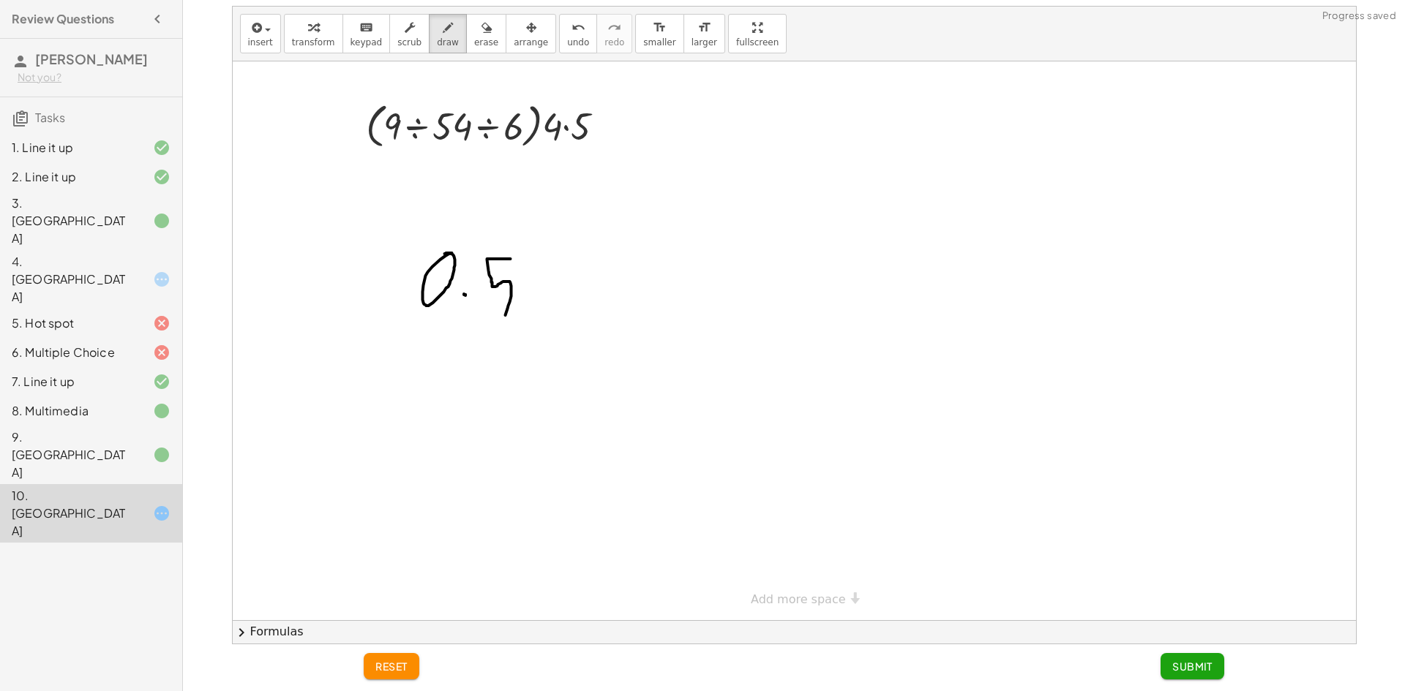
drag, startPoint x: 510, startPoint y: 259, endPoint x: 486, endPoint y: 327, distance: 71.9
click at [486, 327] on div at bounding box center [794, 340] width 1123 height 559
drag, startPoint x: 559, startPoint y: 260, endPoint x: 526, endPoint y: 330, distance: 77.6
click at [527, 331] on div at bounding box center [794, 340] width 1123 height 559
drag, startPoint x: 619, startPoint y: 258, endPoint x: 581, endPoint y: 337, distance: 88.3
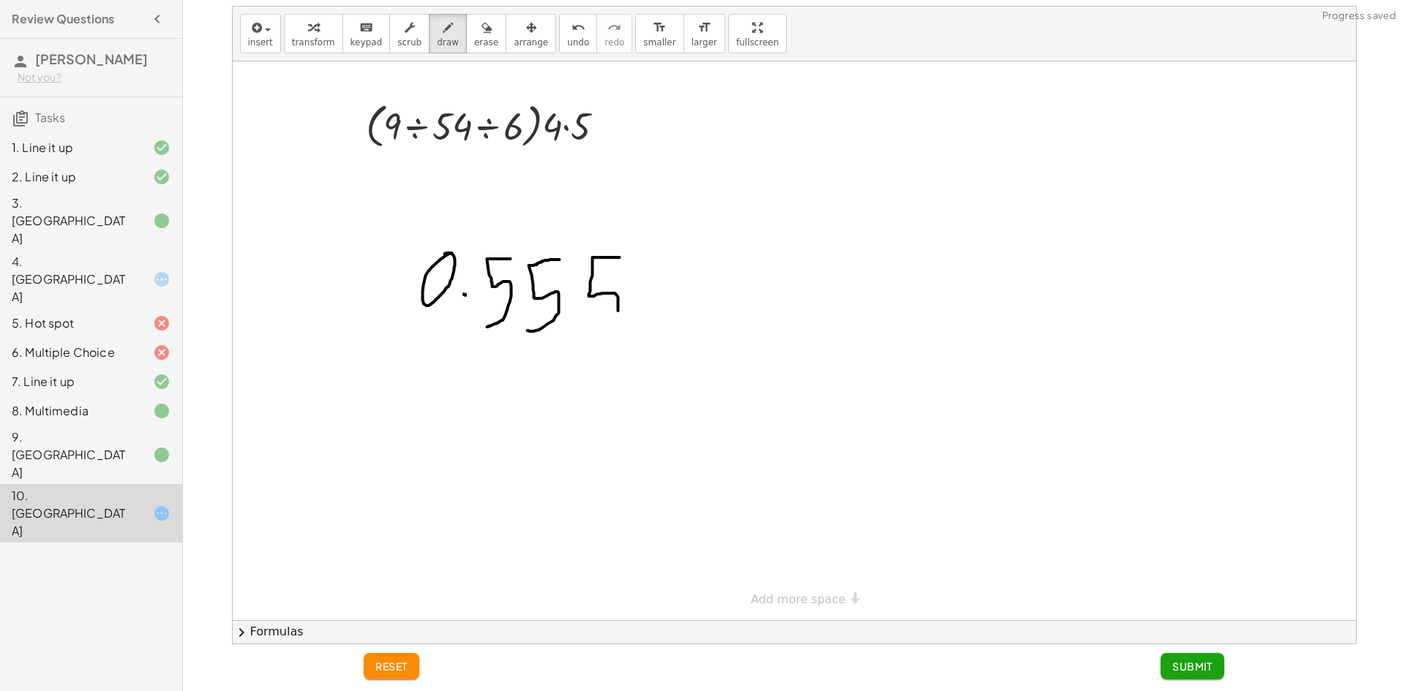
click at [581, 338] on div at bounding box center [794, 340] width 1123 height 559
click at [1172, 647] on div "reset Submit" at bounding box center [794, 667] width 878 height 47
click at [1176, 654] on div "reset Submit" at bounding box center [794, 667] width 878 height 47
drag, startPoint x: 1180, startPoint y: 664, endPoint x: 1165, endPoint y: 665, distance: 15.4
click at [1181, 664] on span "Submit" at bounding box center [1192, 666] width 40 height 13
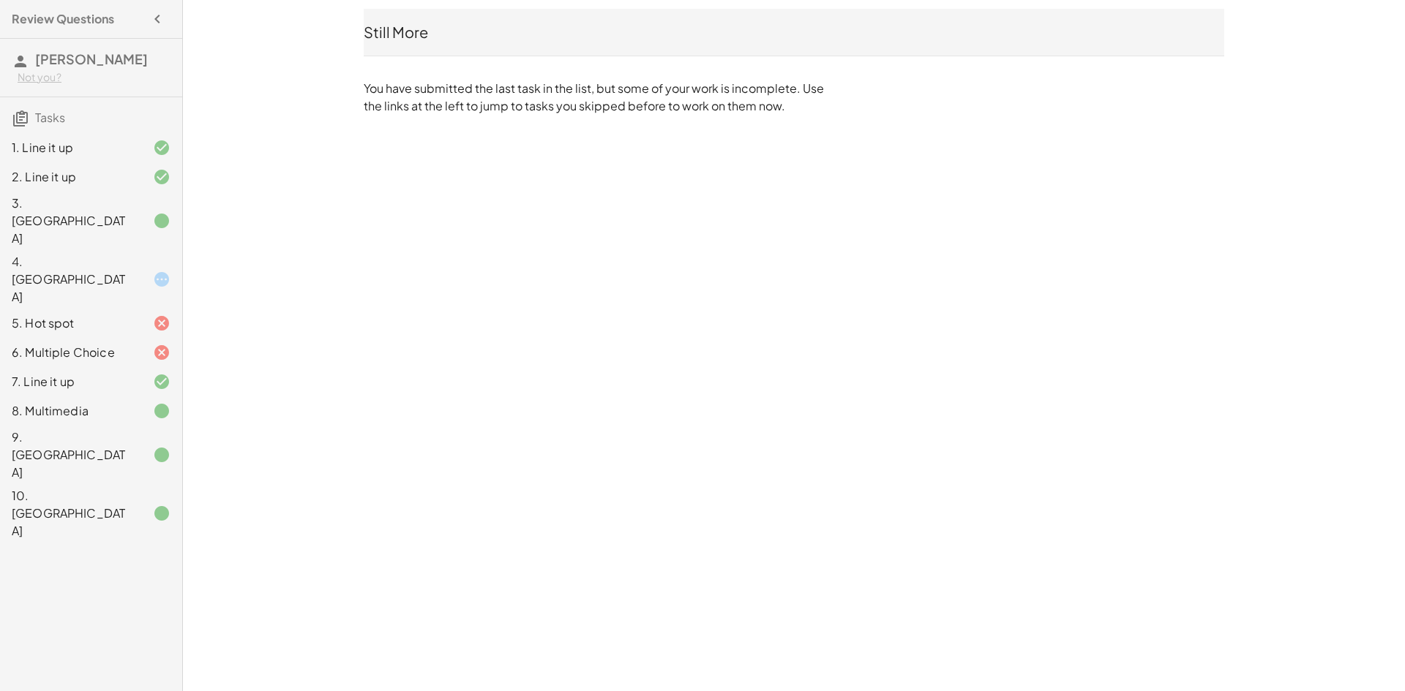
click at [100, 78] on div "Not you?" at bounding box center [94, 77] width 153 height 15
click at [97, 30] on div "Review Questions" at bounding box center [91, 19] width 170 height 26
click at [121, 24] on div "Review Questions" at bounding box center [91, 19] width 170 height 26
click at [123, 12] on div "Review Questions" at bounding box center [91, 19] width 170 height 26
click at [149, 13] on icon "button" at bounding box center [158, 19] width 18 height 18
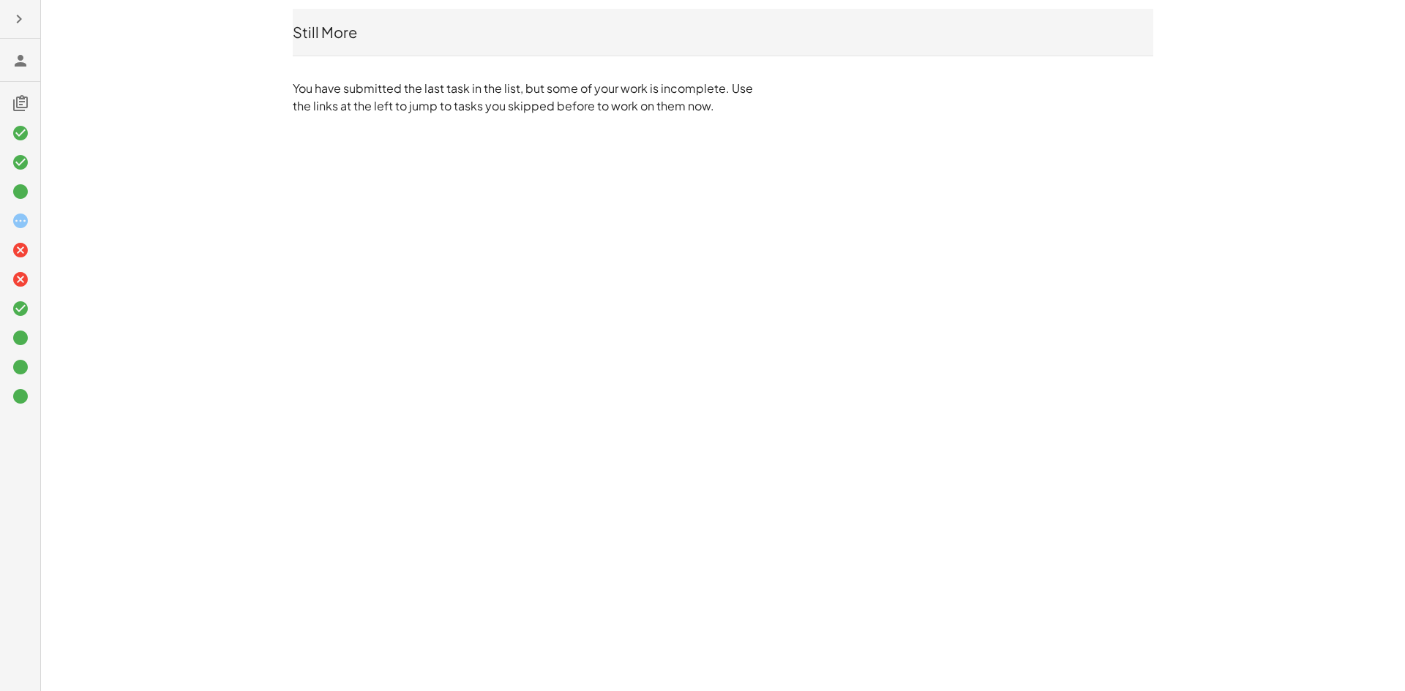
click at [25, 42] on h3 at bounding box center [20, 60] width 40 height 42
click at [23, 19] on icon "button" at bounding box center [19, 19] width 18 height 18
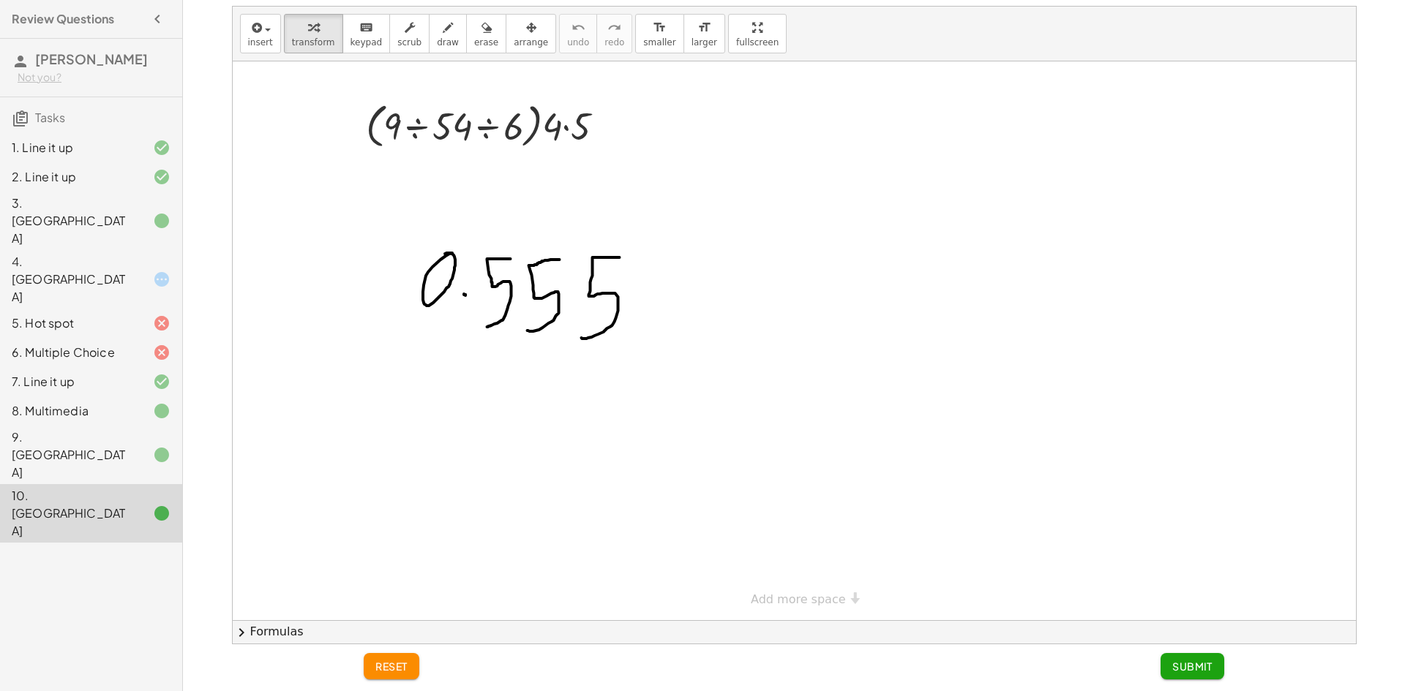
click at [1206, 664] on span "Submit" at bounding box center [1192, 666] width 40 height 13
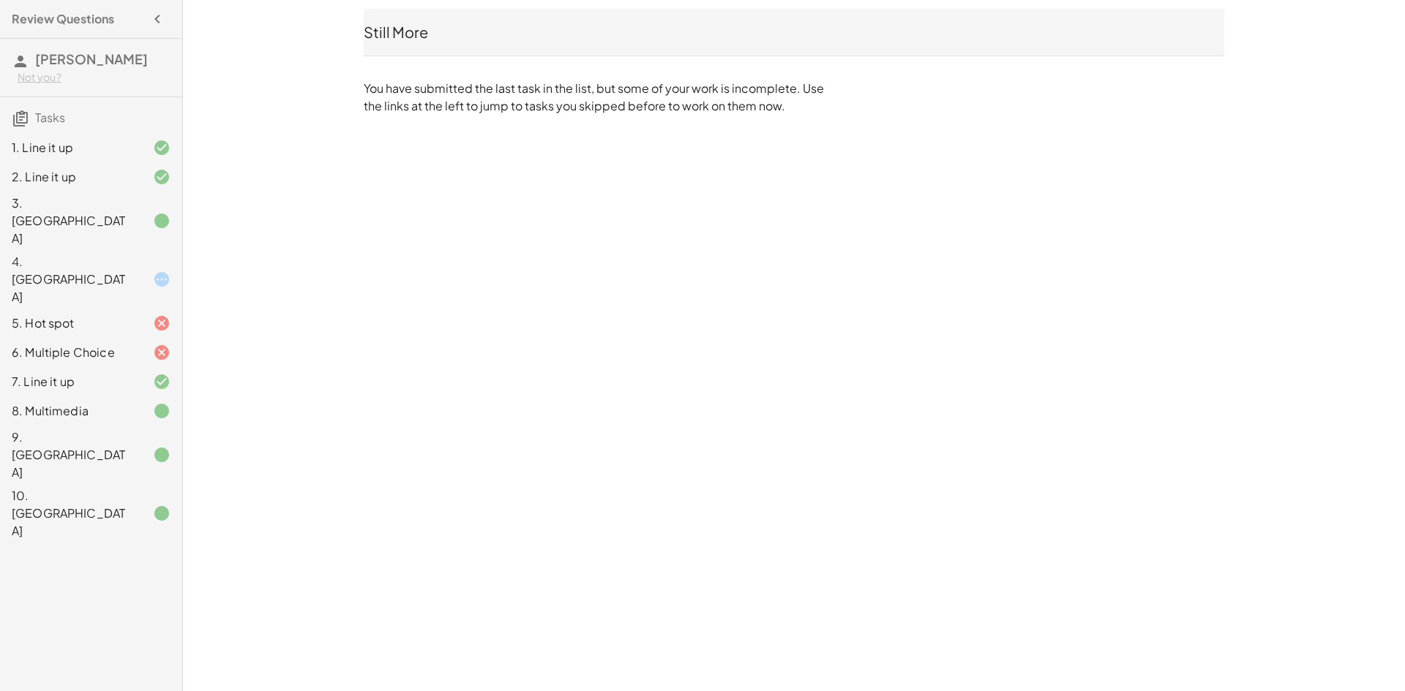
click at [120, 253] on div "4. Canvas" at bounding box center [71, 279] width 118 height 53
click at [151, 271] on div at bounding box center [149, 280] width 41 height 18
click at [102, 253] on div "4. Canvas" at bounding box center [71, 279] width 118 height 53
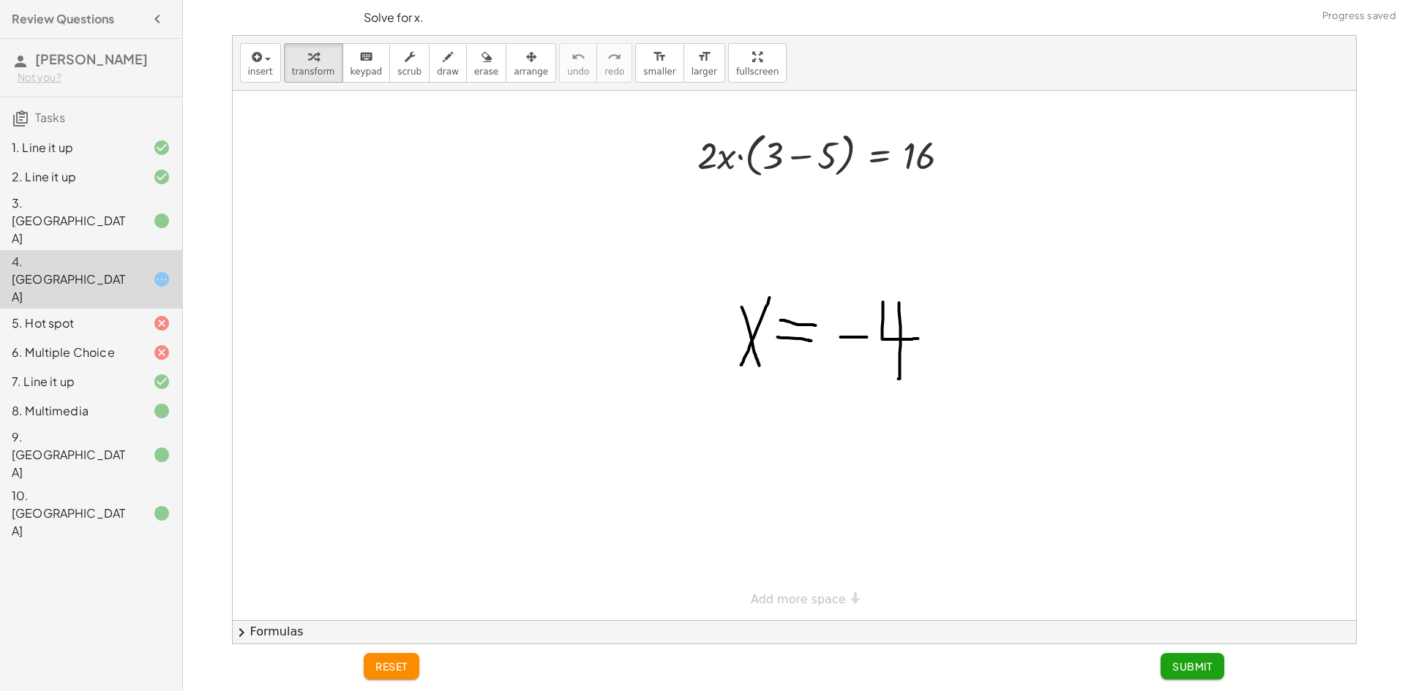
click at [1201, 669] on span "Submit" at bounding box center [1192, 666] width 40 height 13
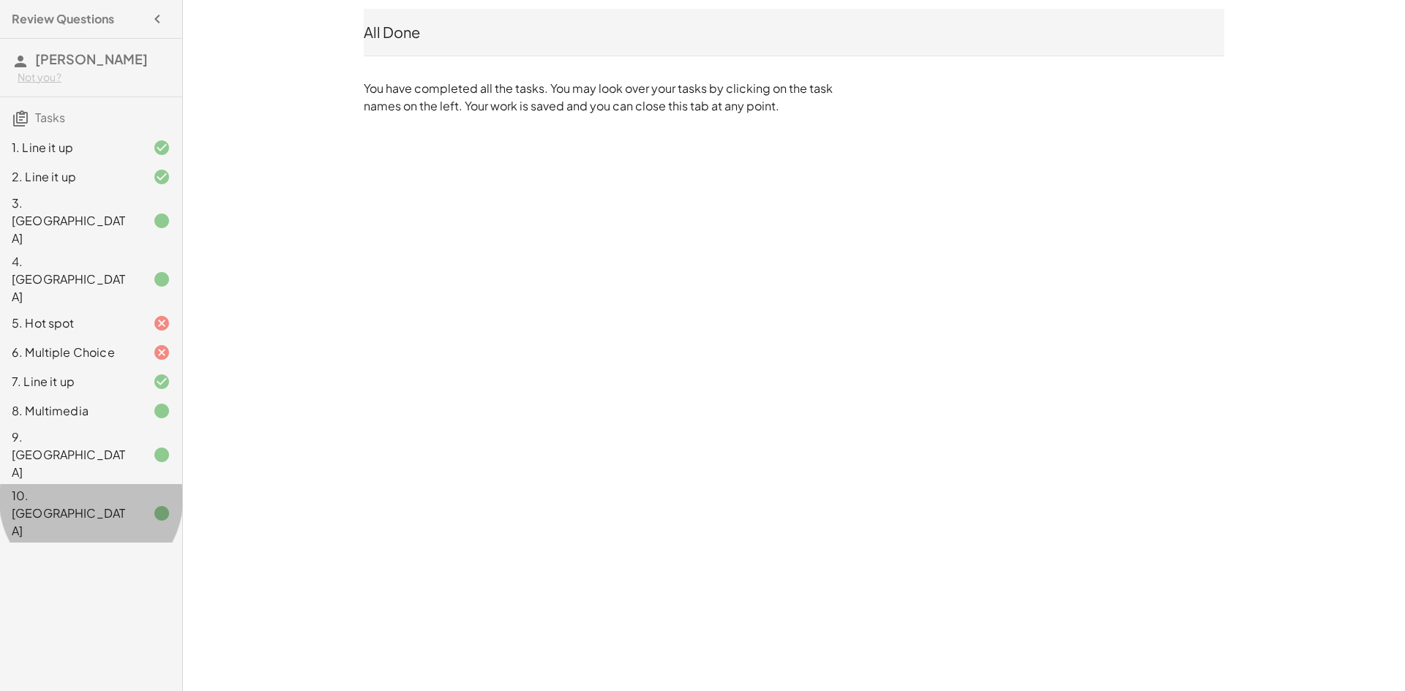
click at [107, 484] on div "10. Canvas" at bounding box center [91, 513] width 182 height 59
